Goal: Answer question/provide support: Share knowledge or assist other users

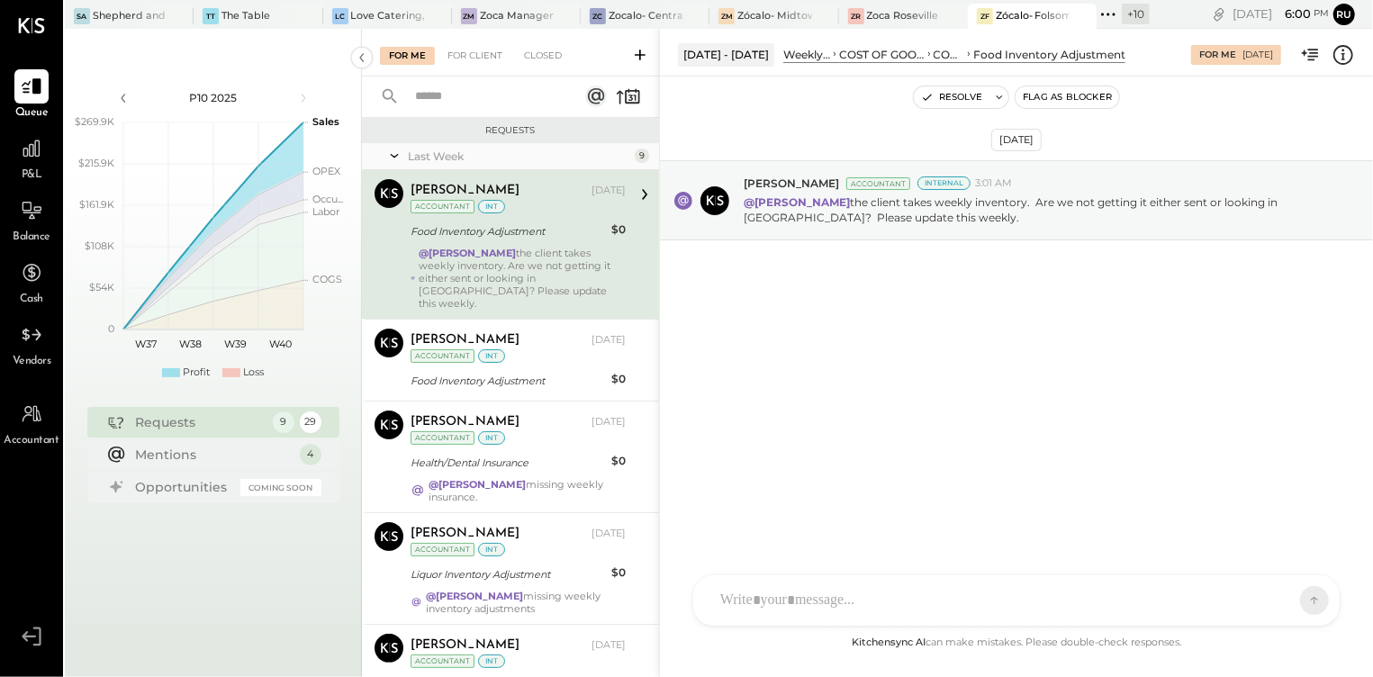
click at [521, 249] on div "@[PERSON_NAME] the client takes weekly inventory. Are we not getting it either …" at bounding box center [522, 278] width 207 height 63
click at [754, 586] on div at bounding box center [1000, 601] width 578 height 40
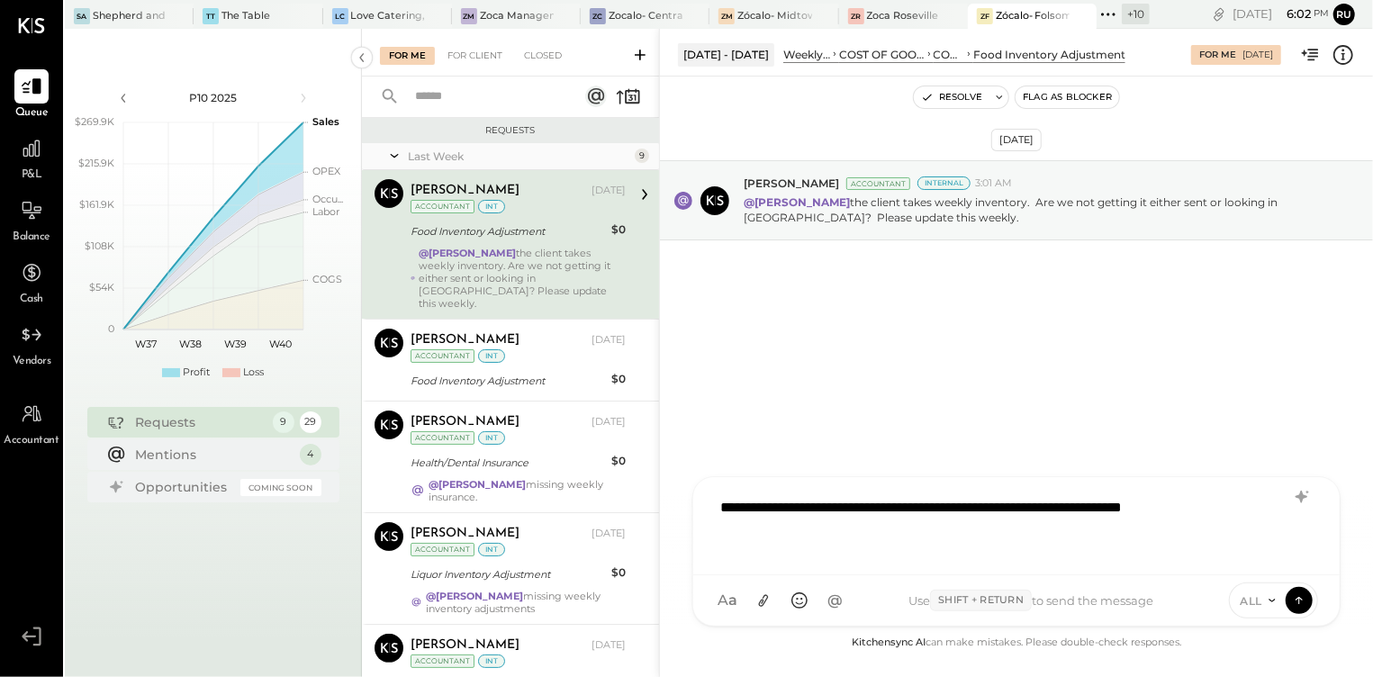
click at [780, 528] on div "**********" at bounding box center [1016, 524] width 610 height 72
click at [787, 528] on div "**********" at bounding box center [1016, 524] width 610 height 72
click at [1009, 530] on div "**********" at bounding box center [1016, 524] width 610 height 72
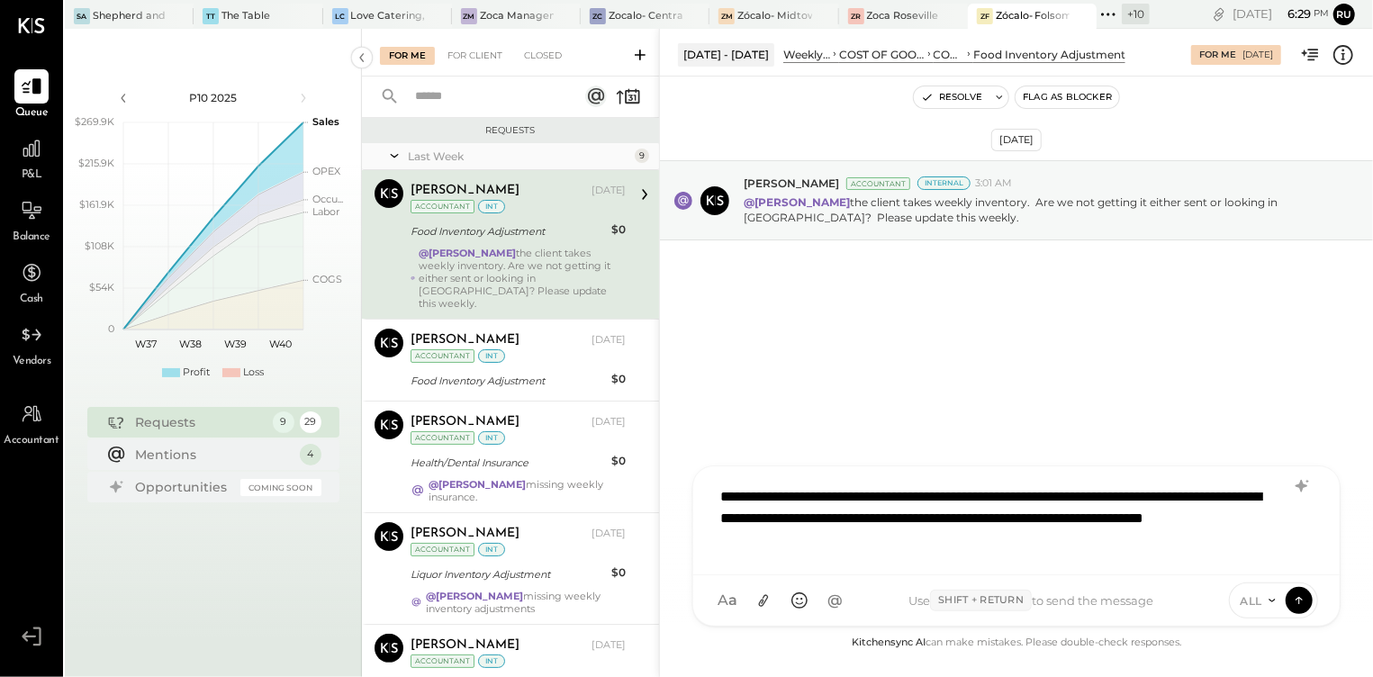
click at [1037, 522] on div "**********" at bounding box center [1016, 518] width 610 height 83
click at [1014, 523] on div "**********" at bounding box center [1016, 518] width 610 height 83
click at [1109, 536] on div "**********" at bounding box center [1016, 518] width 610 height 83
click at [724, 496] on div "**********" at bounding box center [1016, 518] width 610 height 83
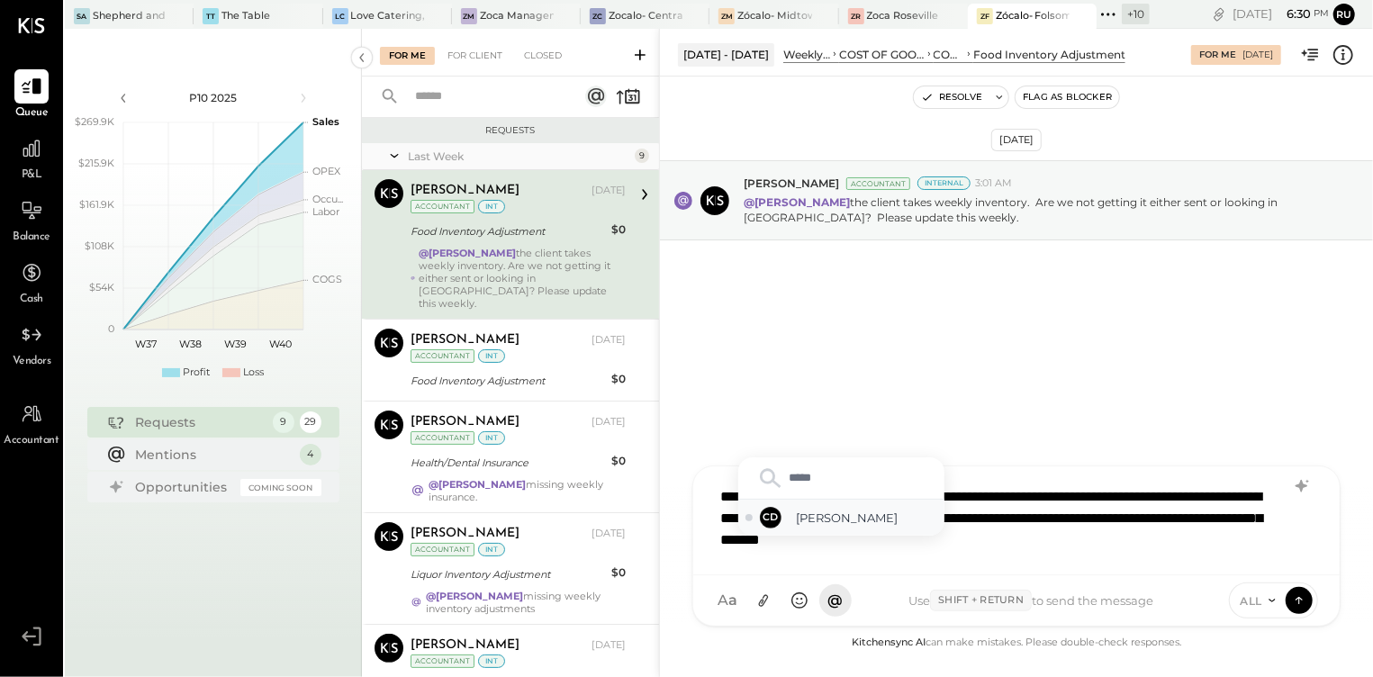
click at [829, 522] on span "[PERSON_NAME]" at bounding box center [866, 517] width 141 height 17
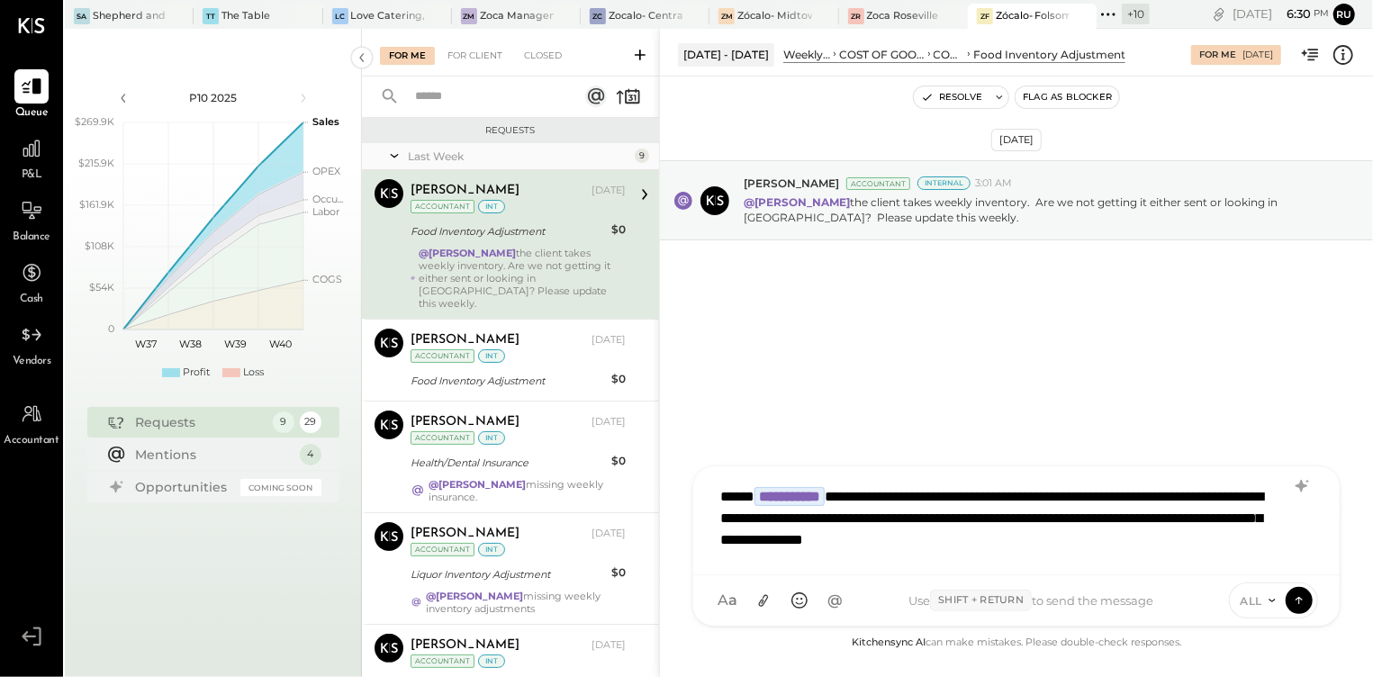
click at [1249, 543] on div "**********" at bounding box center [1016, 518] width 610 height 83
click at [1269, 599] on icon at bounding box center [1271, 600] width 6 height 3
click at [1279, 560] on div "INTERNAL" at bounding box center [1283, 556] width 106 height 30
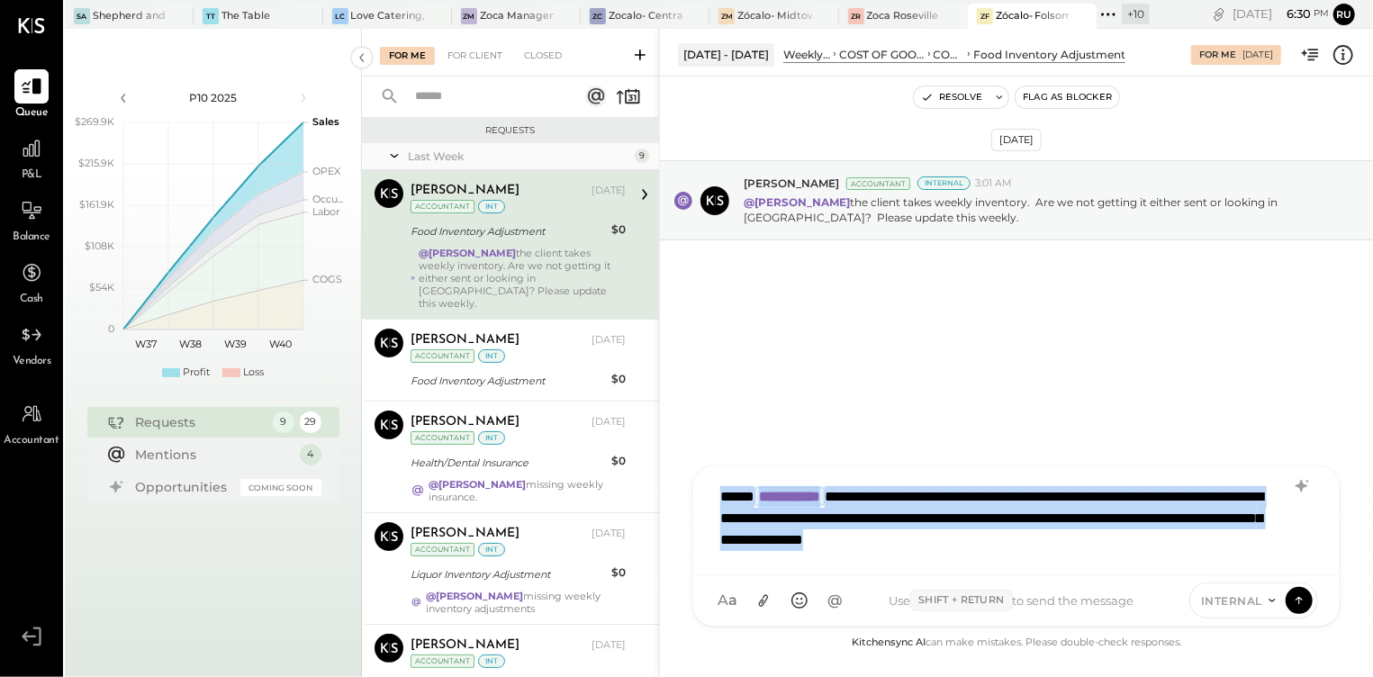
drag, startPoint x: 1220, startPoint y: 539, endPoint x: 694, endPoint y: 456, distance: 532.2
click at [694, 456] on div "**********" at bounding box center [1016, 353] width 714 height 648
click at [1292, 600] on body "Queue P&L Balance Cash Vendors Accountant v 4.37.0 [PERSON_NAME] and [PERSON_NA…" at bounding box center [686, 338] width 1373 height 677
click at [1305, 603] on icon at bounding box center [1299, 599] width 16 height 18
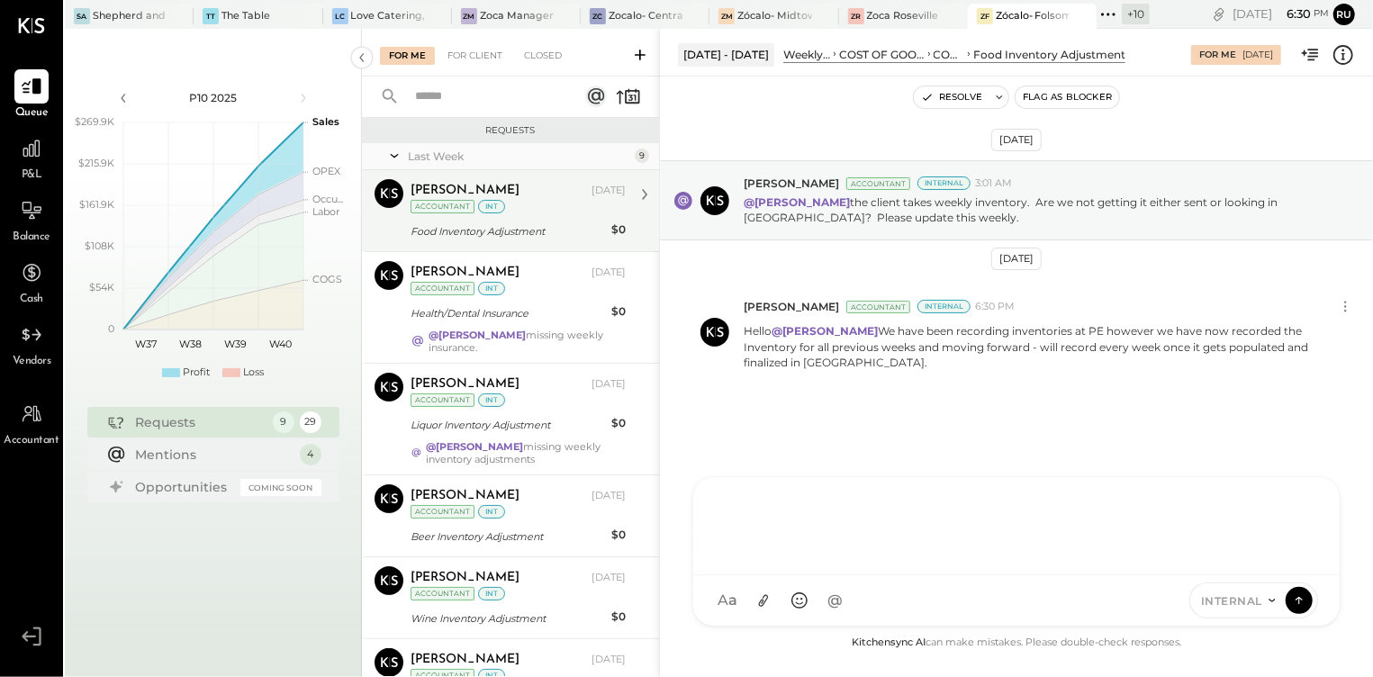
click at [501, 227] on div "Food Inventory Adjustment" at bounding box center [507, 231] width 195 height 18
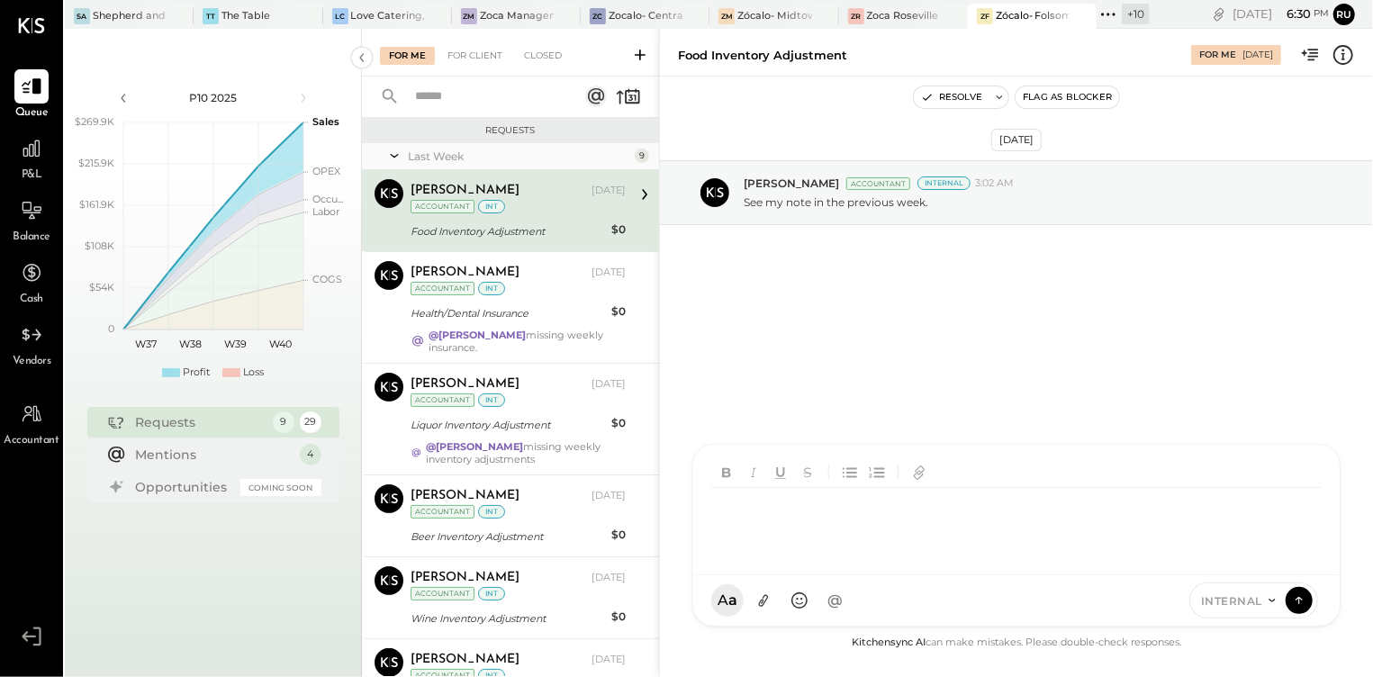
click at [882, 599] on div "AM [PERSON_NAME] RS [PERSON_NAME] S [PERSON_NAME] TM [PERSON_NAME] I [PERSON_NA…" at bounding box center [1016, 535] width 648 height 183
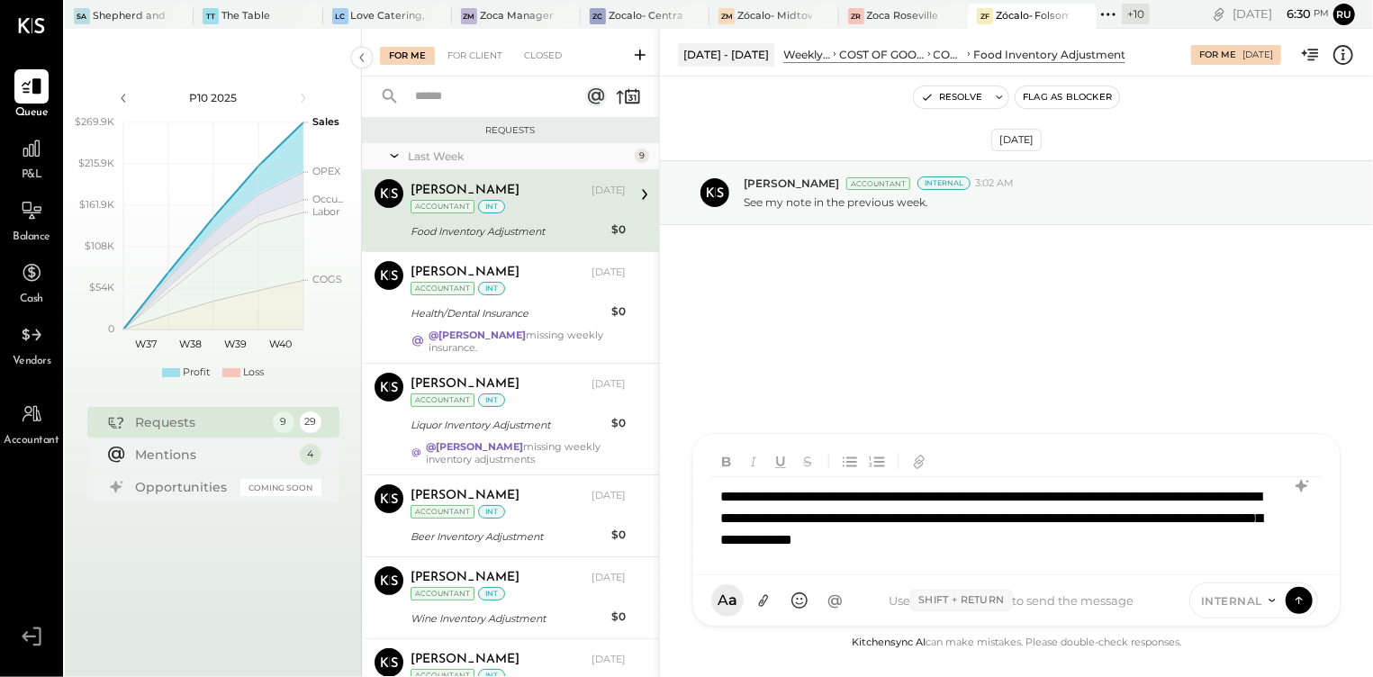
click at [851, 497] on div "**********" at bounding box center [1016, 518] width 610 height 83
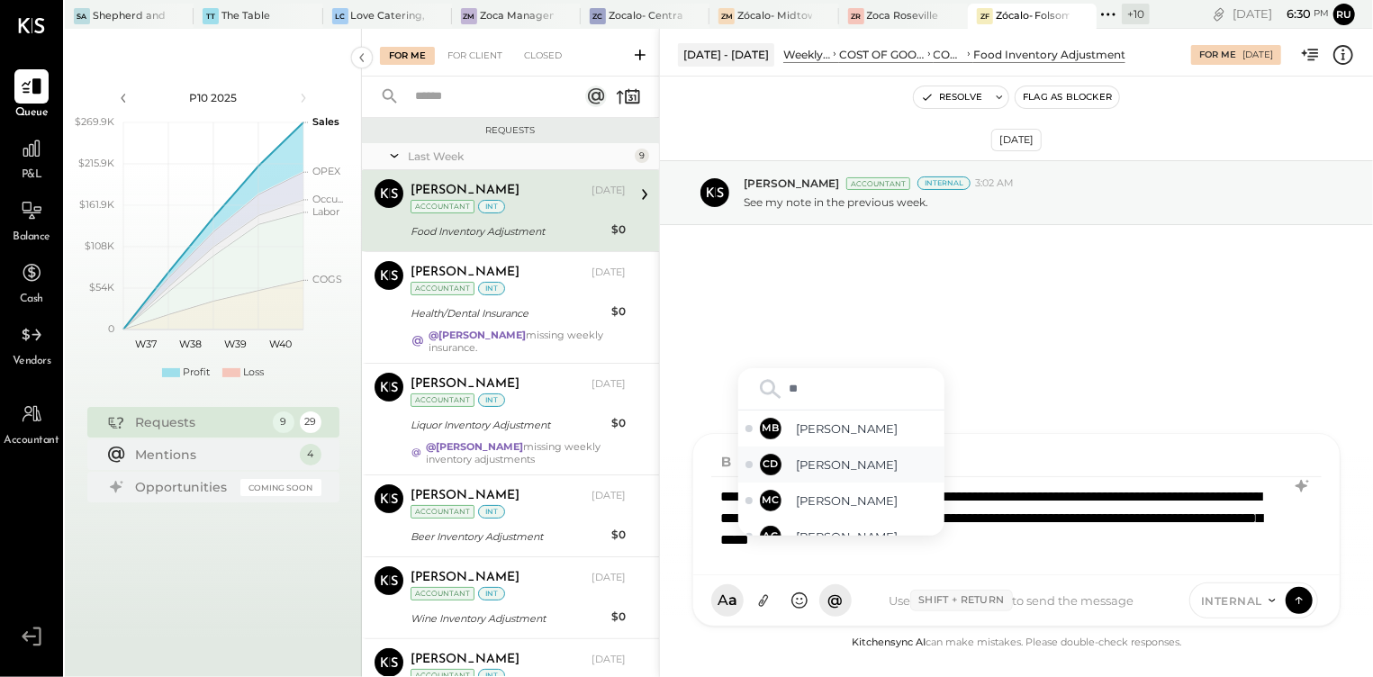
click at [854, 471] on span "[PERSON_NAME]" at bounding box center [866, 464] width 141 height 17
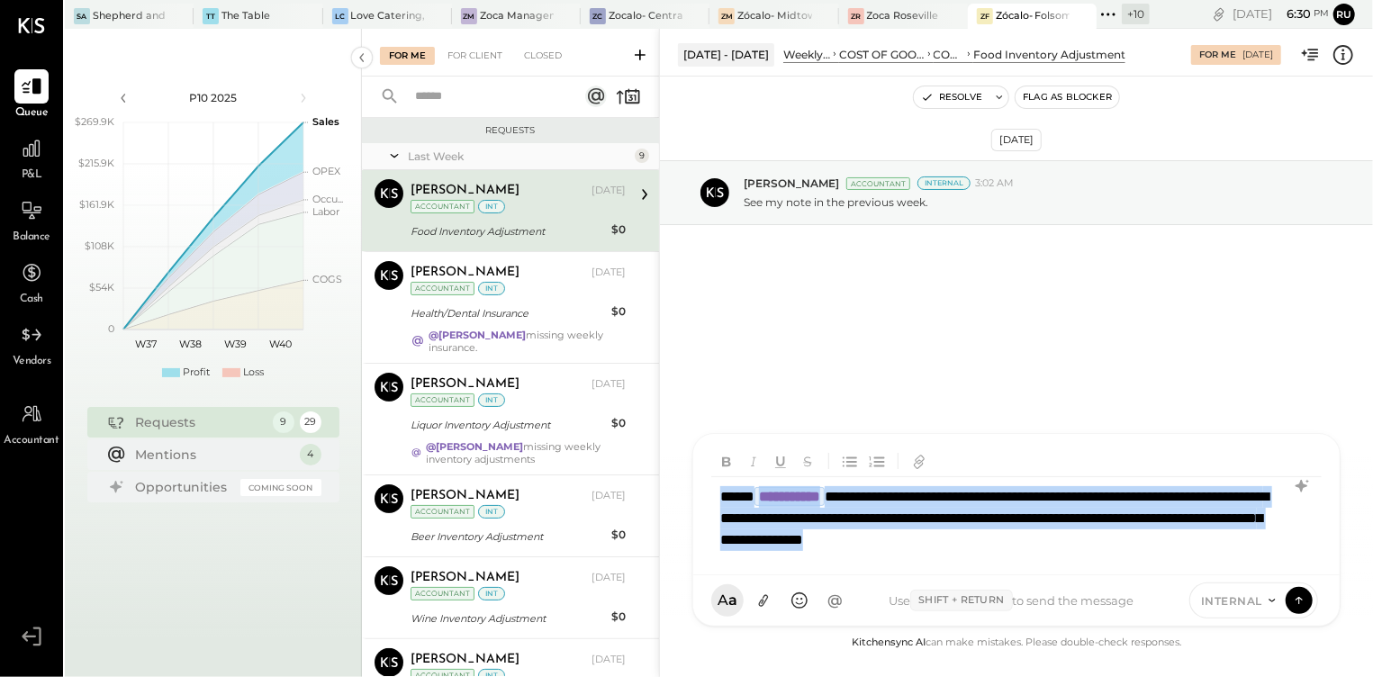
drag, startPoint x: 1211, startPoint y: 540, endPoint x: 710, endPoint y: 490, distance: 503.0
click at [711, 490] on div "**********" at bounding box center [1016, 518] width 610 height 83
click at [1211, 547] on div "**********" at bounding box center [1016, 518] width 610 height 83
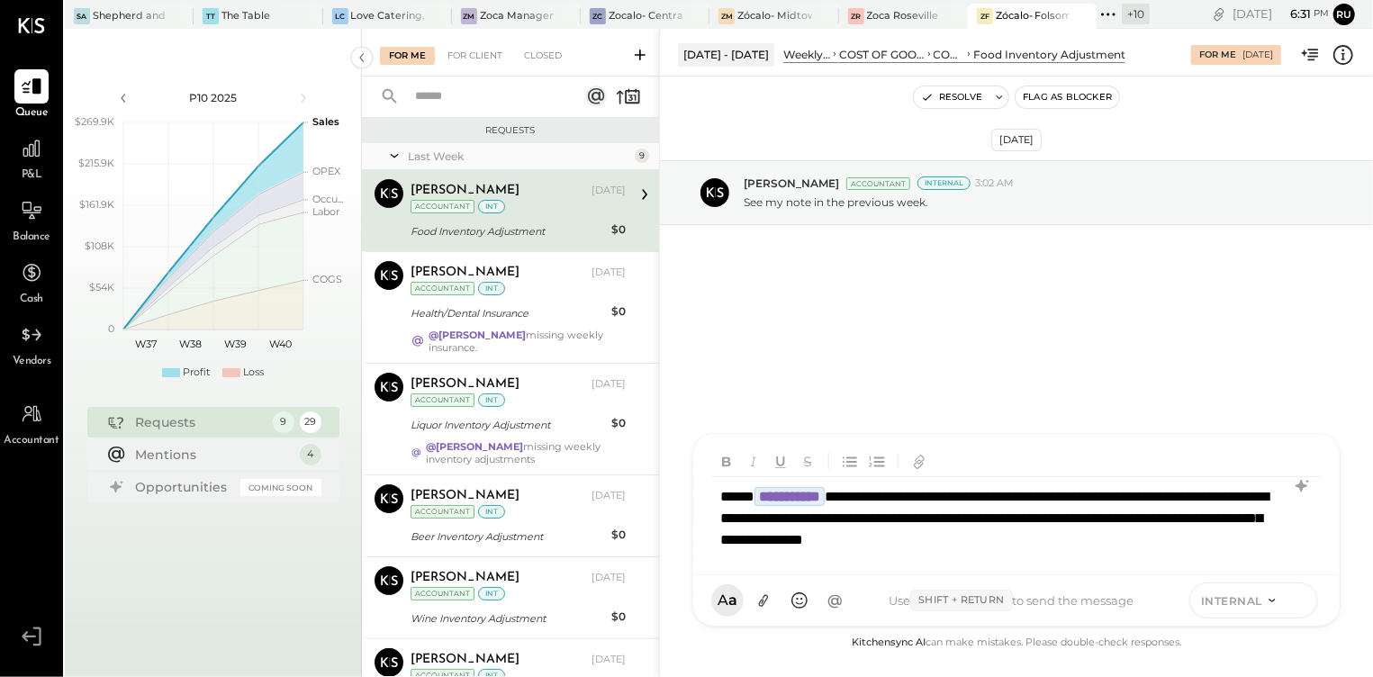
click at [1302, 595] on icon at bounding box center [1299, 599] width 16 height 18
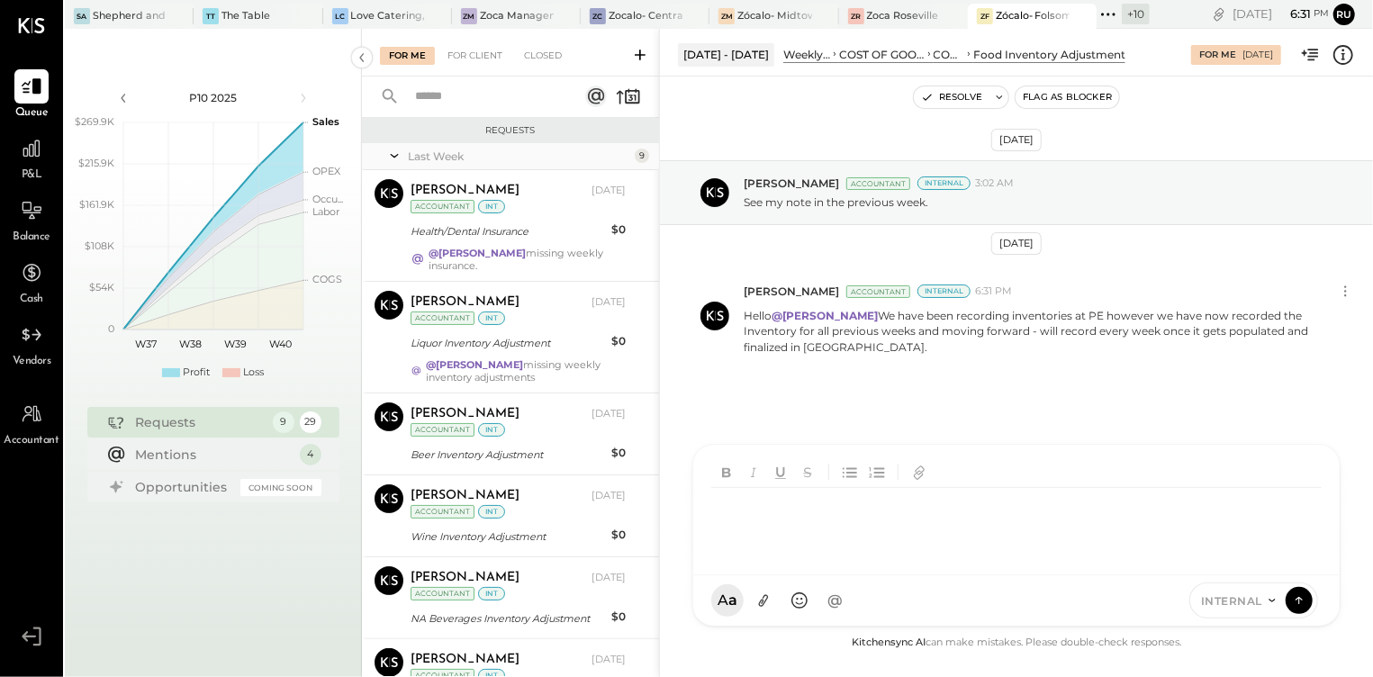
scroll to position [543, 0]
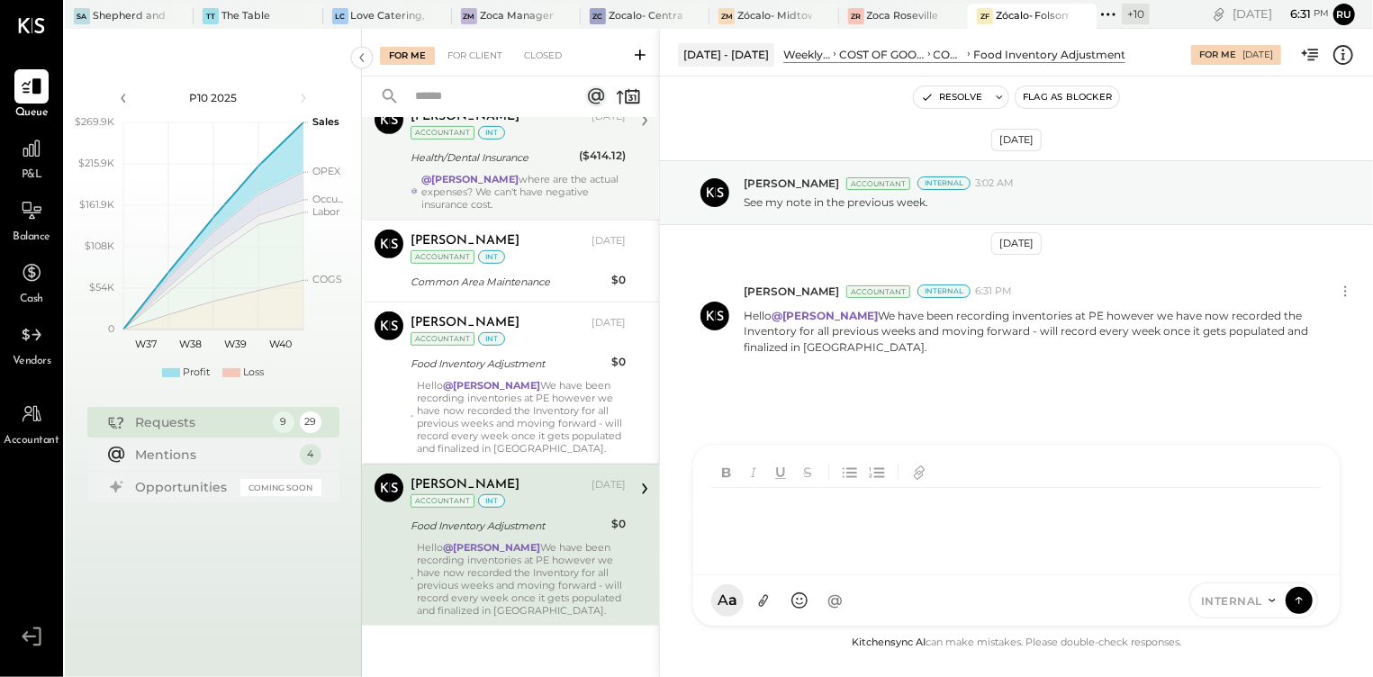
click at [487, 177] on strong "@[PERSON_NAME]" at bounding box center [469, 179] width 97 height 13
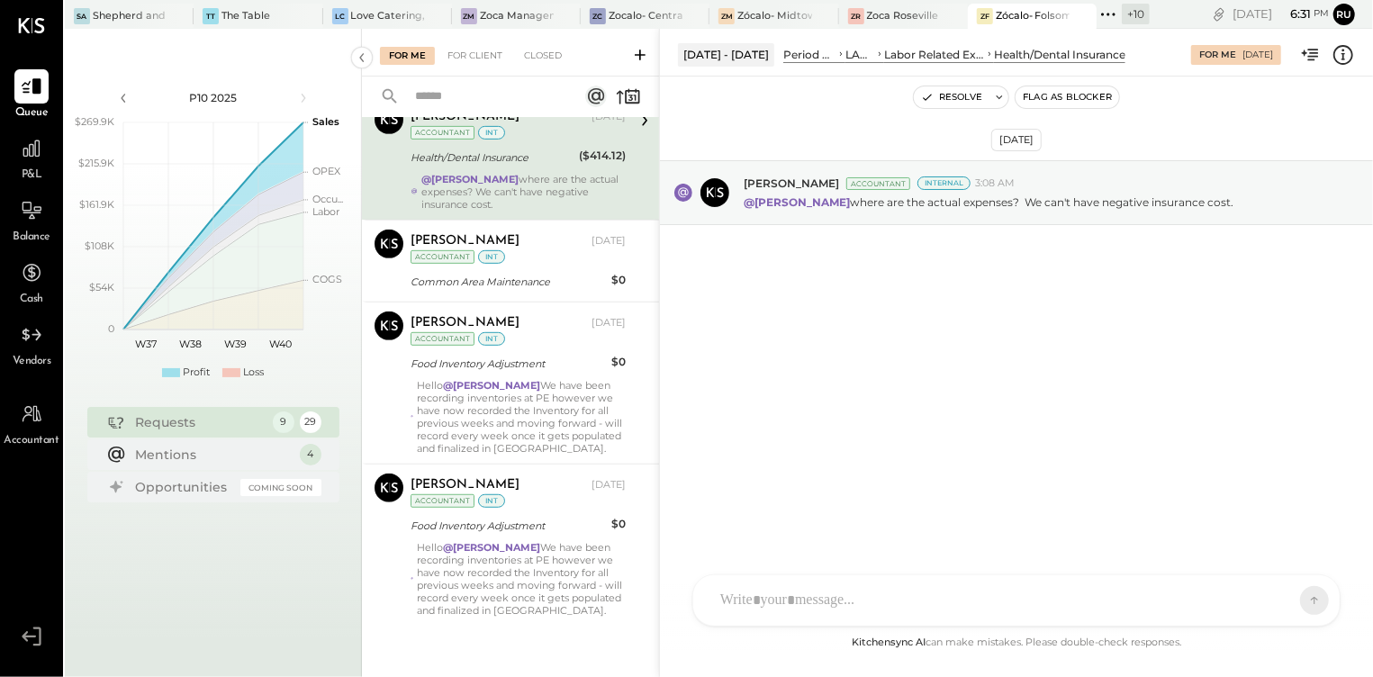
click at [842, 599] on div "AM [PERSON_NAME] RS [PERSON_NAME] S [PERSON_NAME] TM [PERSON_NAME] I [PERSON_NA…" at bounding box center [1016, 600] width 648 height 52
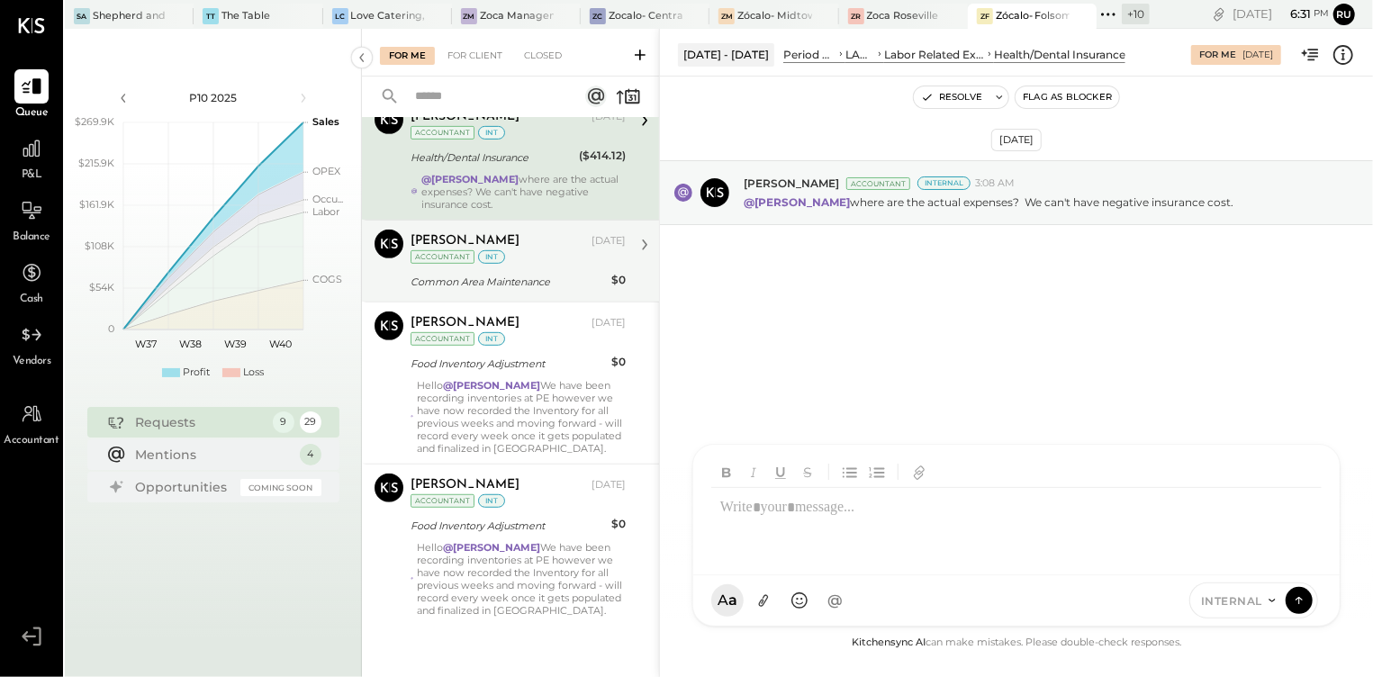
click at [509, 276] on div "Common Area Maintenance" at bounding box center [507, 282] width 195 height 18
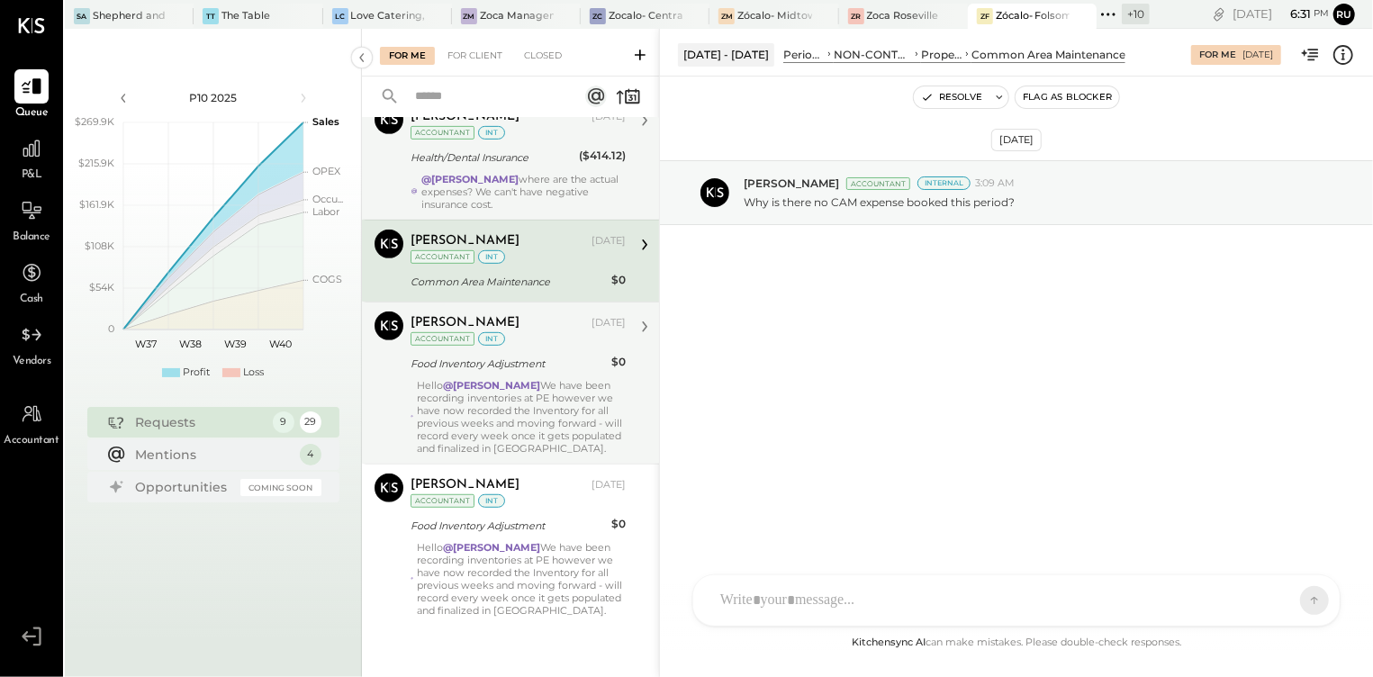
scroll to position [548, 0]
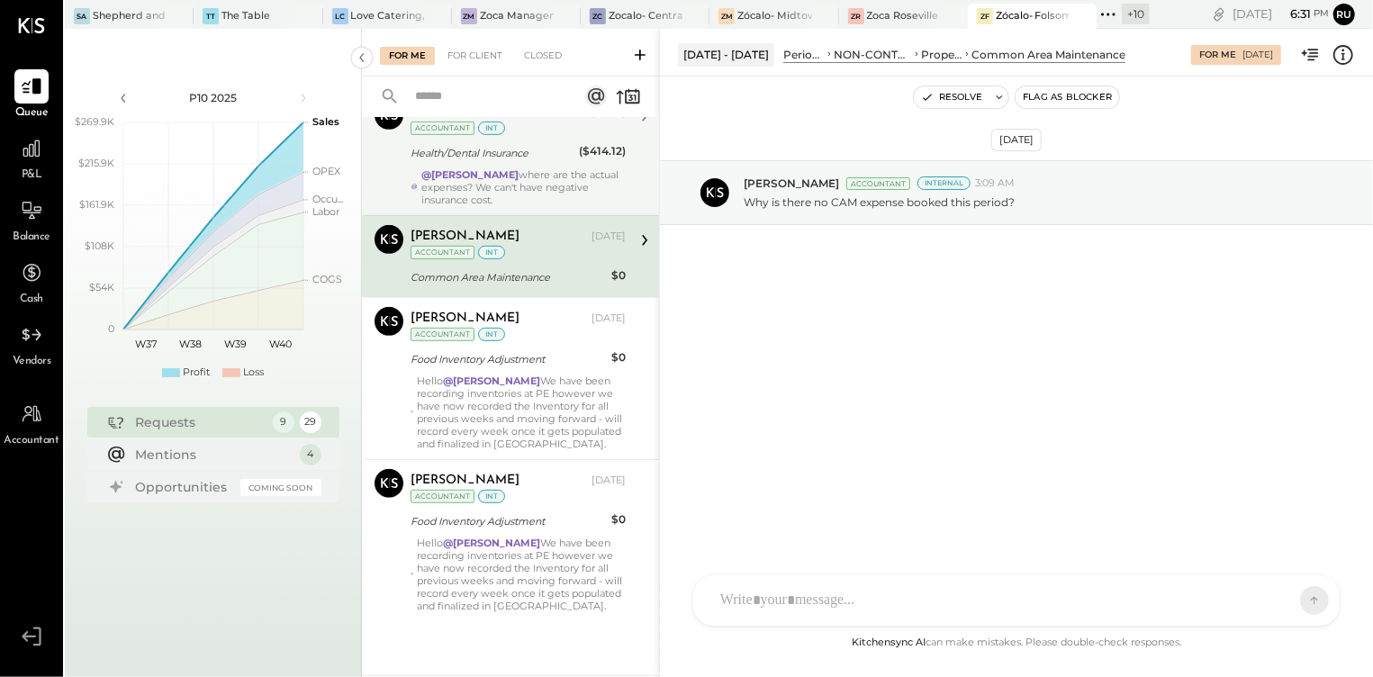
click at [200, 427] on div "Requests" at bounding box center [200, 422] width 128 height 18
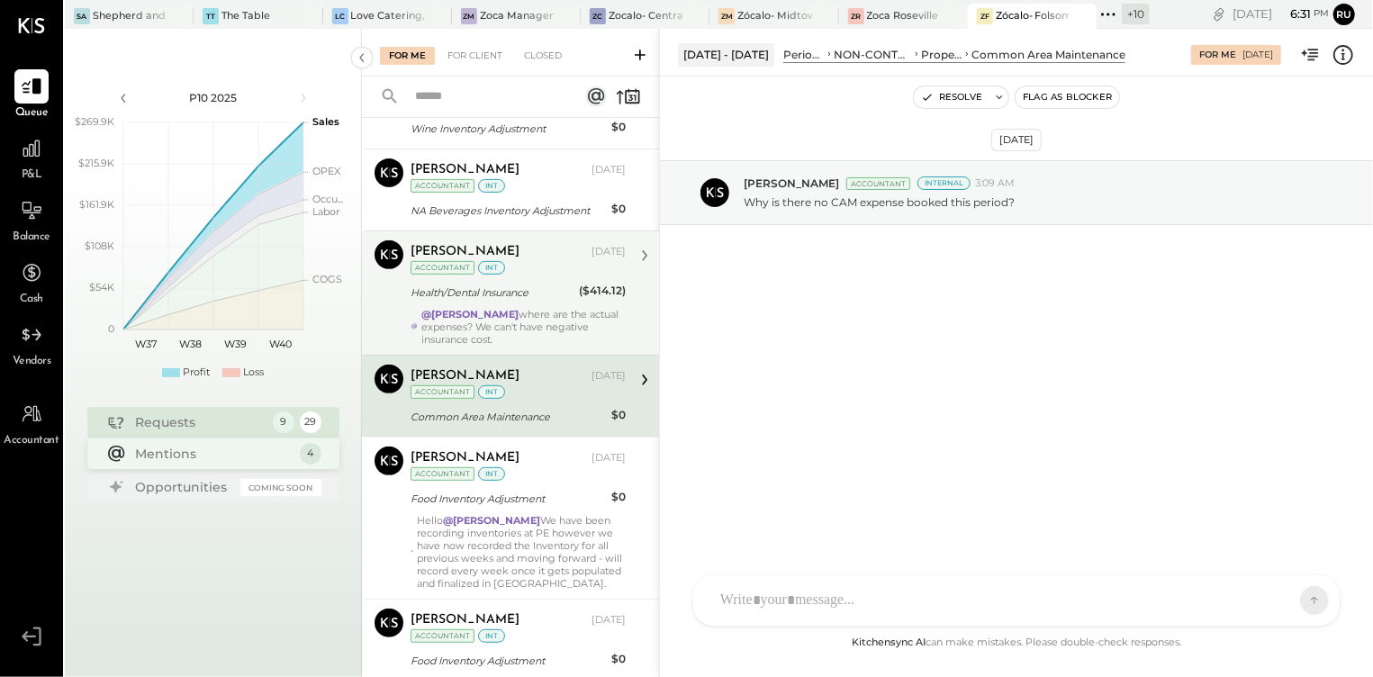
click at [194, 453] on div "Mentions" at bounding box center [213, 454] width 155 height 18
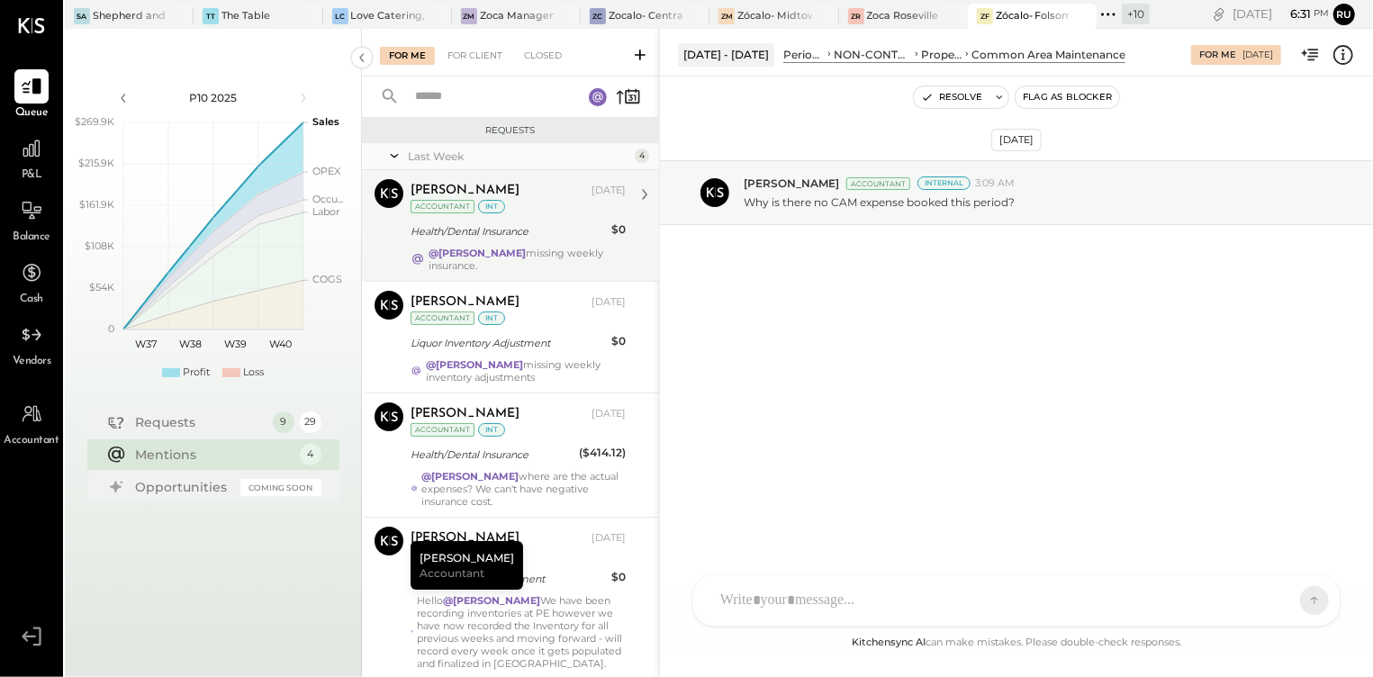
click at [545, 242] on div "[PERSON_NAME] [DATE] Accountant int Health/Dental Insurance $0 @[PERSON_NAME] m…" at bounding box center [517, 225] width 215 height 93
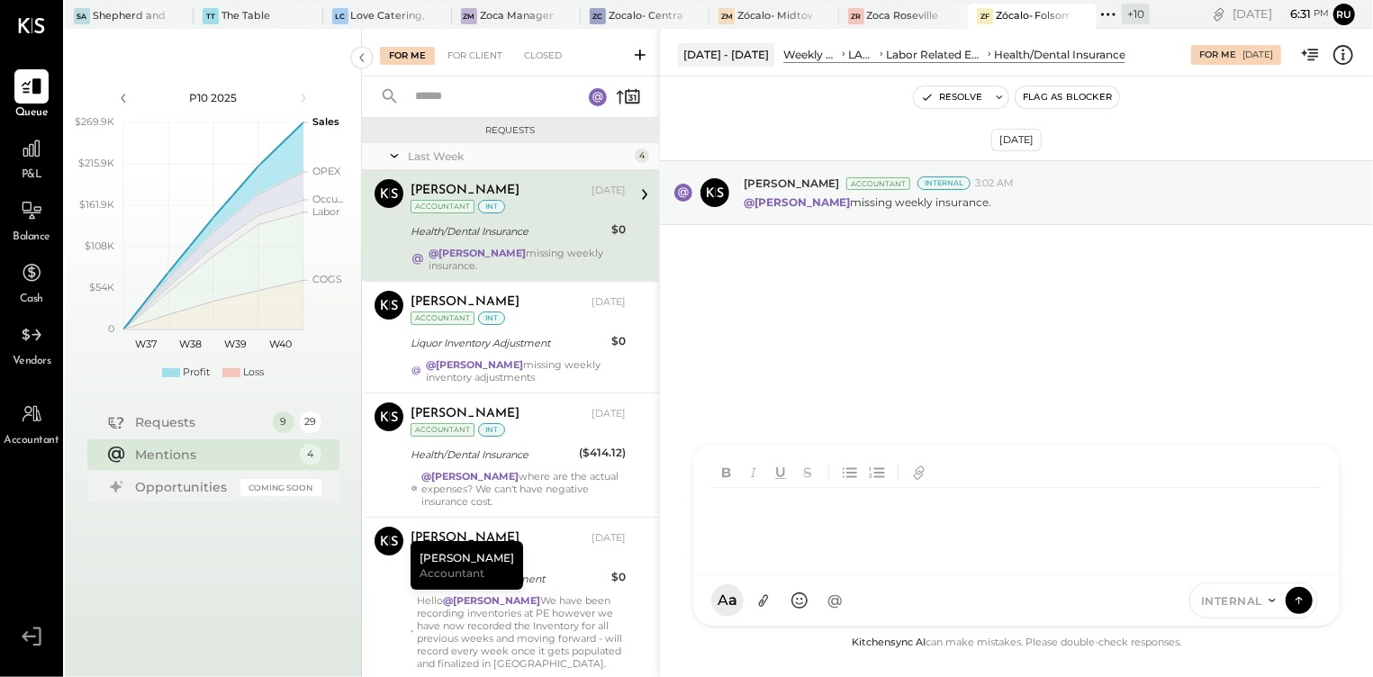
click at [825, 597] on div "AM [PERSON_NAME] RS [PERSON_NAME] S [PERSON_NAME] TM [PERSON_NAME] I [PERSON_NA…" at bounding box center [1016, 535] width 648 height 183
drag, startPoint x: 1297, startPoint y: 590, endPoint x: 1248, endPoint y: 550, distance: 64.0
click at [1296, 592] on icon at bounding box center [1299, 600] width 16 height 18
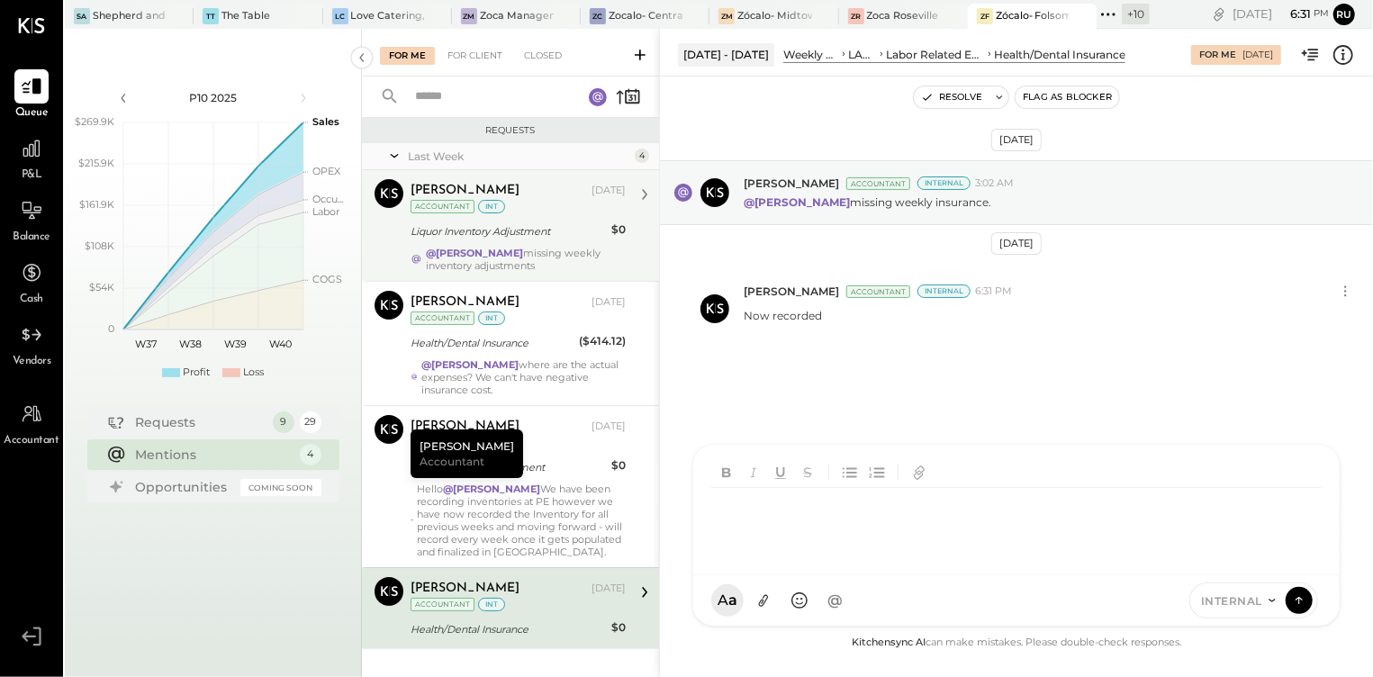
scroll to position [27, 0]
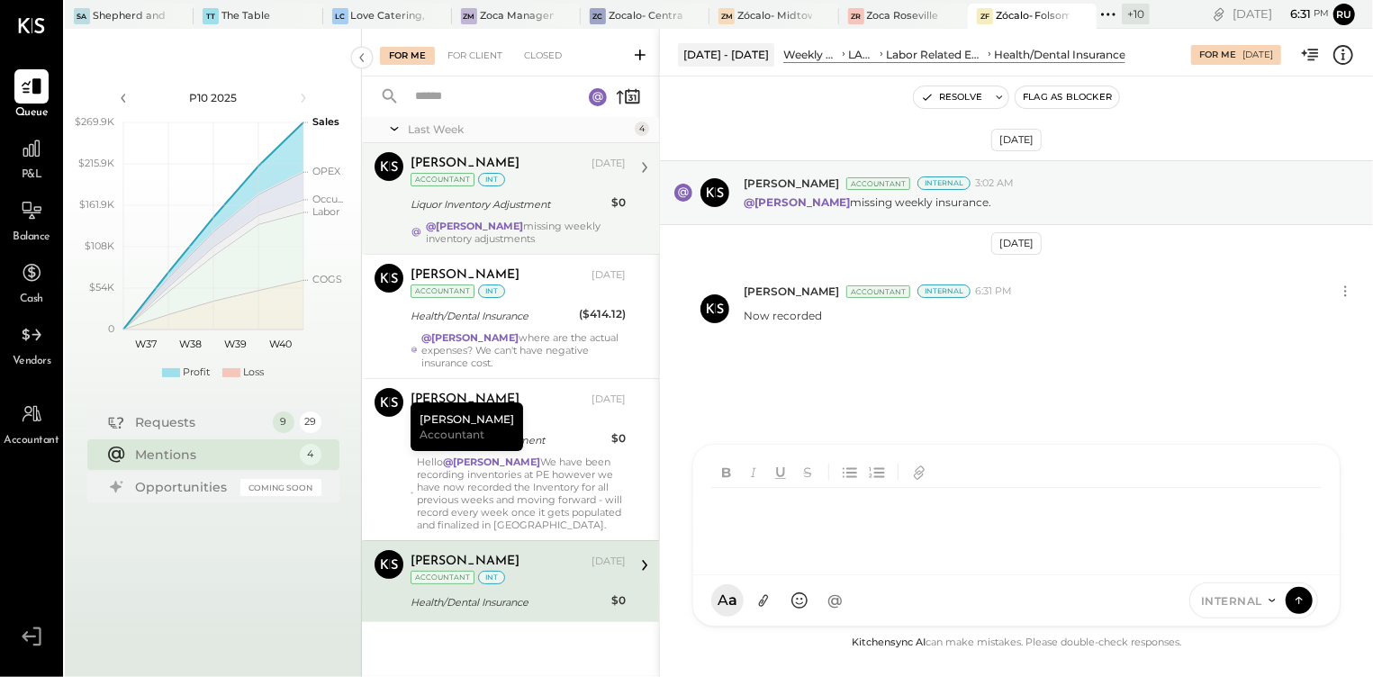
click at [517, 200] on div "Liquor Inventory Adjustment" at bounding box center [507, 204] width 195 height 18
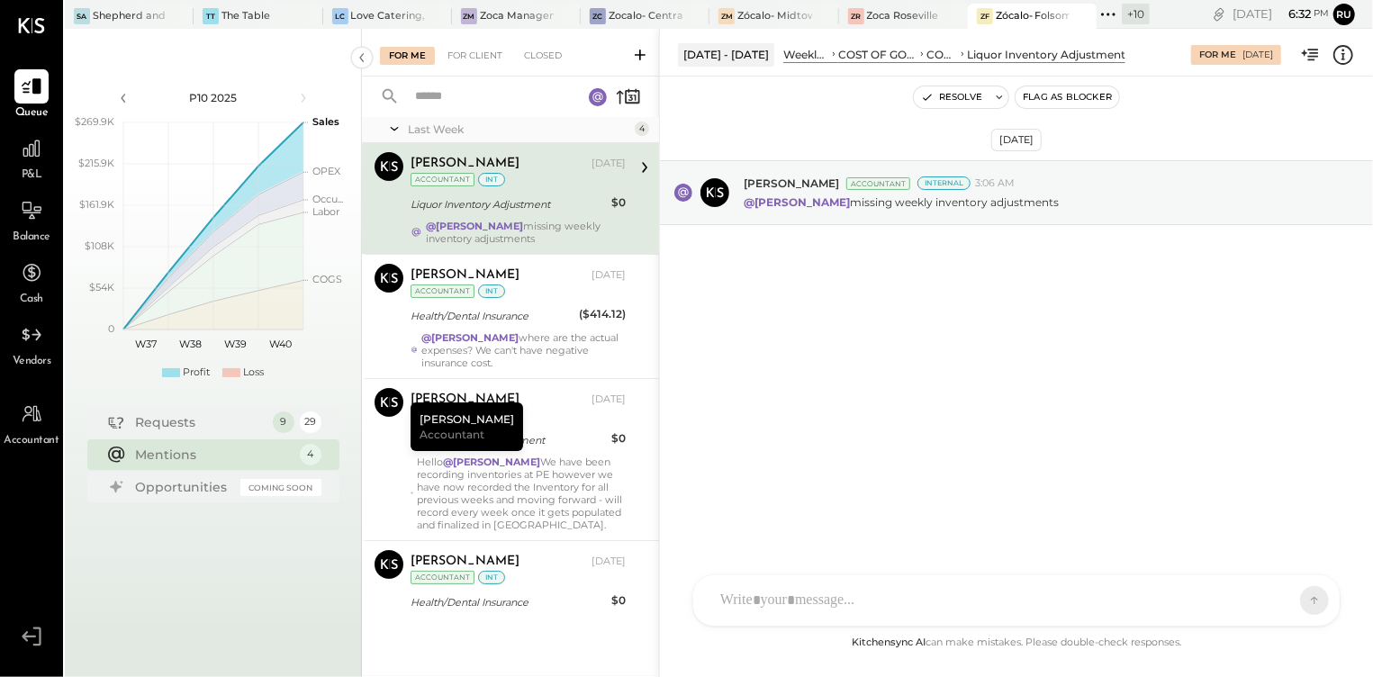
click at [752, 593] on div at bounding box center [1016, 600] width 646 height 50
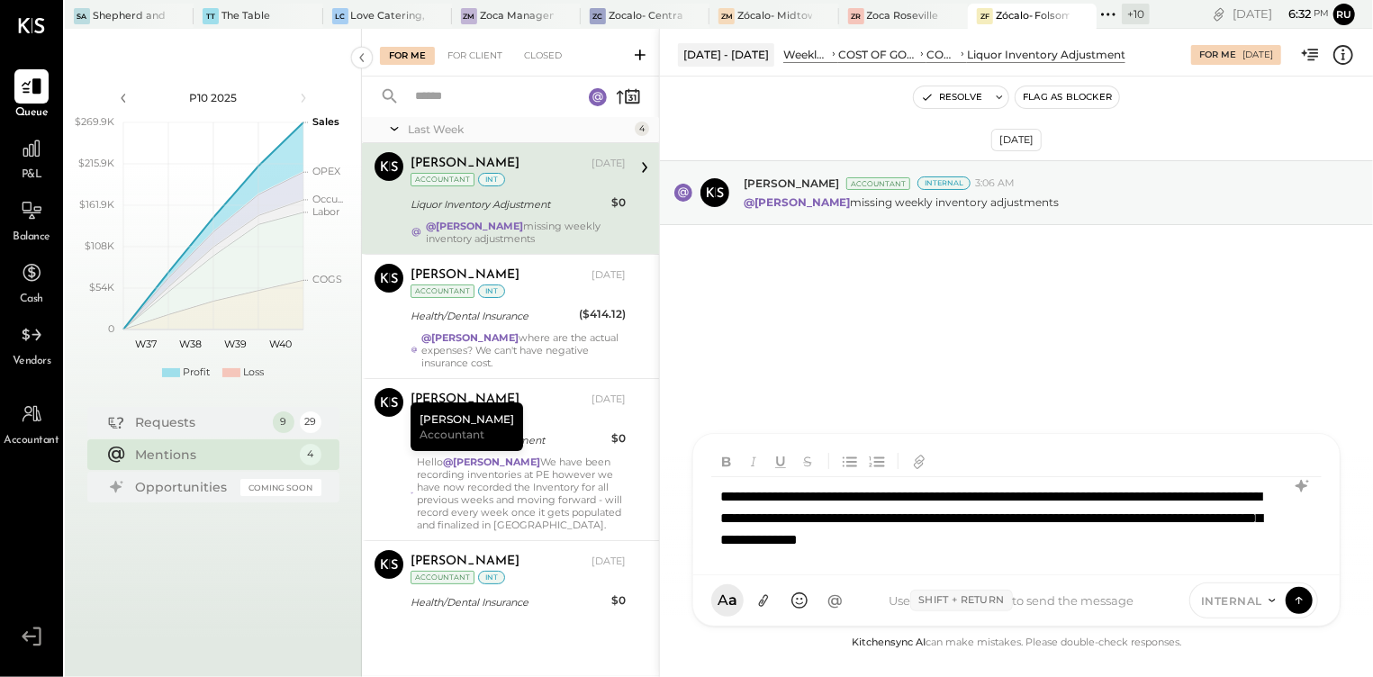
click at [858, 491] on div "**********" at bounding box center [1016, 518] width 610 height 83
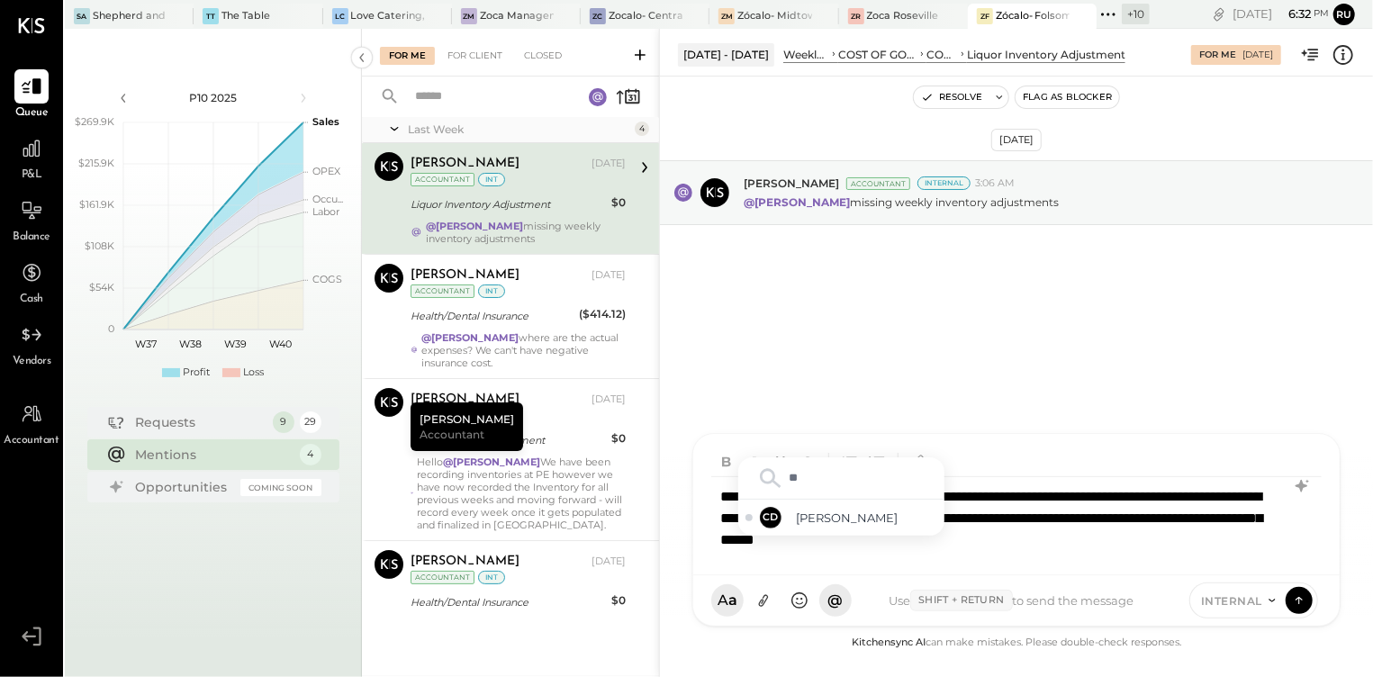
type input "*"
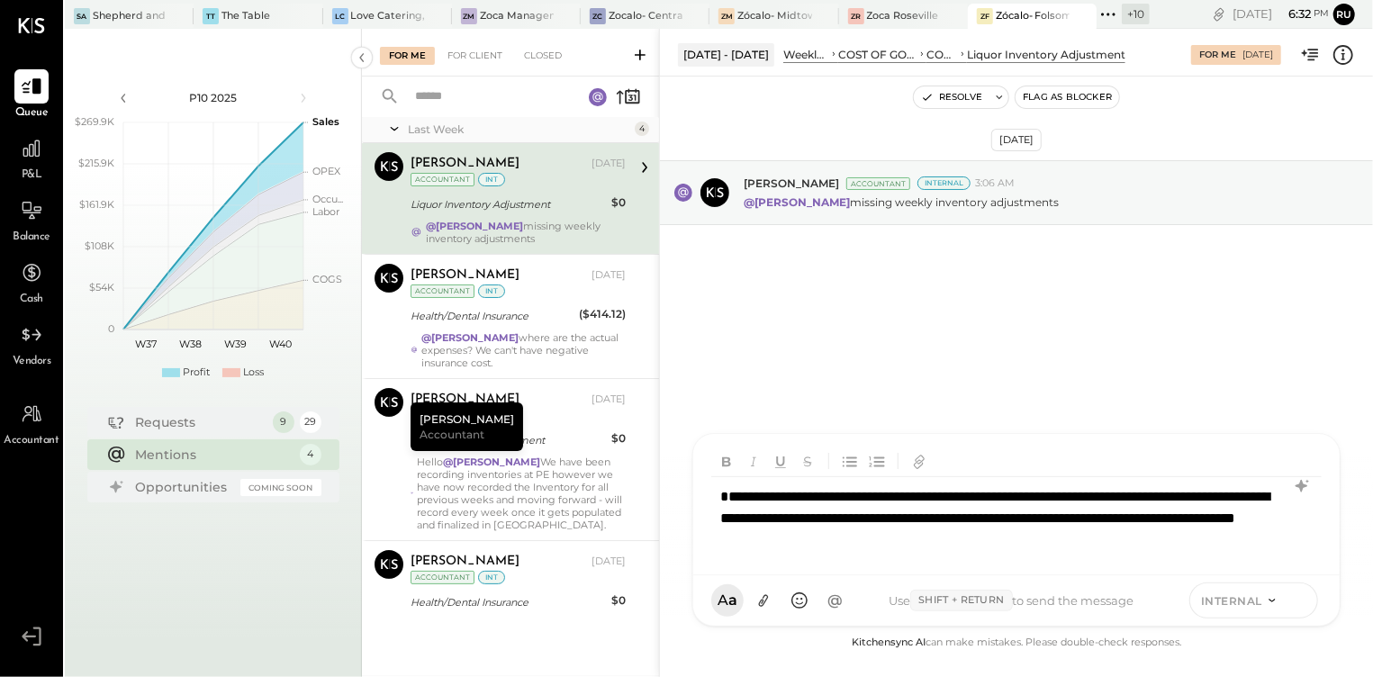
click at [1294, 600] on icon at bounding box center [1299, 599] width 16 height 18
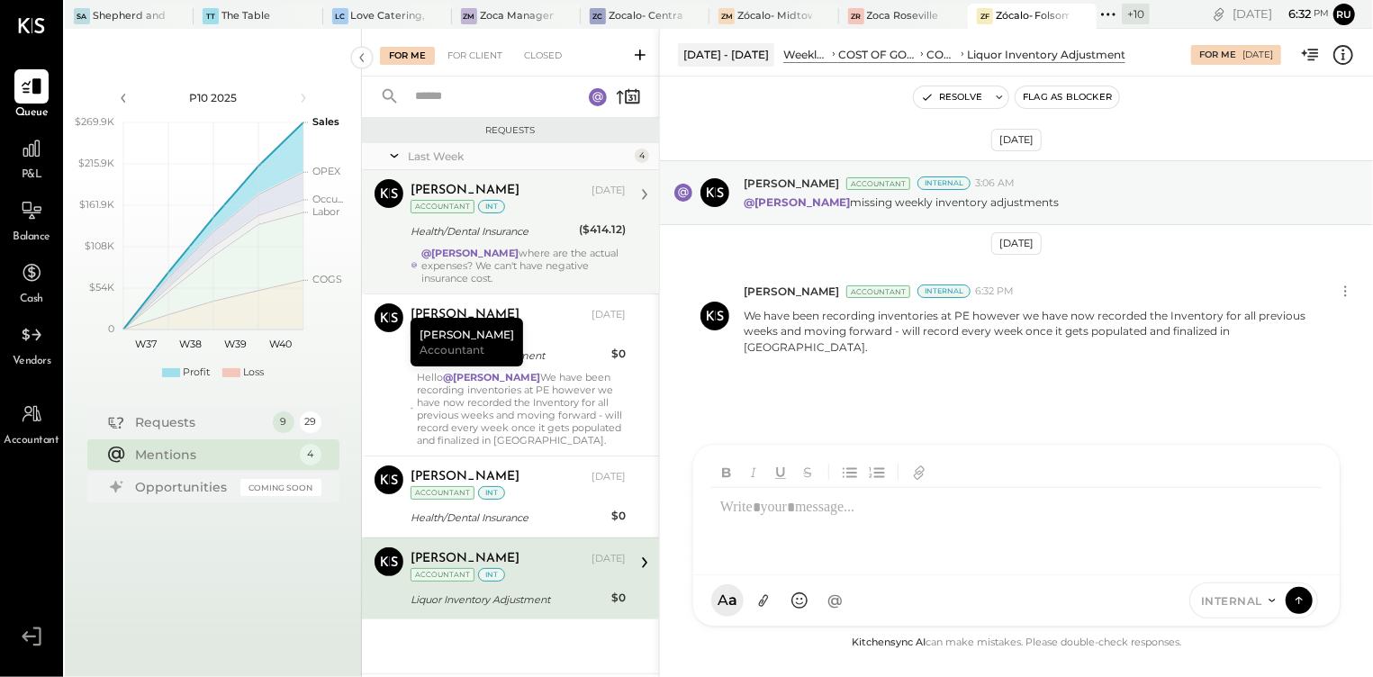
click at [559, 231] on div "Health/Dental Insurance" at bounding box center [491, 231] width 163 height 18
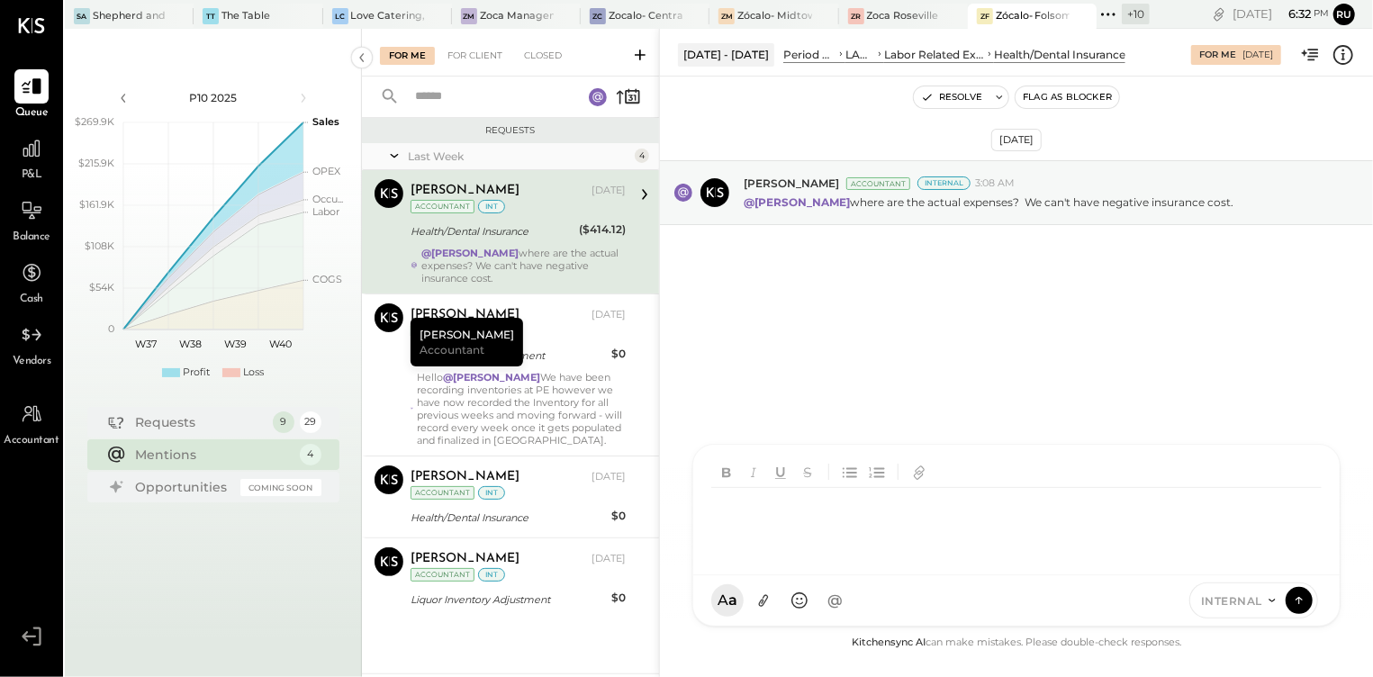
click at [753, 599] on div "AM [PERSON_NAME] RS [PERSON_NAME] S [PERSON_NAME] TM [PERSON_NAME] I [PERSON_NA…" at bounding box center [1016, 535] width 648 height 183
click at [900, 12] on div "Zoca Roseville Inc." at bounding box center [904, 16] width 74 height 14
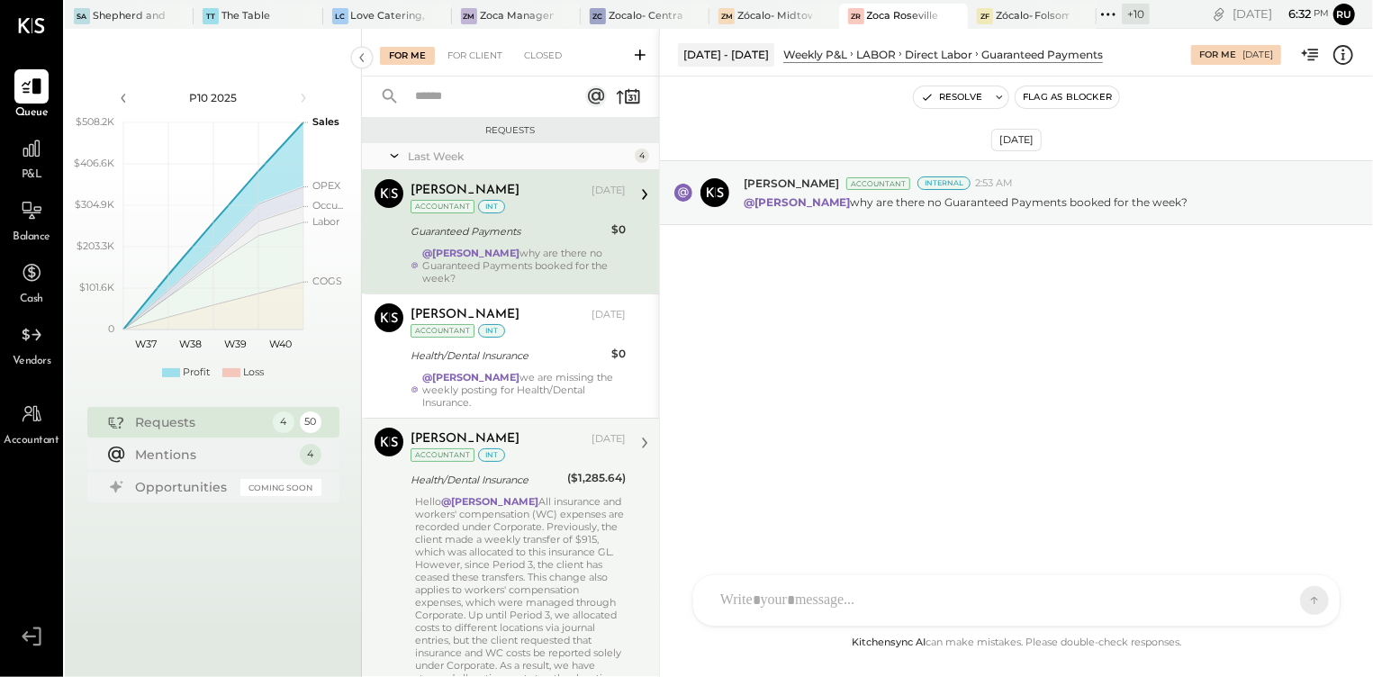
click at [464, 534] on div "Hello @[PERSON_NAME] All insurance and workers' compensation (WC) expenses are …" at bounding box center [520, 608] width 211 height 227
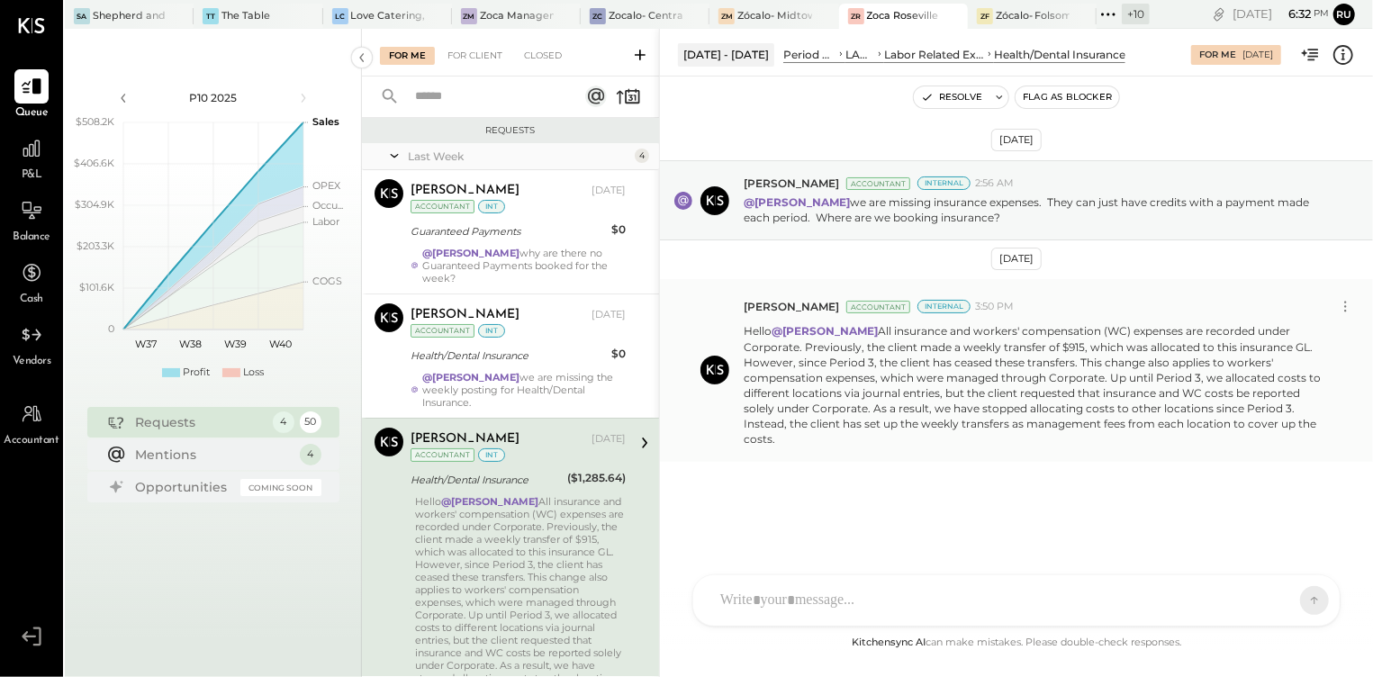
drag, startPoint x: 744, startPoint y: 332, endPoint x: 1249, endPoint y: 434, distance: 515.1
click at [1249, 434] on div "[PERSON_NAME] Accountant Internal 3:50 PM Hello @[PERSON_NAME] All insurance an…" at bounding box center [1016, 370] width 713 height 182
copy p "Hello @[PERSON_NAME] All insurance and workers' compensation (WC) expenses are …"
click at [1037, 19] on div at bounding box center [1064, 16] width 63 height 24
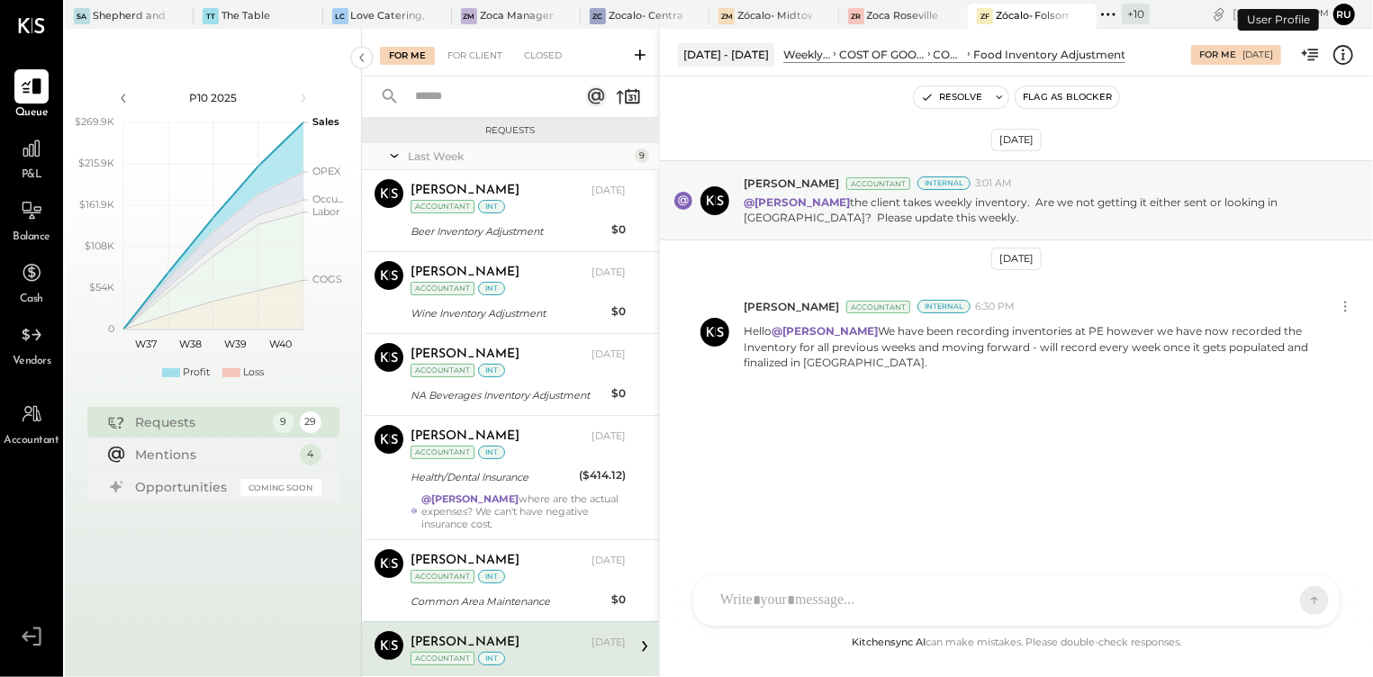
scroll to position [306, 0]
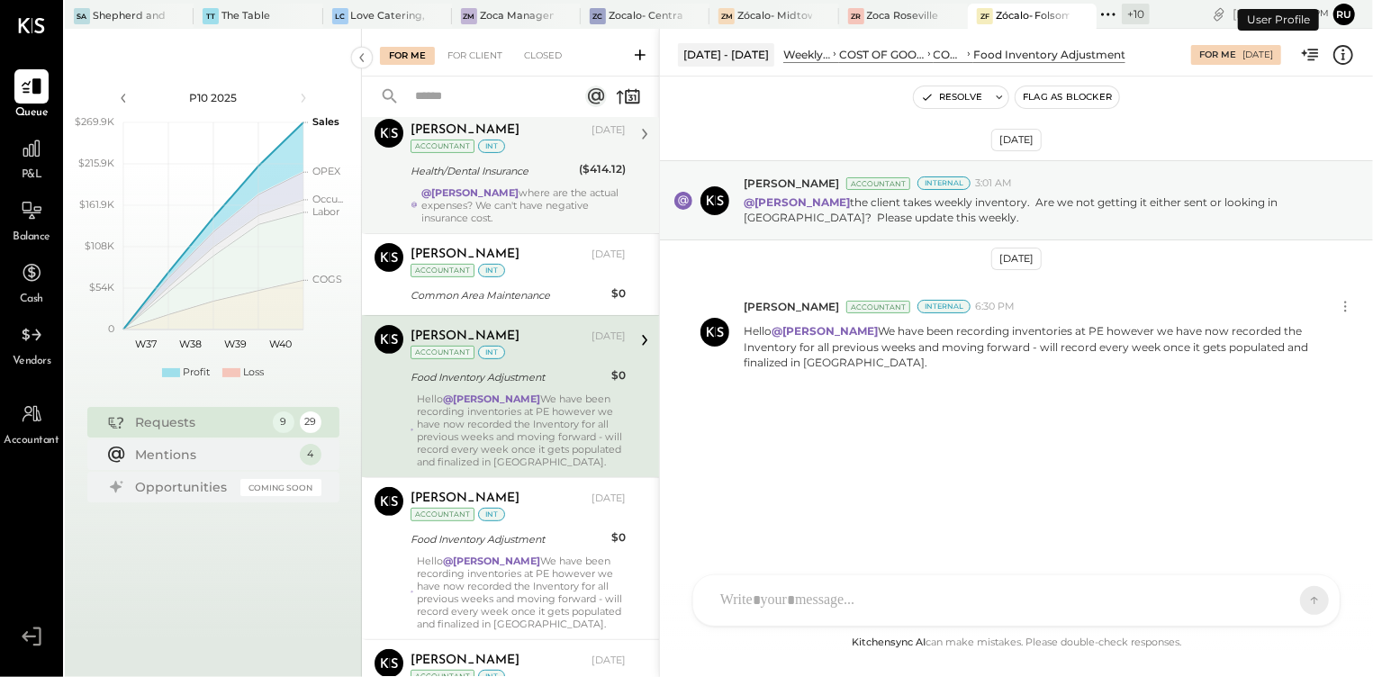
click at [511, 184] on div "[PERSON_NAME] [DATE] Accountant int Health/Dental Insurance ($414.12) @[GEOGRAP…" at bounding box center [517, 171] width 215 height 105
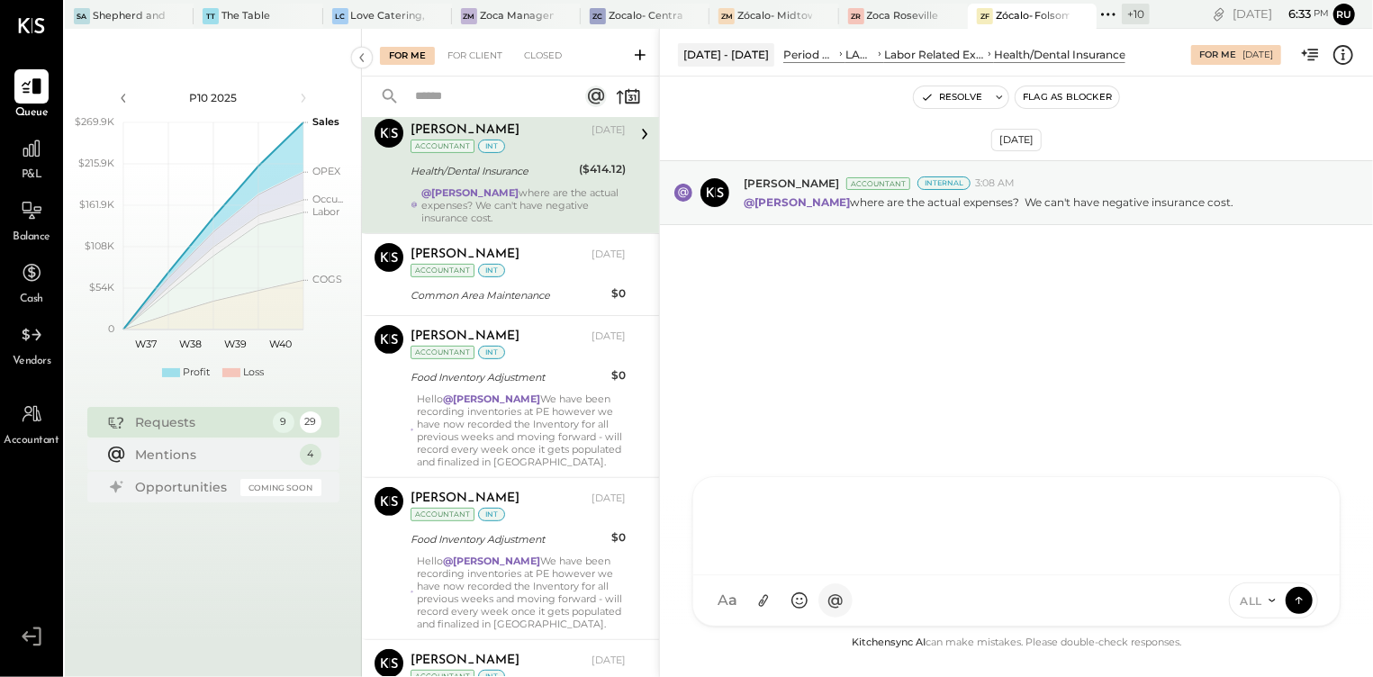
click at [830, 601] on div "AM [PERSON_NAME] RS [PERSON_NAME] S [PERSON_NAME] TM [PERSON_NAME] I [PERSON_NA…" at bounding box center [1016, 551] width 648 height 150
click at [770, 524] on div at bounding box center [1016, 524] width 610 height 72
click at [738, 507] on div at bounding box center [1016, 524] width 610 height 72
paste div
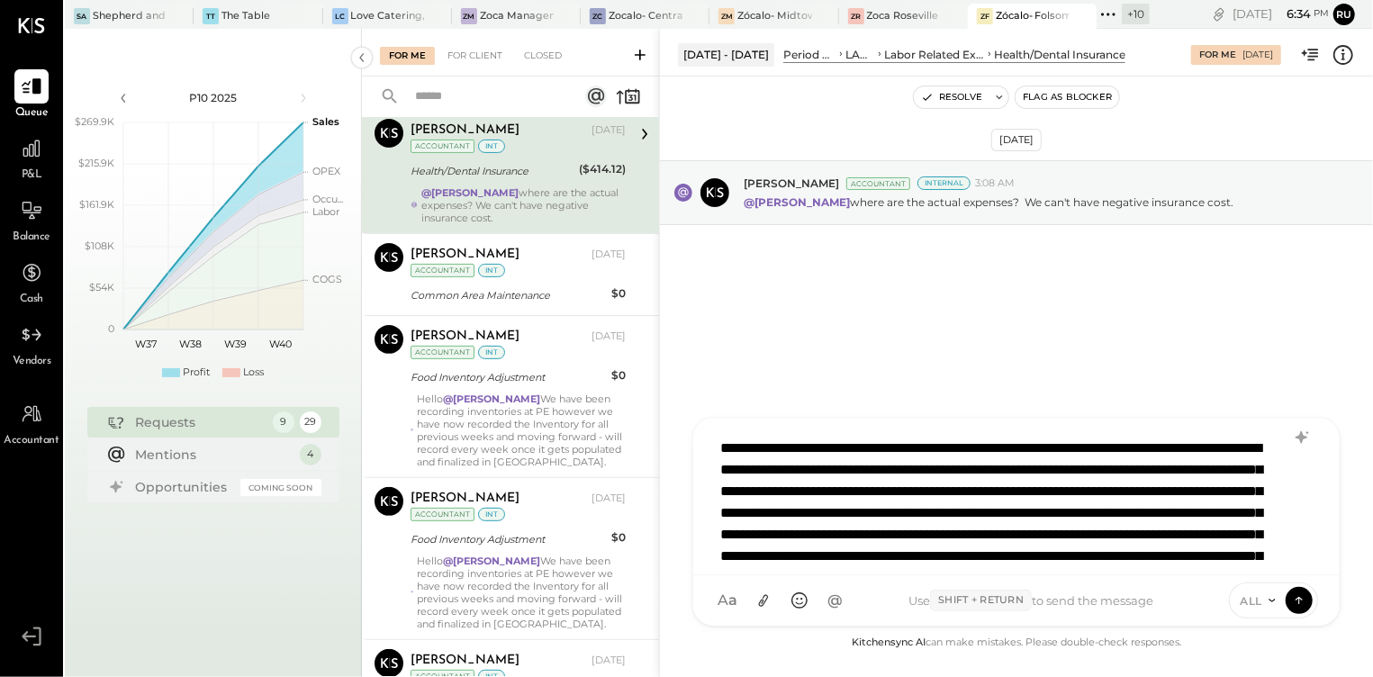
click at [867, 449] on div "**********" at bounding box center [1015, 495] width 609 height 135
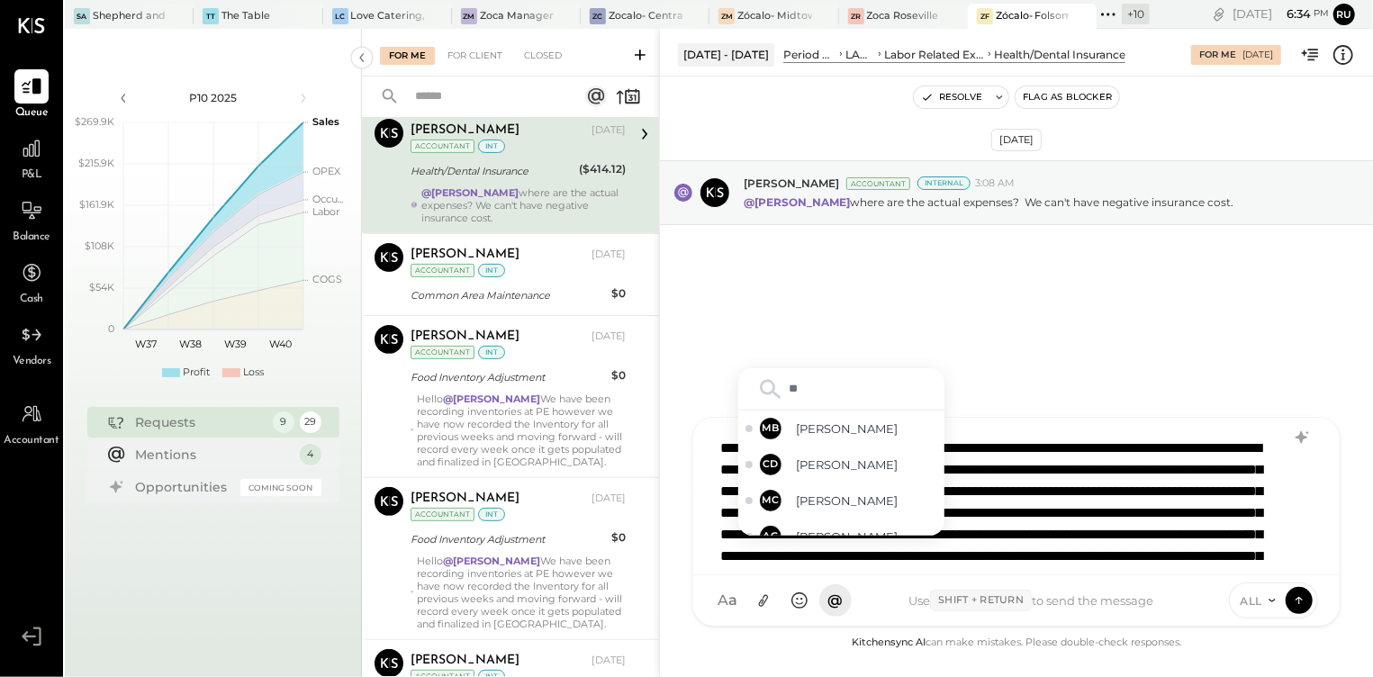
type input "*"
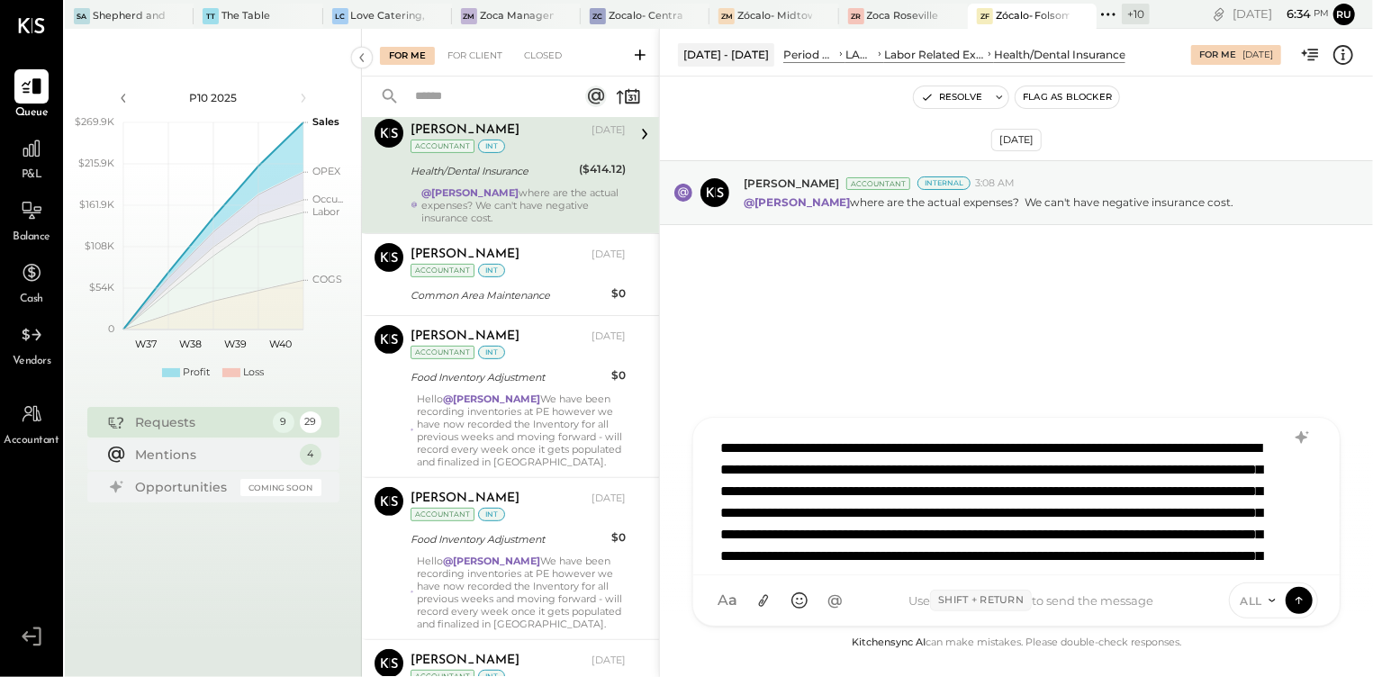
click at [948, 477] on div "**********" at bounding box center [1015, 495] width 609 height 135
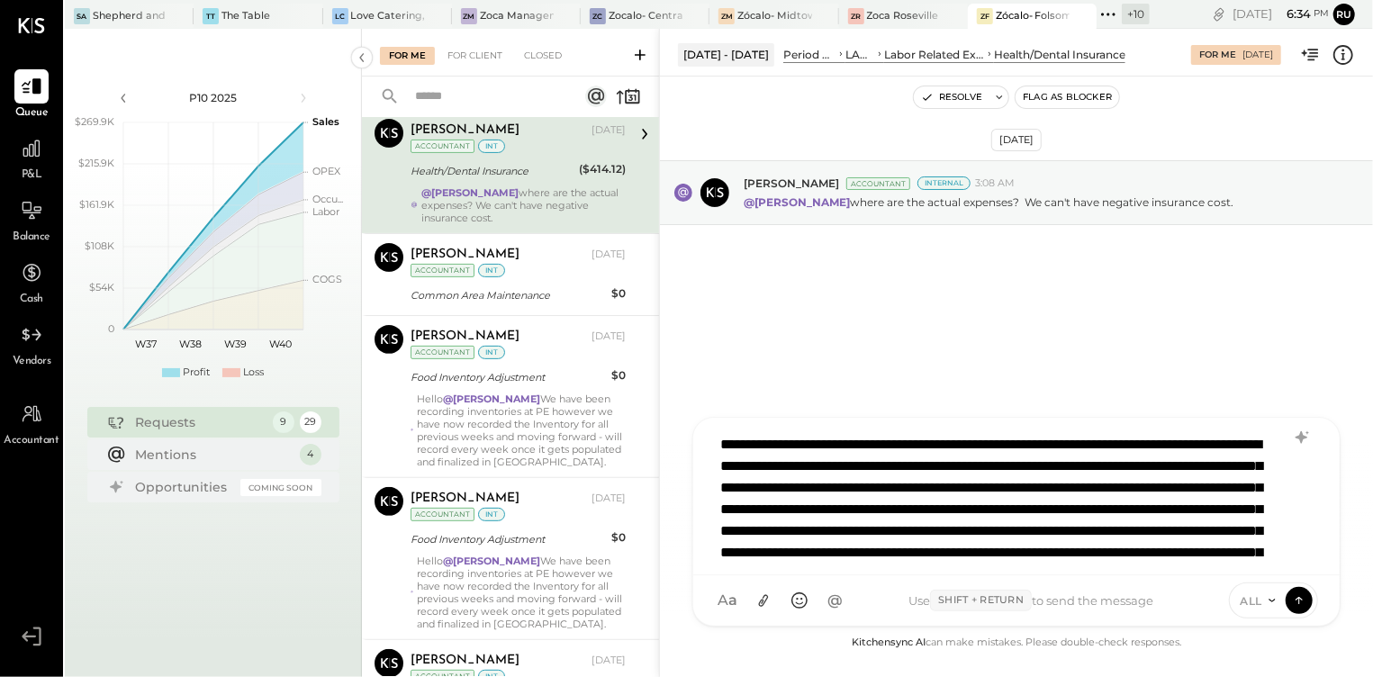
click at [1188, 501] on div "**********" at bounding box center [1015, 492] width 609 height 135
click at [1045, 490] on div "**********" at bounding box center [1015, 492] width 609 height 135
click at [1023, 491] on div "**********" at bounding box center [1015, 492] width 609 height 135
click at [1003, 486] on div "**********" at bounding box center [1015, 492] width 609 height 135
click at [1026, 526] on div "**********" at bounding box center [1015, 492] width 609 height 135
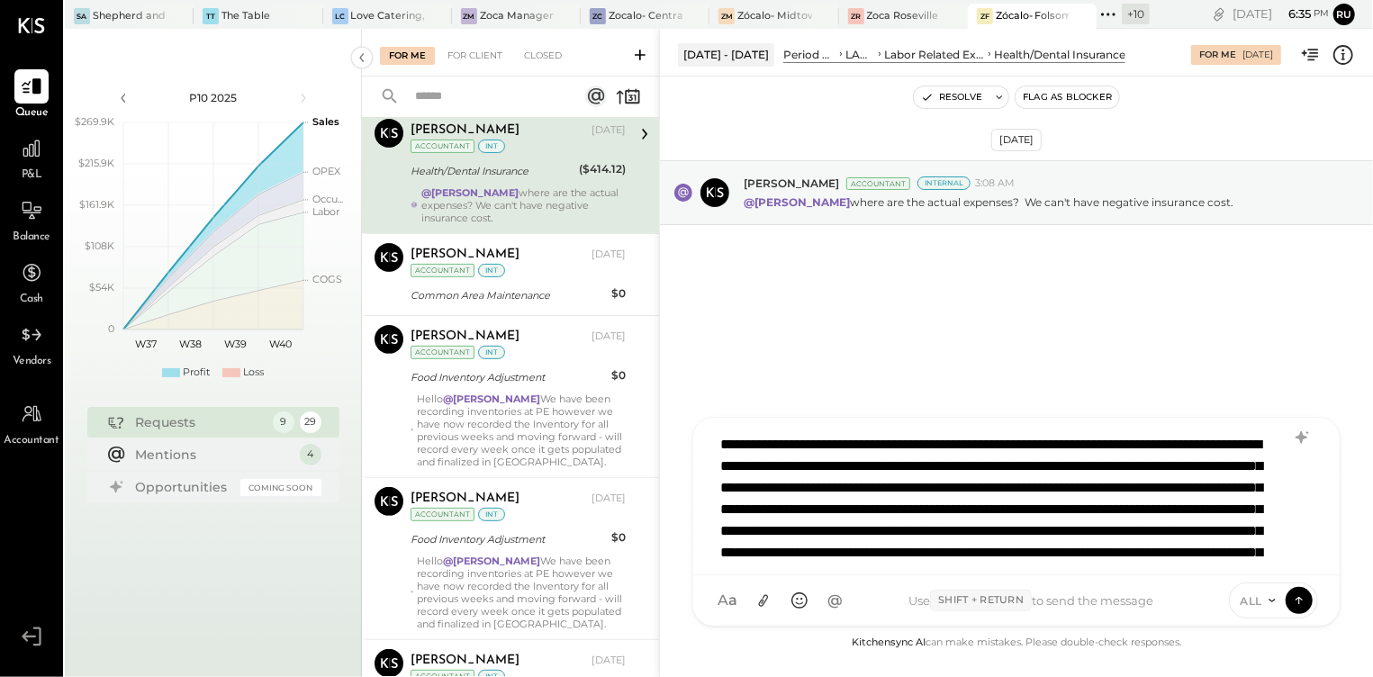
click at [1059, 505] on div "**********" at bounding box center [1015, 492] width 609 height 135
click at [1056, 481] on div "**********" at bounding box center [1015, 492] width 609 height 135
click at [1049, 458] on div "**********" at bounding box center [1015, 492] width 609 height 135
click at [1062, 443] on div "**********" at bounding box center [1015, 492] width 609 height 135
drag, startPoint x: 1067, startPoint y: 470, endPoint x: 1064, endPoint y: 495, distance: 25.3
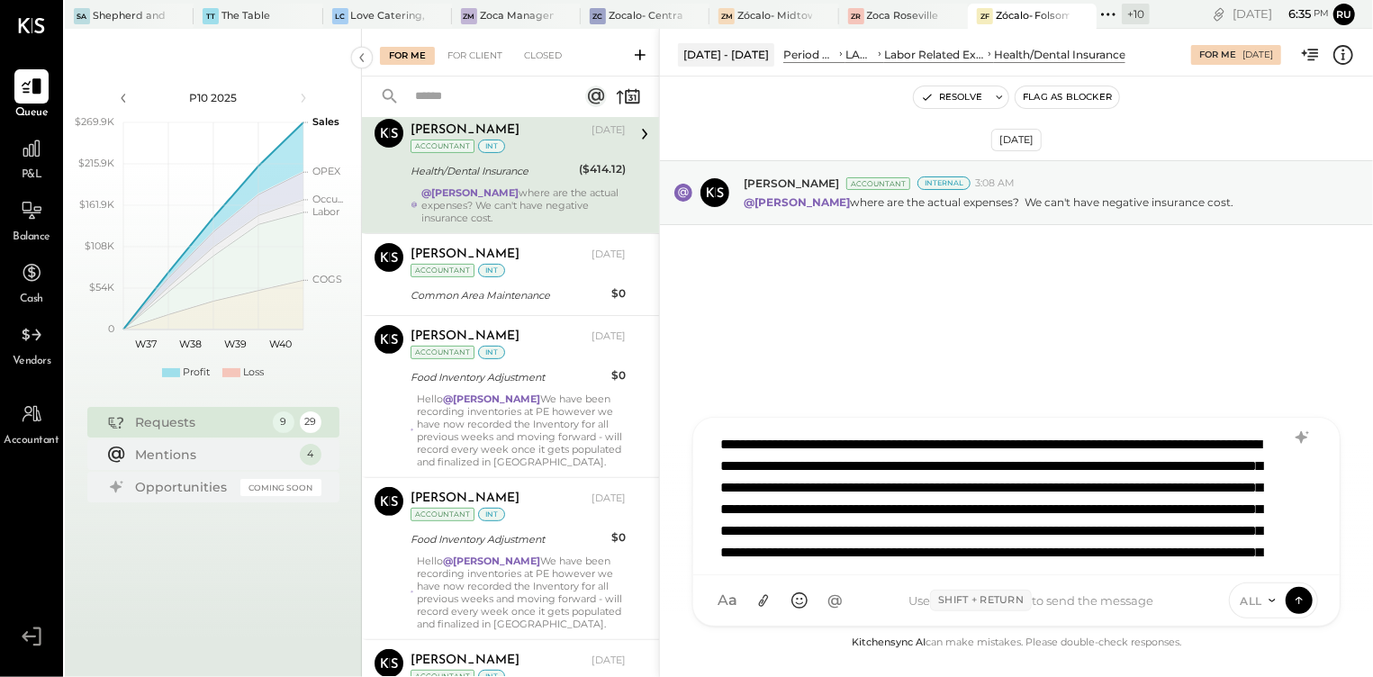
click at [1066, 470] on div "**********" at bounding box center [1015, 492] width 609 height 135
click at [1059, 505] on div "**********" at bounding box center [1015, 492] width 609 height 135
drag, startPoint x: 1057, startPoint y: 539, endPoint x: 1056, endPoint y: 527, distance: 12.6
click at [1055, 539] on div "**********" at bounding box center [1015, 492] width 609 height 135
click at [1303, 599] on icon at bounding box center [1299, 599] width 16 height 18
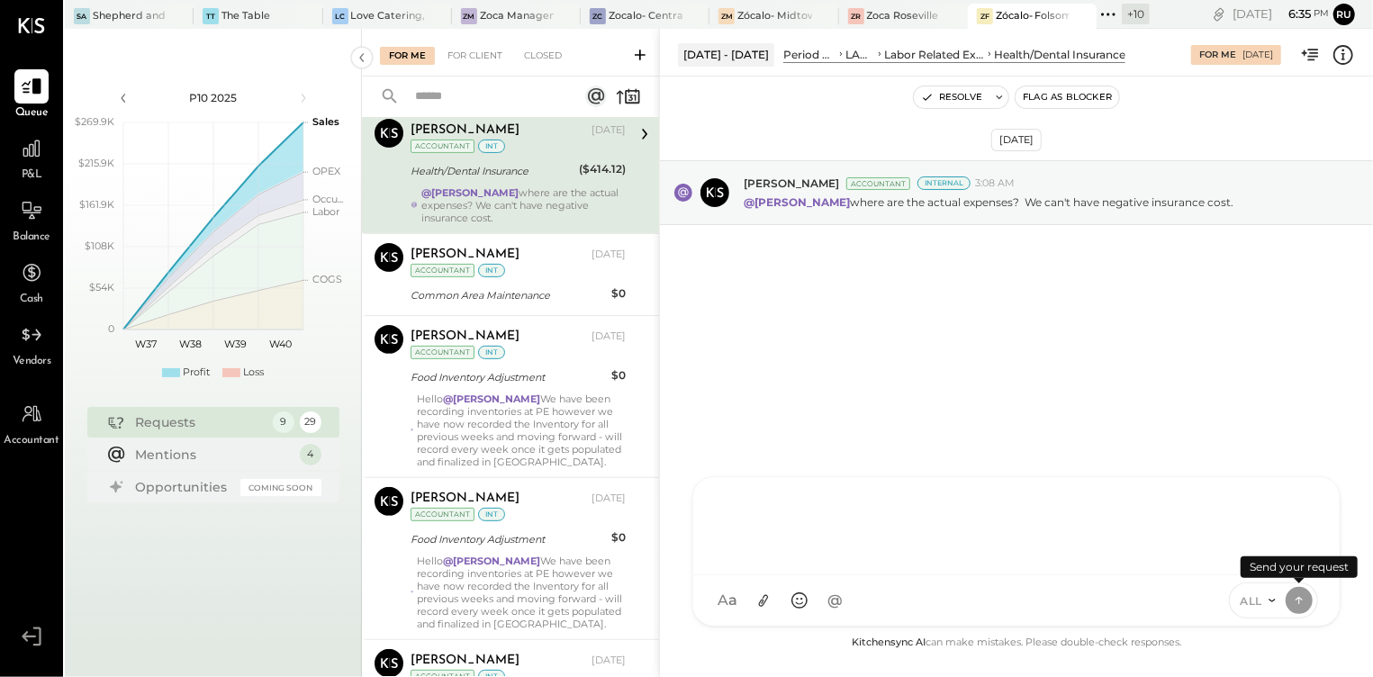
scroll to position [0, 0]
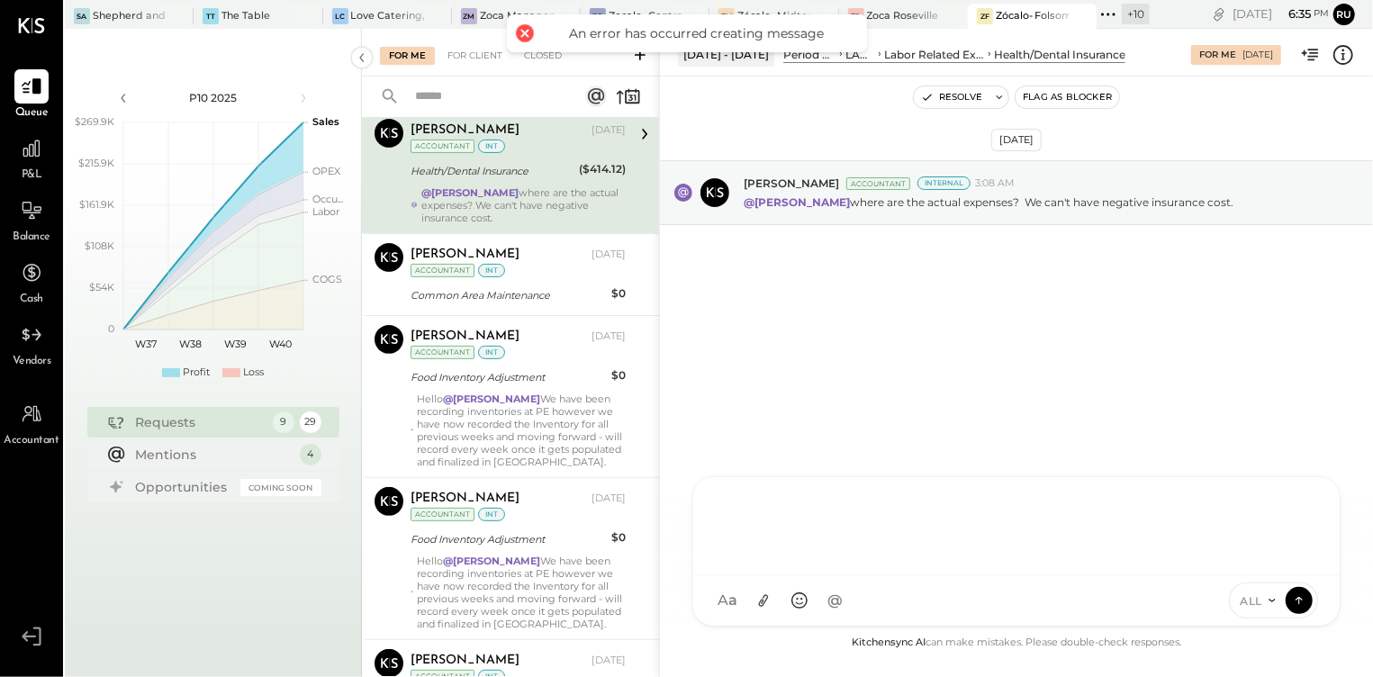
click at [1268, 601] on icon at bounding box center [1272, 600] width 14 height 14
click at [1279, 558] on div "INTERNAL" at bounding box center [1283, 556] width 106 height 30
click at [858, 506] on div at bounding box center [1016, 524] width 610 height 72
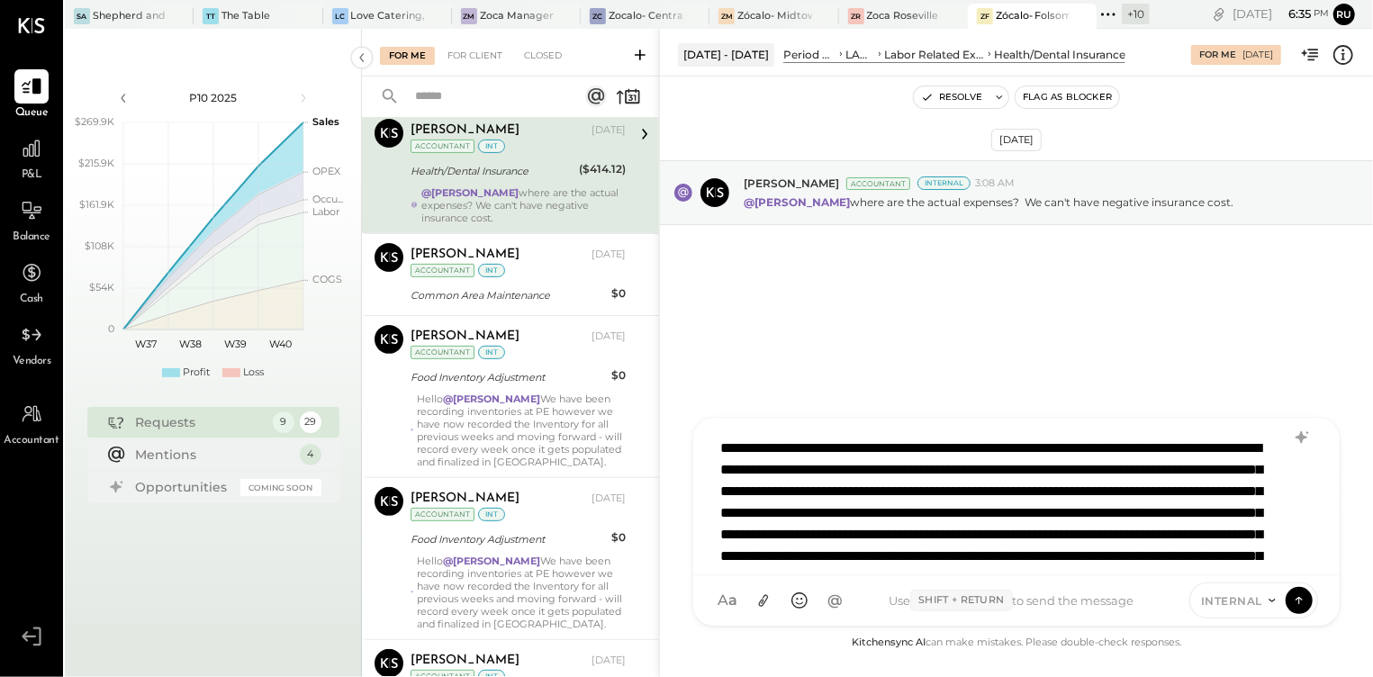
click at [864, 446] on div "**********" at bounding box center [1015, 495] width 609 height 135
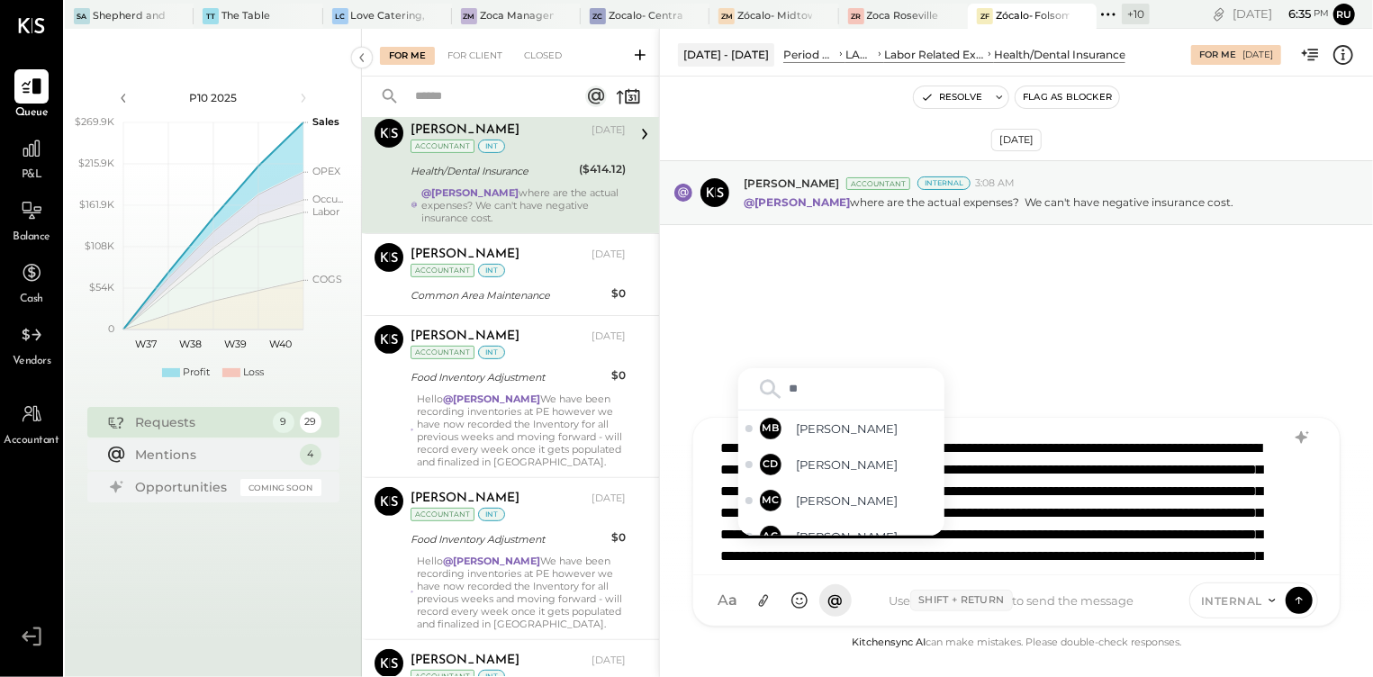
type input "*"
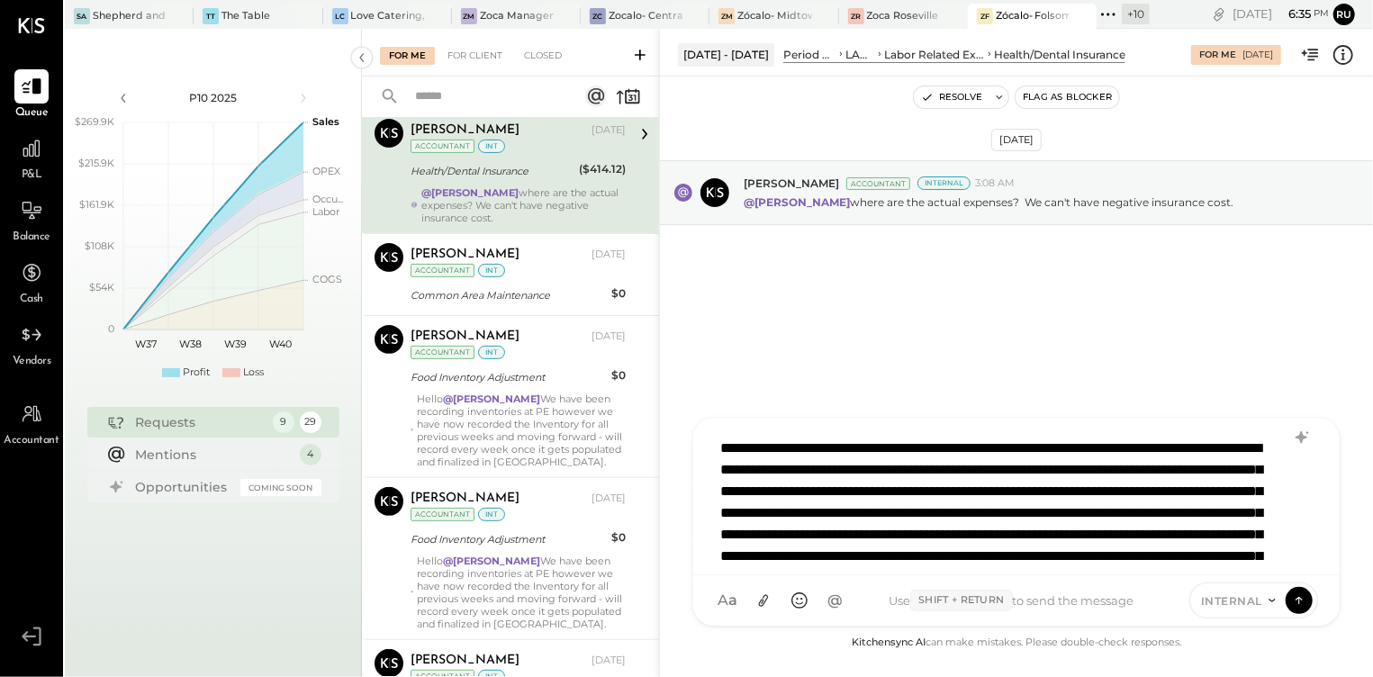
click at [1200, 509] on div "**********" at bounding box center [1015, 495] width 609 height 135
click at [1298, 609] on button at bounding box center [1298, 599] width 27 height 27
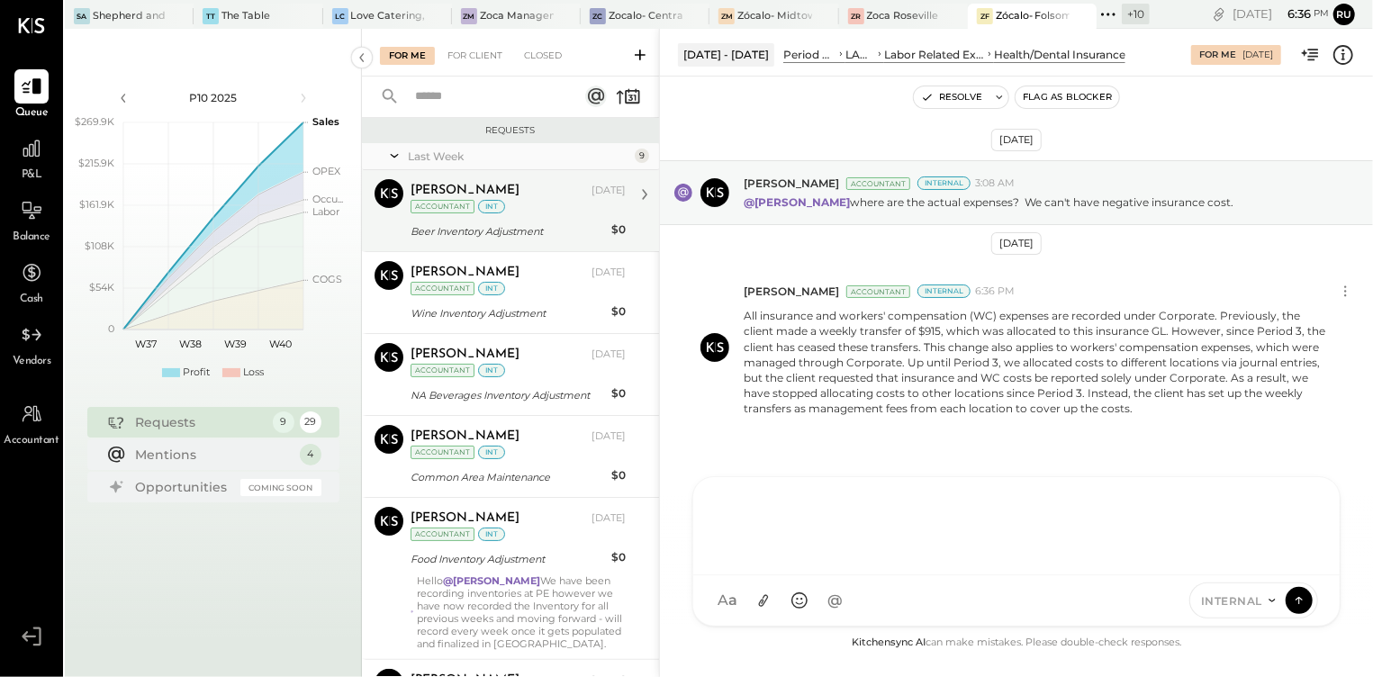
click at [530, 224] on div "Beer Inventory Adjustment" at bounding box center [507, 231] width 195 height 18
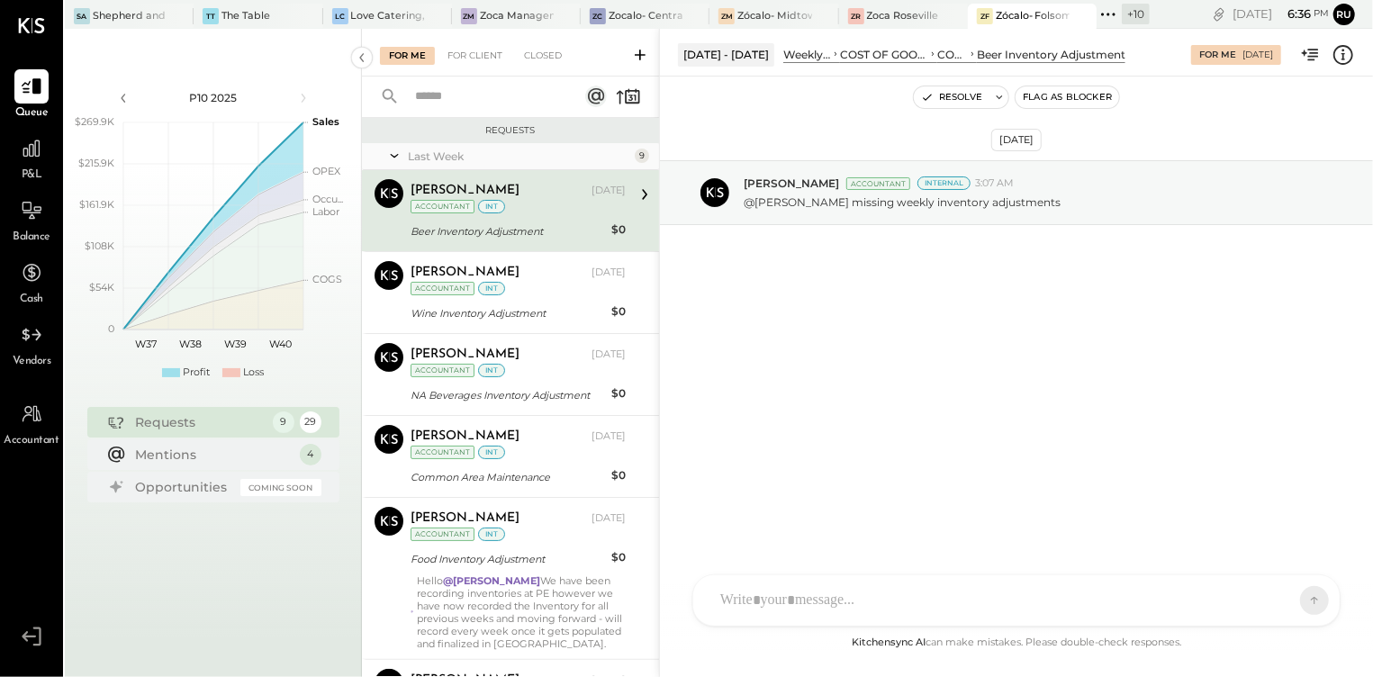
click at [769, 607] on div "AM [PERSON_NAME] RS [PERSON_NAME] S [PERSON_NAME] TM [PERSON_NAME] I [PERSON_NA…" at bounding box center [1016, 600] width 648 height 52
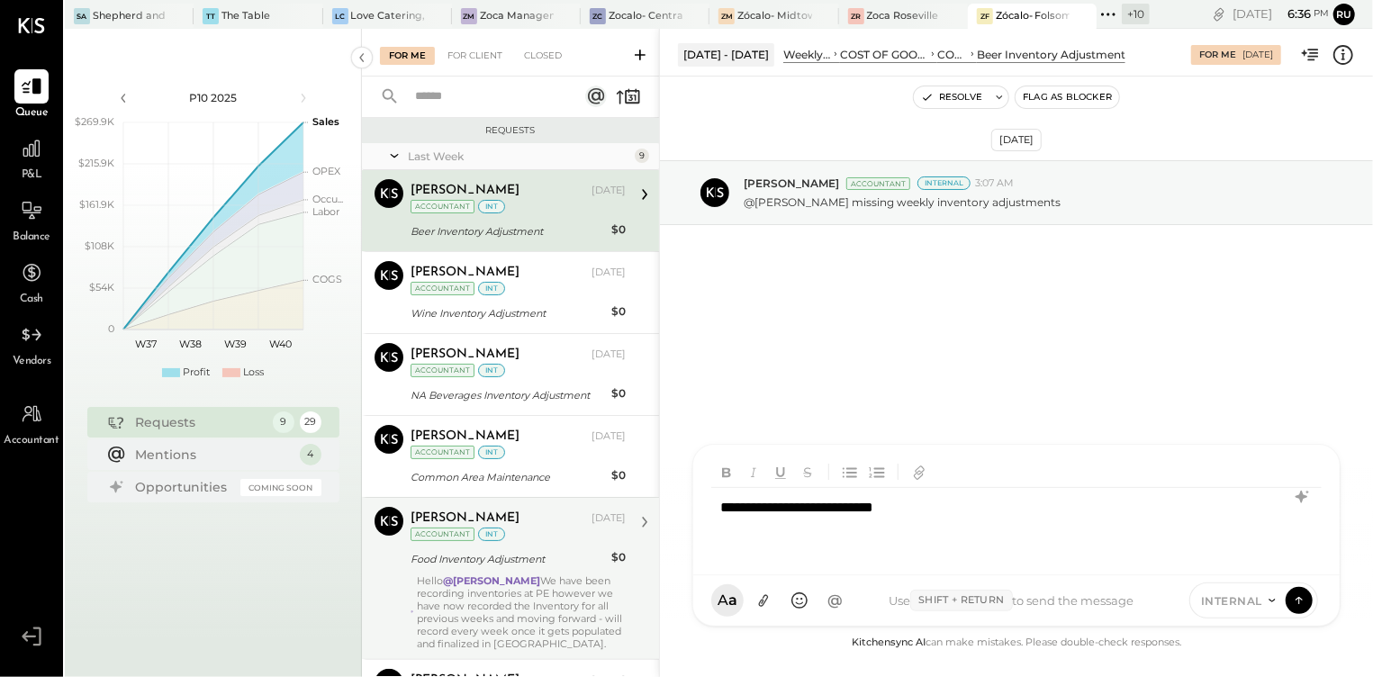
click at [492, 611] on div "Hello @[PERSON_NAME] We have been recording inventories at PE however we have n…" at bounding box center [521, 612] width 209 height 76
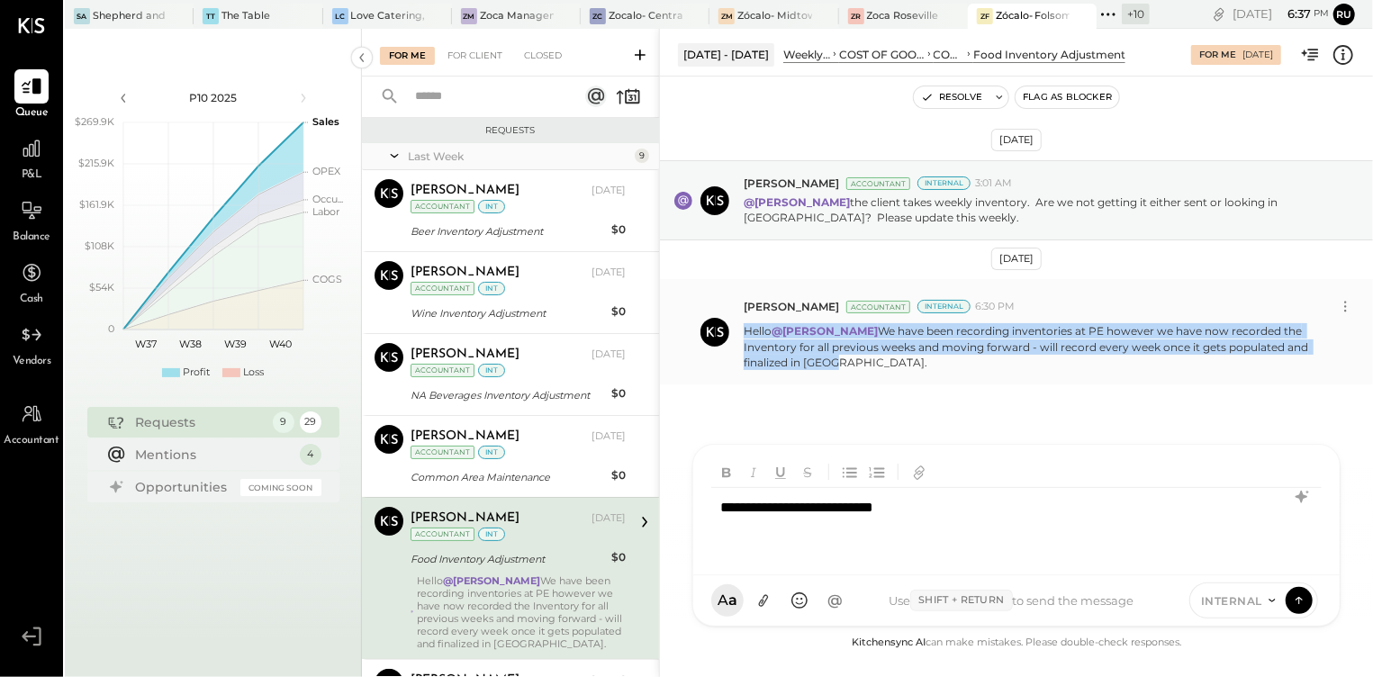
drag, startPoint x: 746, startPoint y: 334, endPoint x: 773, endPoint y: 357, distance: 35.7
click at [773, 357] on p "Hello @[PERSON_NAME] We have been recording inventories at PE however we have n…" at bounding box center [1036, 346] width 584 height 46
copy p "Hello @[PERSON_NAME] We have been recording inventories at PE however we have n…"
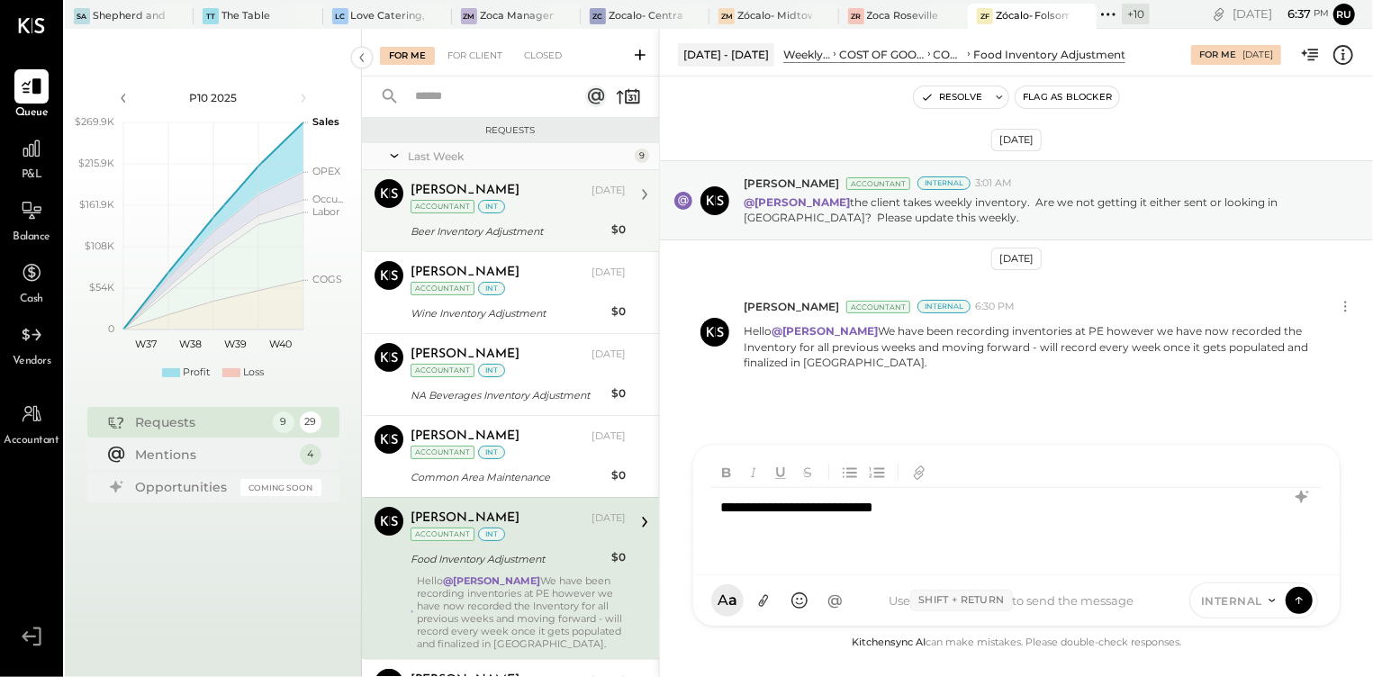
click at [500, 227] on div "Beer Inventory Adjustment" at bounding box center [507, 231] width 195 height 18
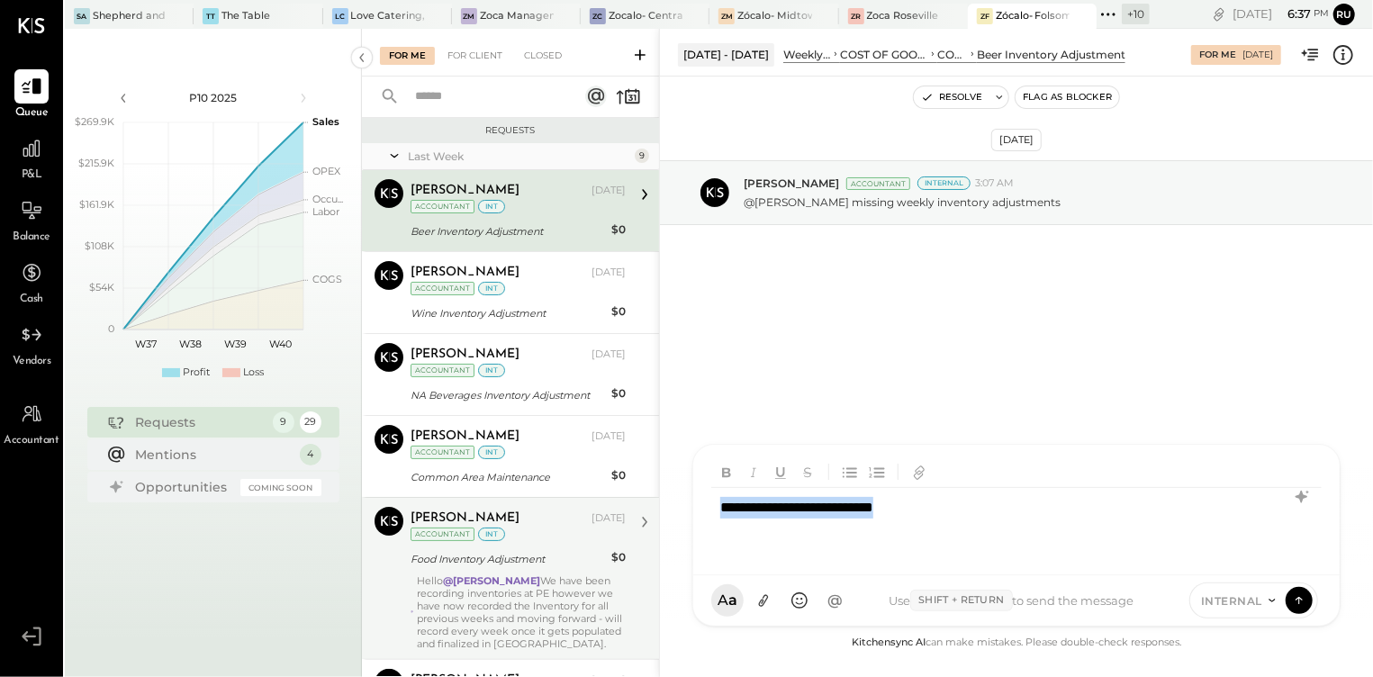
drag, startPoint x: 1021, startPoint y: 517, endPoint x: 684, endPoint y: 518, distance: 336.7
click at [684, 518] on div "**********" at bounding box center [1016, 353] width 714 height 648
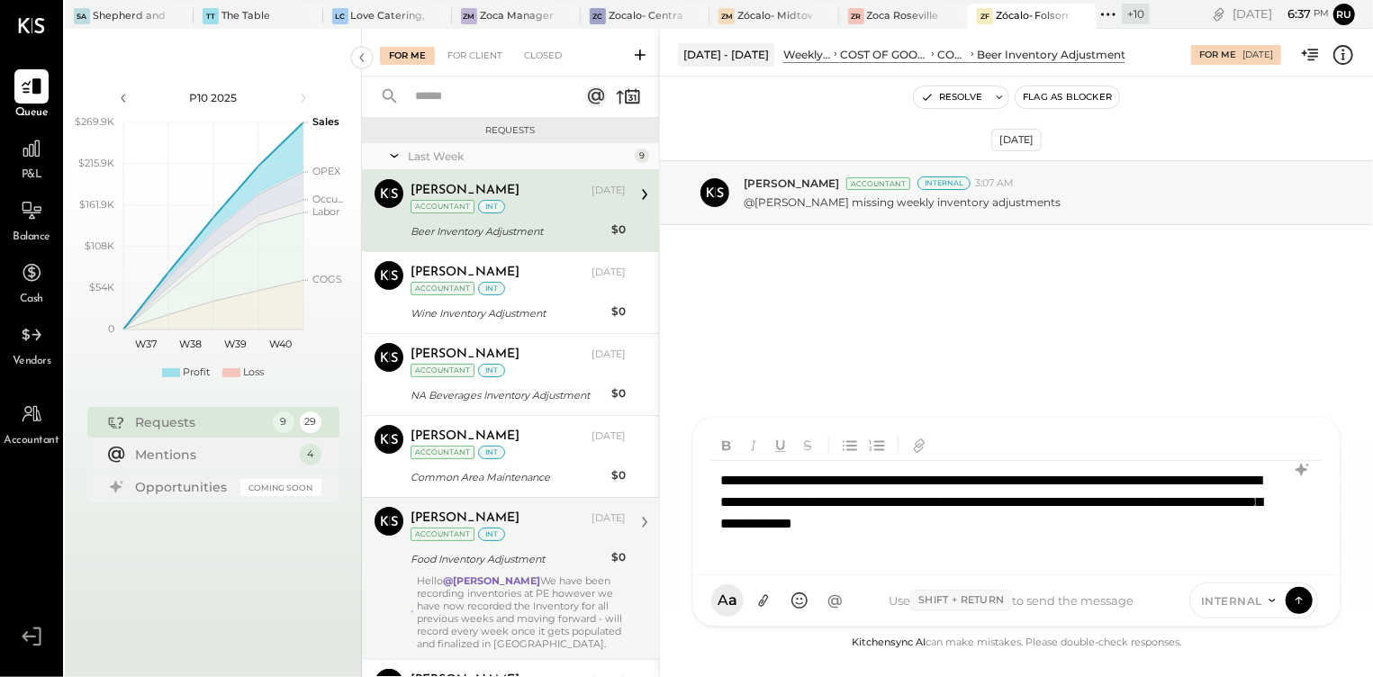
click at [857, 482] on div "**********" at bounding box center [1015, 513] width 609 height 104
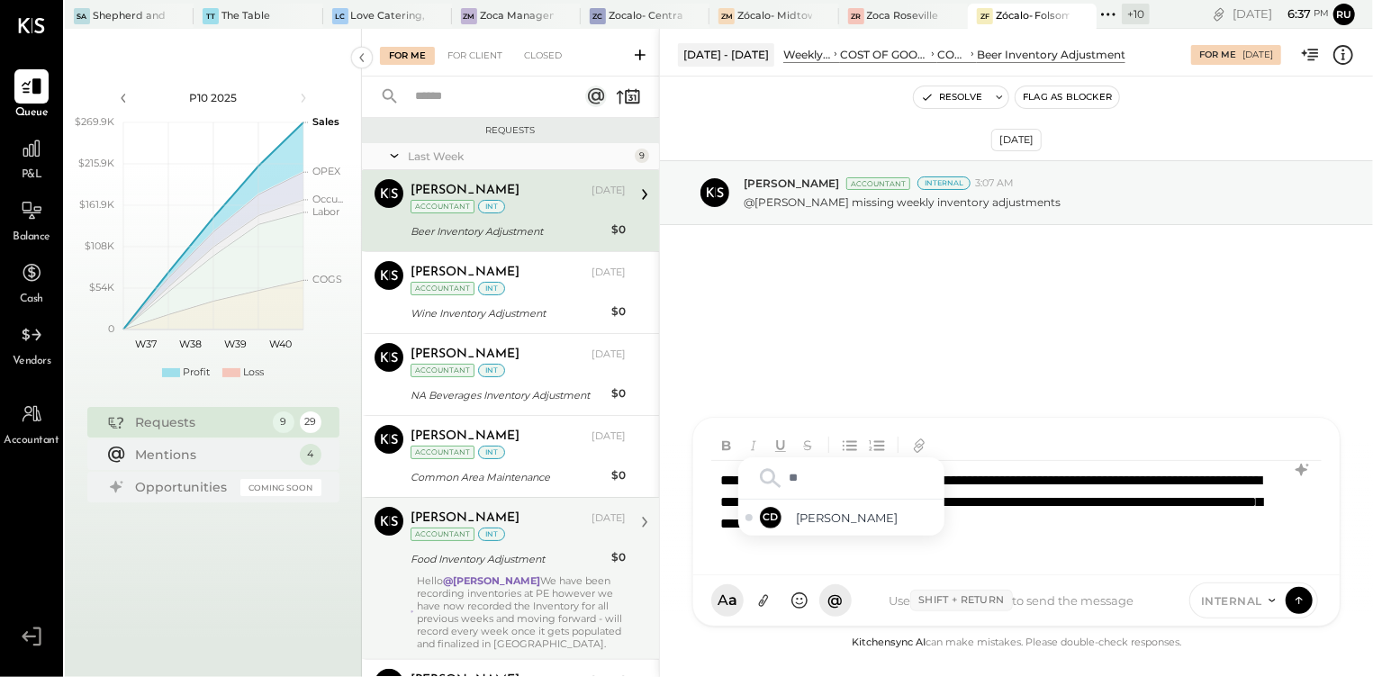
type input "*"
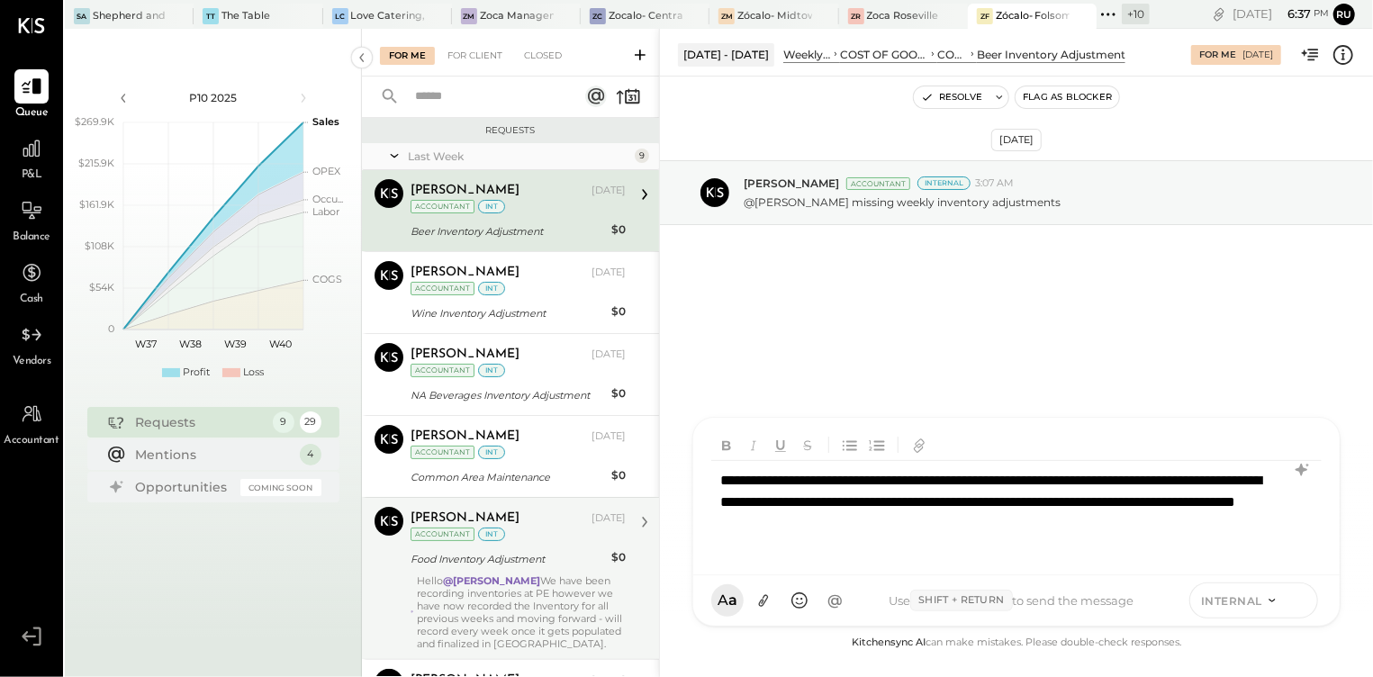
drag, startPoint x: 1299, startPoint y: 603, endPoint x: 1292, endPoint y: 584, distance: 20.2
click at [1297, 603] on icon at bounding box center [1299, 600] width 16 height 18
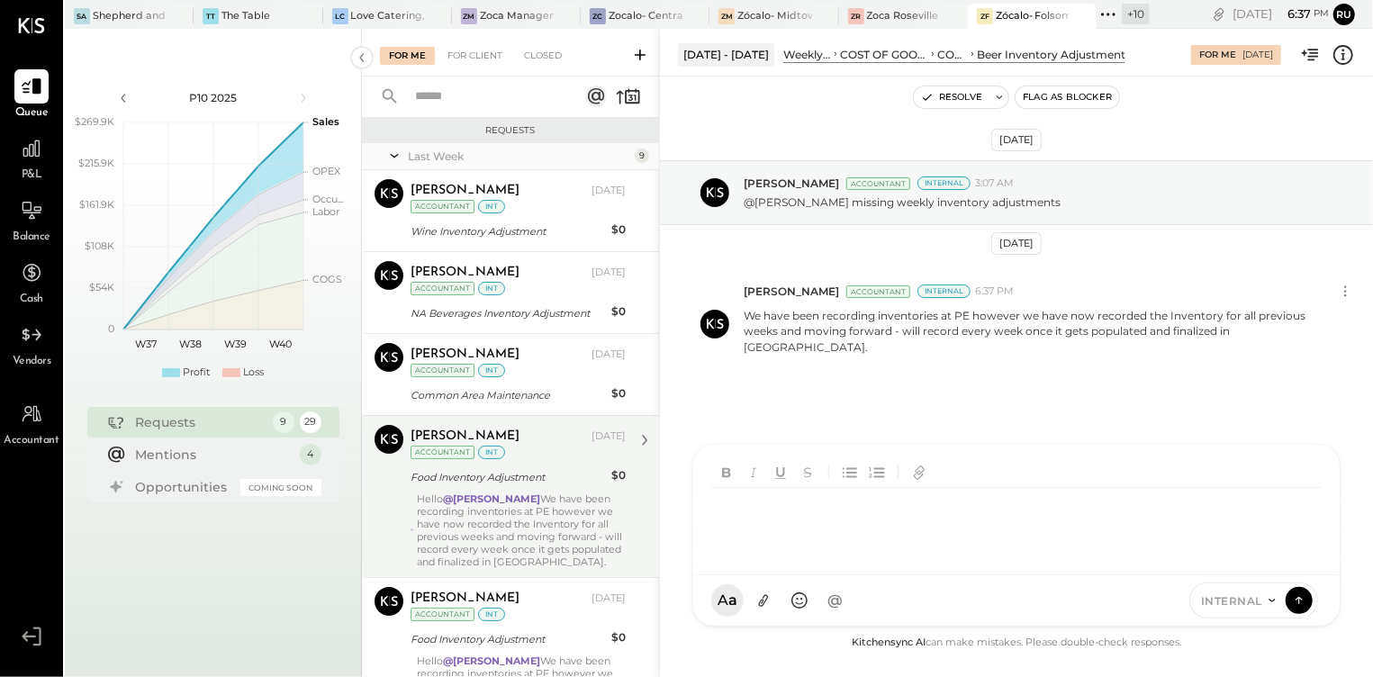
scroll to position [446, 0]
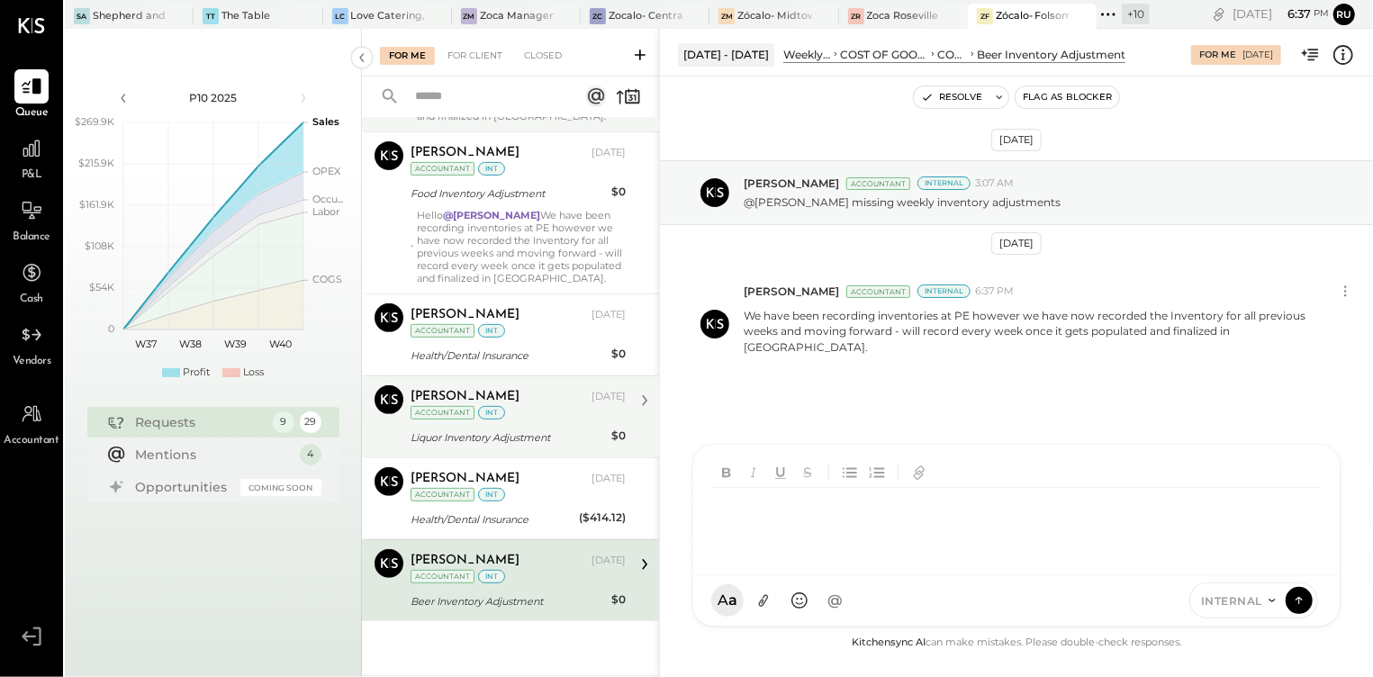
click at [512, 444] on div "Liquor Inventory Adjustment" at bounding box center [507, 437] width 195 height 18
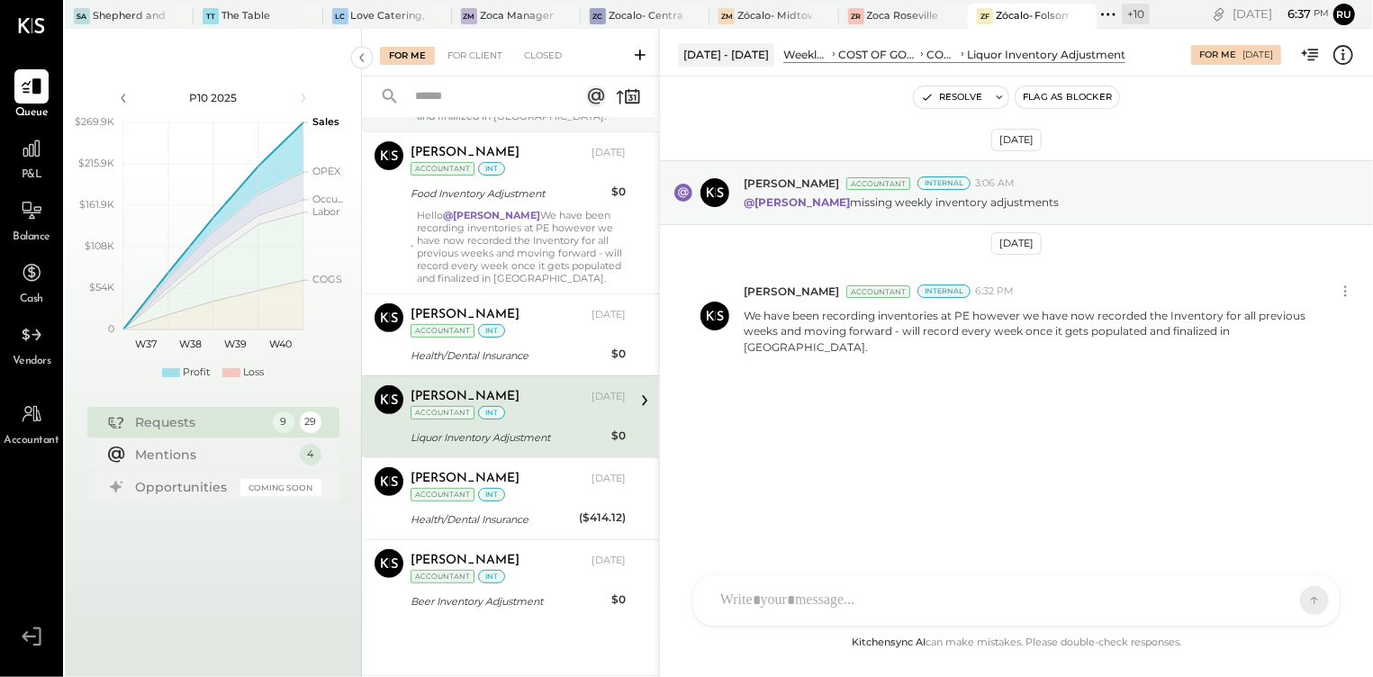
click at [518, 416] on div "[PERSON_NAME] [DATE] Accountant int" at bounding box center [517, 403] width 215 height 37
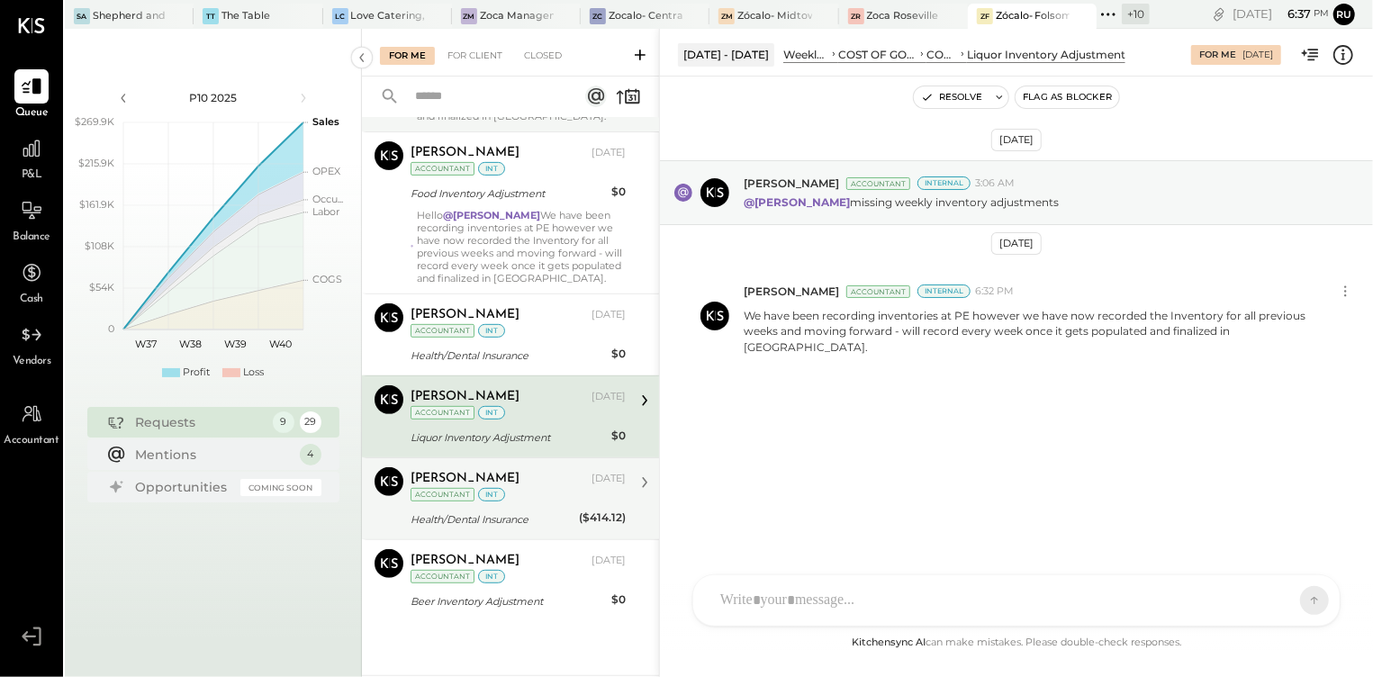
click at [519, 478] on div "[PERSON_NAME]" at bounding box center [498, 479] width 177 height 18
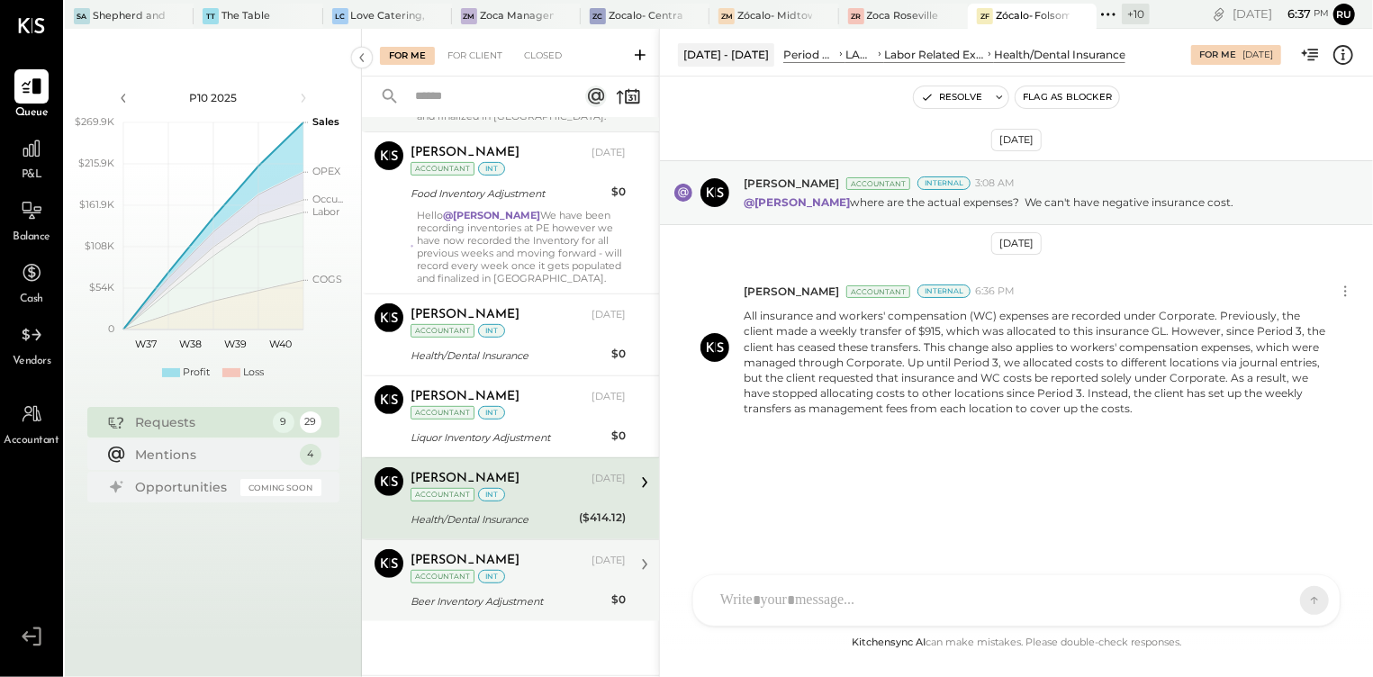
click at [533, 593] on div "Beer Inventory Adjustment" at bounding box center [507, 601] width 195 height 18
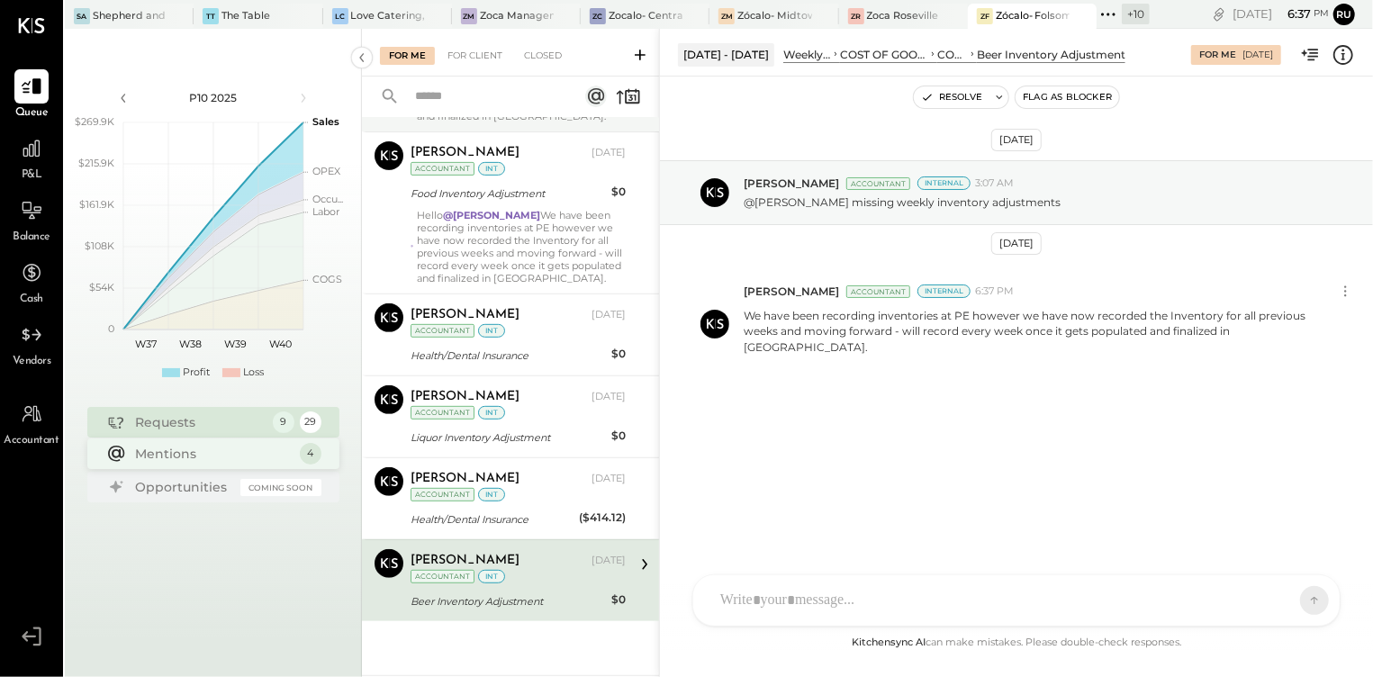
click at [189, 446] on div "Mentions" at bounding box center [213, 454] width 155 height 18
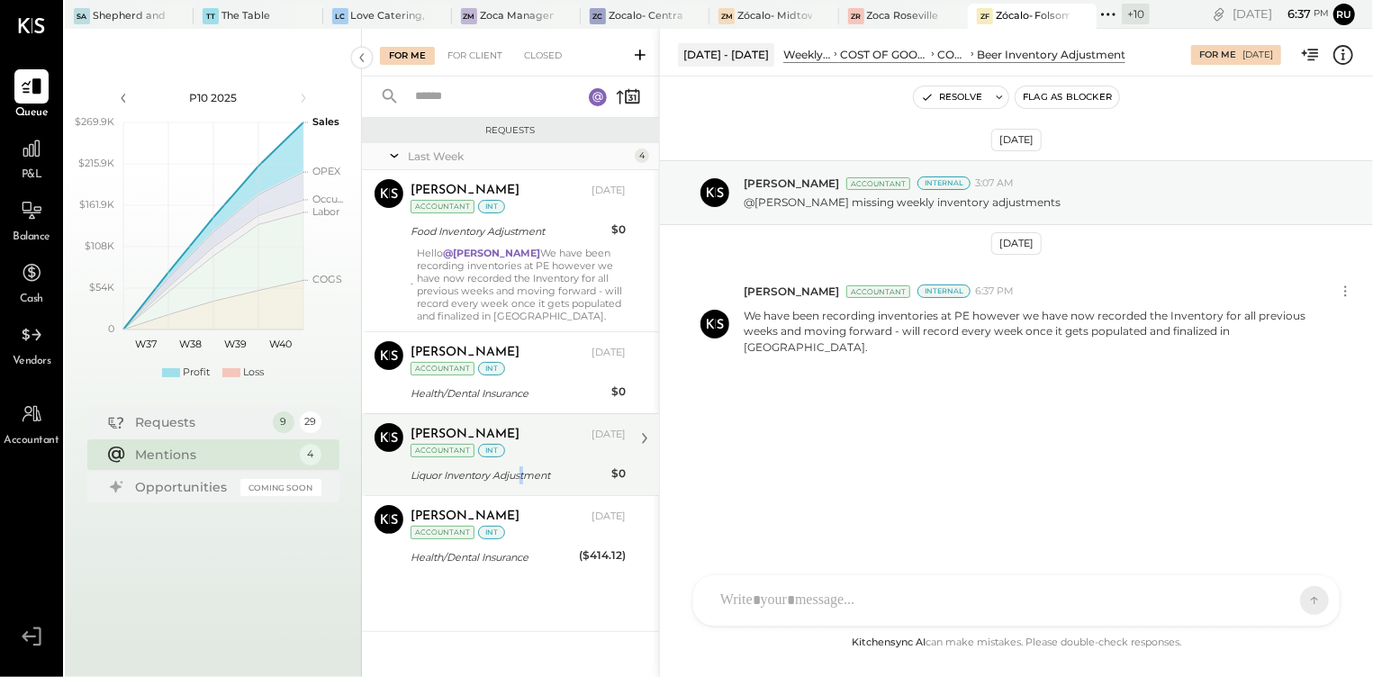
click at [524, 475] on div "Liquor Inventory Adjustment" at bounding box center [507, 475] width 195 height 18
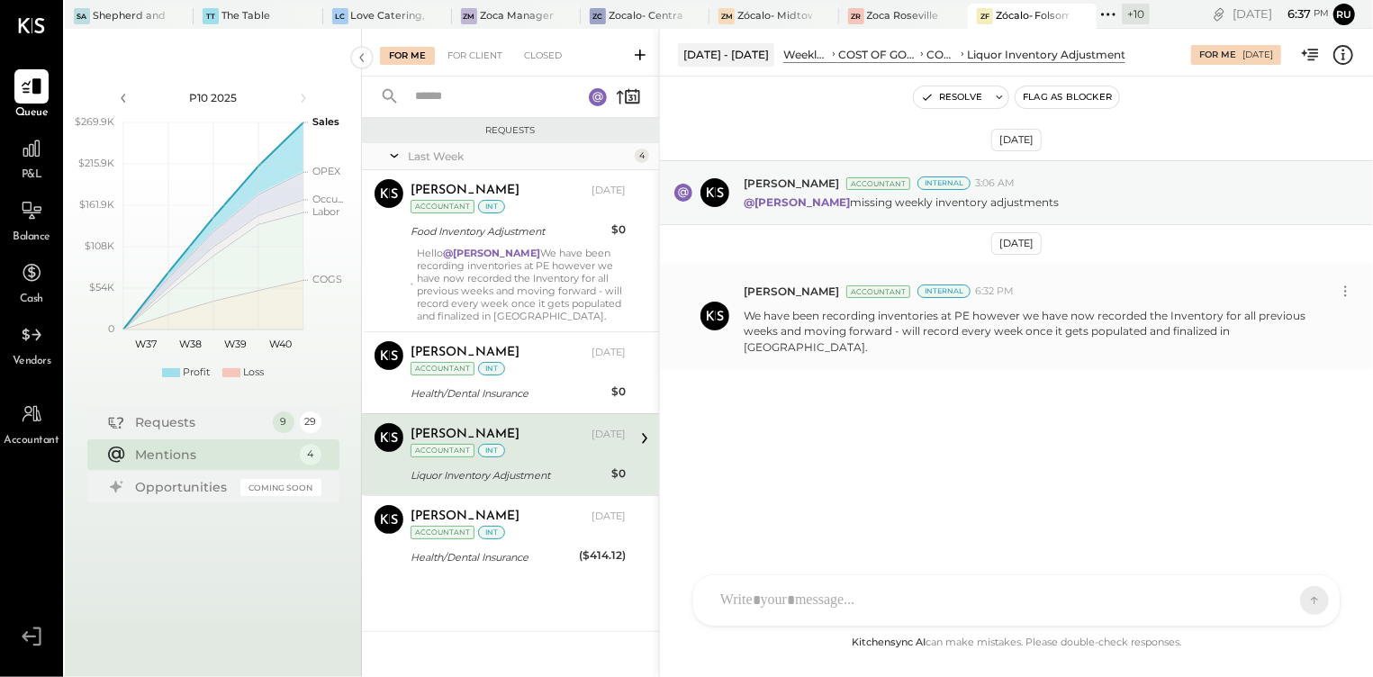
click at [789, 320] on p "We have been recording inventories at PE however we have now recorded the Inven…" at bounding box center [1036, 331] width 584 height 46
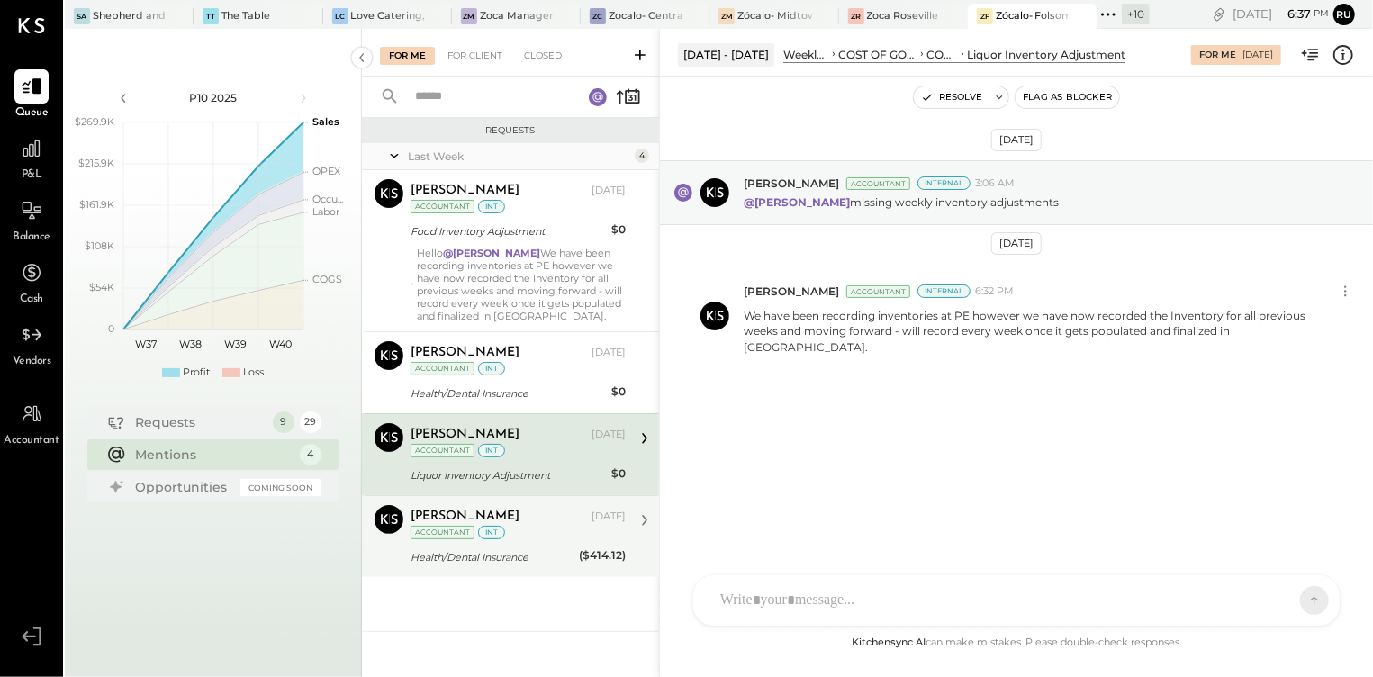
click at [511, 536] on div "[PERSON_NAME] [DATE] Accountant int" at bounding box center [517, 523] width 215 height 37
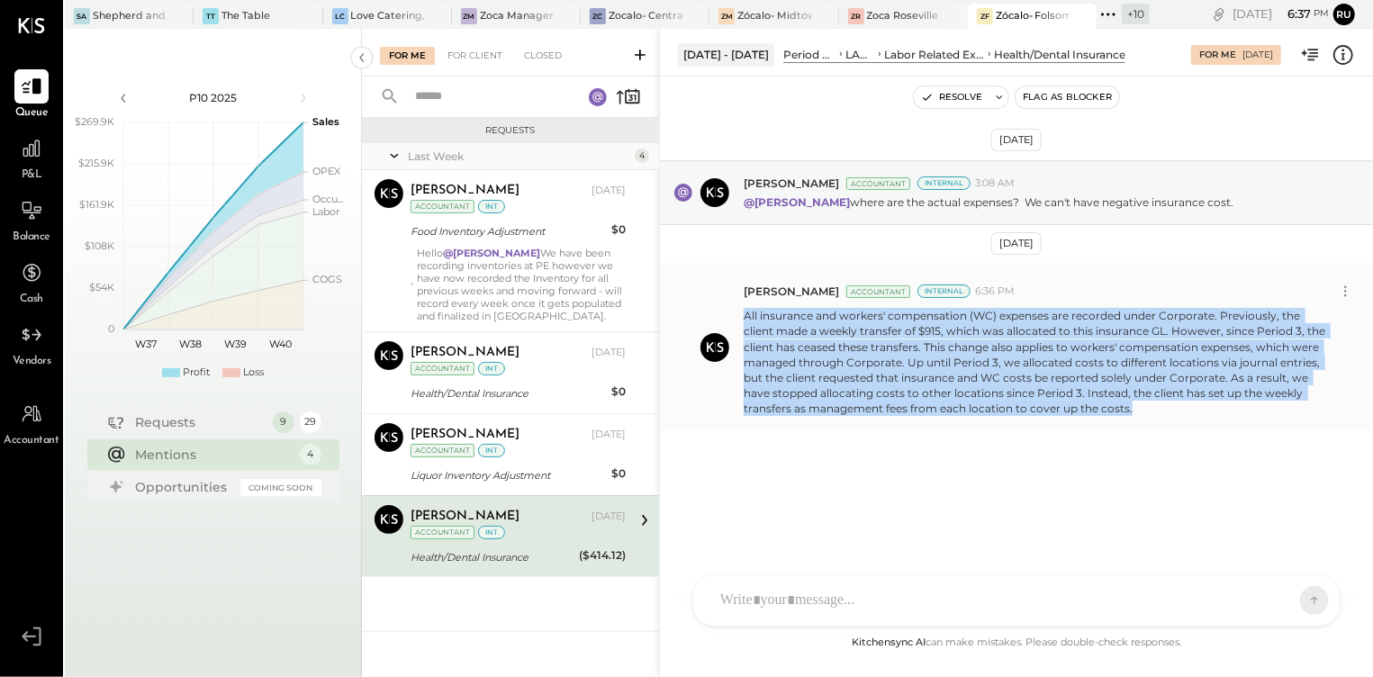
drag, startPoint x: 744, startPoint y: 315, endPoint x: 1230, endPoint y: 423, distance: 497.1
click at [1230, 423] on div "[PERSON_NAME] Accountant Internal 6:36 PM All insurance and workers' compensati…" at bounding box center [1016, 347] width 713 height 167
copy p "All insurance and workers' compensation (WC) expenses are recorded under Corpor…"
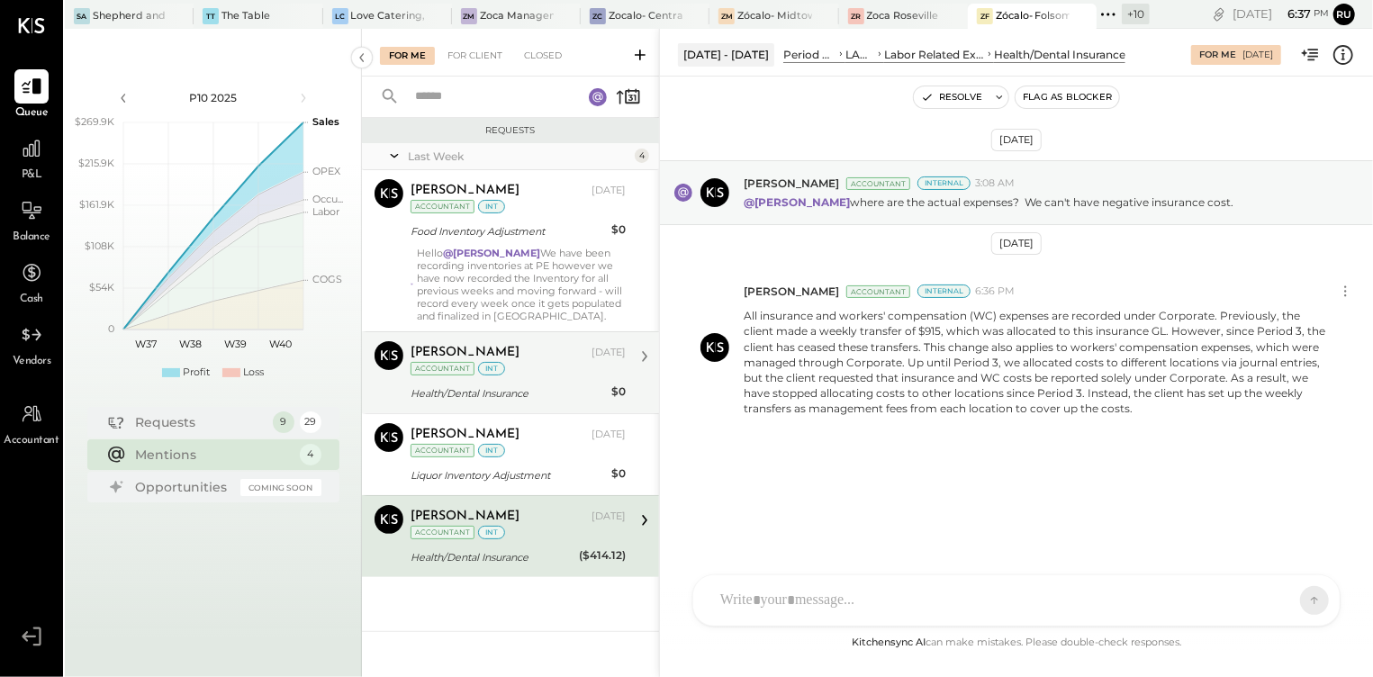
click at [449, 392] on div "Health/Dental Insurance" at bounding box center [507, 393] width 195 height 18
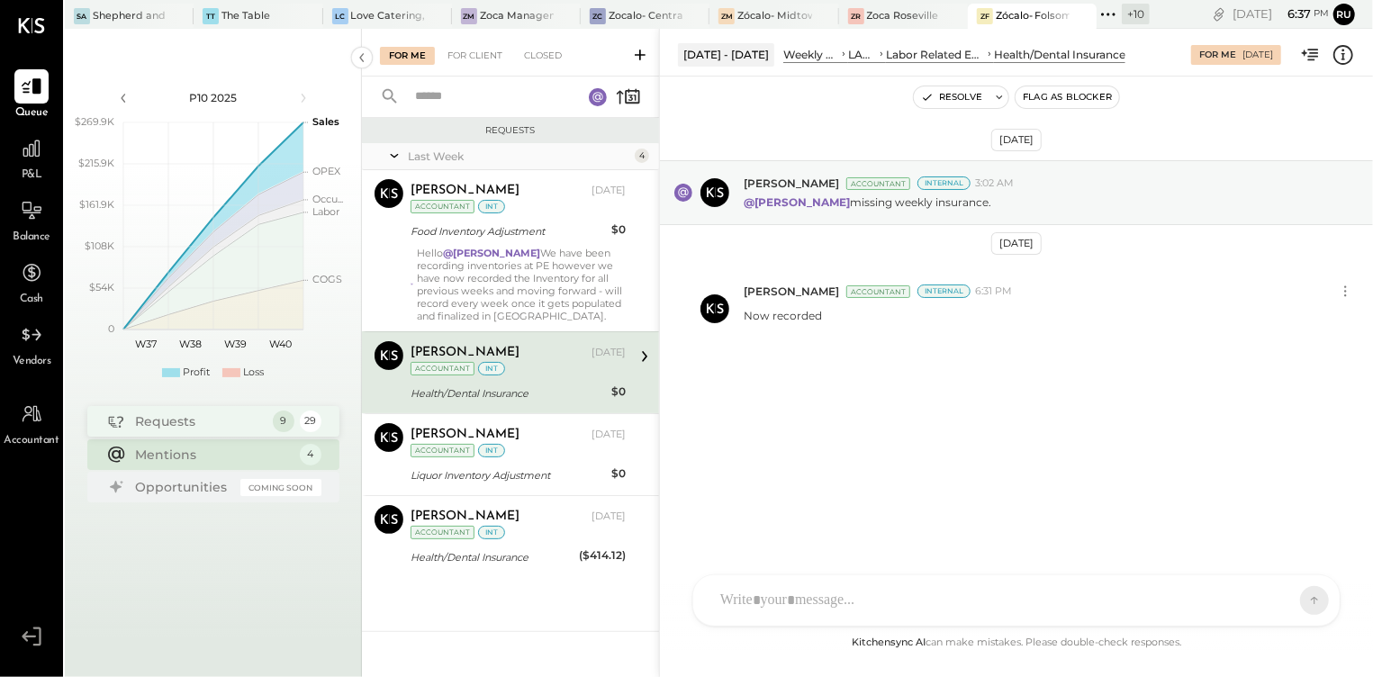
click at [168, 426] on div "Requests" at bounding box center [200, 421] width 128 height 18
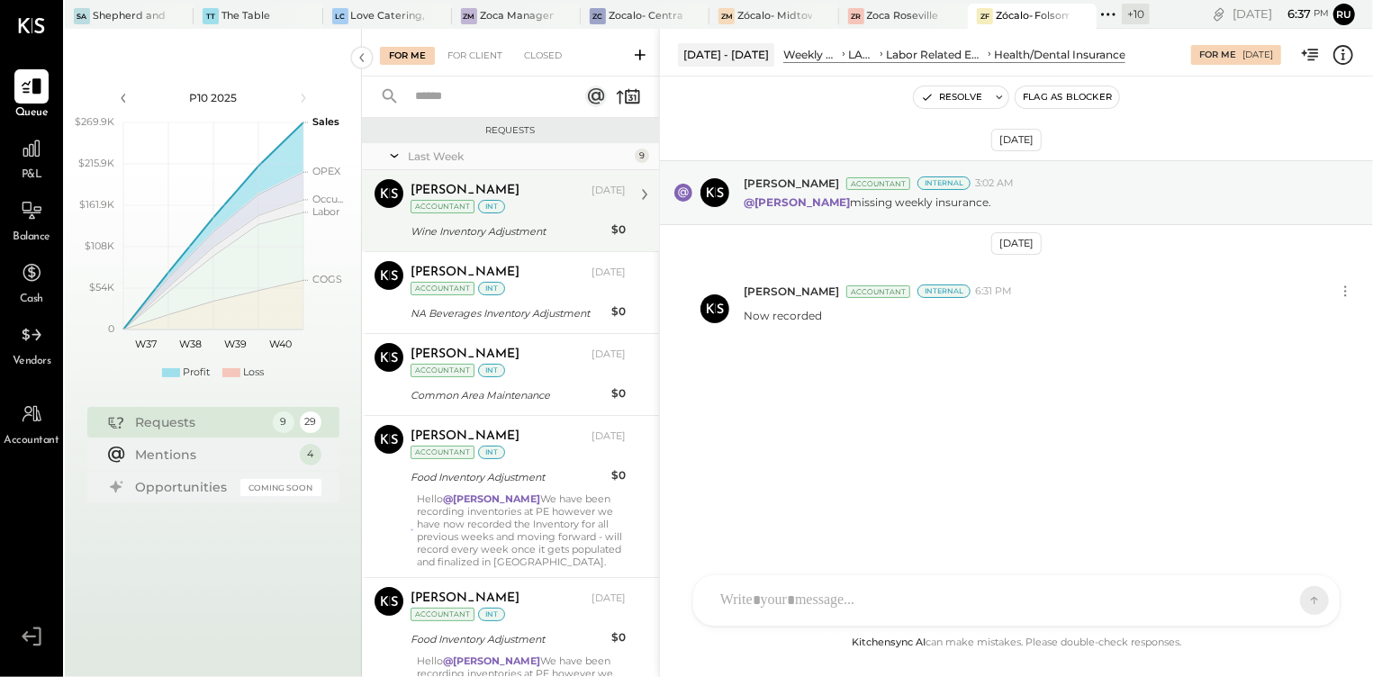
click at [541, 182] on div "[PERSON_NAME]" at bounding box center [498, 191] width 177 height 18
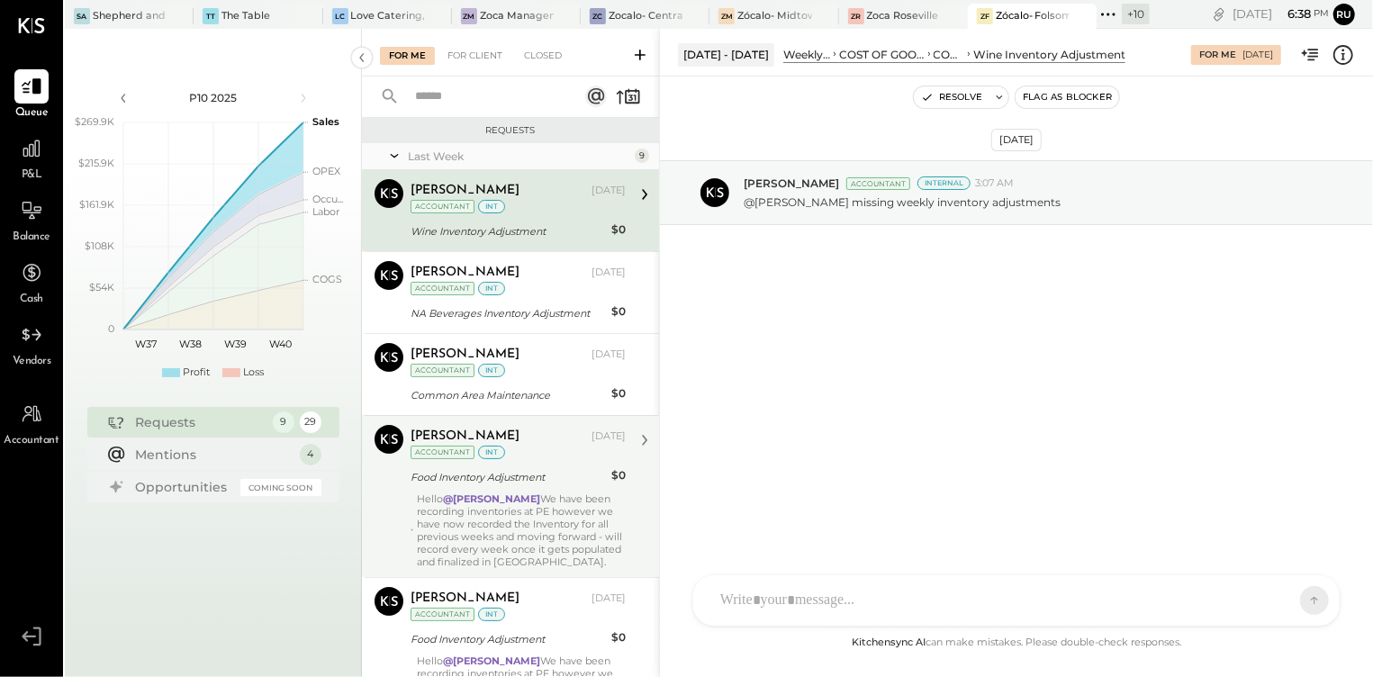
click at [493, 523] on div "Hello @[PERSON_NAME] We have been recording inventories at PE however we have n…" at bounding box center [521, 530] width 209 height 76
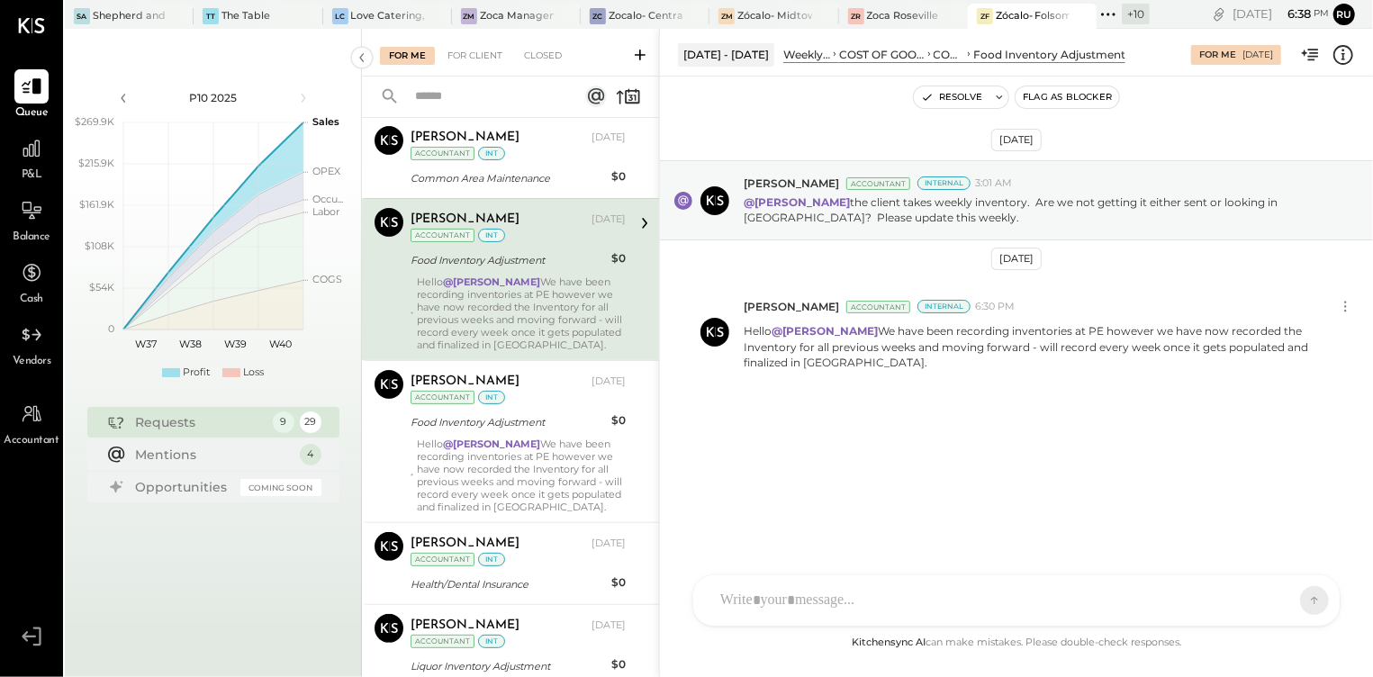
scroll to position [239, 0]
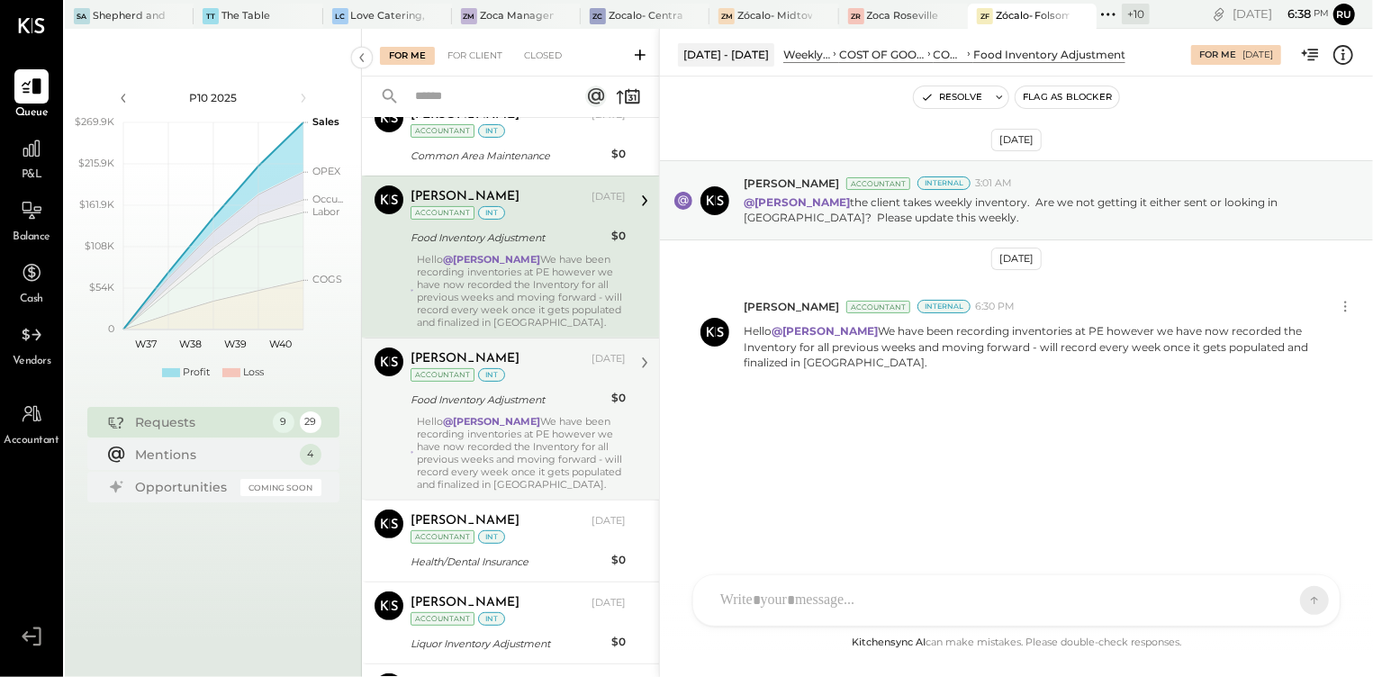
click at [482, 470] on div "Hello @[PERSON_NAME] We have been recording inventories at PE however we have n…" at bounding box center [521, 453] width 209 height 76
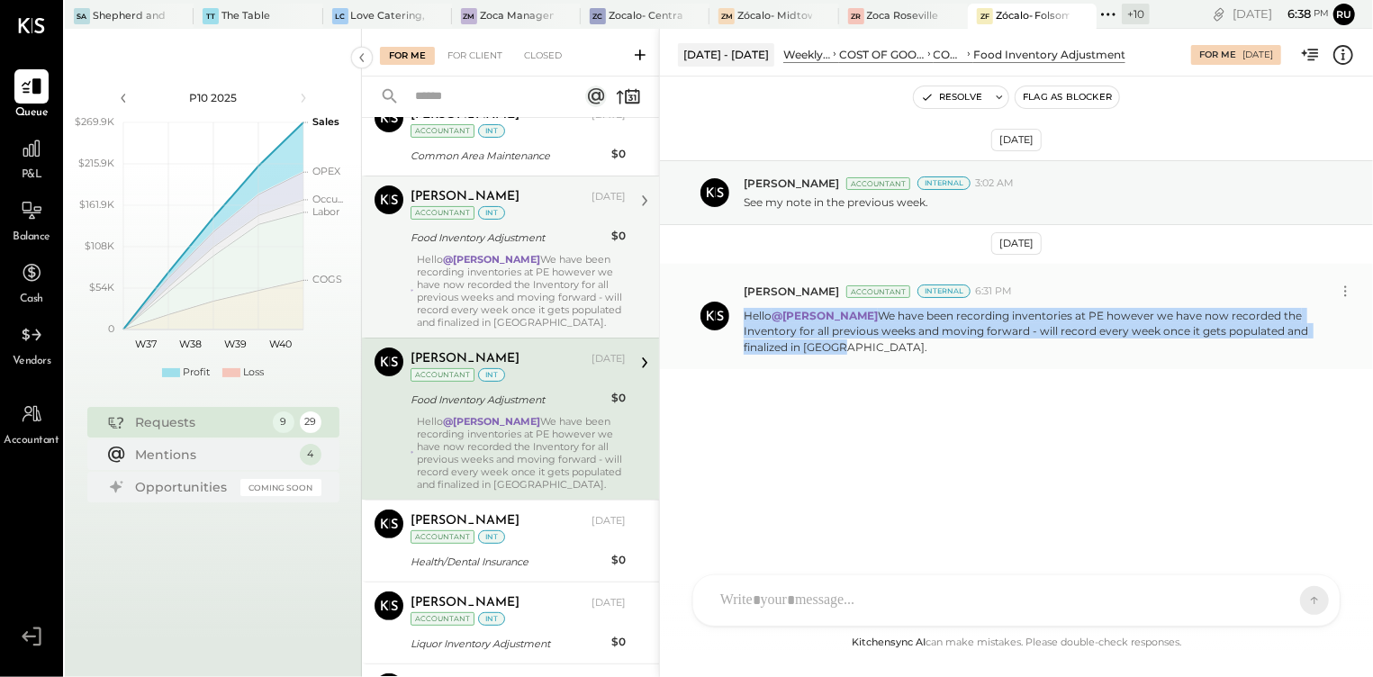
drag, startPoint x: 745, startPoint y: 318, endPoint x: 784, endPoint y: 348, distance: 49.3
click at [784, 348] on p "Hello @[PERSON_NAME] We have been recording inventories at PE however we have n…" at bounding box center [1036, 331] width 584 height 46
copy p "Hello @[PERSON_NAME] We have been recording inventories at PE however we have n…"
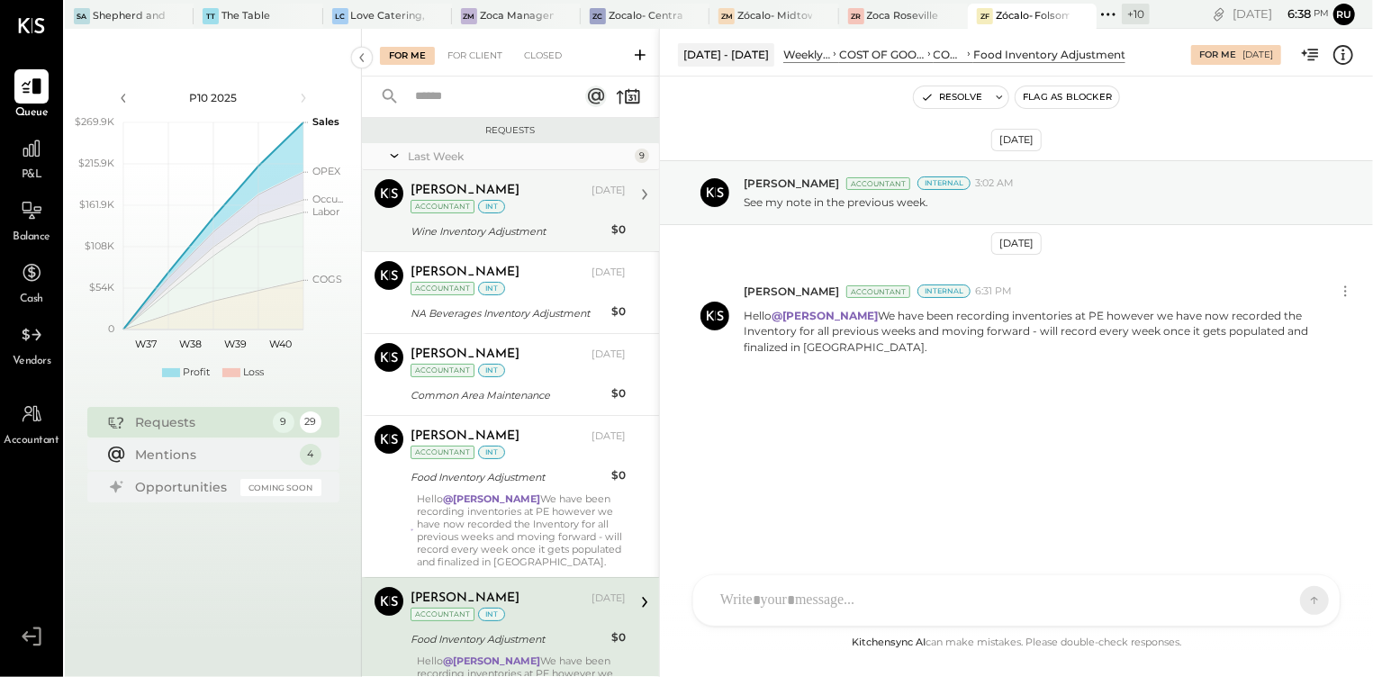
click at [500, 234] on div "Wine Inventory Adjustment" at bounding box center [507, 231] width 195 height 18
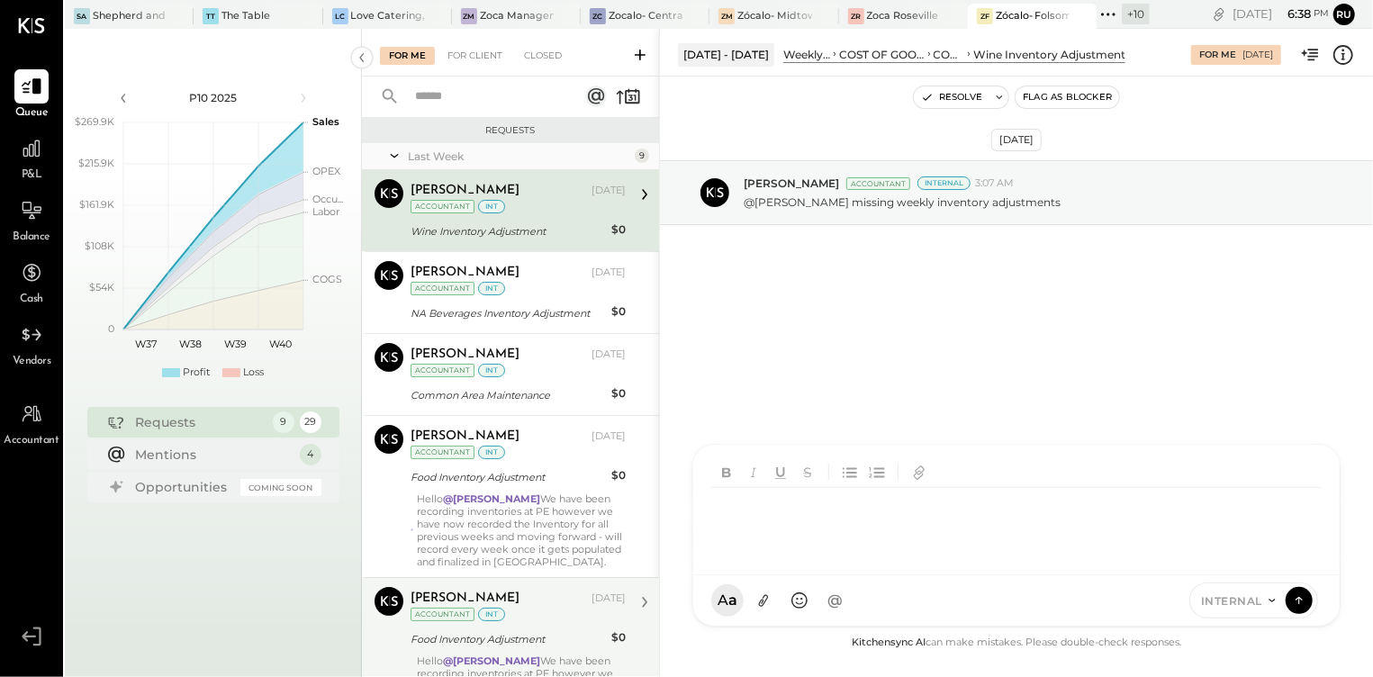
click at [751, 595] on div "AM [PERSON_NAME] RS [PERSON_NAME] S [PERSON_NAME] TM [PERSON_NAME] I [PERSON_NA…" at bounding box center [1016, 535] width 648 height 183
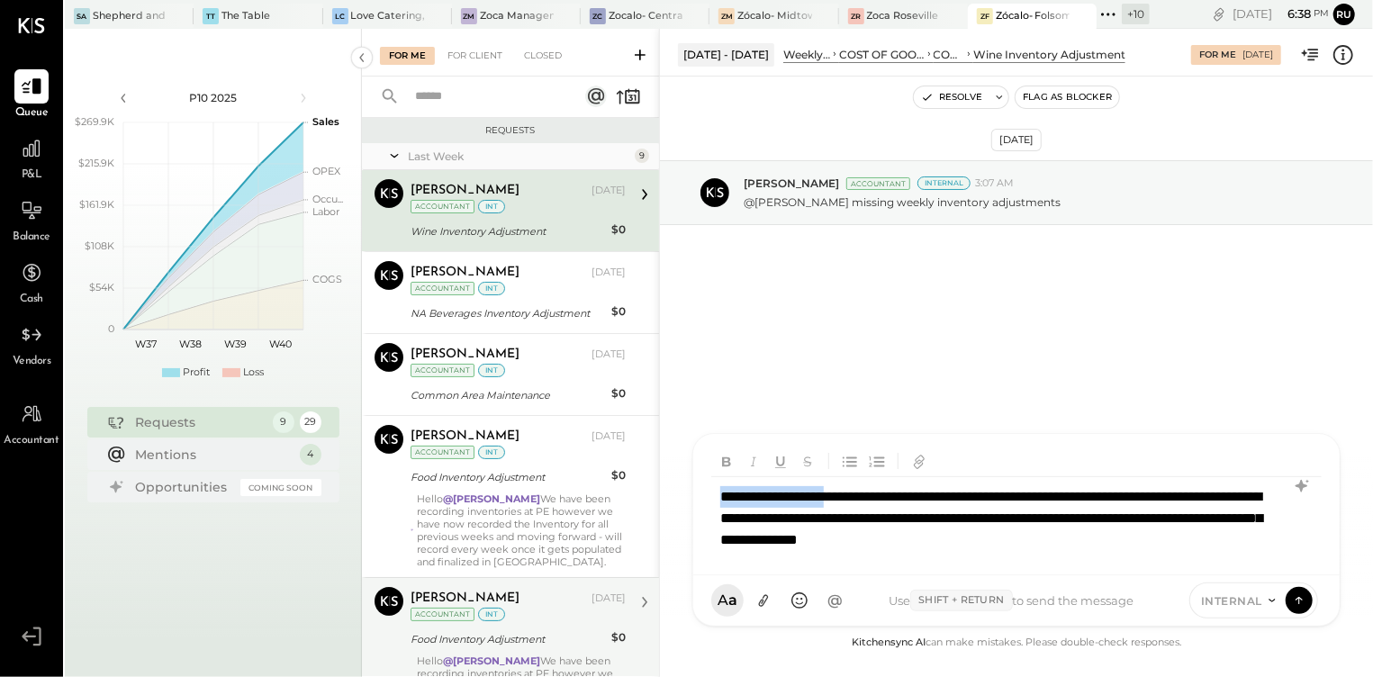
drag, startPoint x: 859, startPoint y: 495, endPoint x: 686, endPoint y: 494, distance: 172.8
click at [686, 494] on div "[DATE] - [DATE] Weekly P&L COST OF GOODS SOLD (COGS) COGS, Wine Wine Inventory …" at bounding box center [1016, 353] width 714 height 648
click at [1294, 609] on button at bounding box center [1298, 599] width 27 height 27
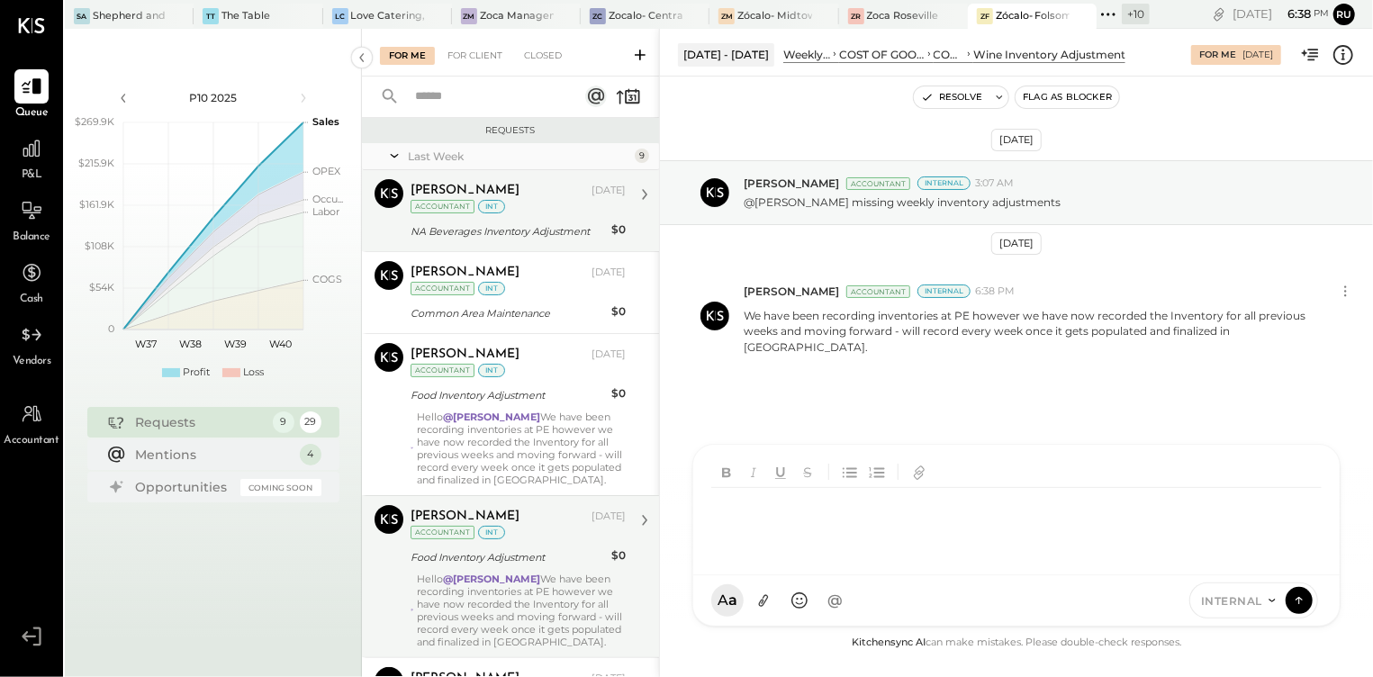
scroll to position [446, 0]
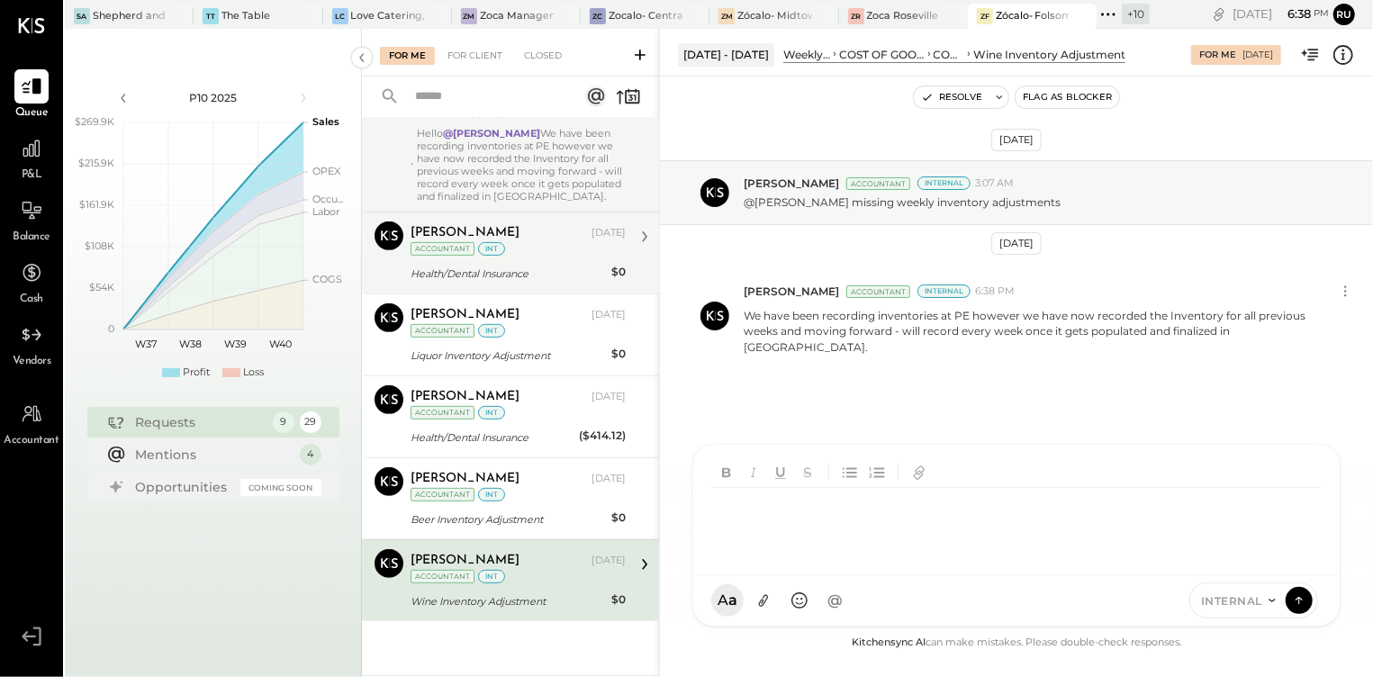
click at [527, 265] on div "Health/Dental Insurance" at bounding box center [507, 274] width 195 height 18
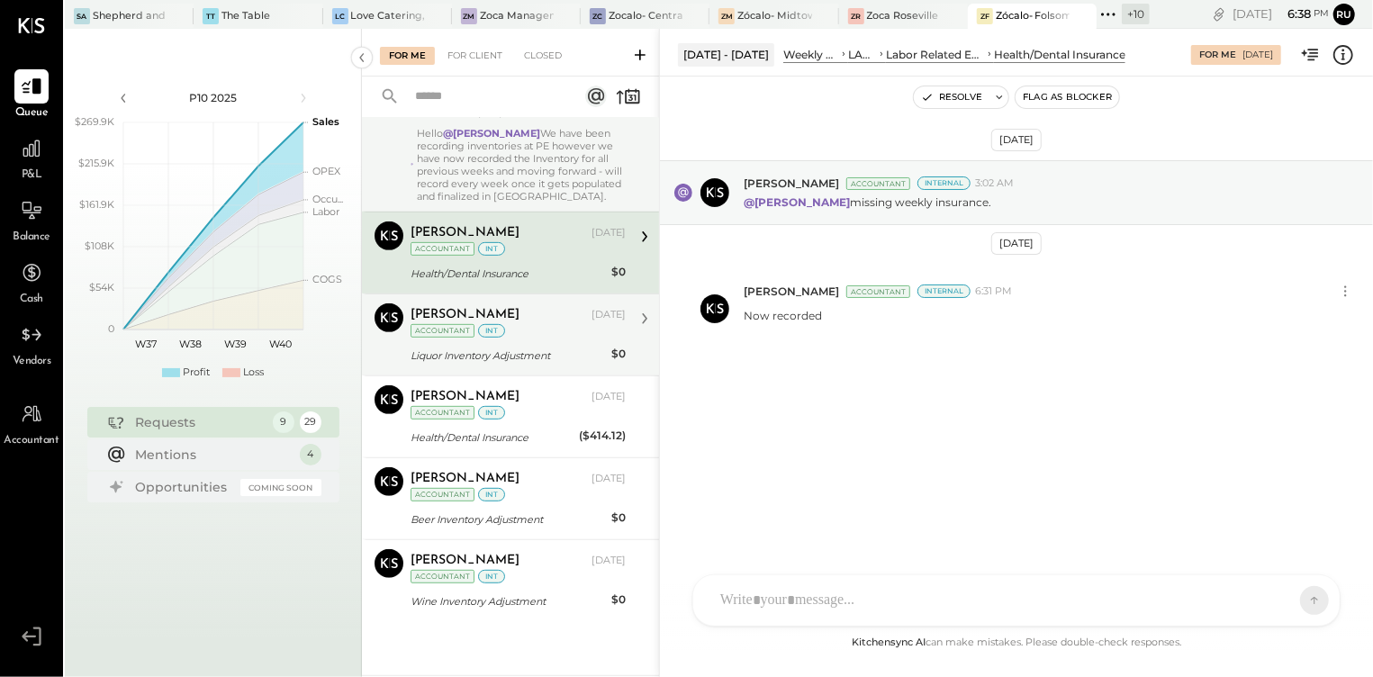
click at [527, 347] on div "Liquor Inventory Adjustment" at bounding box center [507, 356] width 195 height 18
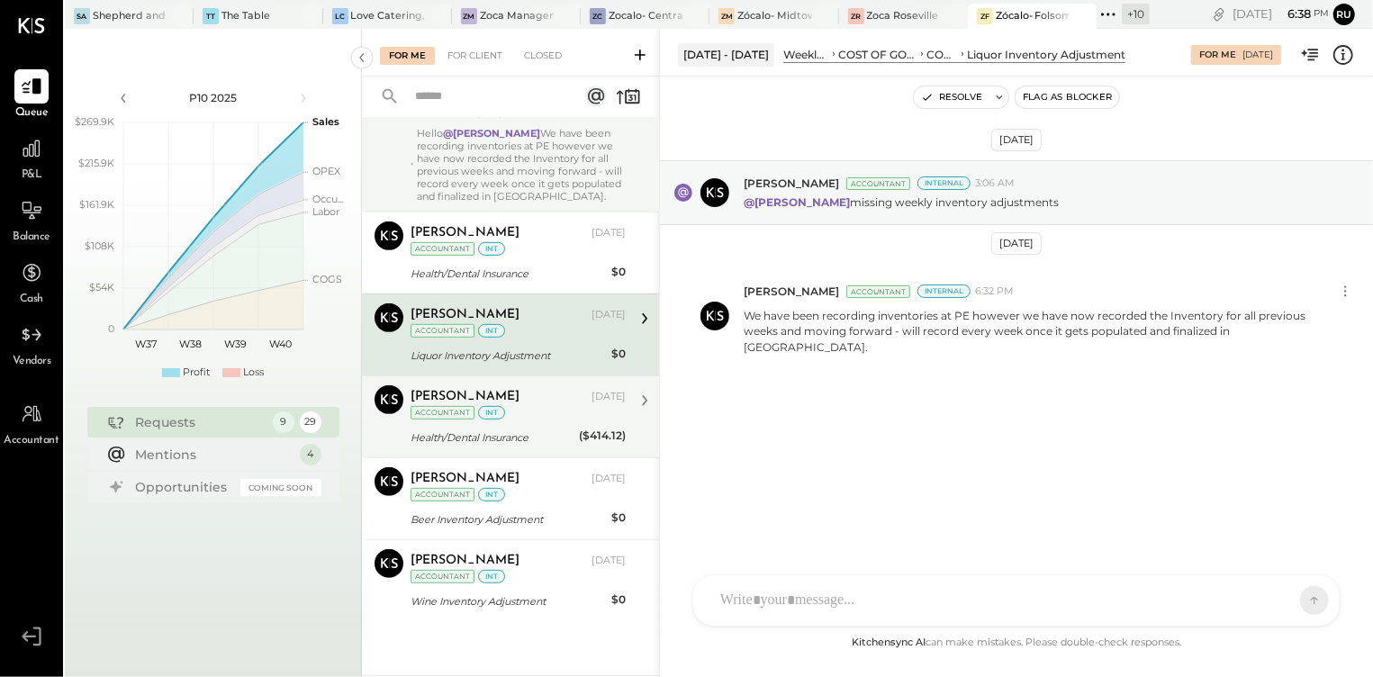
click at [517, 428] on div "Health/Dental Insurance" at bounding box center [491, 437] width 163 height 18
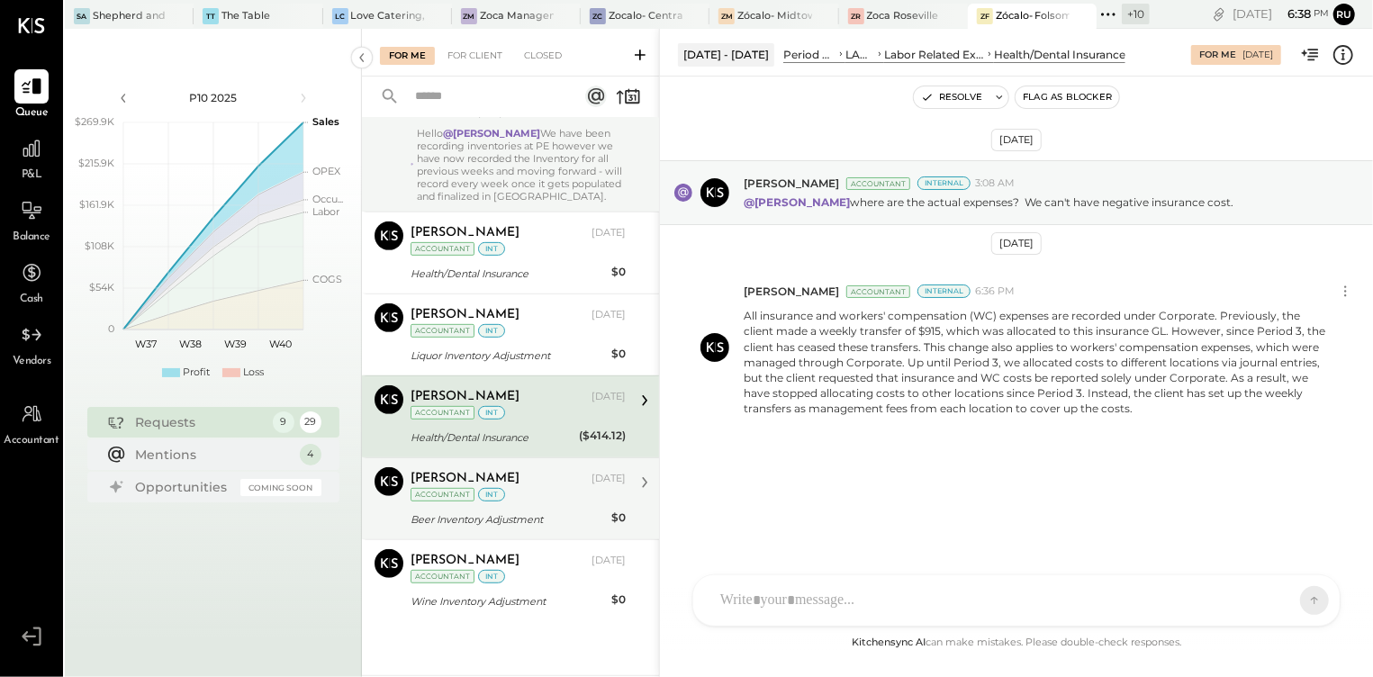
click at [518, 510] on div "Beer Inventory Adjustment" at bounding box center [507, 519] width 195 height 18
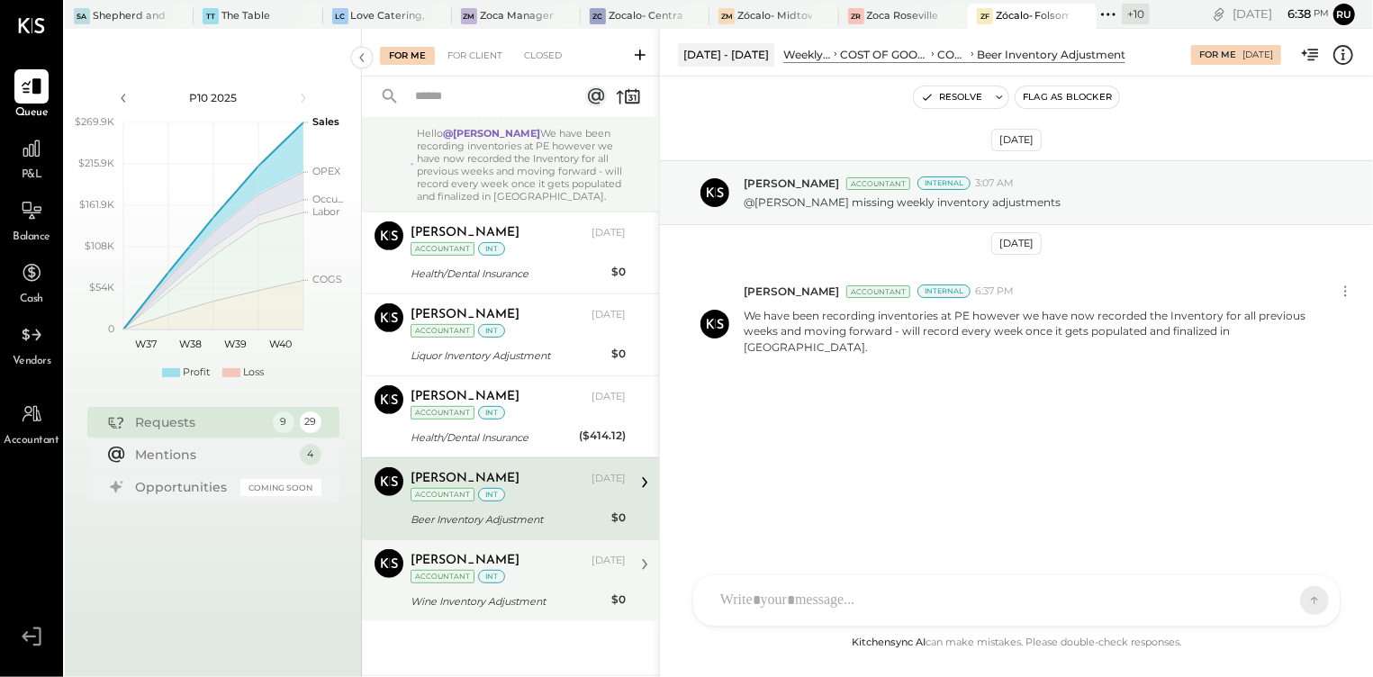
click at [538, 576] on div "[PERSON_NAME] [DATE] Accountant int" at bounding box center [517, 567] width 215 height 37
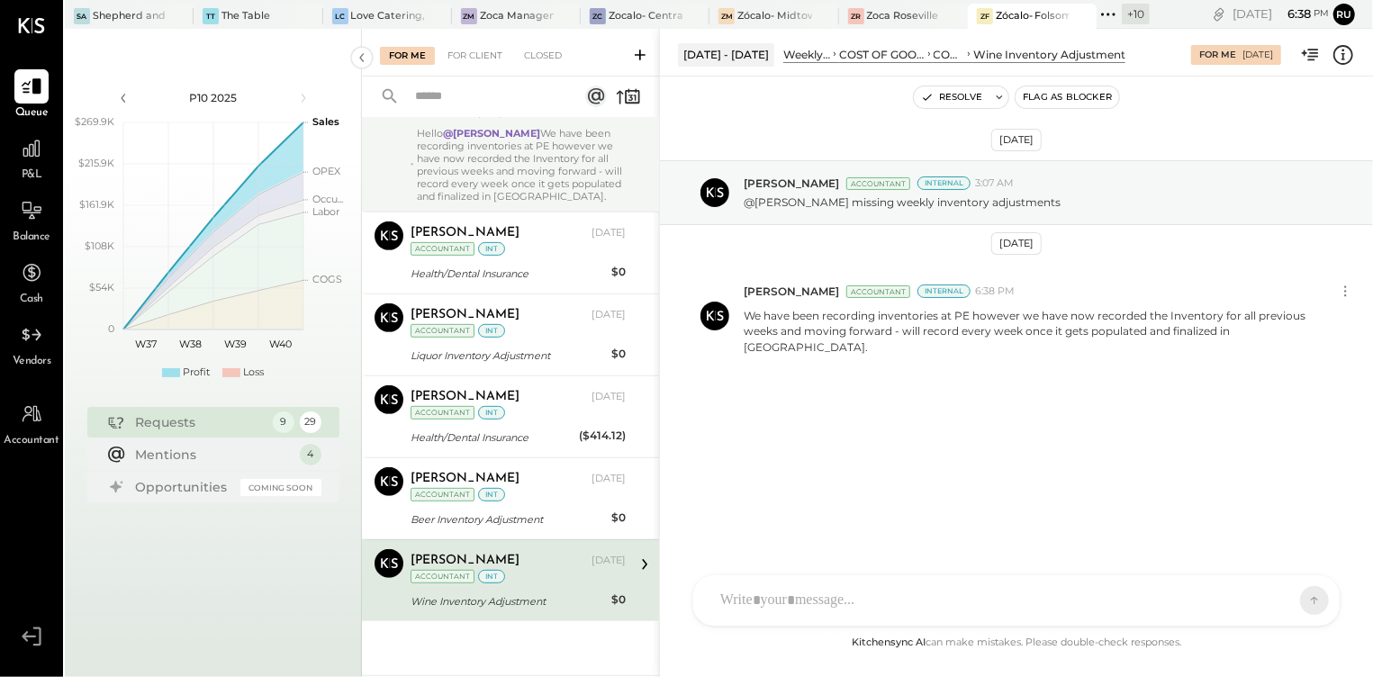
click at [738, 598] on div "AM [PERSON_NAME] RS [PERSON_NAME] S [PERSON_NAME] TM [PERSON_NAME] I [PERSON_NA…" at bounding box center [1016, 600] width 648 height 52
click at [753, 365] on div "[DATE] [PERSON_NAME] Accountant Internal 3:07 AM @[PERSON_NAME] missing weekly …" at bounding box center [1016, 313] width 713 height 383
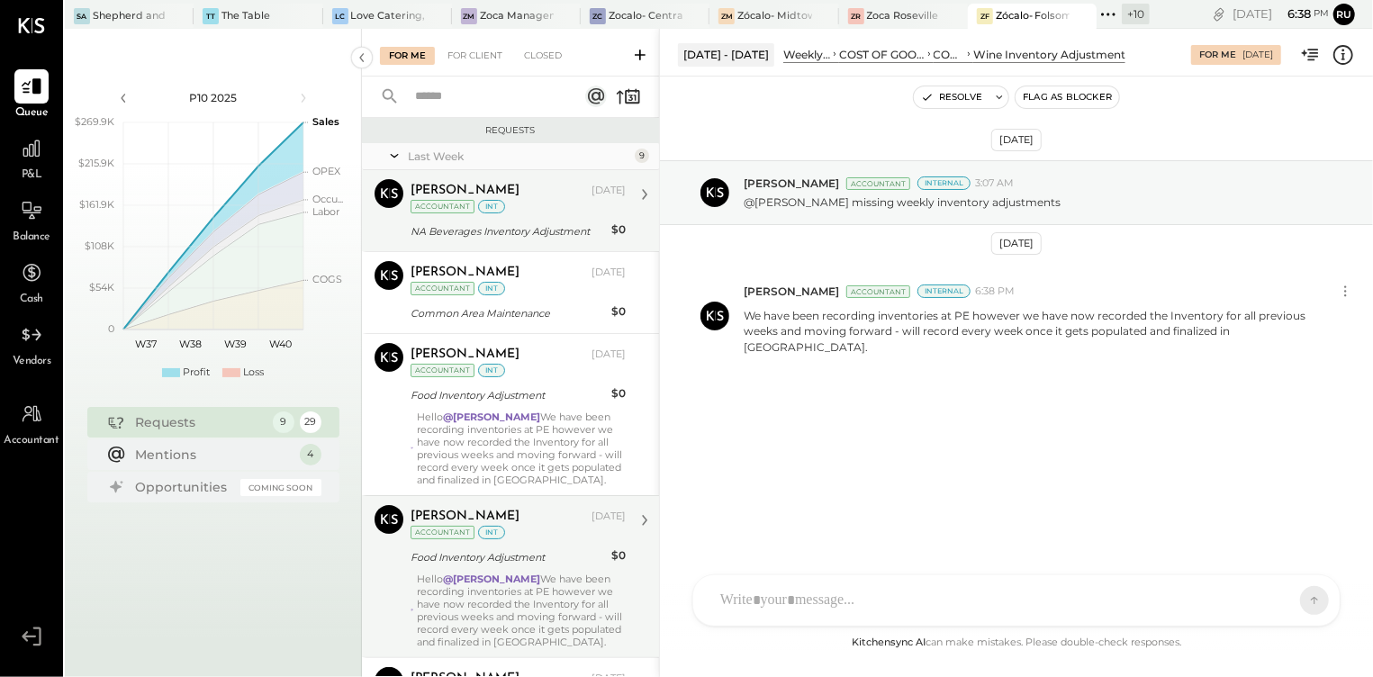
click at [515, 232] on div "NA Beverages Inventory Adjustment" at bounding box center [507, 231] width 195 height 18
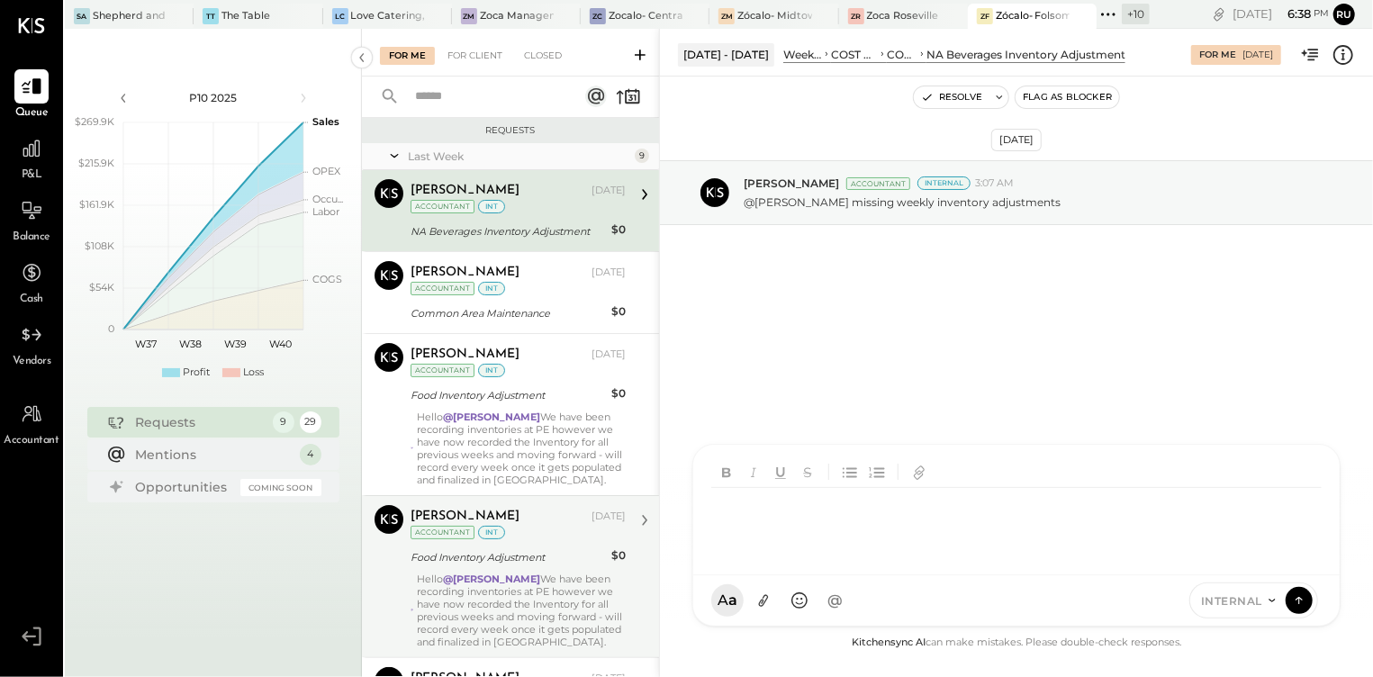
click at [782, 560] on div at bounding box center [1020, 524] width 618 height 72
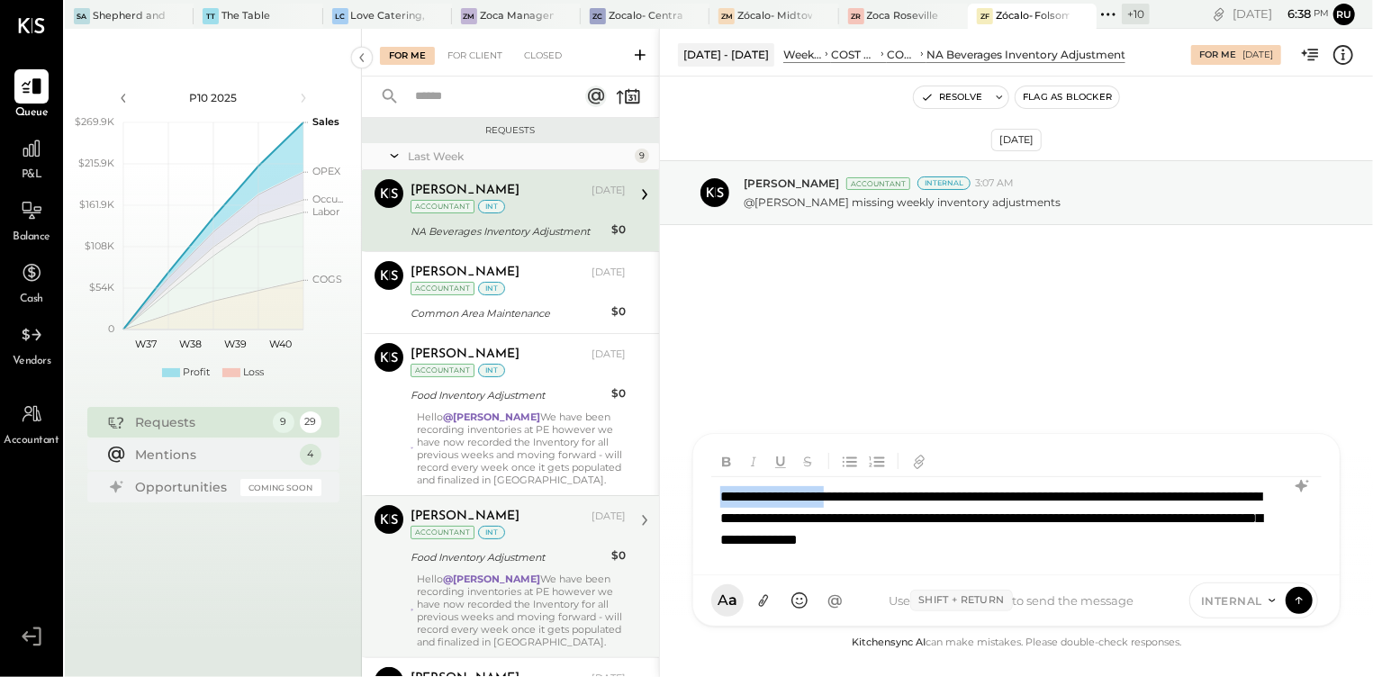
drag, startPoint x: 862, startPoint y: 493, endPoint x: 691, endPoint y: 493, distance: 171.0
click at [691, 493] on div "[DATE] - [DATE] Weekly P&L COST OF GOODS SOLD (COGS) COGS, Non-Alcoholic NA Bev…" at bounding box center [1016, 353] width 714 height 648
click at [1294, 601] on icon at bounding box center [1299, 599] width 16 height 18
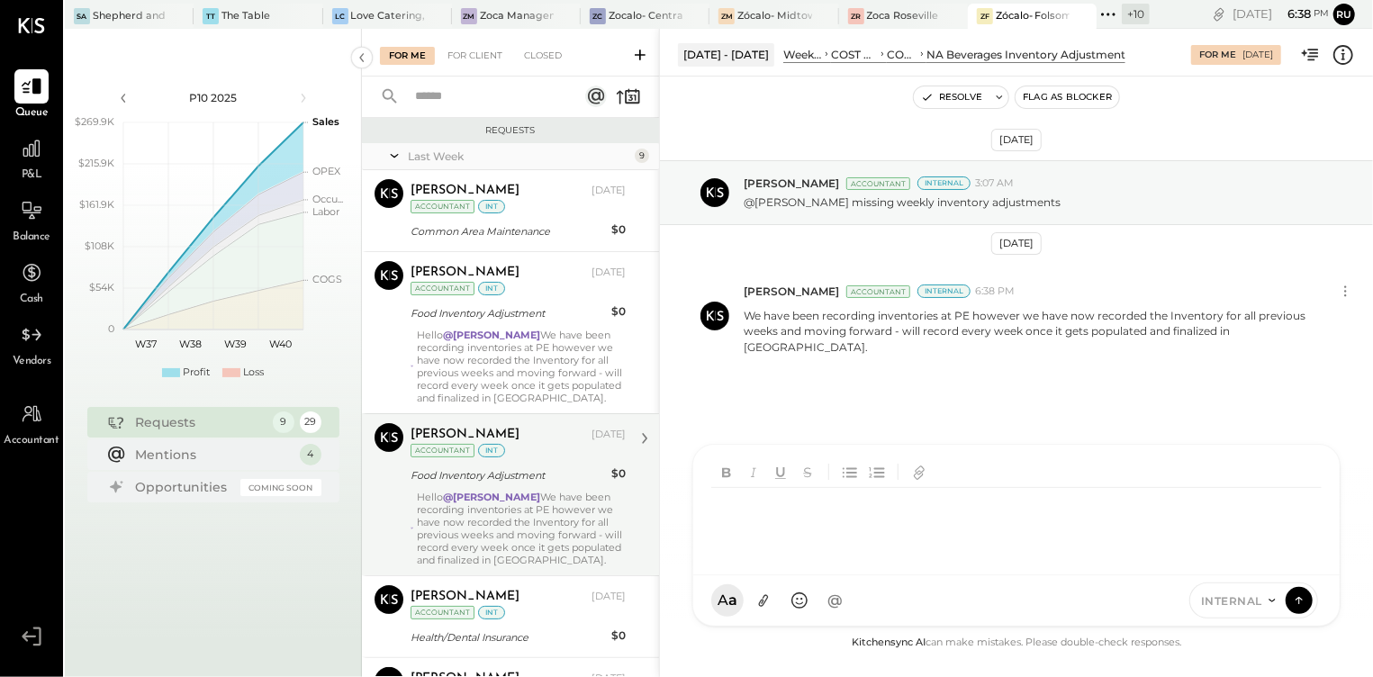
scroll to position [446, 0]
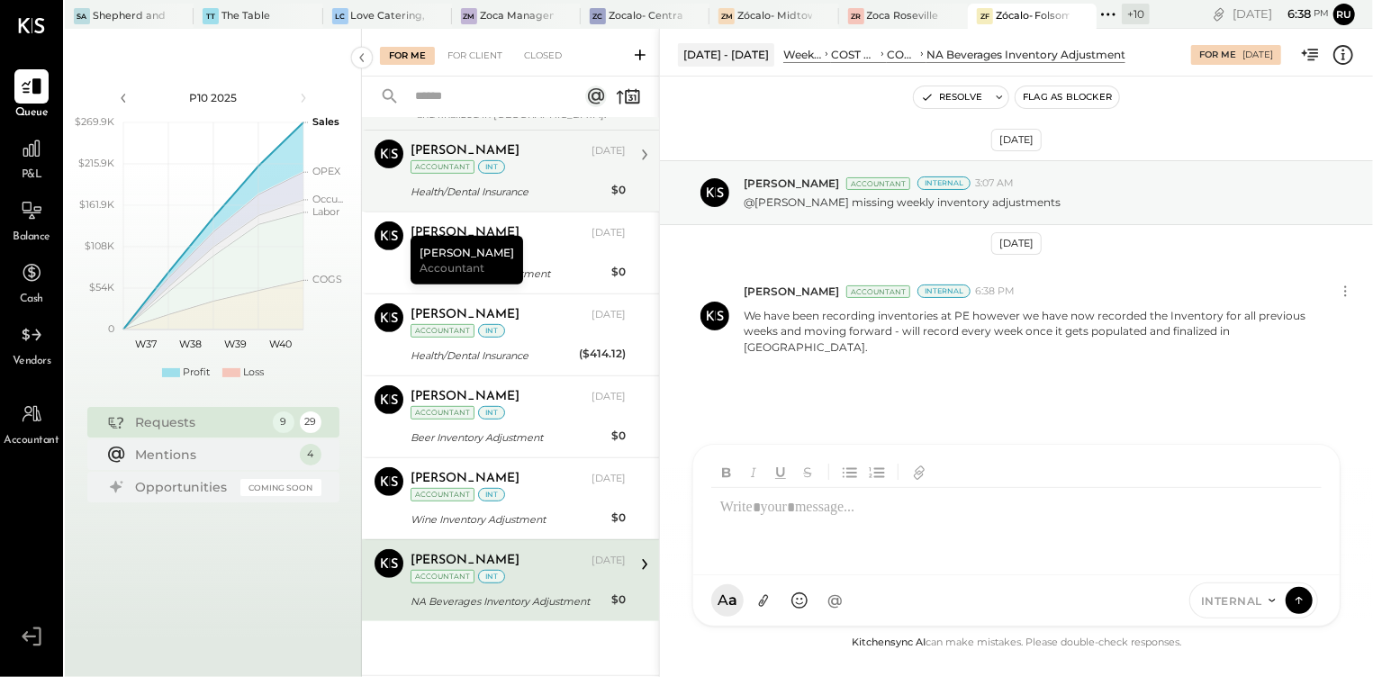
click at [539, 188] on div "Health/Dental Insurance" at bounding box center [507, 192] width 195 height 18
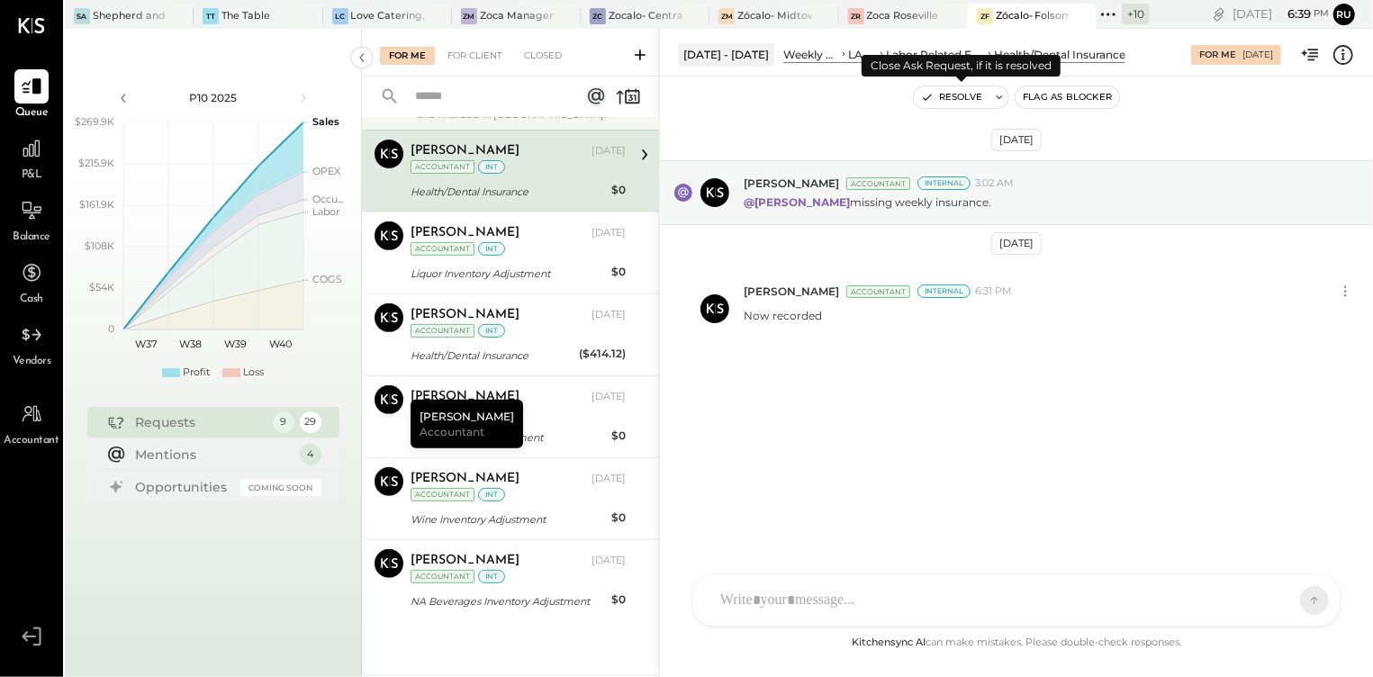
click at [999, 96] on icon at bounding box center [999, 97] width 13 height 13
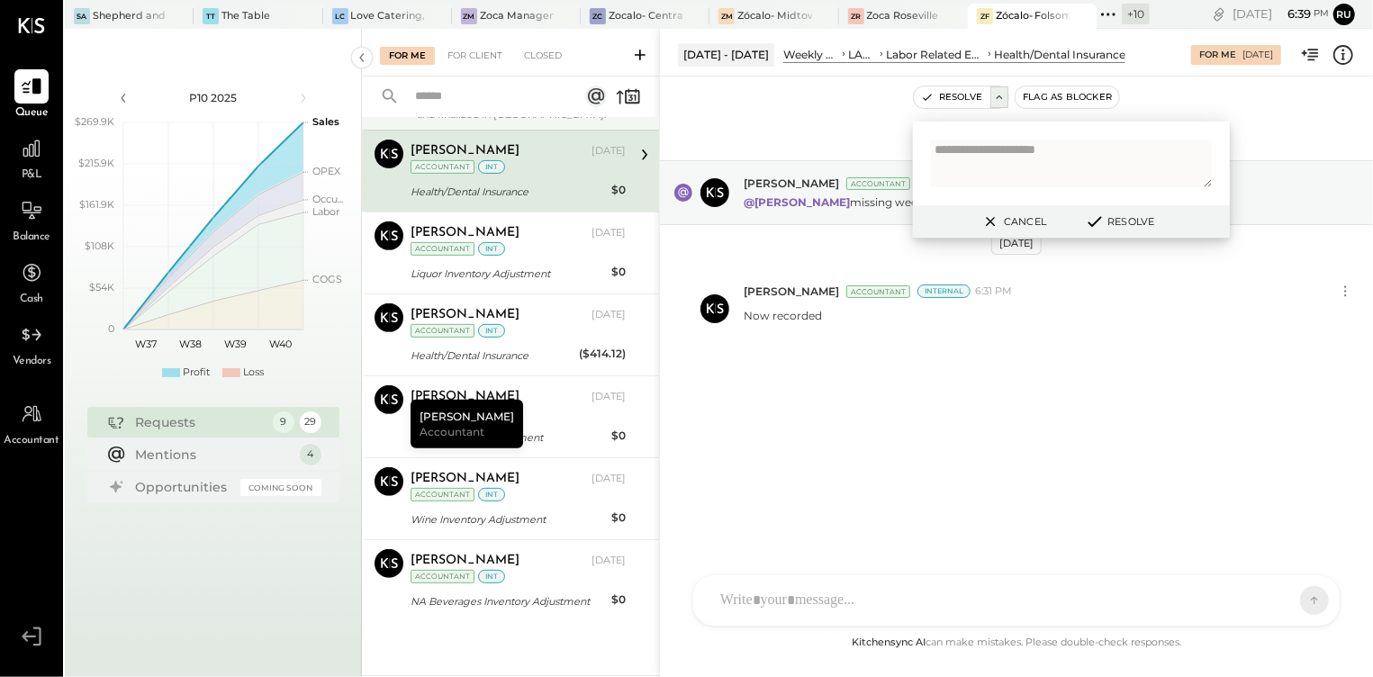
click at [873, 126] on div "[DATE] [PERSON_NAME] Accountant Internal 3:02 AM @[PERSON_NAME] missing weekly …" at bounding box center [1016, 305] width 713 height 367
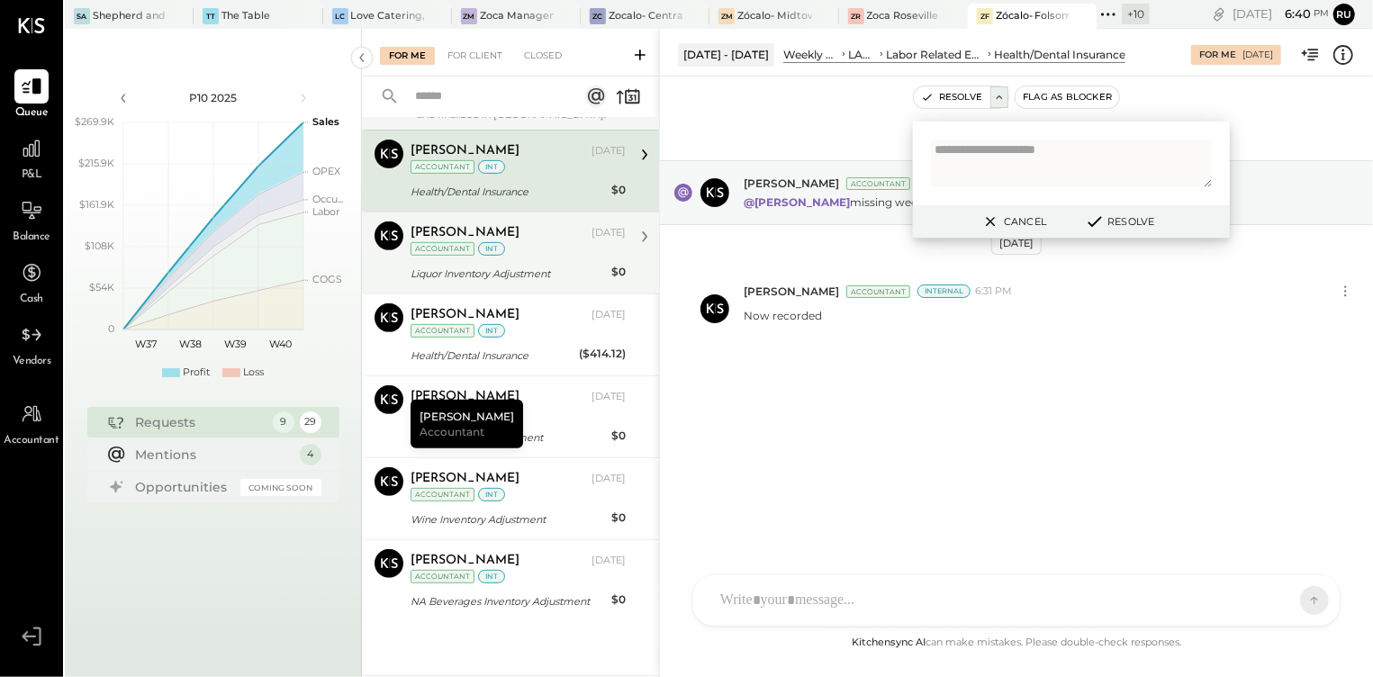
click at [522, 250] on div "[PERSON_NAME] [DATE] Accountant int" at bounding box center [517, 239] width 215 height 37
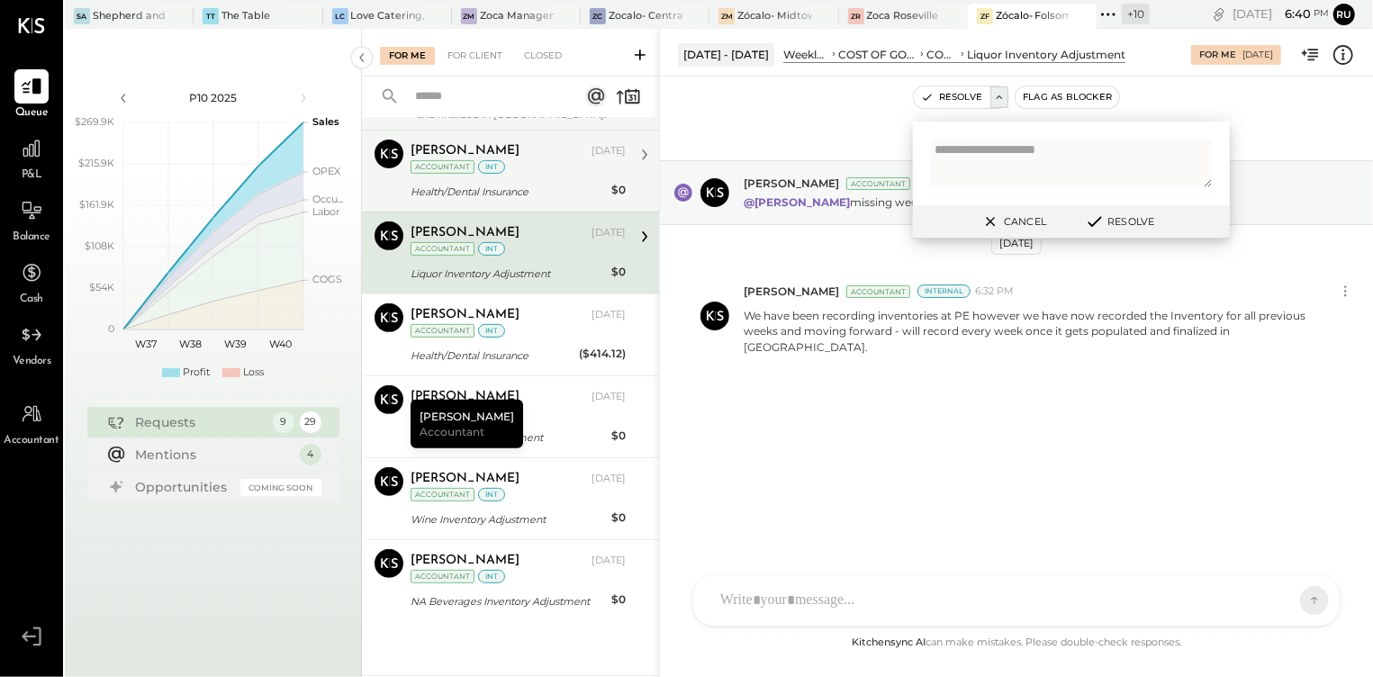
click at [544, 179] on div "[PERSON_NAME] [DATE] Accountant int Health/Dental Insurance $0 Now recorded" at bounding box center [517, 171] width 215 height 63
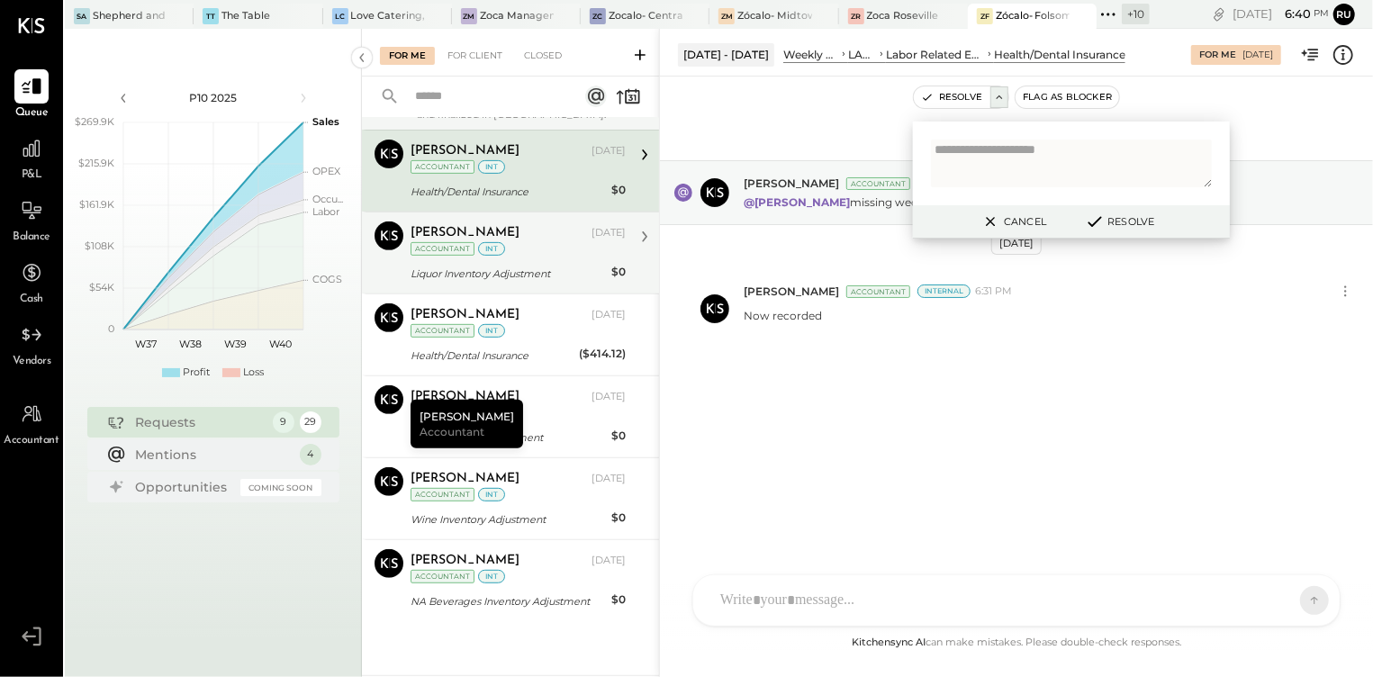
click at [510, 267] on div "Liquor Inventory Adjustment" at bounding box center [507, 274] width 195 height 18
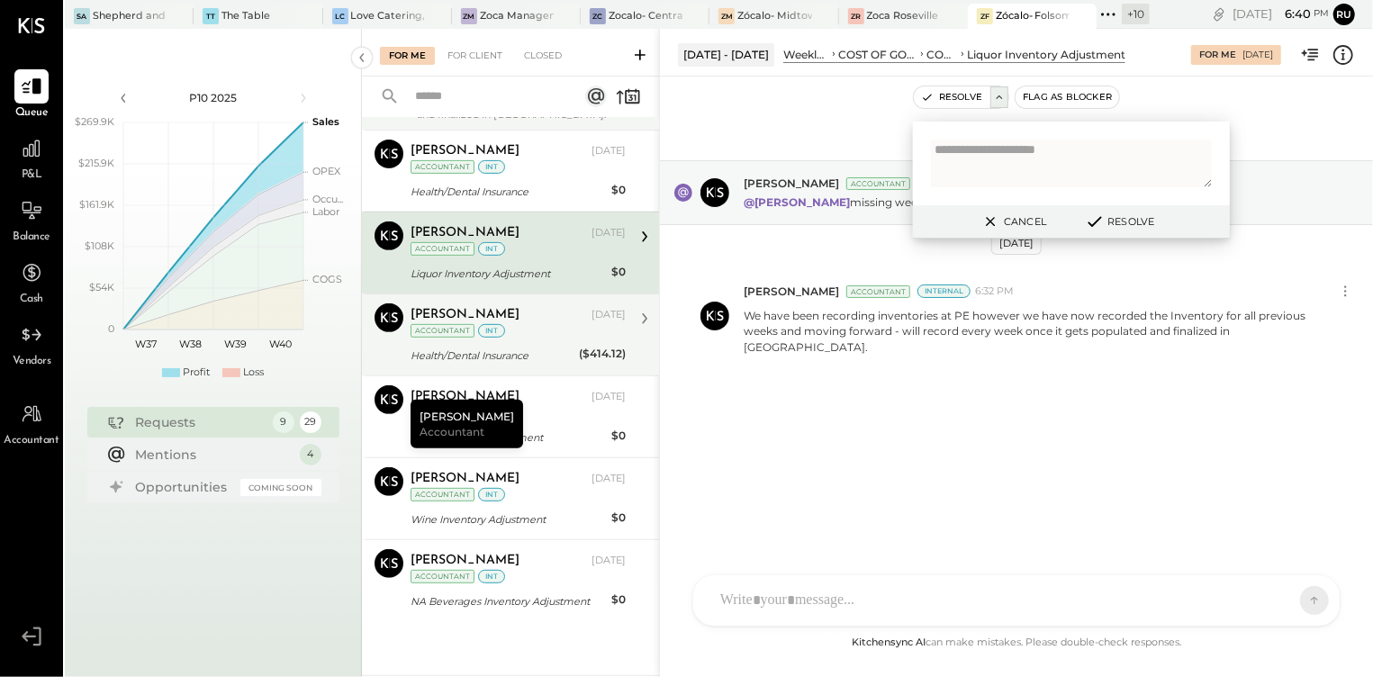
click at [535, 332] on div "[PERSON_NAME] [DATE] Accountant int" at bounding box center [517, 321] width 215 height 37
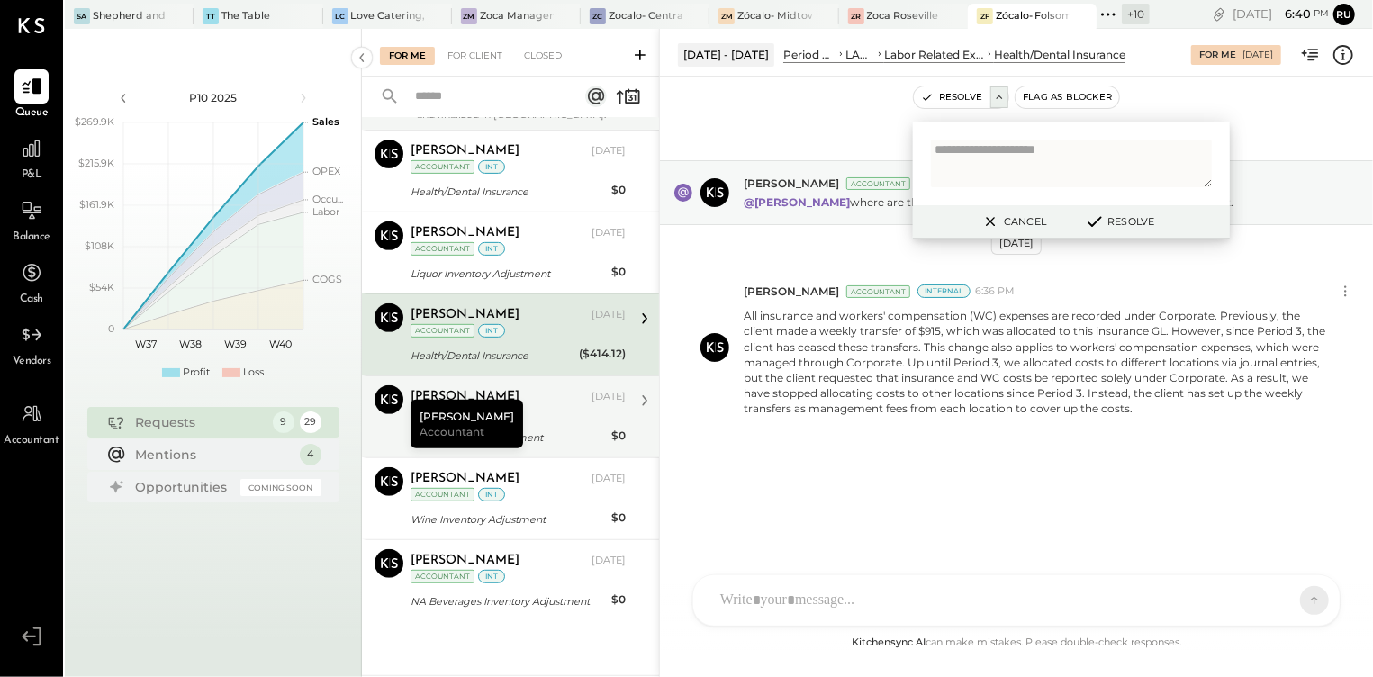
click at [536, 415] on div "[PERSON_NAME] [DATE] Accountant int" at bounding box center [517, 403] width 215 height 37
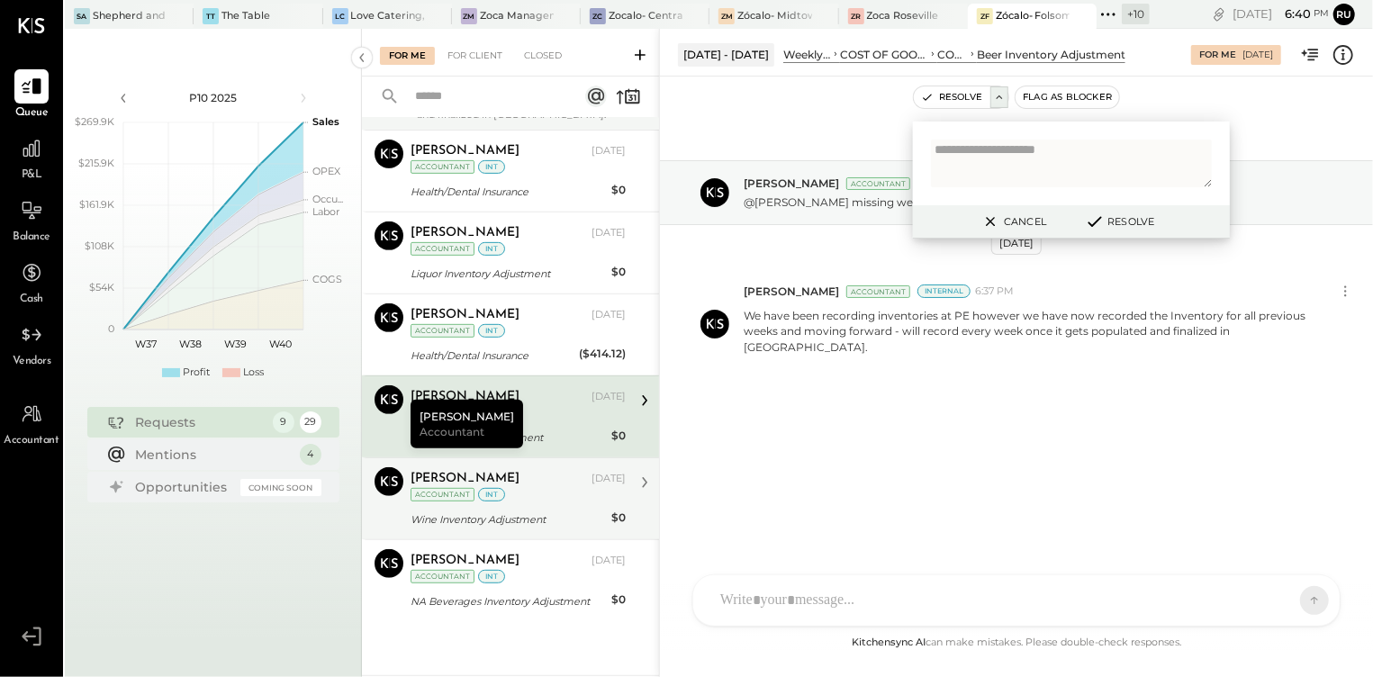
drag, startPoint x: 539, startPoint y: 492, endPoint x: 533, endPoint y: 528, distance: 36.6
click at [542, 492] on div "[PERSON_NAME] [DATE] Accountant int" at bounding box center [517, 485] width 215 height 37
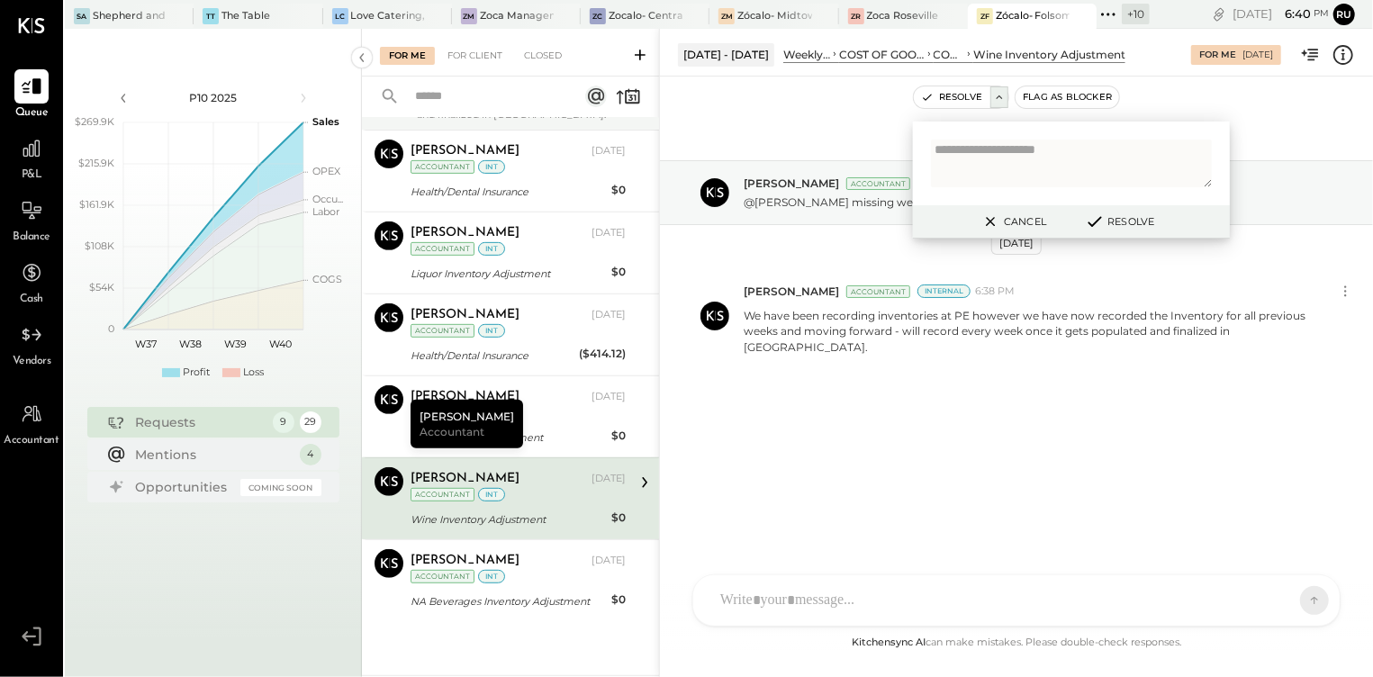
drag, startPoint x: 522, startPoint y: 573, endPoint x: 697, endPoint y: 586, distance: 175.1
click at [523, 573] on div "[PERSON_NAME] [DATE] Accountant int" at bounding box center [517, 567] width 215 height 37
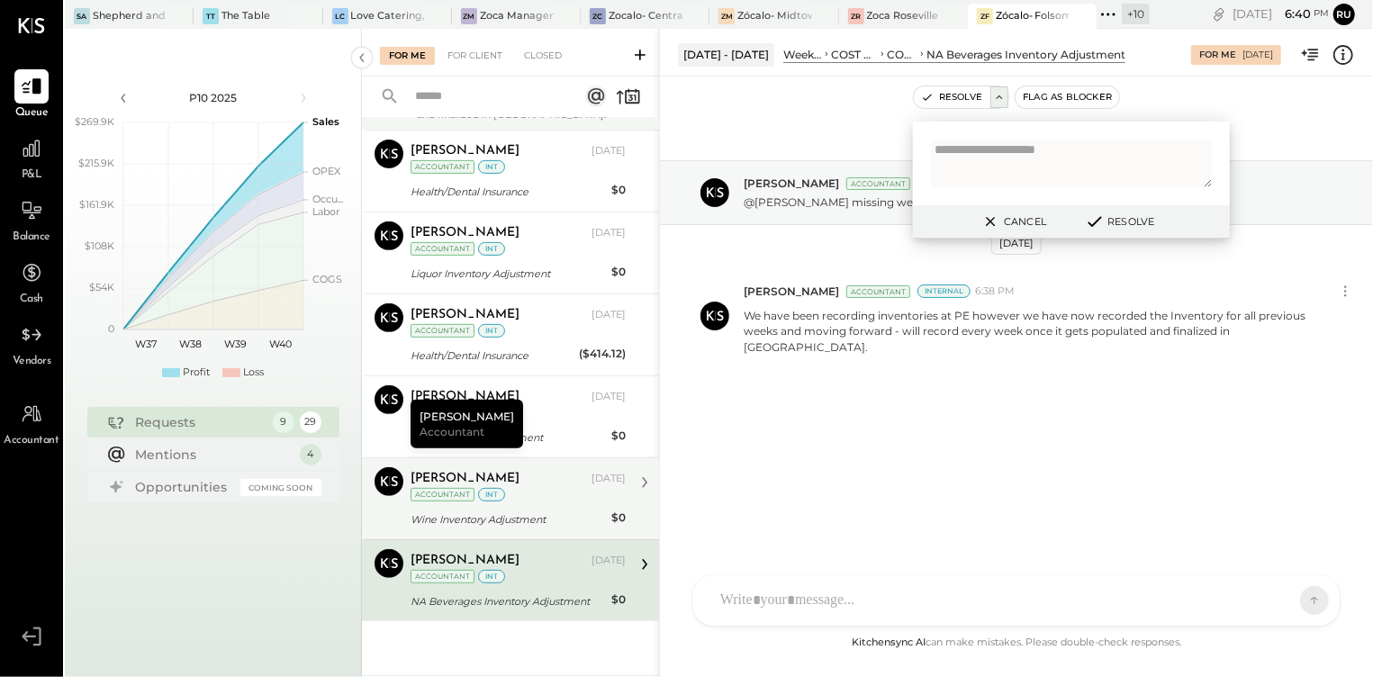
click at [547, 482] on div "[PERSON_NAME]" at bounding box center [498, 479] width 177 height 18
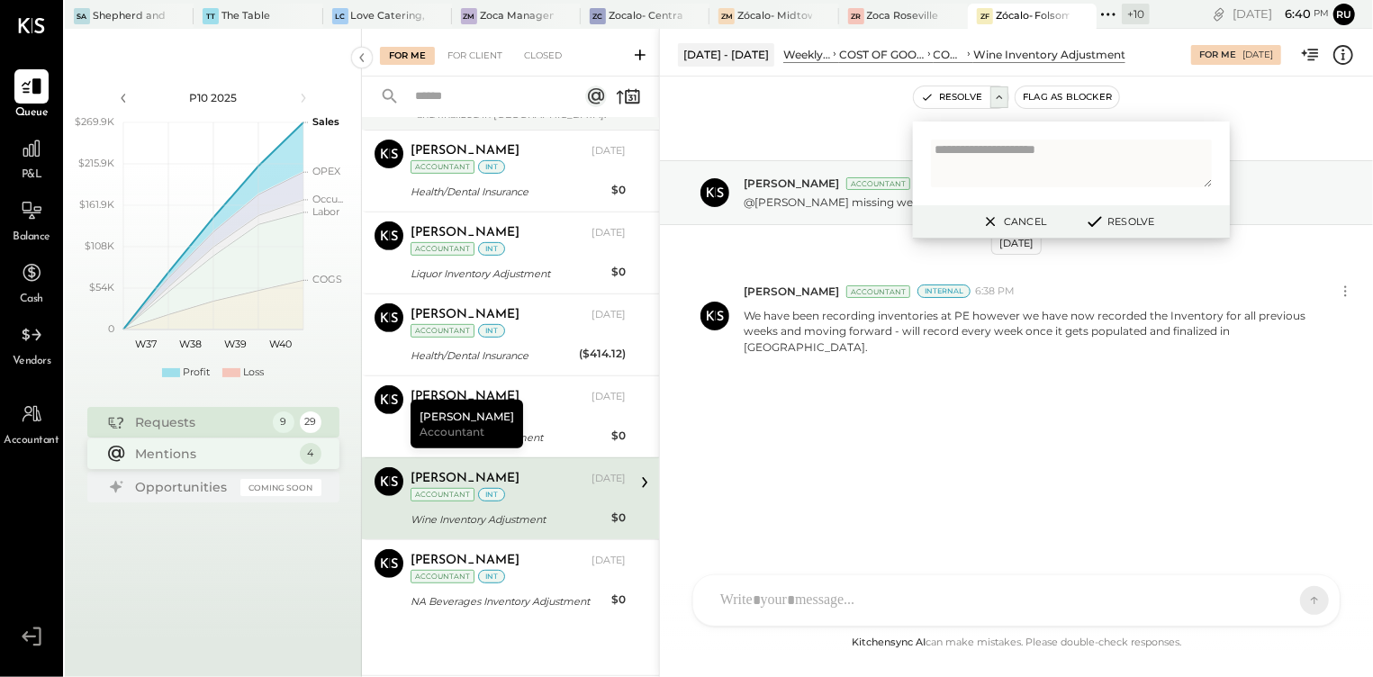
click at [203, 440] on div "Mentions 4" at bounding box center [213, 453] width 252 height 31
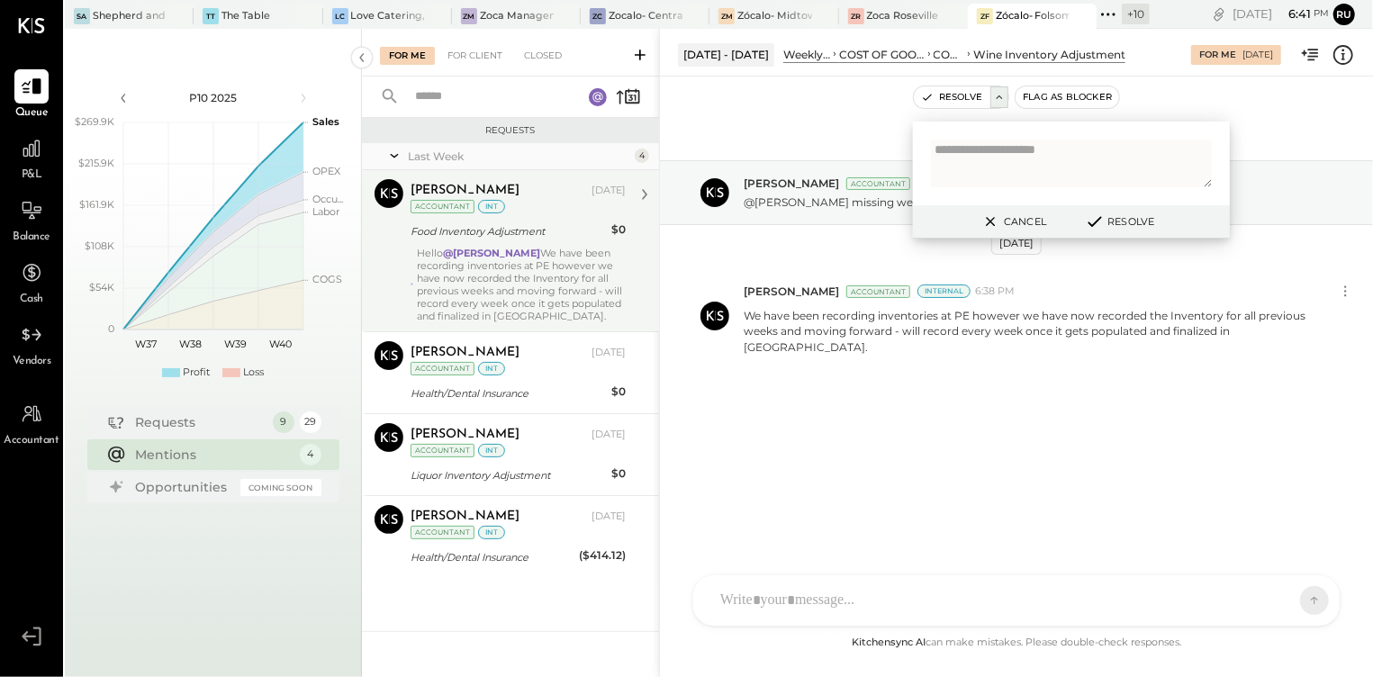
click at [446, 270] on div "Hello @[PERSON_NAME] We have been recording inventories at PE however we have n…" at bounding box center [521, 285] width 209 height 76
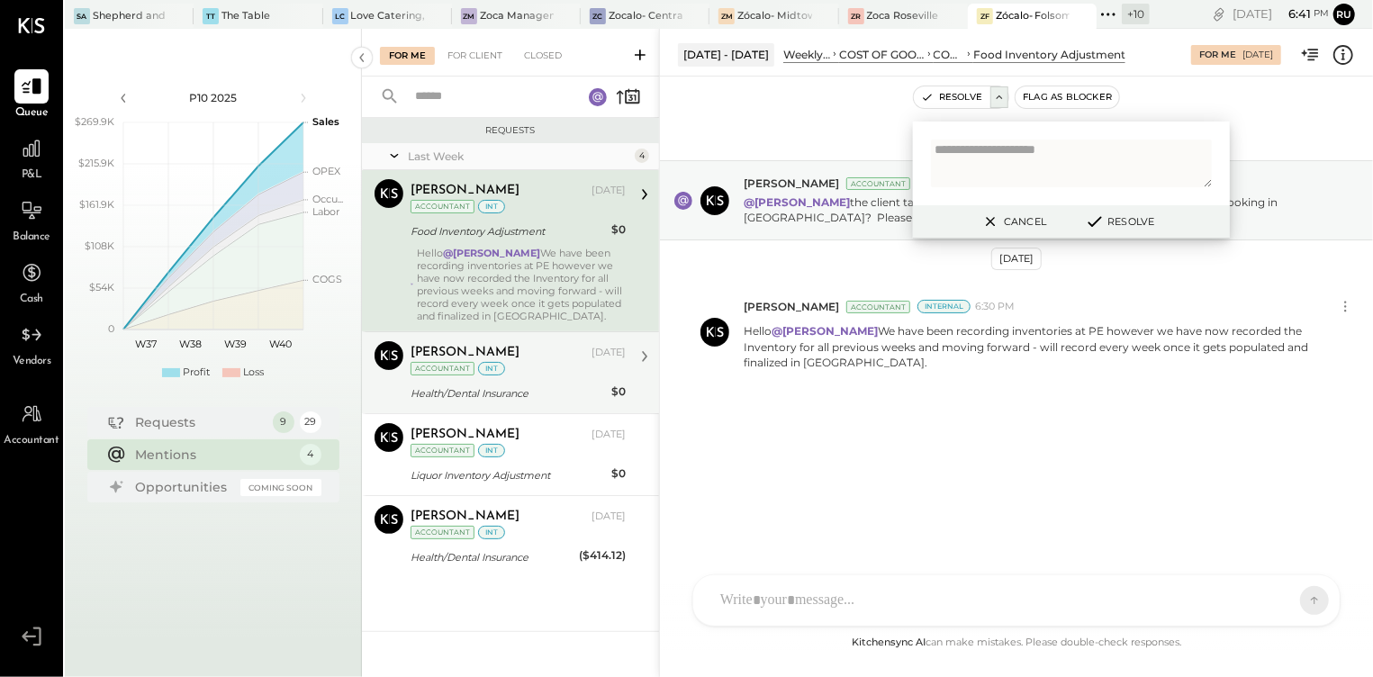
click at [516, 371] on div "[PERSON_NAME] [DATE] Accountant int" at bounding box center [517, 359] width 215 height 37
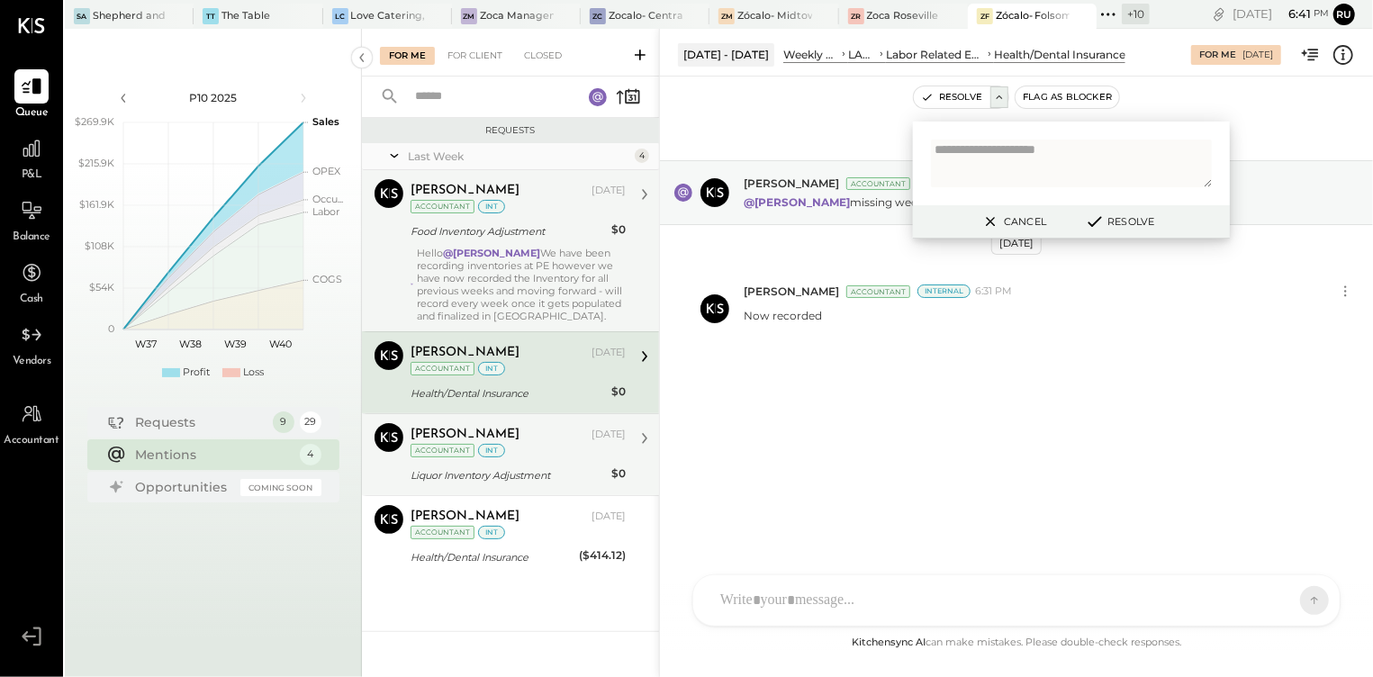
click at [547, 454] on div "[PERSON_NAME] [DATE] Accountant int" at bounding box center [517, 441] width 215 height 37
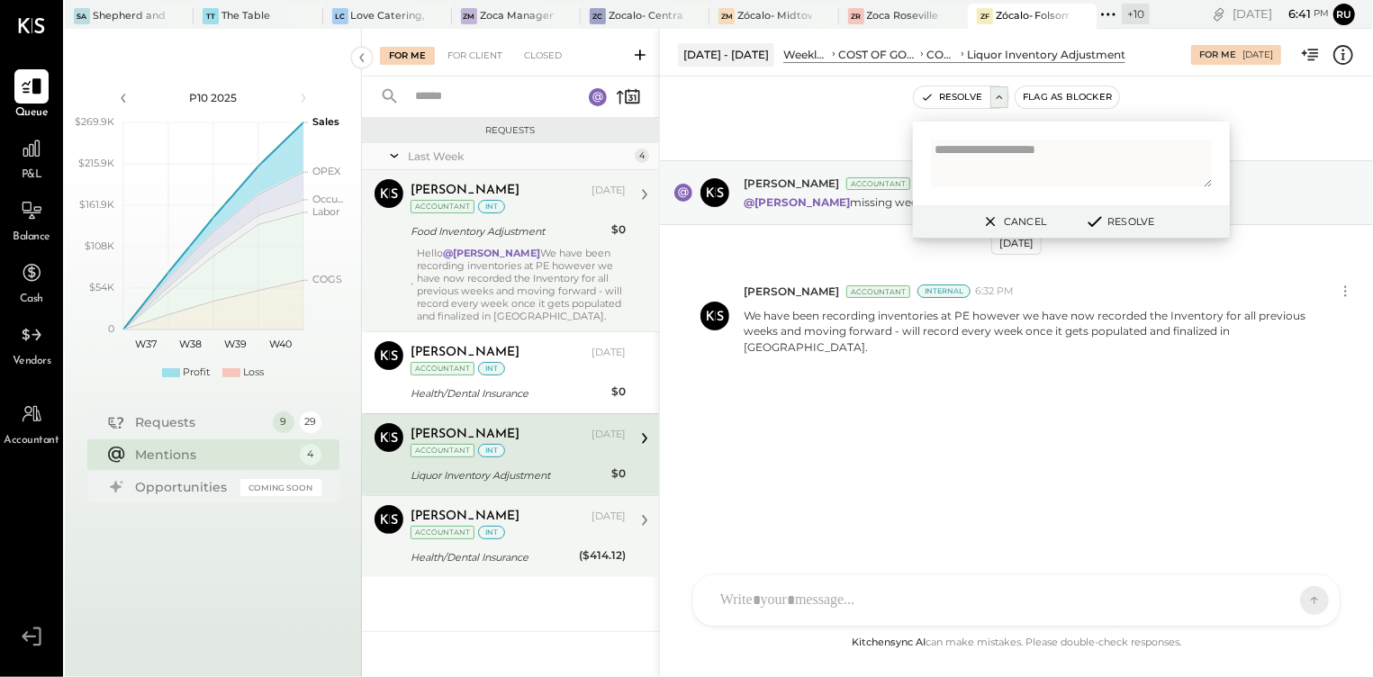
click at [553, 516] on div "[PERSON_NAME]" at bounding box center [498, 517] width 177 height 18
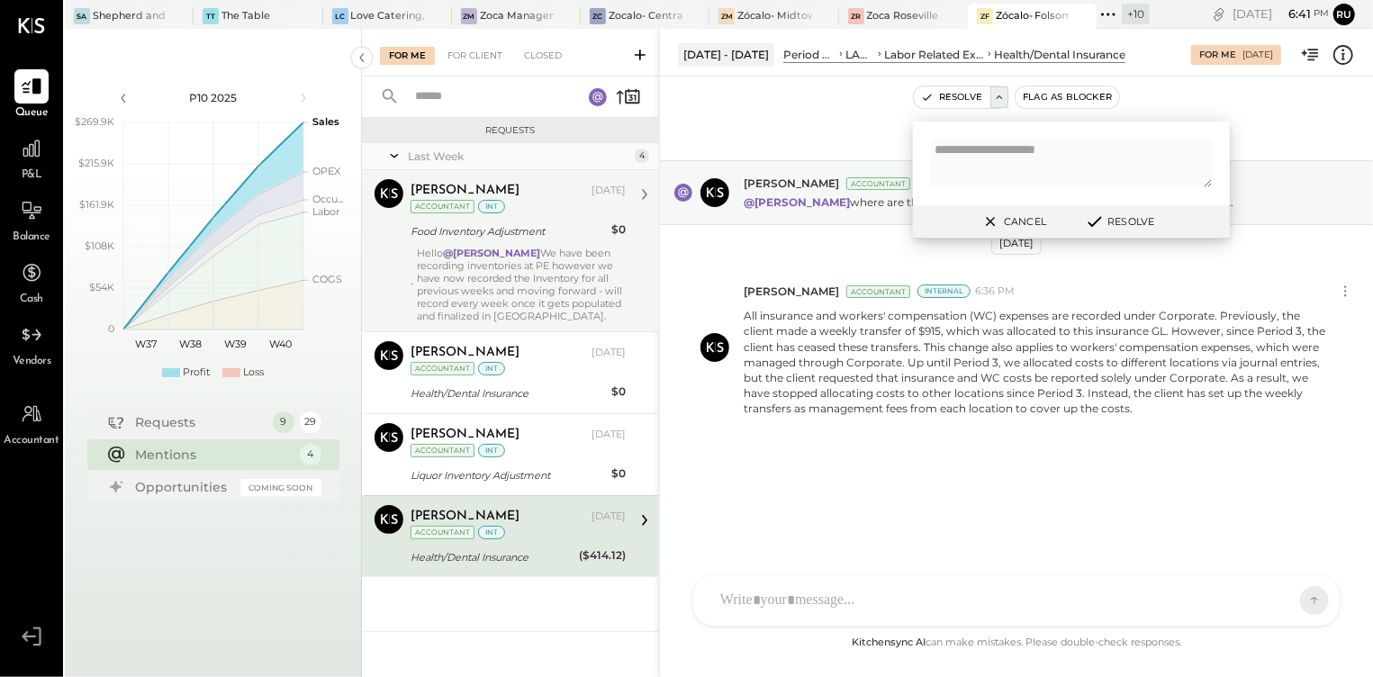
click at [1026, 223] on button "Cancel" at bounding box center [1012, 221] width 77 height 23
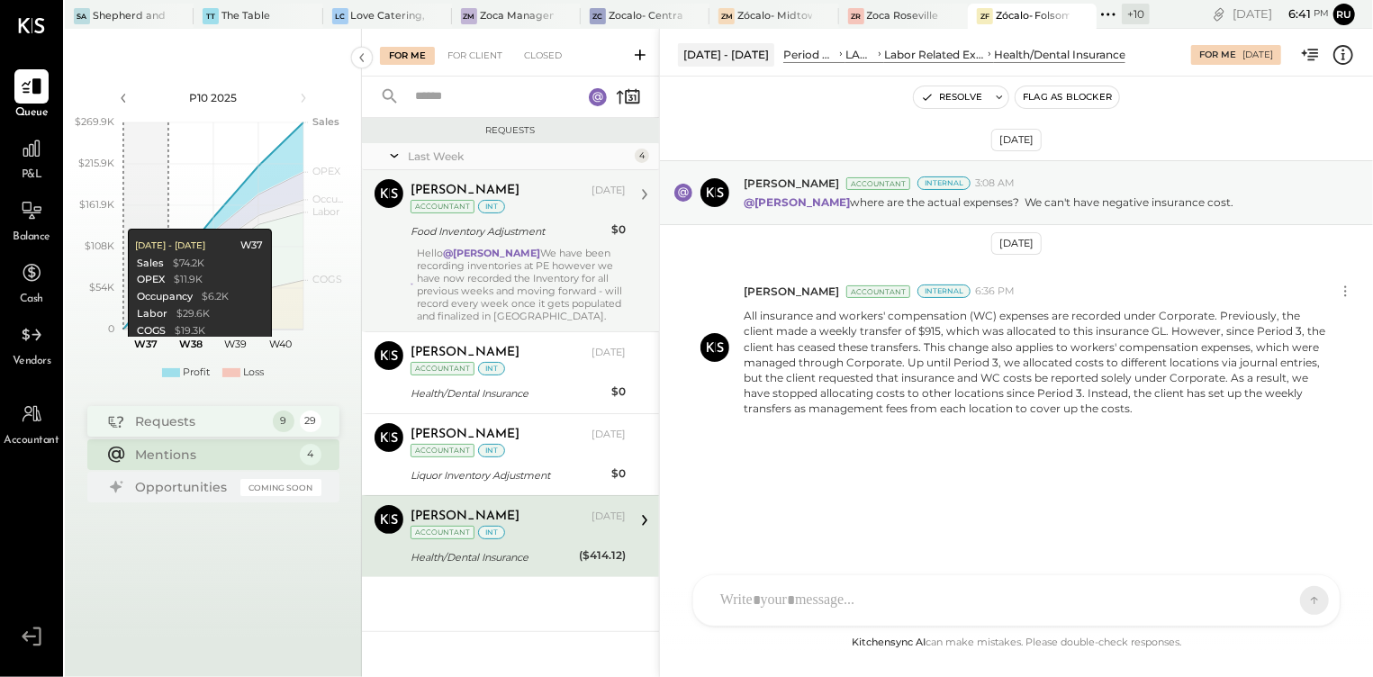
click at [179, 425] on div "Requests" at bounding box center [200, 421] width 128 height 18
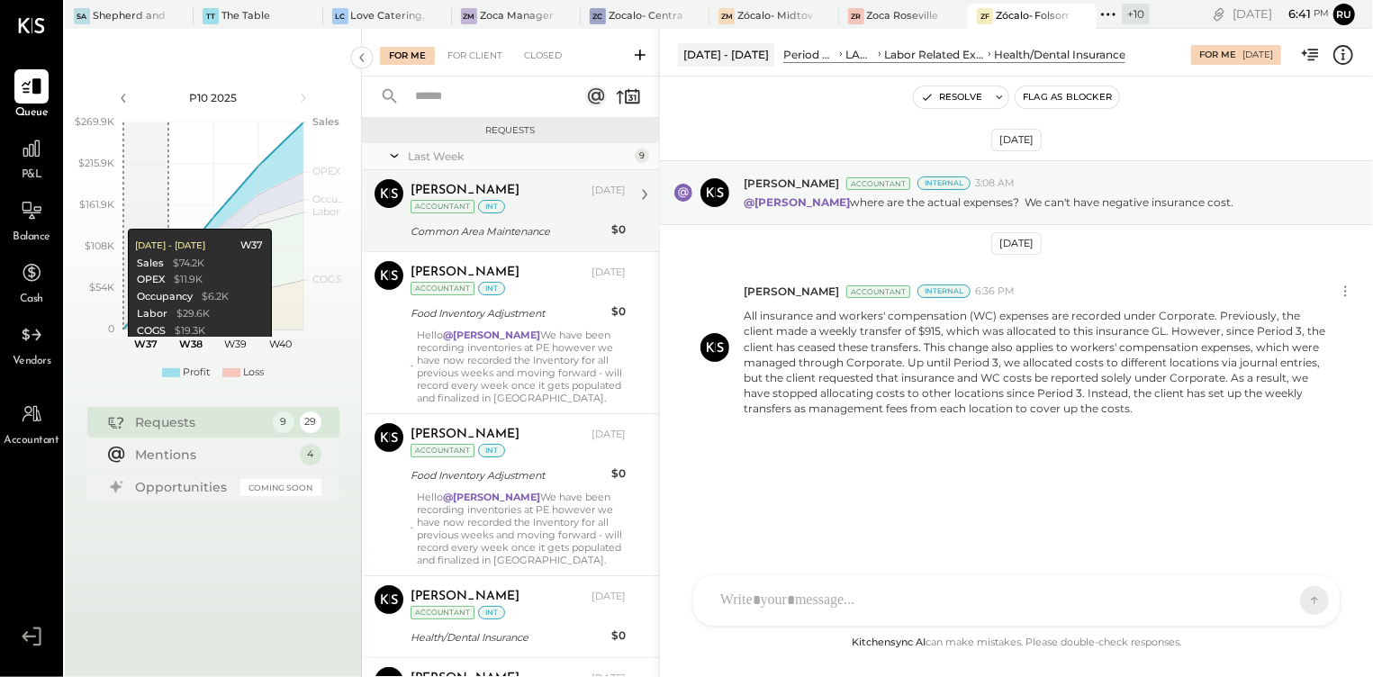
click at [500, 221] on div "Common Area Maintenance" at bounding box center [507, 232] width 195 height 22
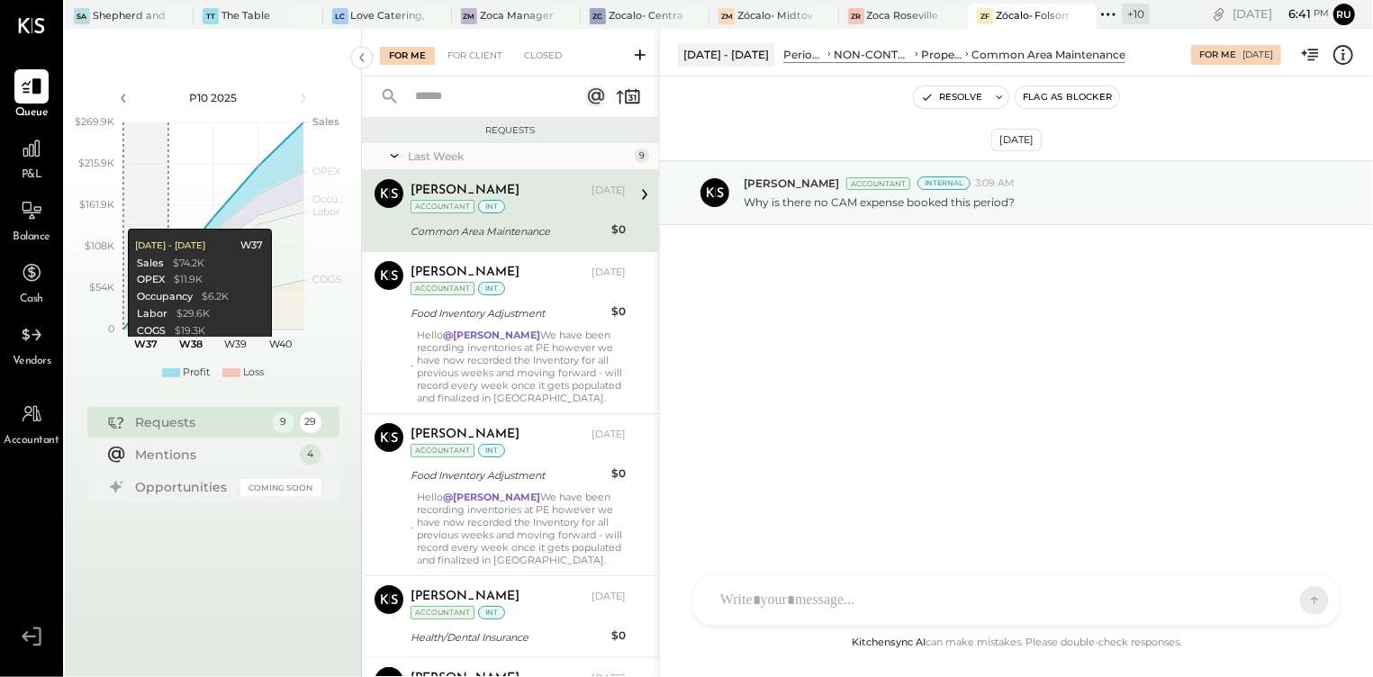
click at [1026, 11] on div "Zócalo- Folsom" at bounding box center [1033, 16] width 74 height 14
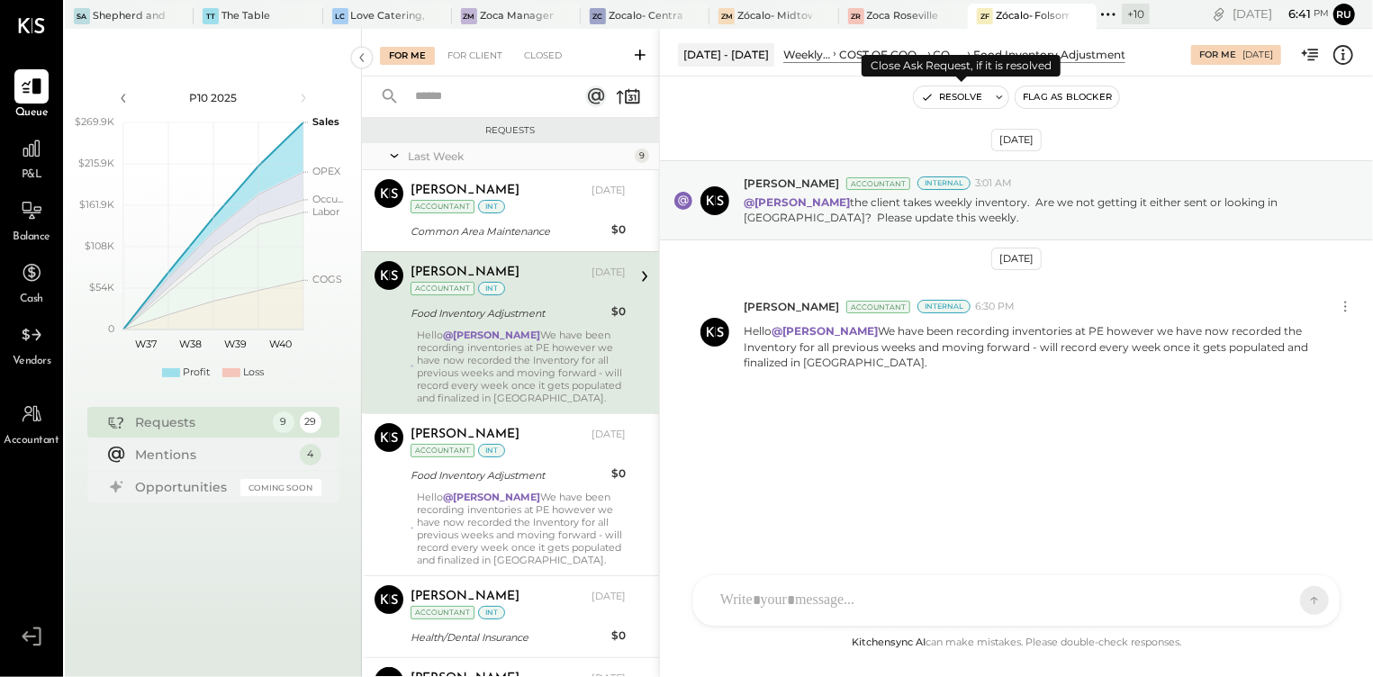
click at [991, 98] on button at bounding box center [999, 97] width 18 height 22
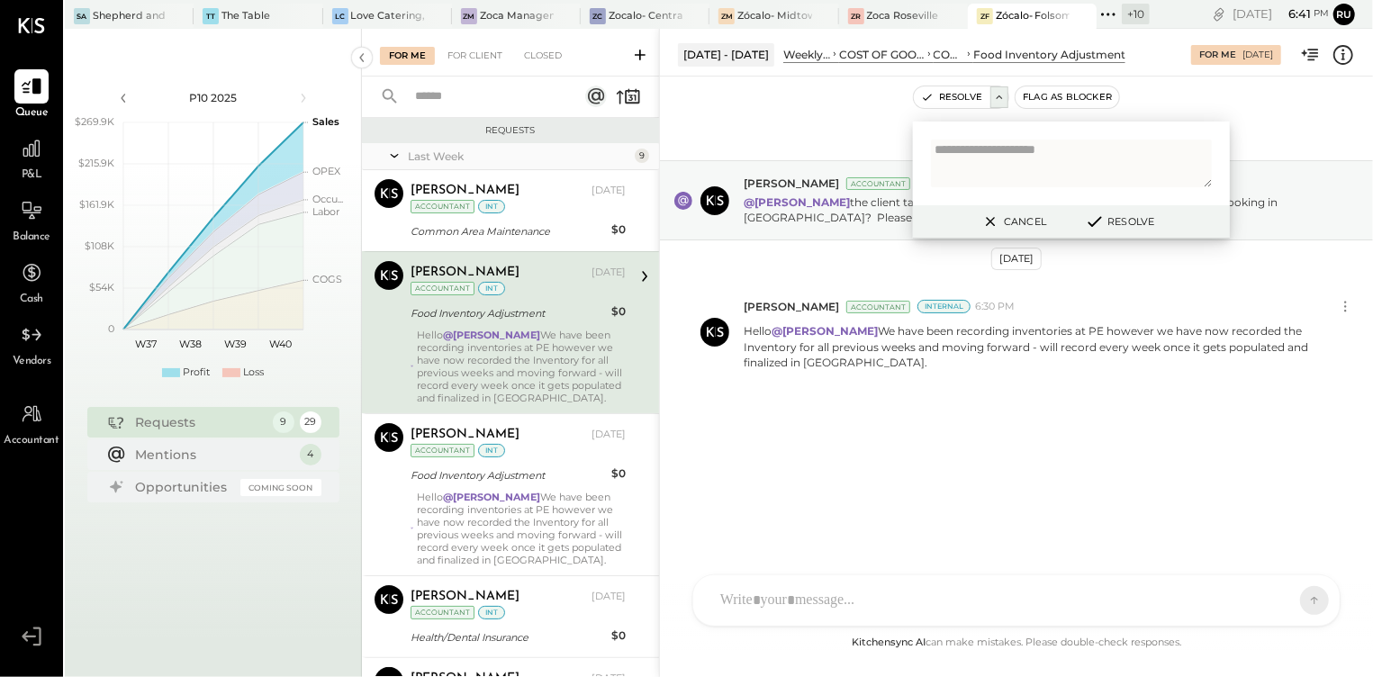
click at [1140, 218] on button "Resolve" at bounding box center [1118, 222] width 81 height 22
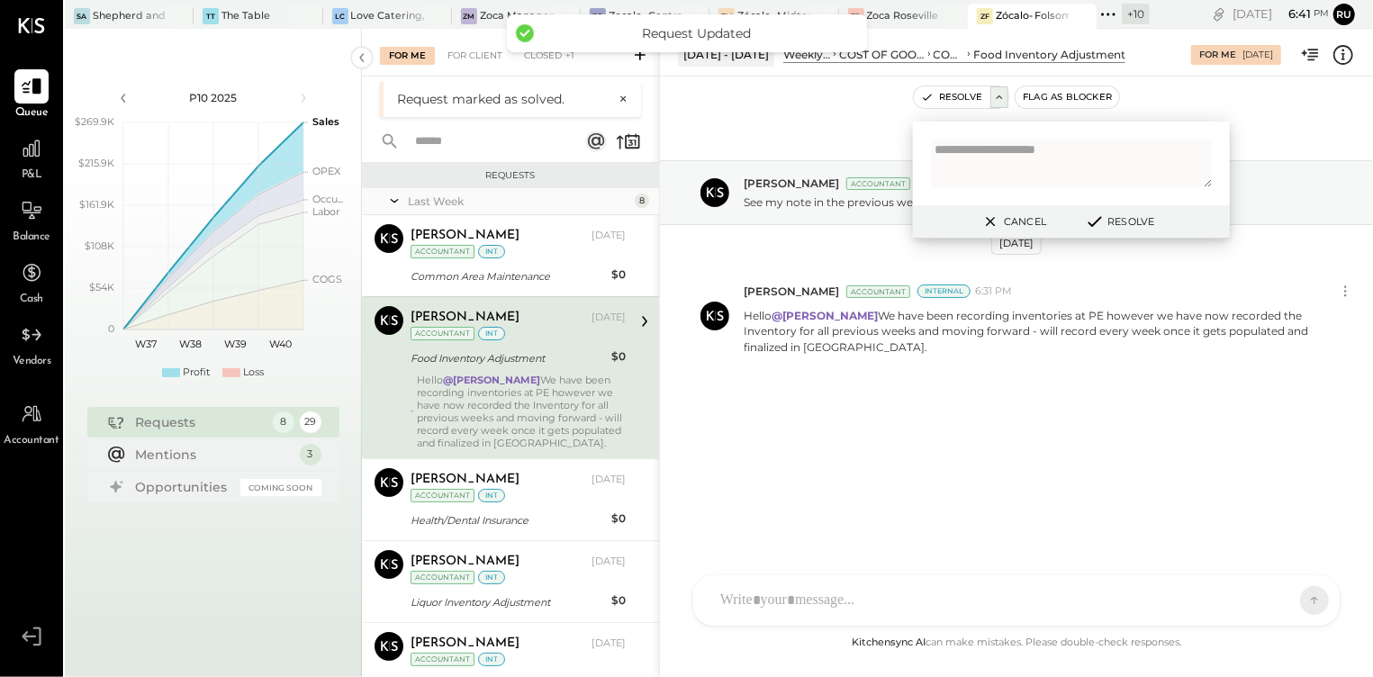
click at [526, 378] on div "Hello @[PERSON_NAME] We have been recording inventories at PE however we have n…" at bounding box center [521, 412] width 209 height 76
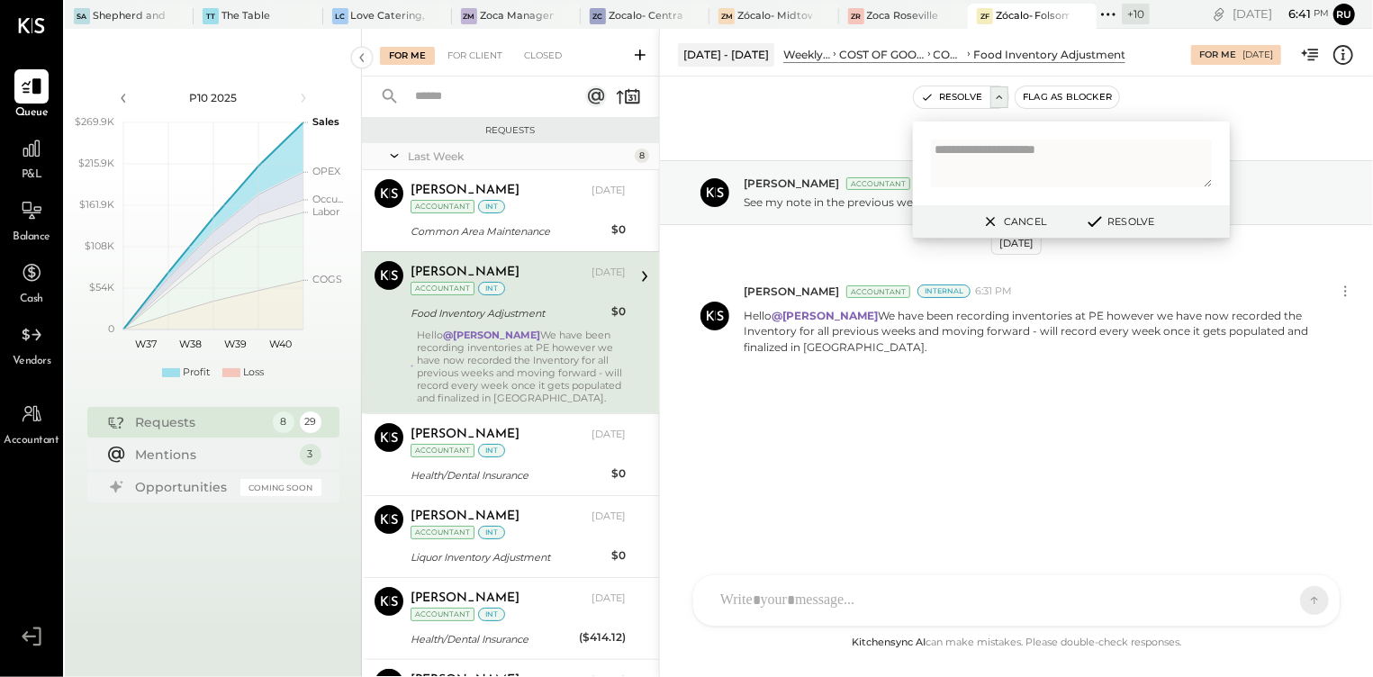
click at [542, 403] on div "Hello @[PERSON_NAME] We have been recording inventories at PE however we have n…" at bounding box center [521, 367] width 209 height 76
click at [549, 349] on div "Hello @[PERSON_NAME] We have been recording inventories at PE however we have n…" at bounding box center [521, 367] width 209 height 76
click at [1125, 225] on button "Resolve" at bounding box center [1118, 222] width 81 height 22
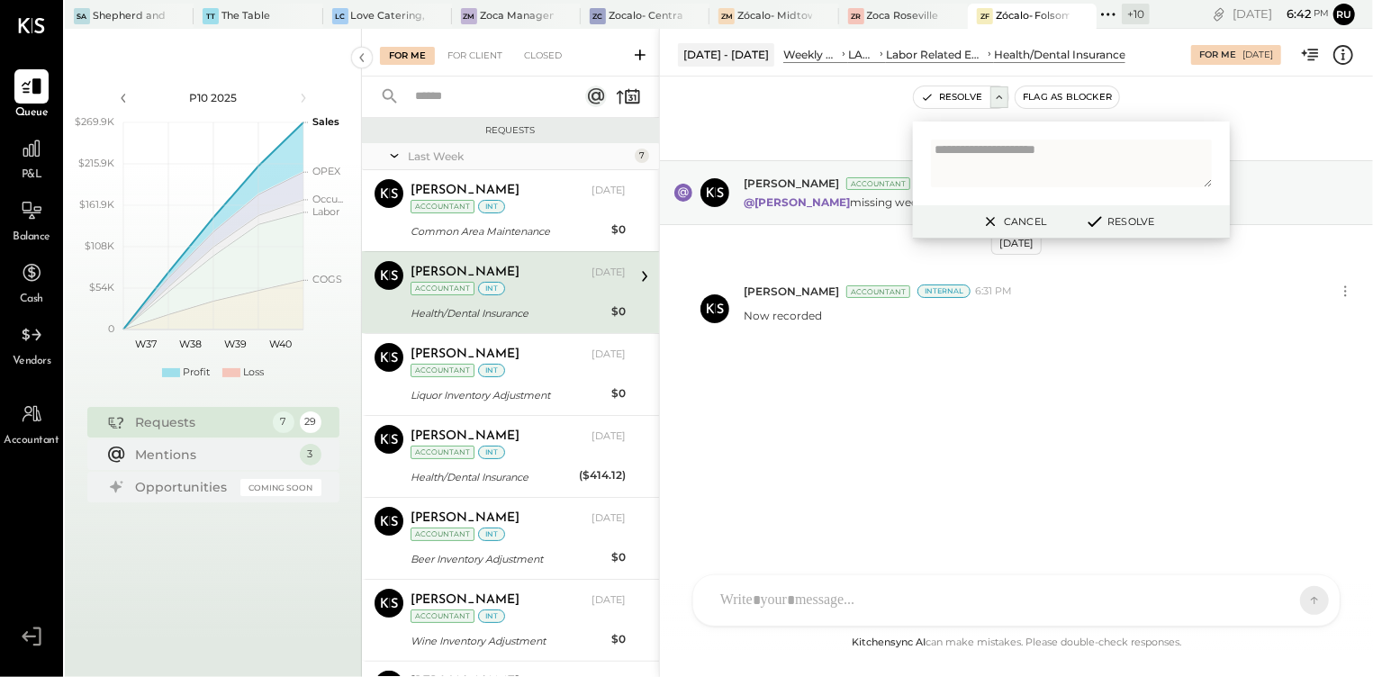
click at [1005, 163] on textarea at bounding box center [1071, 164] width 281 height 48
click at [1134, 221] on button "Resolve" at bounding box center [1118, 222] width 81 height 22
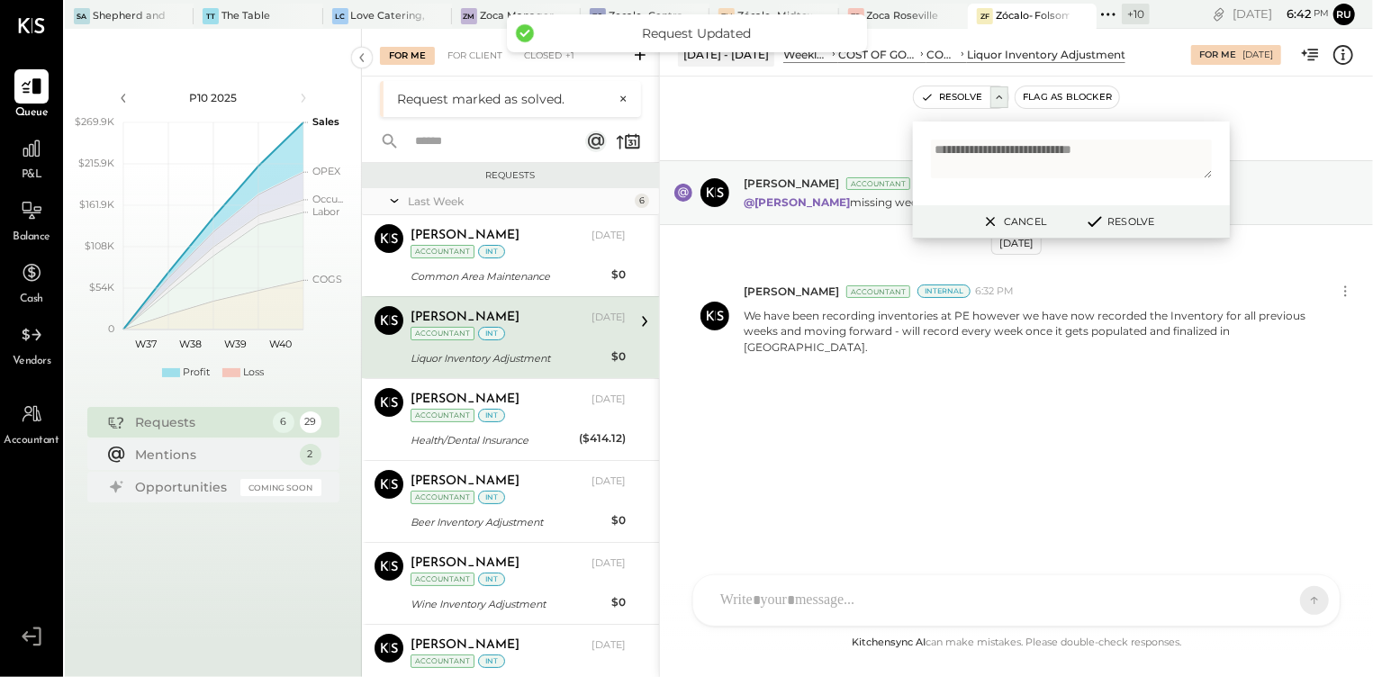
click at [516, 353] on div "Liquor Inventory Adjustment" at bounding box center [507, 358] width 195 height 18
click at [977, 163] on textarea "**********" at bounding box center [1071, 159] width 281 height 39
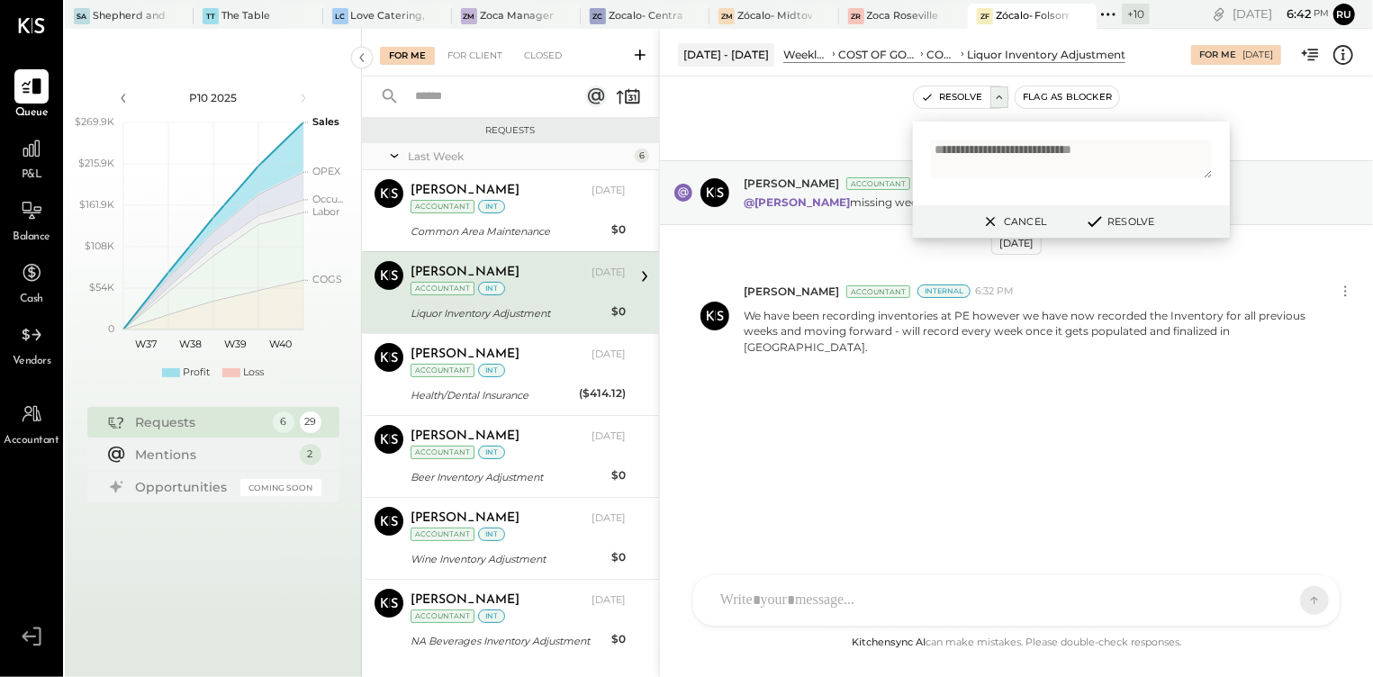
click at [1138, 146] on textarea "**********" at bounding box center [1071, 159] width 281 height 39
click at [979, 151] on textarea "**********" at bounding box center [1071, 159] width 281 height 39
click at [1127, 153] on textarea "**********" at bounding box center [1071, 159] width 281 height 39
click at [1140, 217] on button "Resolve" at bounding box center [1118, 222] width 81 height 22
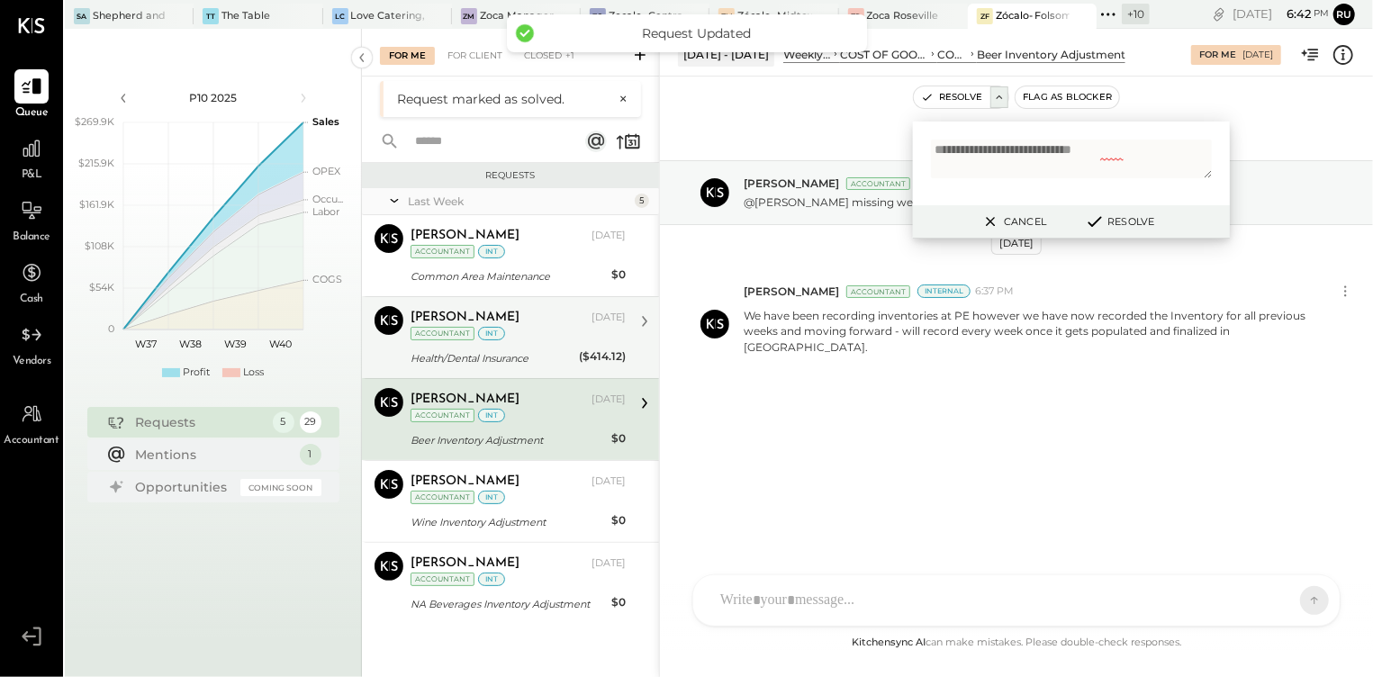
click at [525, 349] on div "Health/Dental Insurance" at bounding box center [491, 358] width 163 height 18
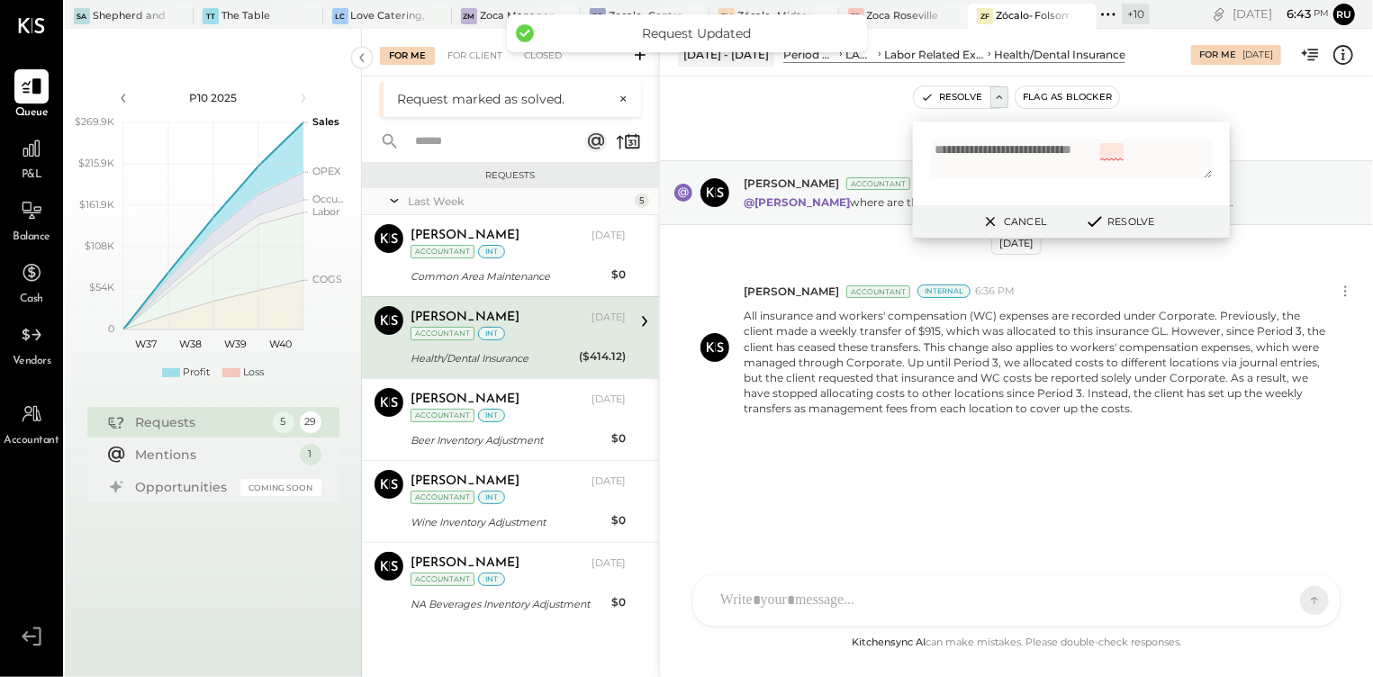
click at [1185, 149] on textarea "**********" at bounding box center [1071, 159] width 281 height 39
click at [1111, 227] on button "Resolve" at bounding box center [1118, 222] width 81 height 22
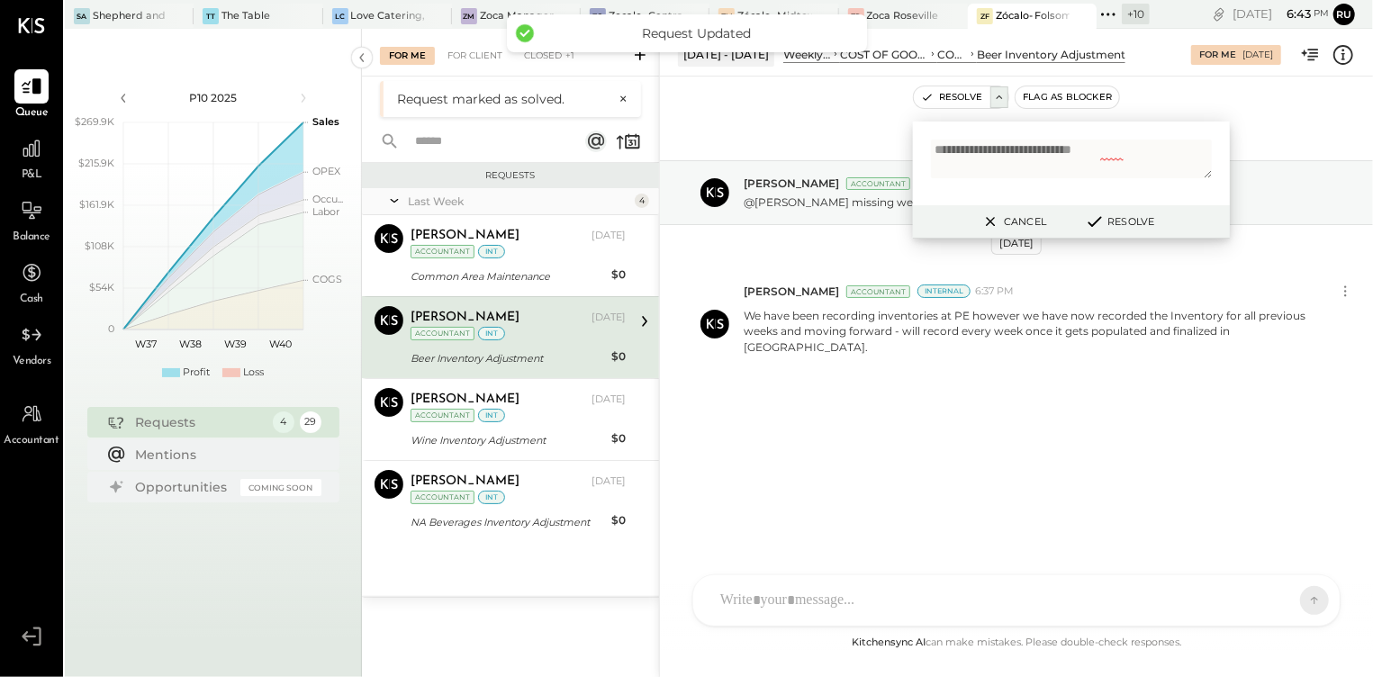
click at [541, 329] on div "[PERSON_NAME] [DATE] Accountant int" at bounding box center [517, 324] width 215 height 37
click at [1128, 216] on button "Resolve" at bounding box center [1118, 222] width 81 height 22
click at [562, 362] on div "Wine Inventory Adjustment" at bounding box center [507, 358] width 195 height 18
click at [1128, 218] on button "Resolve" at bounding box center [1118, 222] width 81 height 22
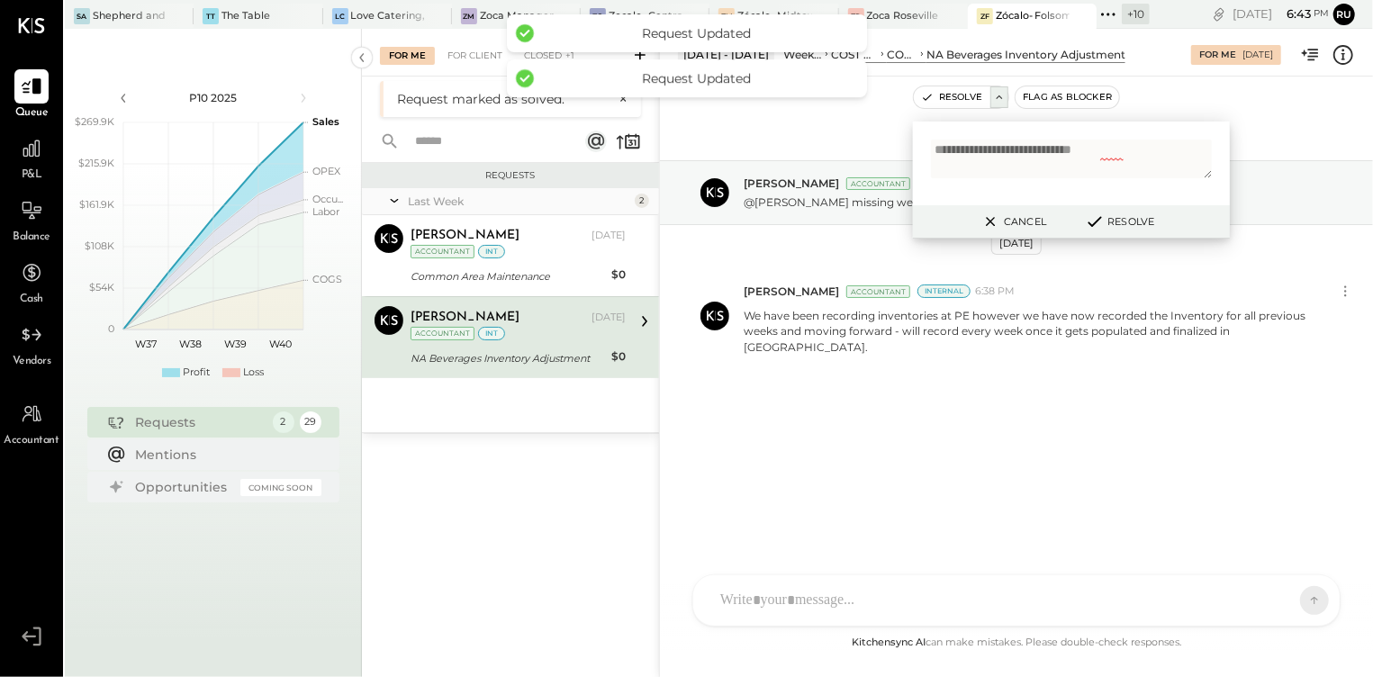
click at [569, 340] on div "[PERSON_NAME] [DATE] Accountant int" at bounding box center [517, 324] width 215 height 37
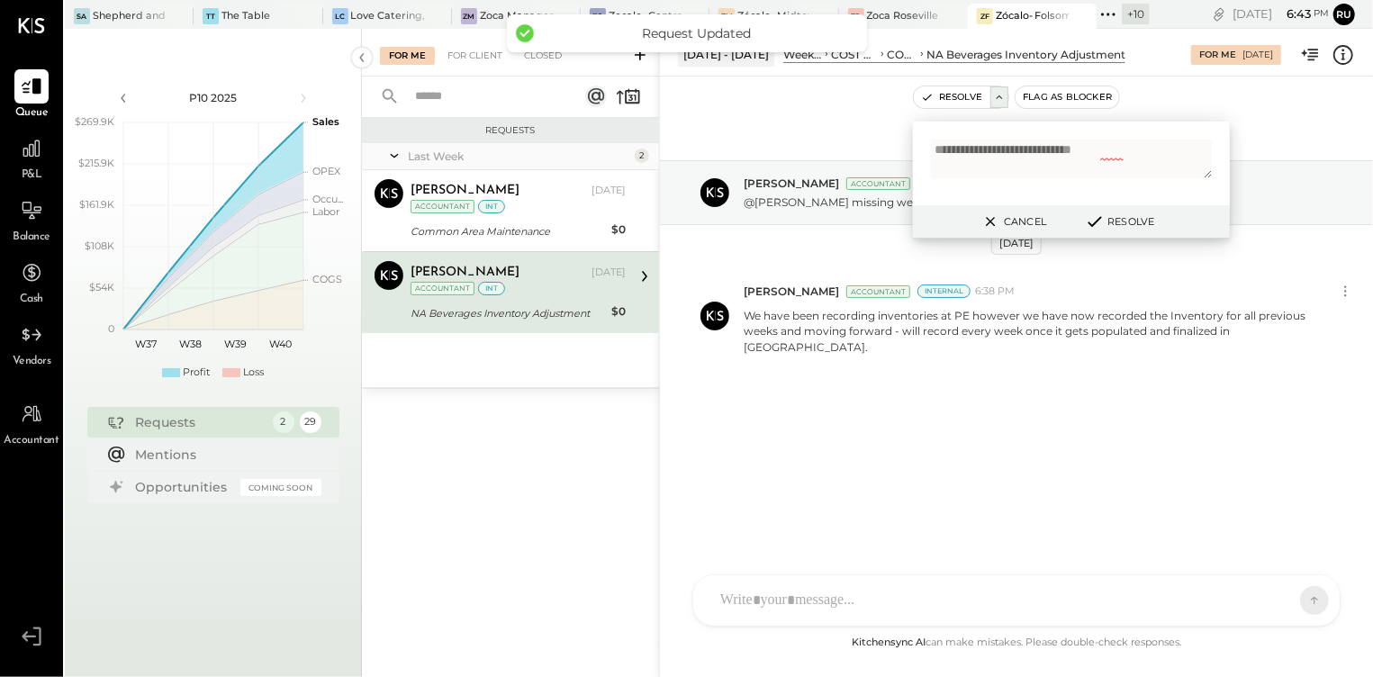
click at [981, 153] on textarea "**********" at bounding box center [1071, 159] width 281 height 39
type textarea "**********"
click at [1112, 213] on button "Resolve" at bounding box center [1118, 222] width 81 height 22
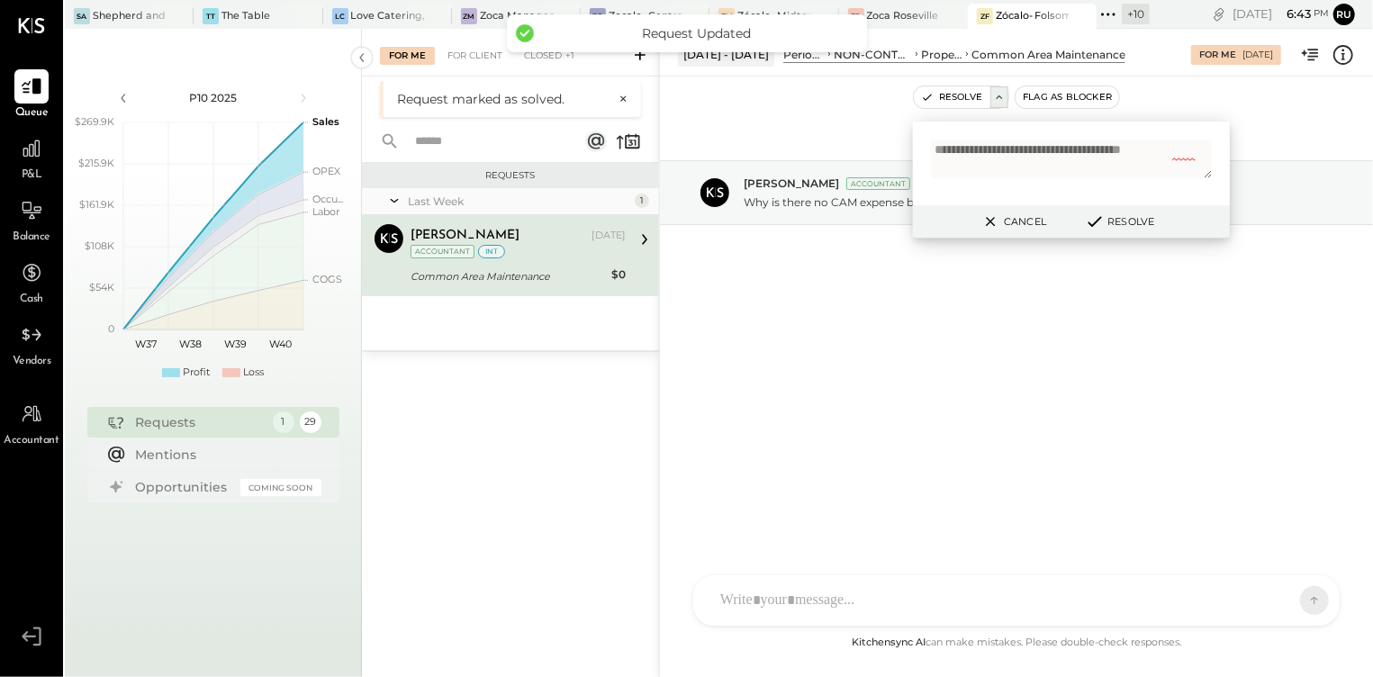
click at [523, 248] on div "[PERSON_NAME] [DATE] Accountant int" at bounding box center [517, 242] width 215 height 37
click at [917, 17] on div at bounding box center [936, 16] width 63 height 24
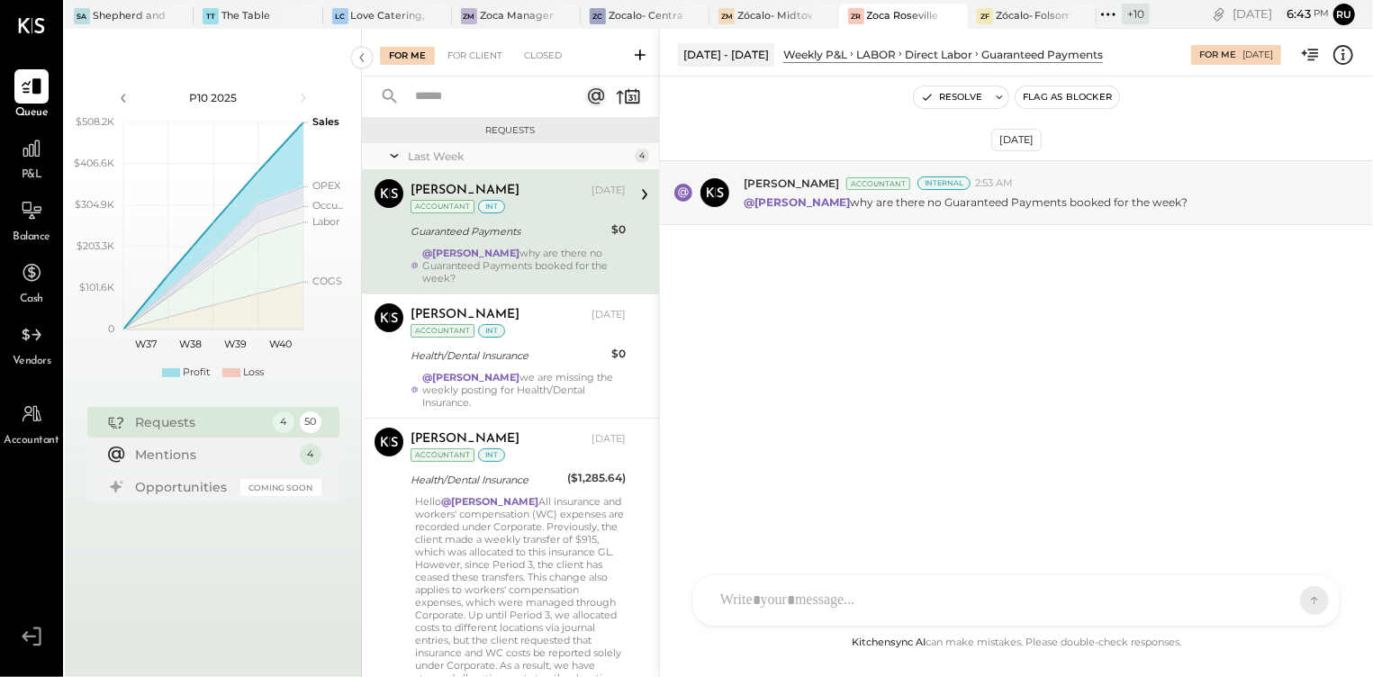
click at [554, 248] on div "@[PERSON_NAME] why are there no Guaranteed Payments booked for the week?" at bounding box center [523, 266] width 203 height 38
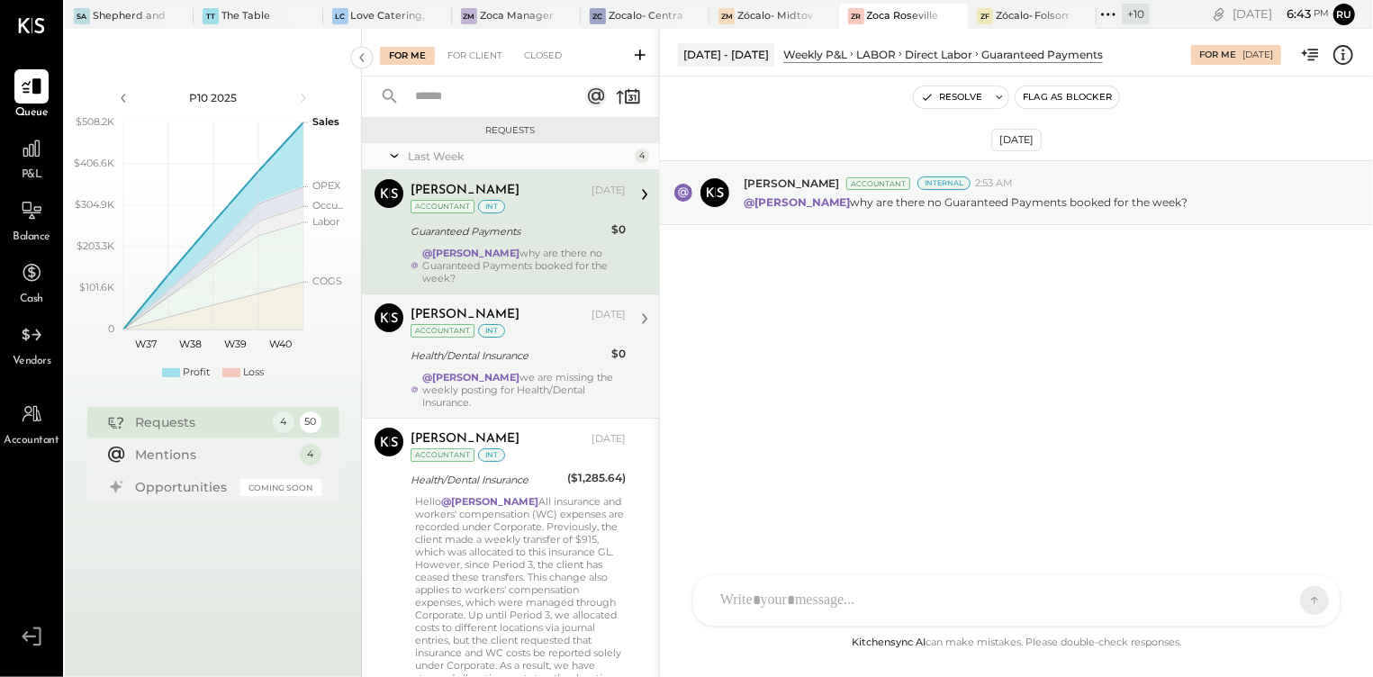
click at [540, 357] on div "Health/Dental Insurance" at bounding box center [507, 356] width 195 height 18
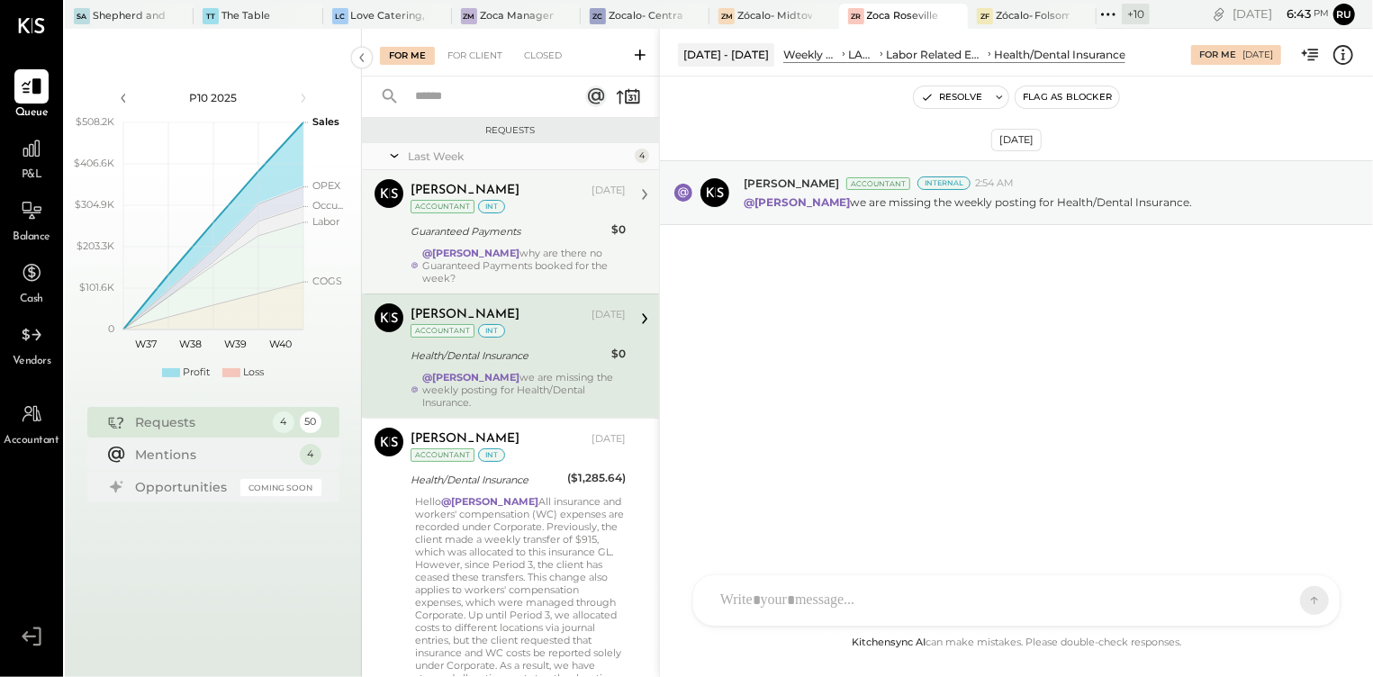
click at [823, 597] on div "AM [PERSON_NAME] RS [PERSON_NAME] S [PERSON_NAME] UM [PERSON_NAME] [PERSON_NAME…" at bounding box center [1016, 600] width 648 height 52
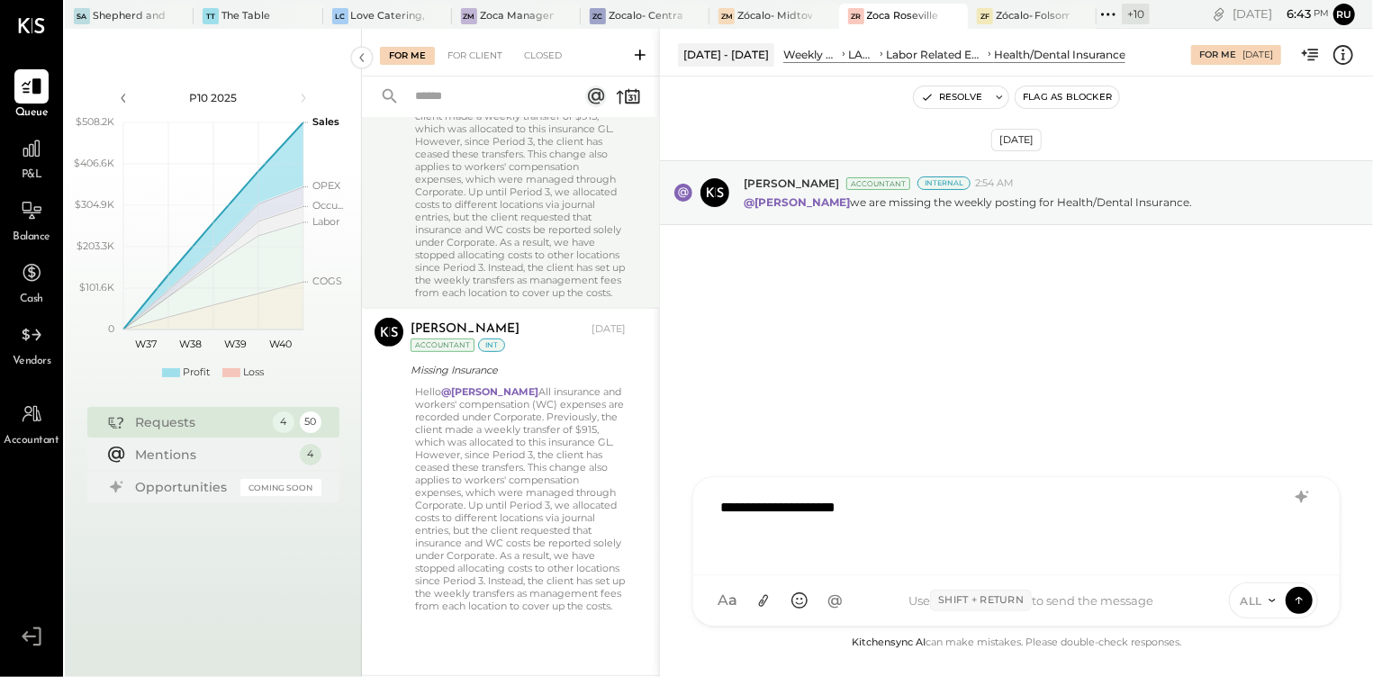
scroll to position [448, 0]
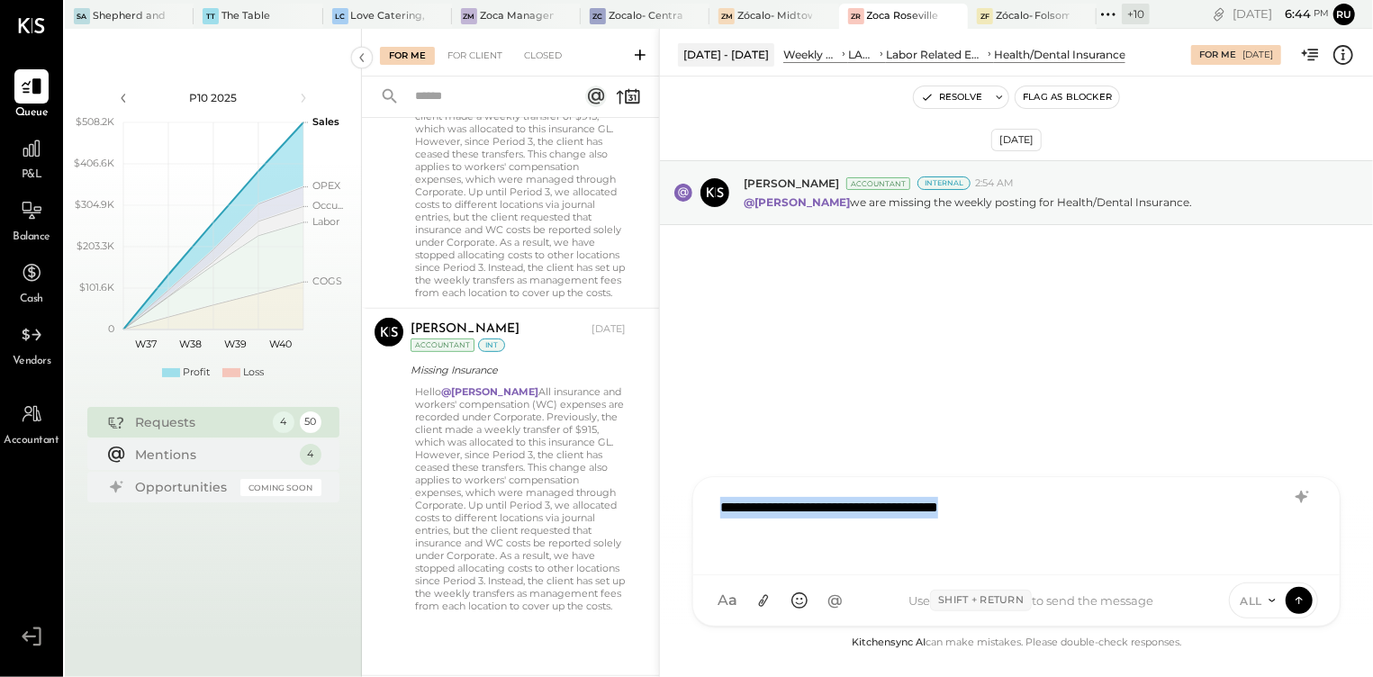
drag, startPoint x: 897, startPoint y: 514, endPoint x: 706, endPoint y: 522, distance: 191.0
click at [706, 522] on div "**********" at bounding box center [1016, 526] width 646 height 98
click at [925, 510] on div "**********" at bounding box center [1016, 524] width 610 height 72
click at [1149, 512] on div "**********" at bounding box center [1016, 524] width 610 height 72
click at [1299, 609] on button at bounding box center [1298, 599] width 27 height 27
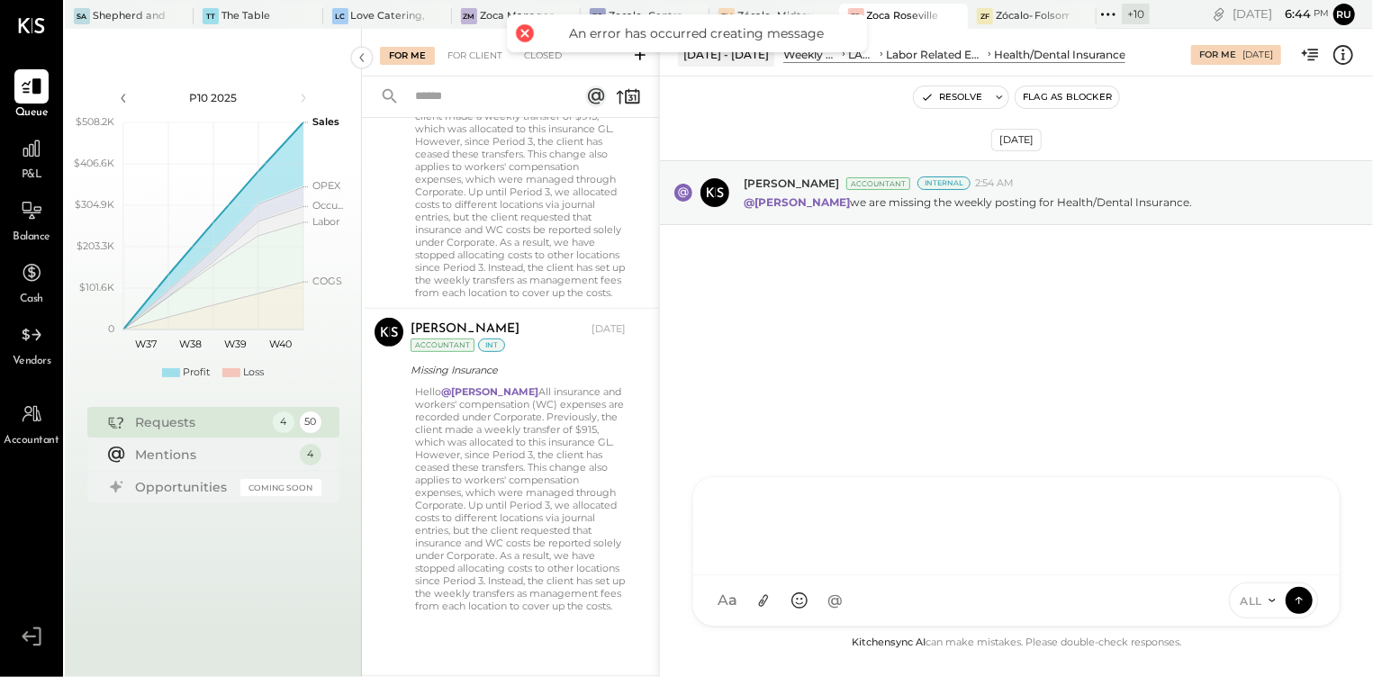
click at [1262, 612] on div "ALL" at bounding box center [1274, 600] width 90 height 36
click at [1260, 596] on span "ALL" at bounding box center [1251, 600] width 23 height 15
click at [1265, 547] on div "INTERNAL" at bounding box center [1283, 556] width 106 height 30
click at [938, 518] on div at bounding box center [1016, 524] width 610 height 72
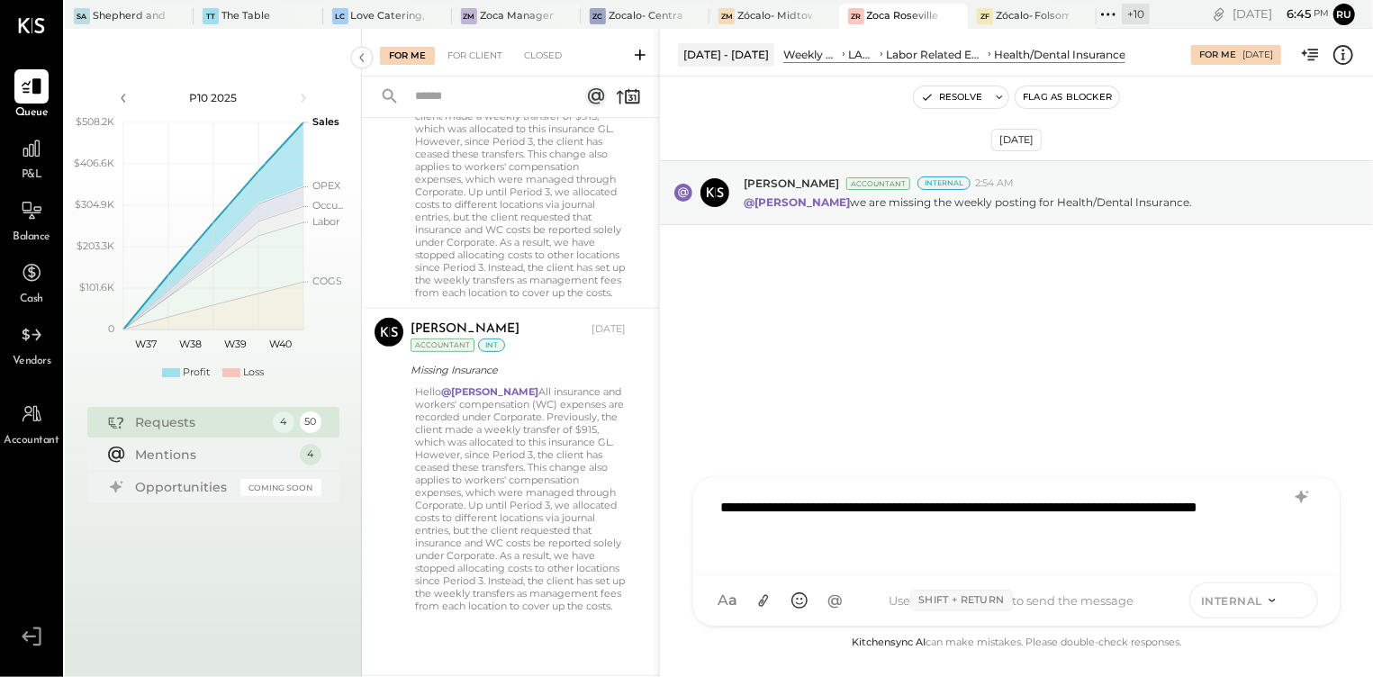
click at [1302, 603] on icon at bounding box center [1299, 599] width 16 height 18
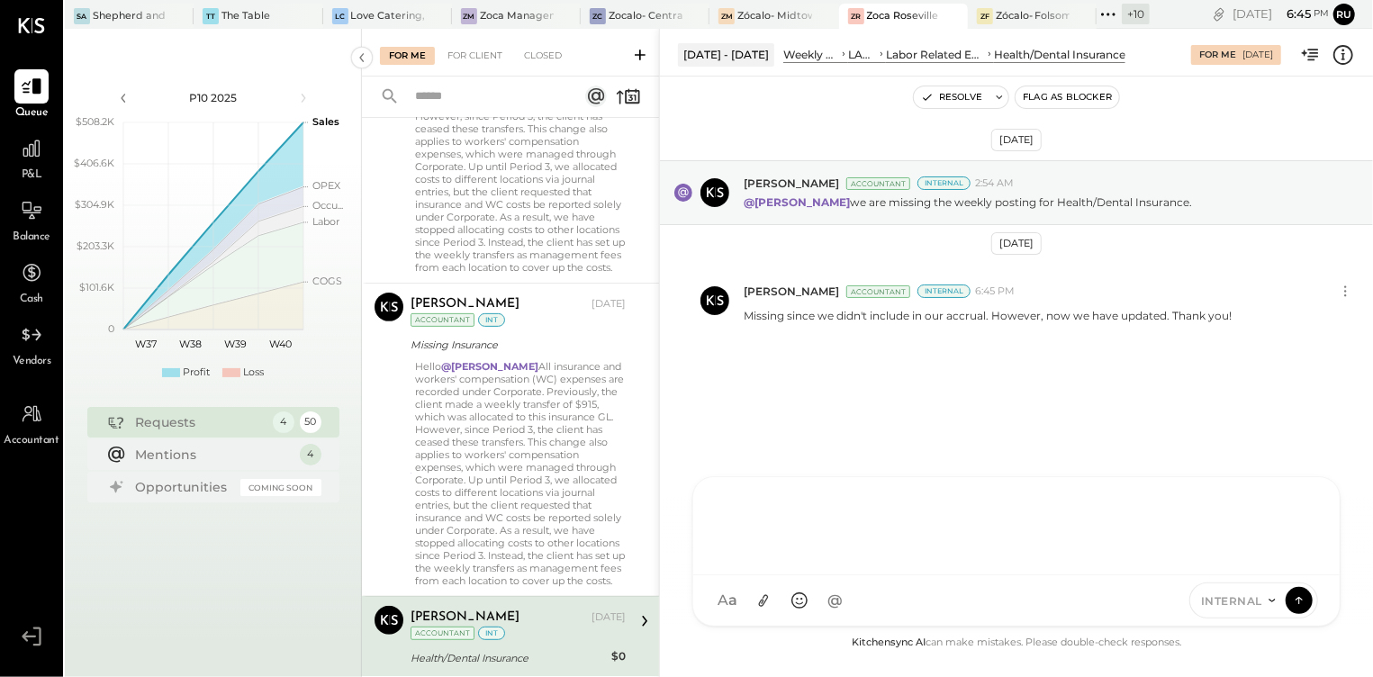
scroll to position [406, 0]
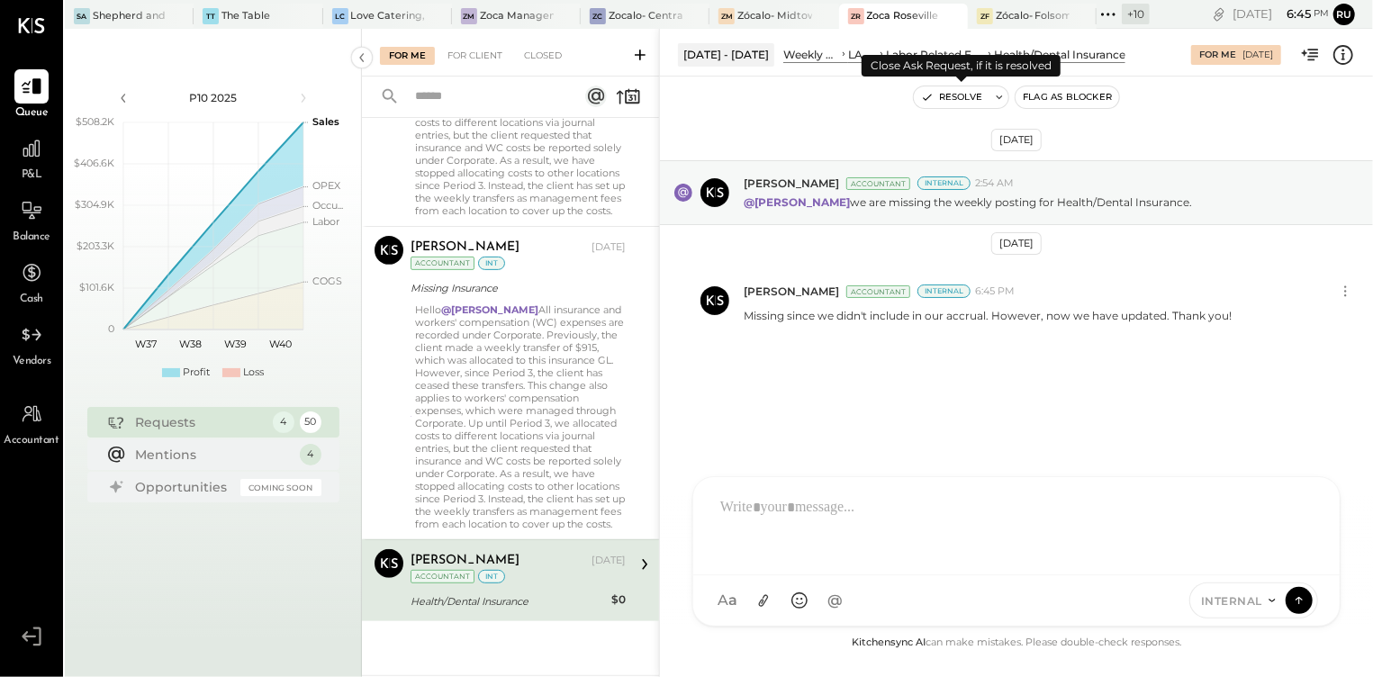
click at [972, 95] on button "Resolve" at bounding box center [952, 97] width 76 height 22
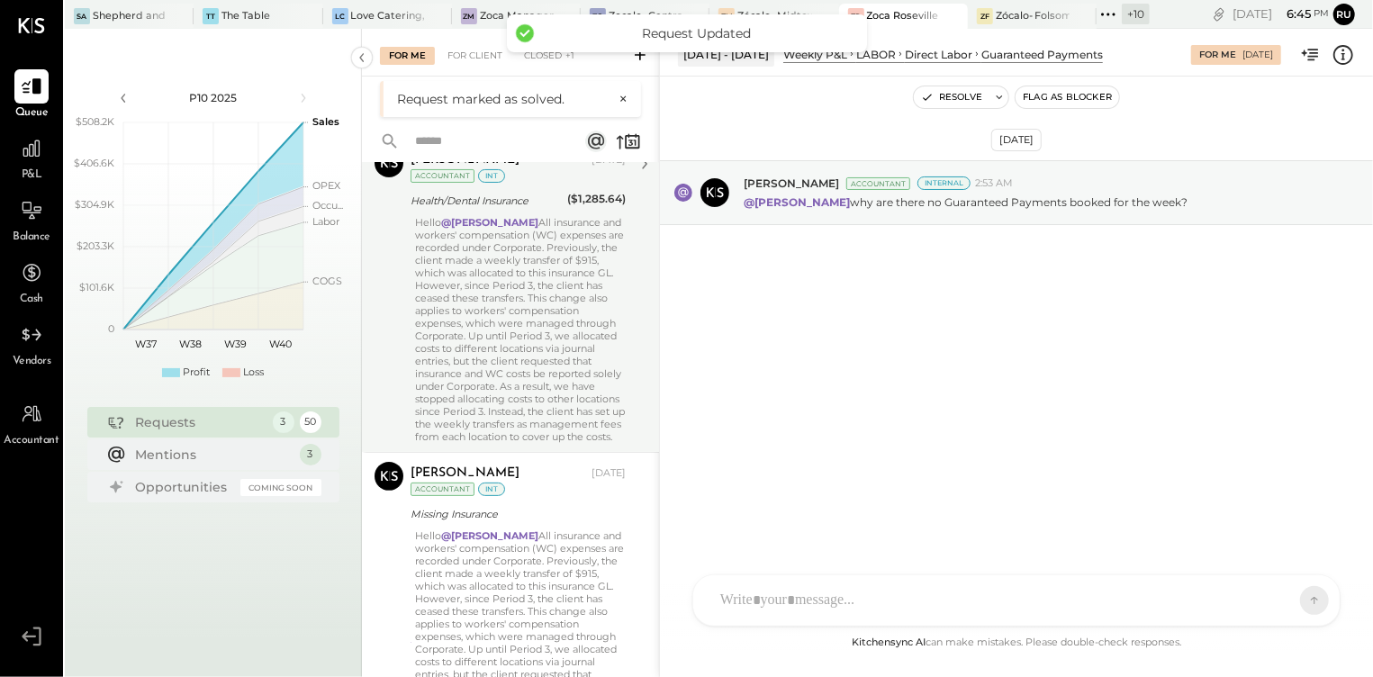
scroll to position [324, 0]
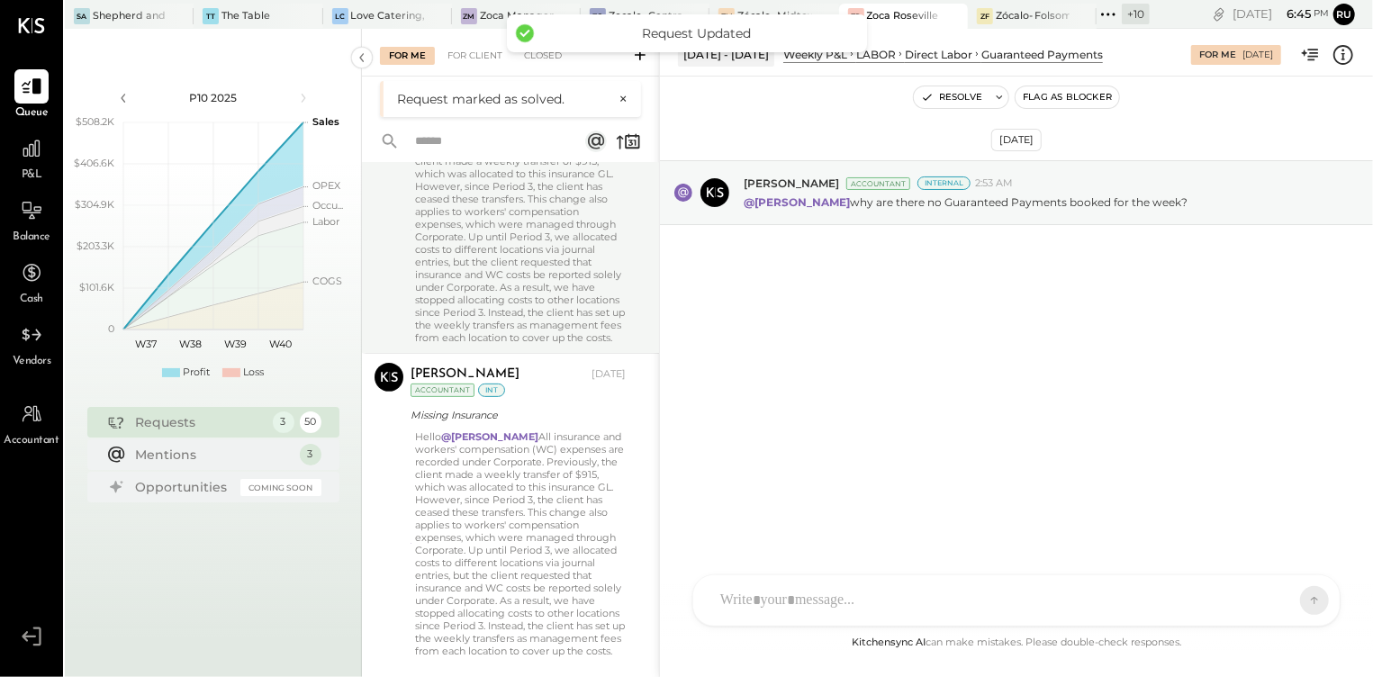
click at [562, 252] on div "Hello @[PERSON_NAME] All insurance and workers' compensation (WC) expenses are …" at bounding box center [520, 230] width 211 height 227
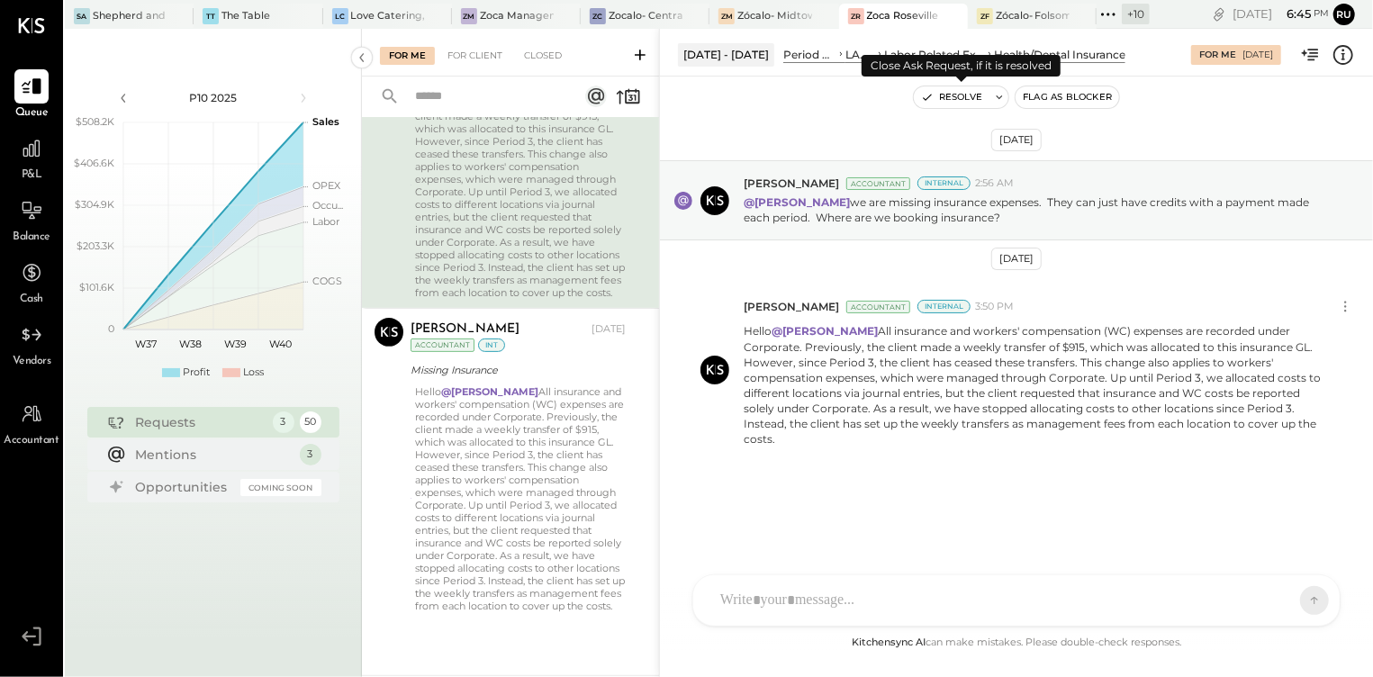
click at [1000, 98] on icon at bounding box center [999, 97] width 13 height 13
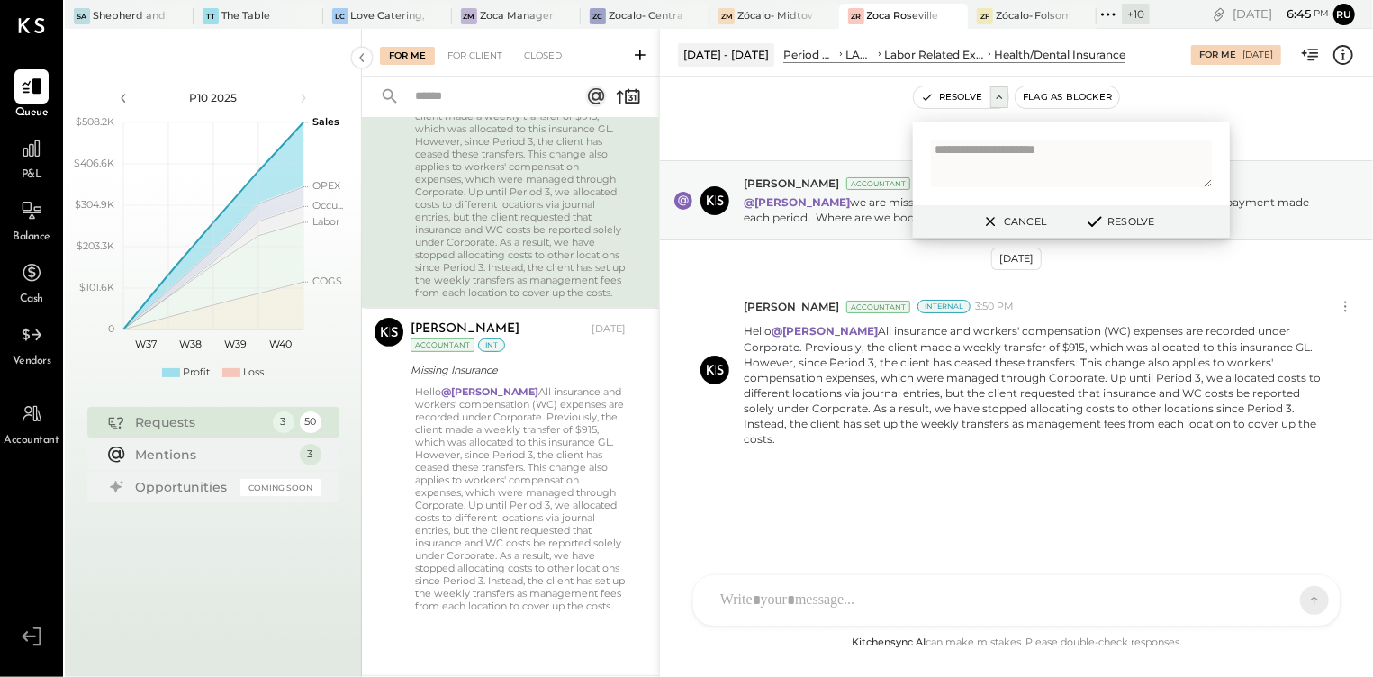
click at [1017, 151] on textarea at bounding box center [1071, 164] width 281 height 48
type textarea "*"
type textarea "**********"
click at [1131, 222] on button "Resolve" at bounding box center [1118, 222] width 81 height 22
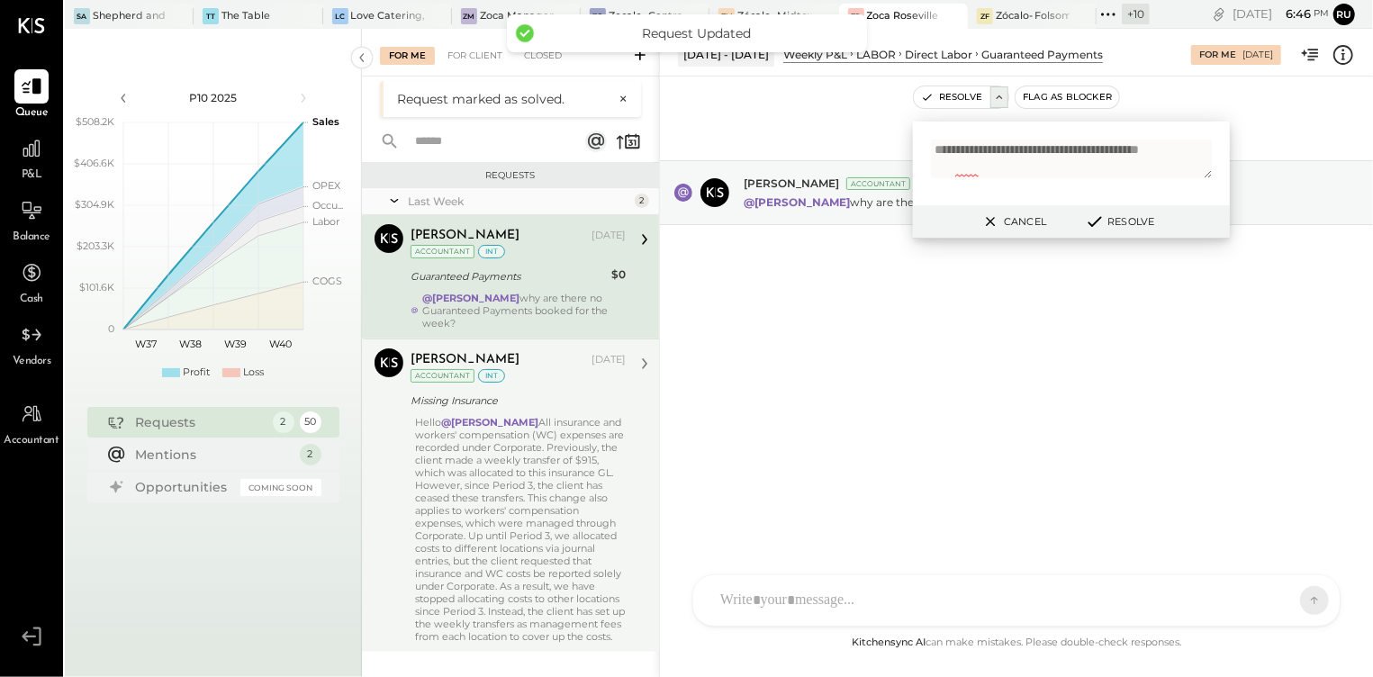
click at [505, 522] on div "Hello @[PERSON_NAME] All insurance and workers' compensation (WC) expenses are …" at bounding box center [520, 529] width 211 height 227
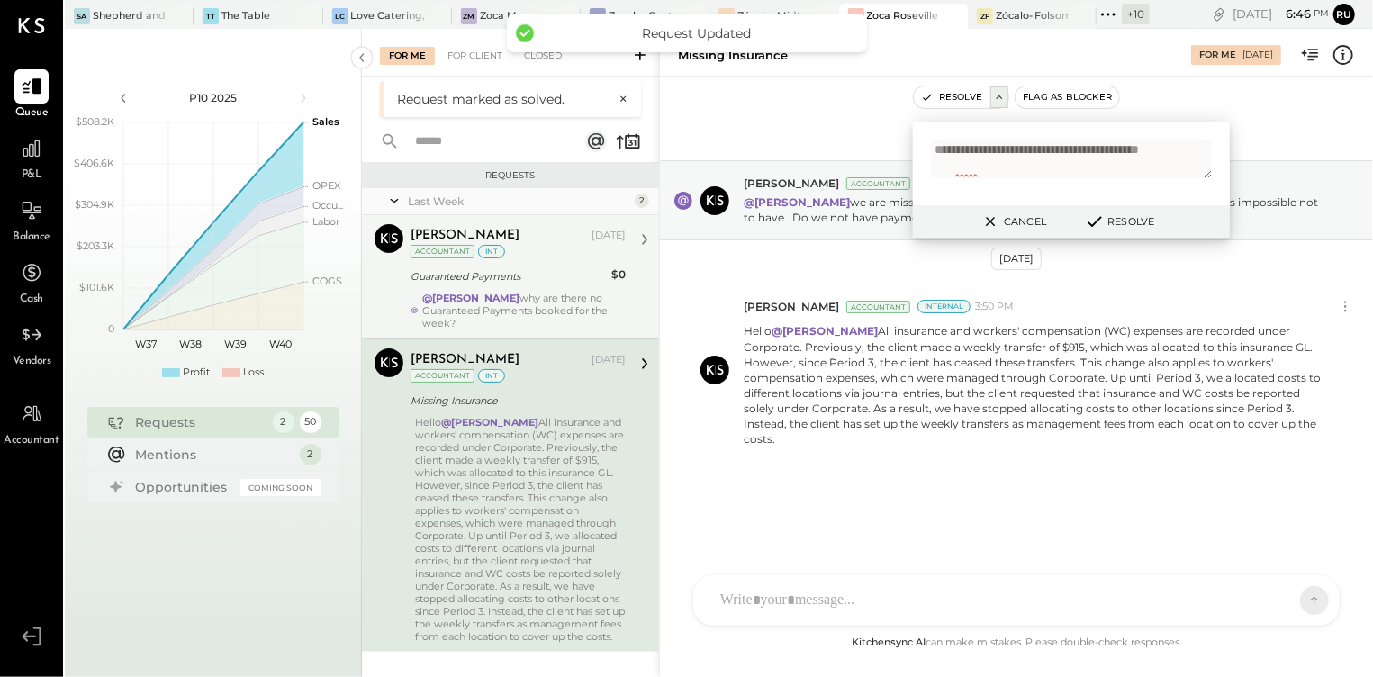
click at [995, 163] on textarea "**********" at bounding box center [1071, 159] width 281 height 39
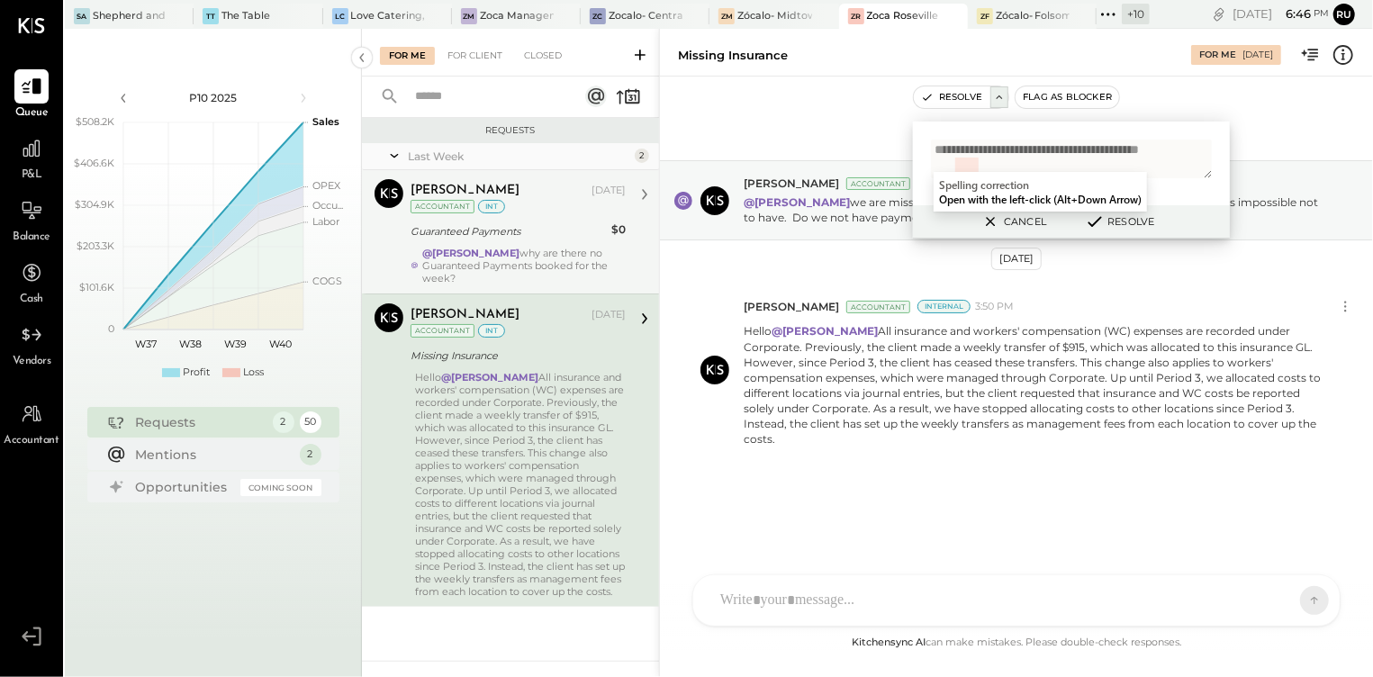
click at [1122, 221] on button "Resolve" at bounding box center [1118, 222] width 81 height 22
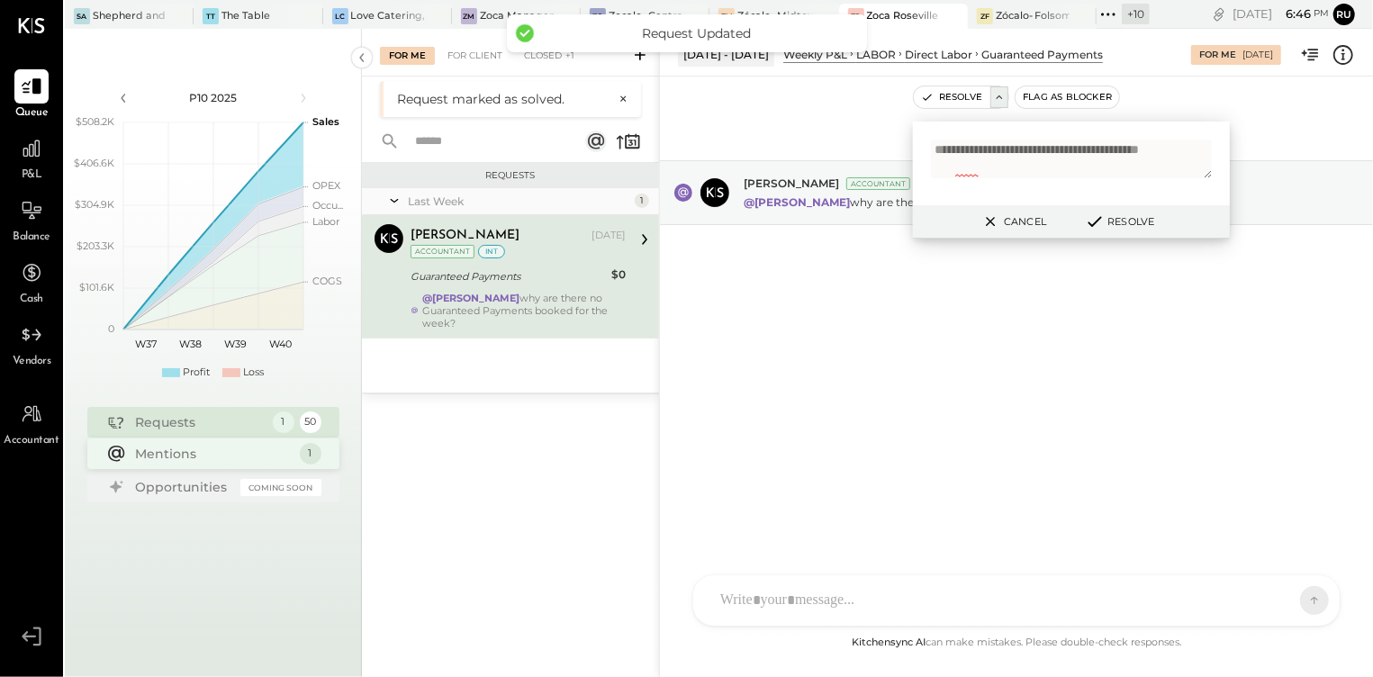
click at [154, 450] on div "Mentions" at bounding box center [213, 454] width 155 height 18
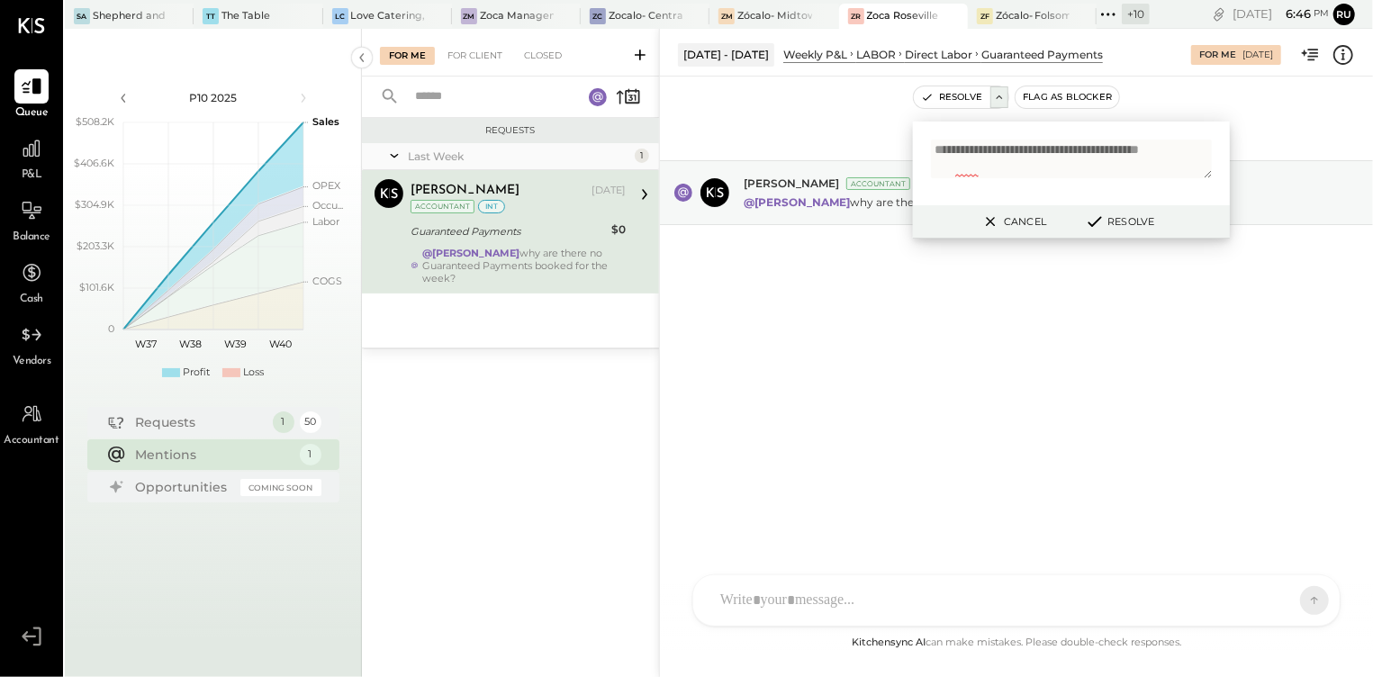
click at [765, 599] on div "AM [PERSON_NAME] RS [PERSON_NAME] S [PERSON_NAME] UM [PERSON_NAME] [PERSON_NAME…" at bounding box center [1016, 600] width 648 height 52
click at [1304, 601] on icon at bounding box center [1299, 599] width 16 height 18
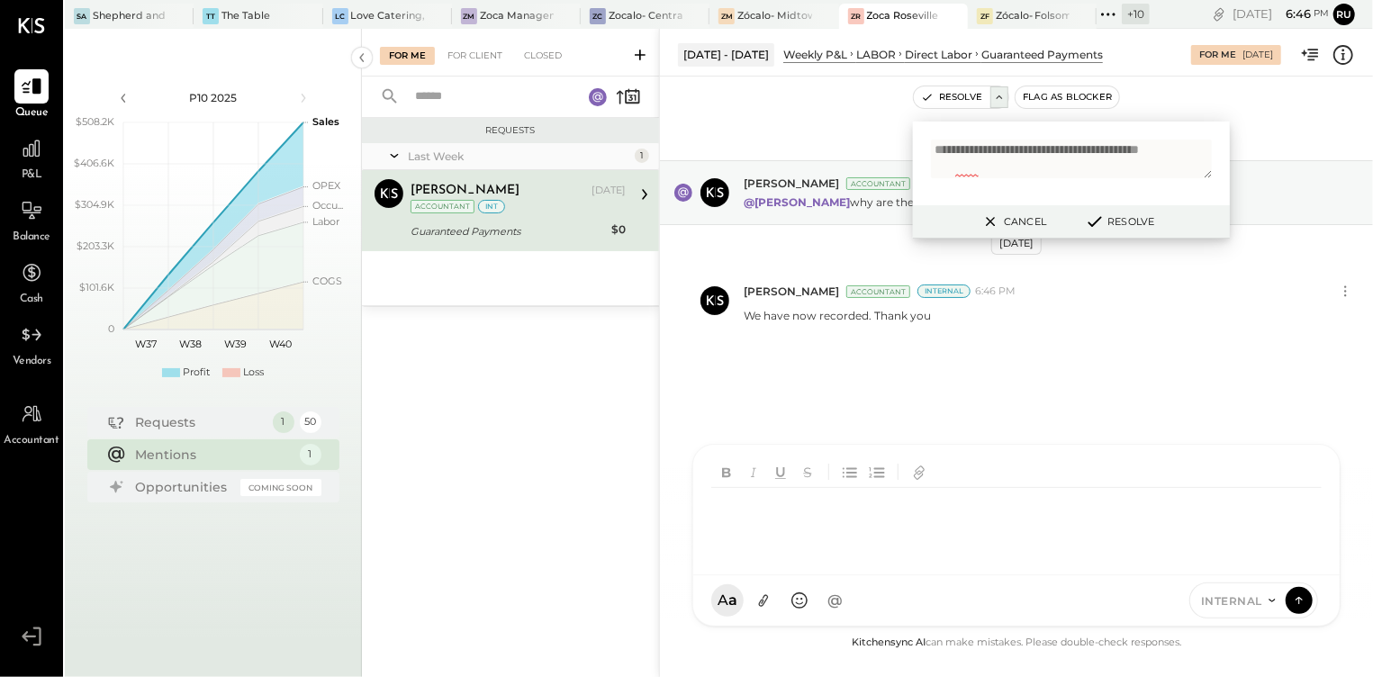
click at [1130, 221] on button "Resolve" at bounding box center [1118, 222] width 81 height 22
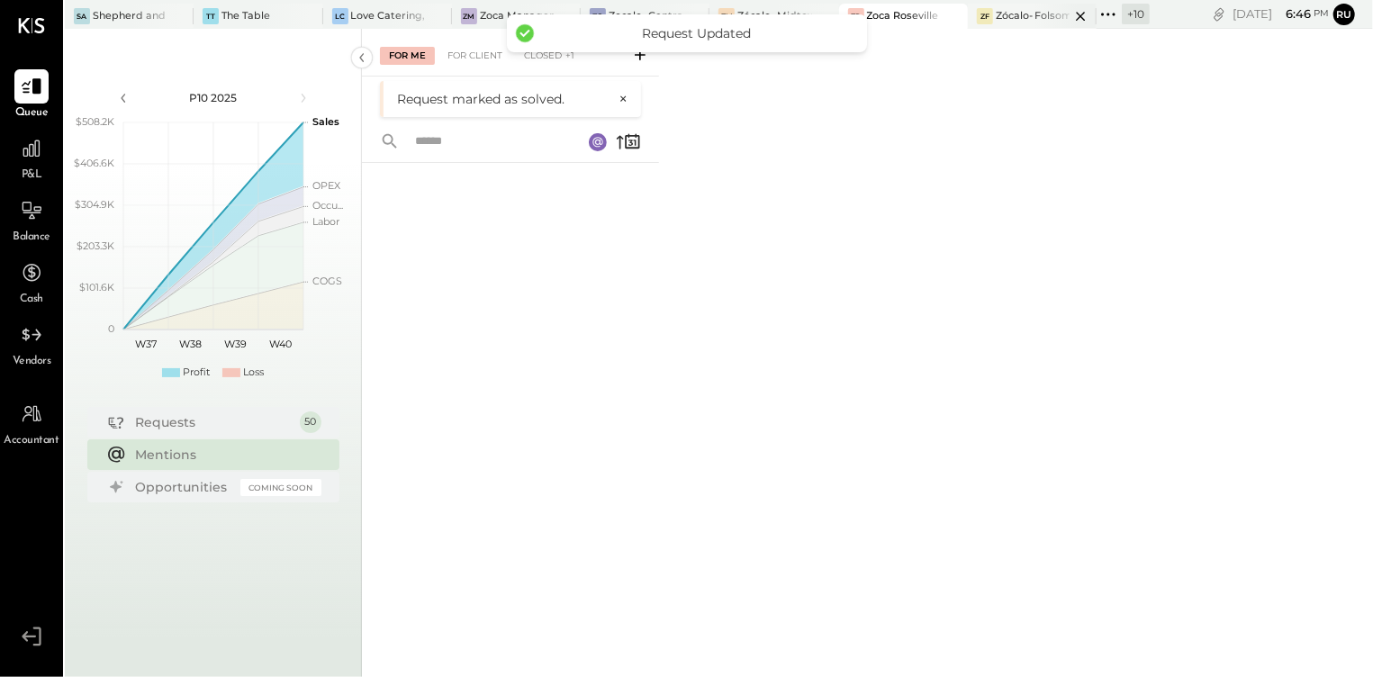
click at [1033, 8] on div at bounding box center [1064, 16] width 63 height 24
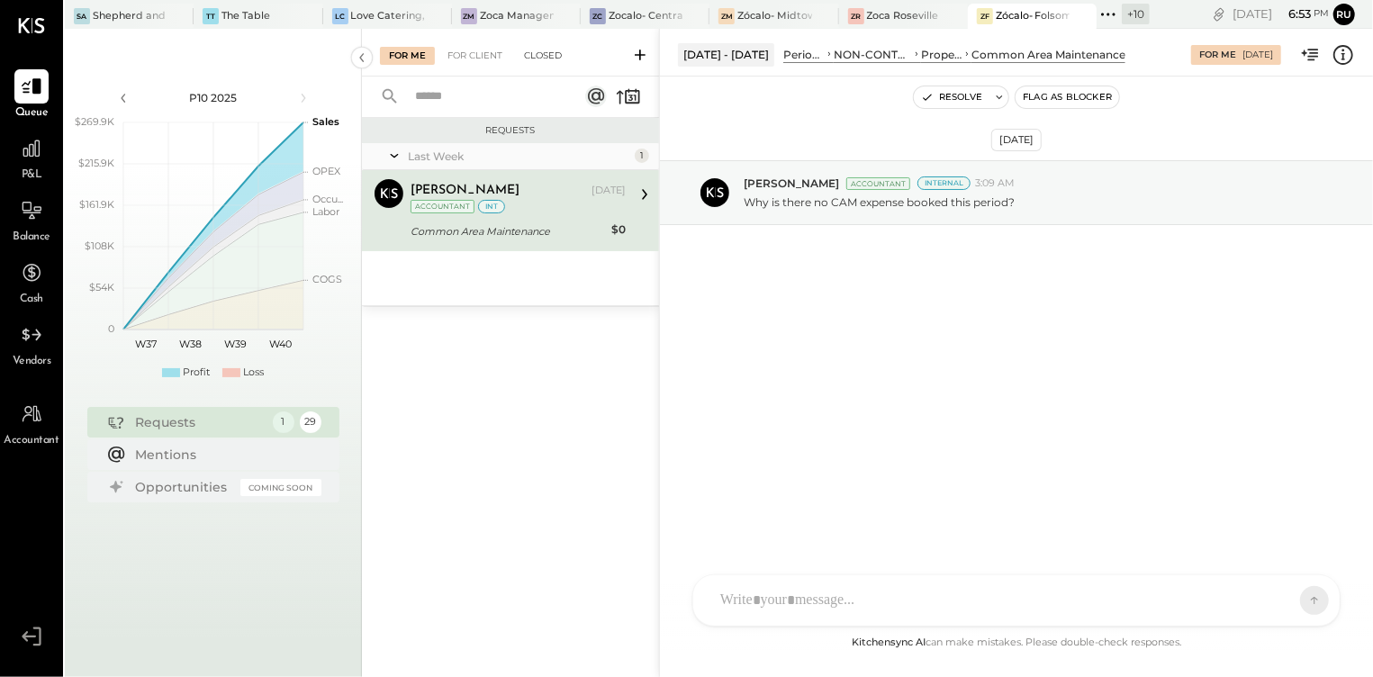
click at [545, 47] on div "Closed" at bounding box center [543, 56] width 56 height 18
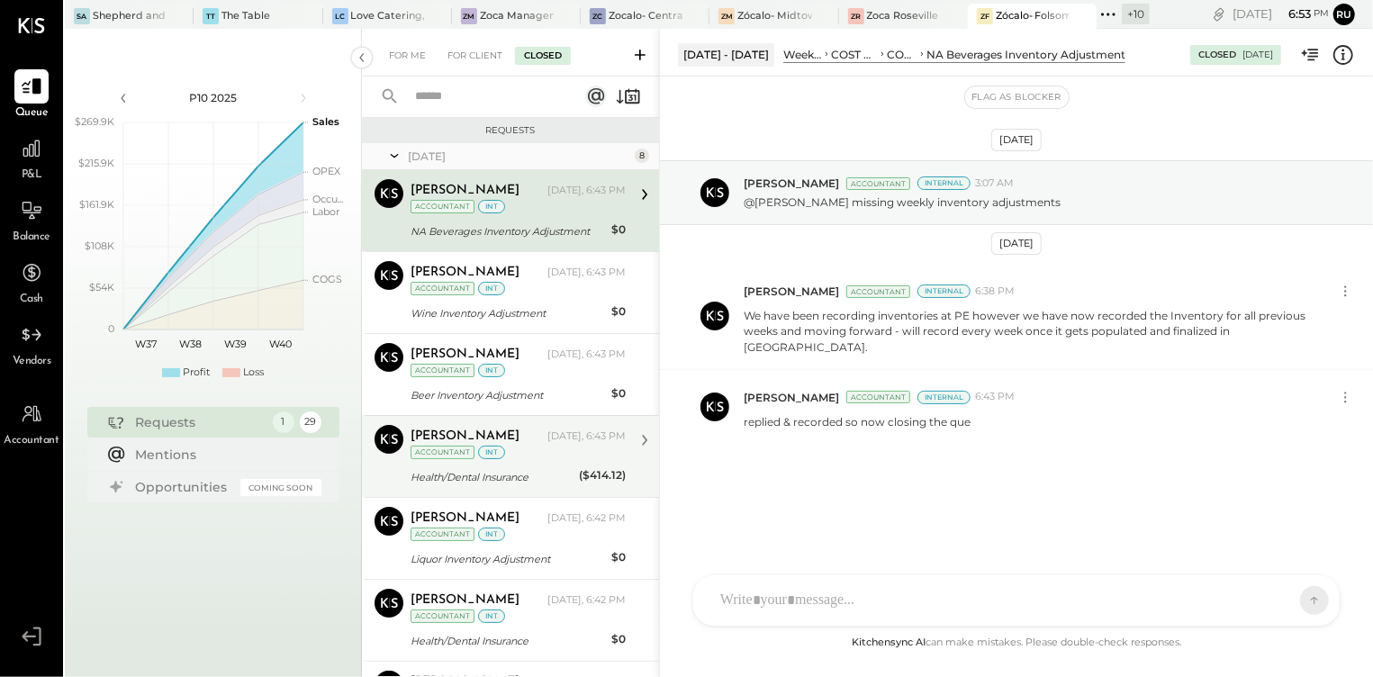
click at [517, 469] on div "Health/Dental Insurance" at bounding box center [491, 477] width 163 height 18
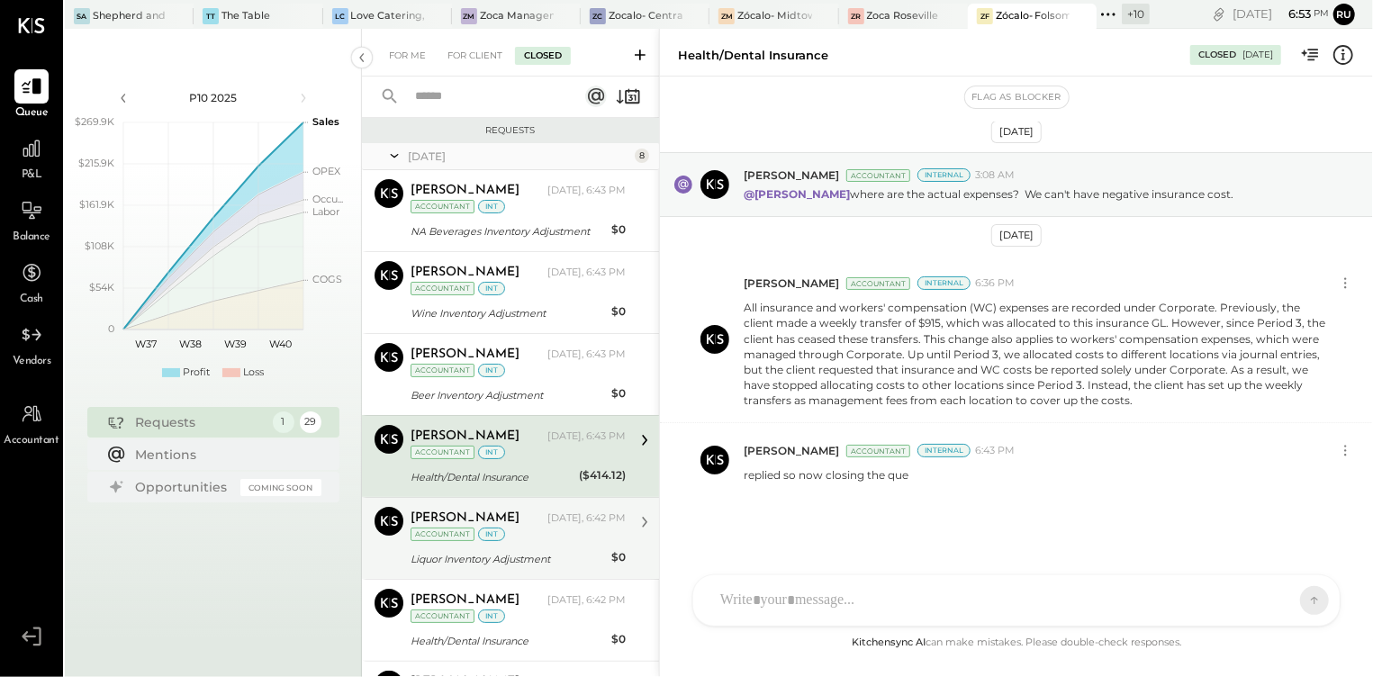
scroll to position [120, 0]
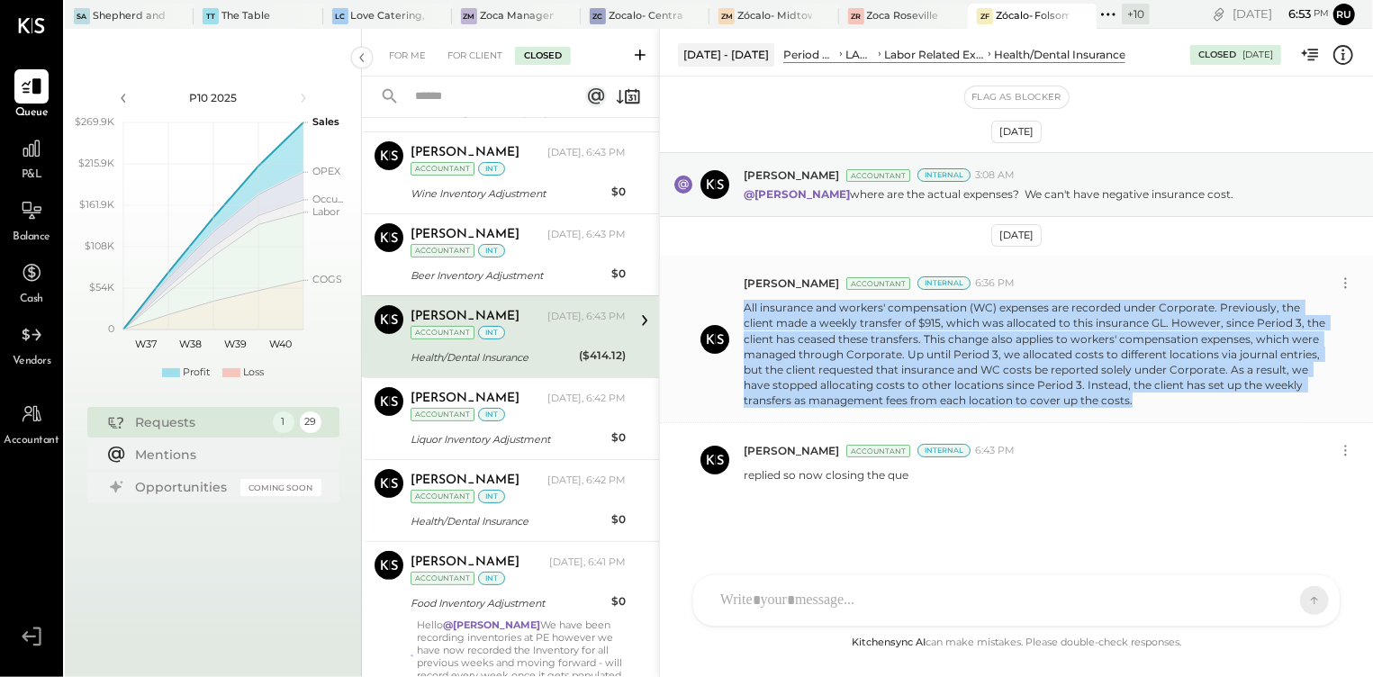
drag, startPoint x: 744, startPoint y: 307, endPoint x: 1200, endPoint y: 405, distance: 465.9
click at [1200, 405] on p "All insurance and workers' compensation (WC) expenses are recorded under Corpor…" at bounding box center [1036, 354] width 584 height 108
copy p "All insurance and workers' compensation (WC) expenses are recorded under Corpor…"
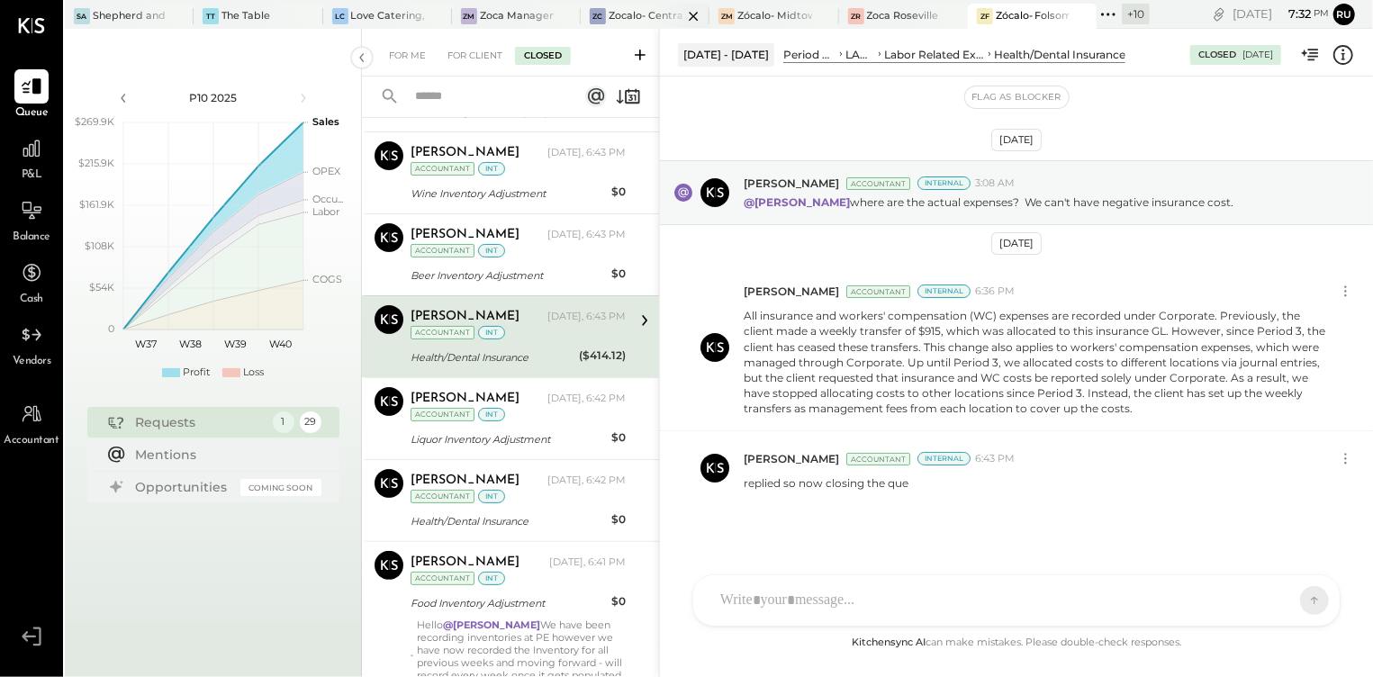
click at [618, 19] on div "Zocalo- Central Kitchen (Commissary)" at bounding box center [646, 16] width 74 height 14
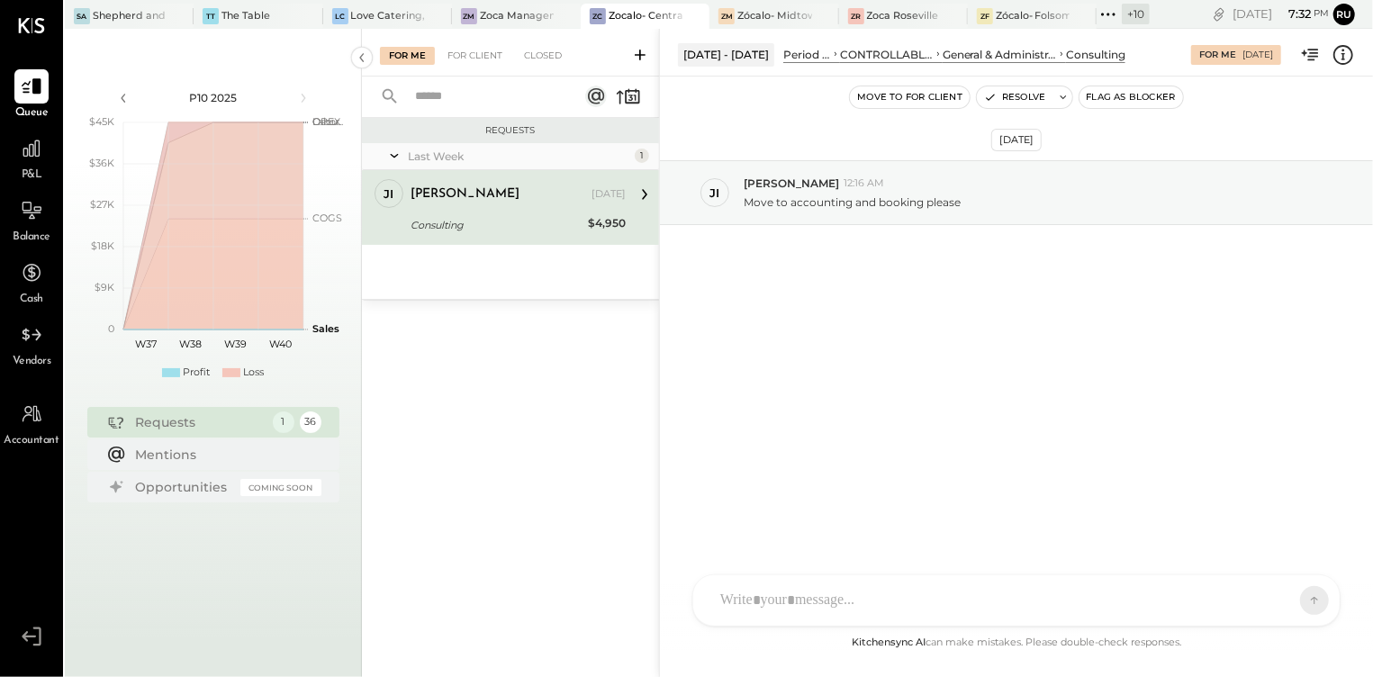
click at [479, 220] on div "Consulting" at bounding box center [496, 225] width 172 height 18
click at [826, 605] on div "RS [PERSON_NAME] TM [PERSON_NAME] I [PERSON_NAME] UM [PERSON_NAME] Raloti J [PE…" at bounding box center [1016, 551] width 648 height 150
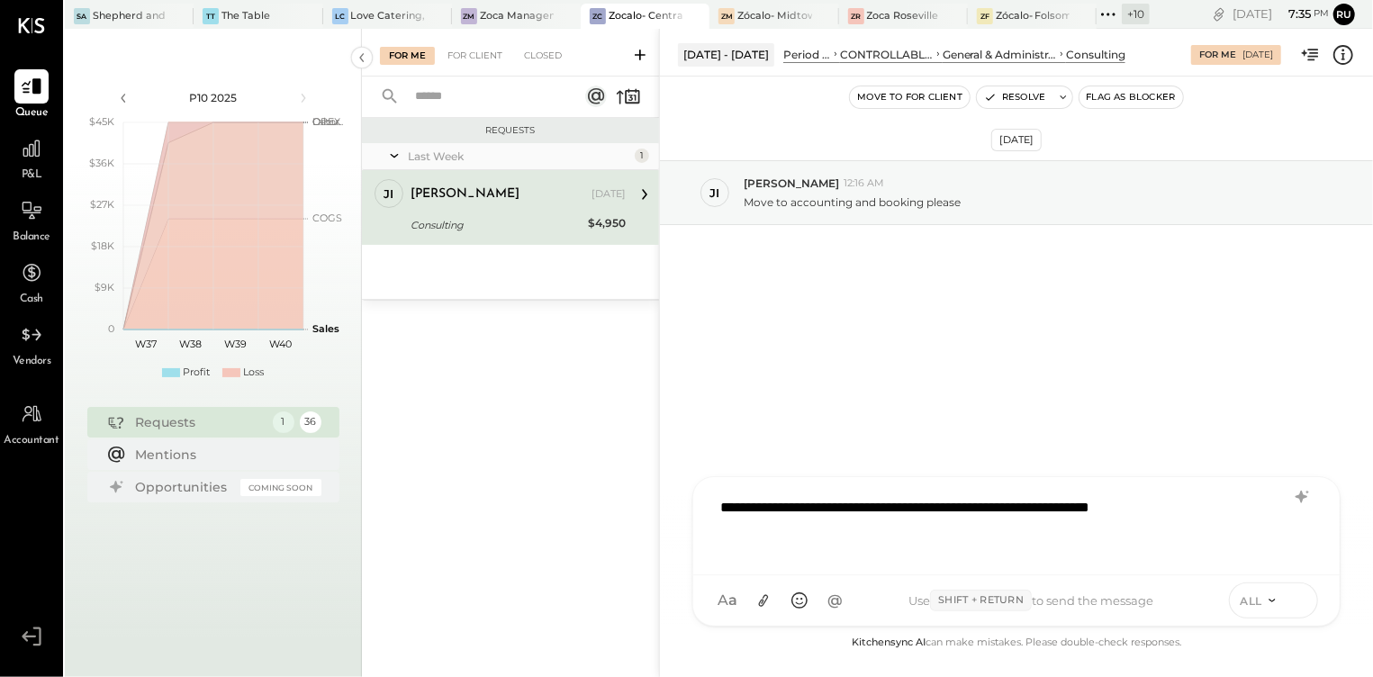
click at [1294, 599] on icon at bounding box center [1299, 599] width 16 height 18
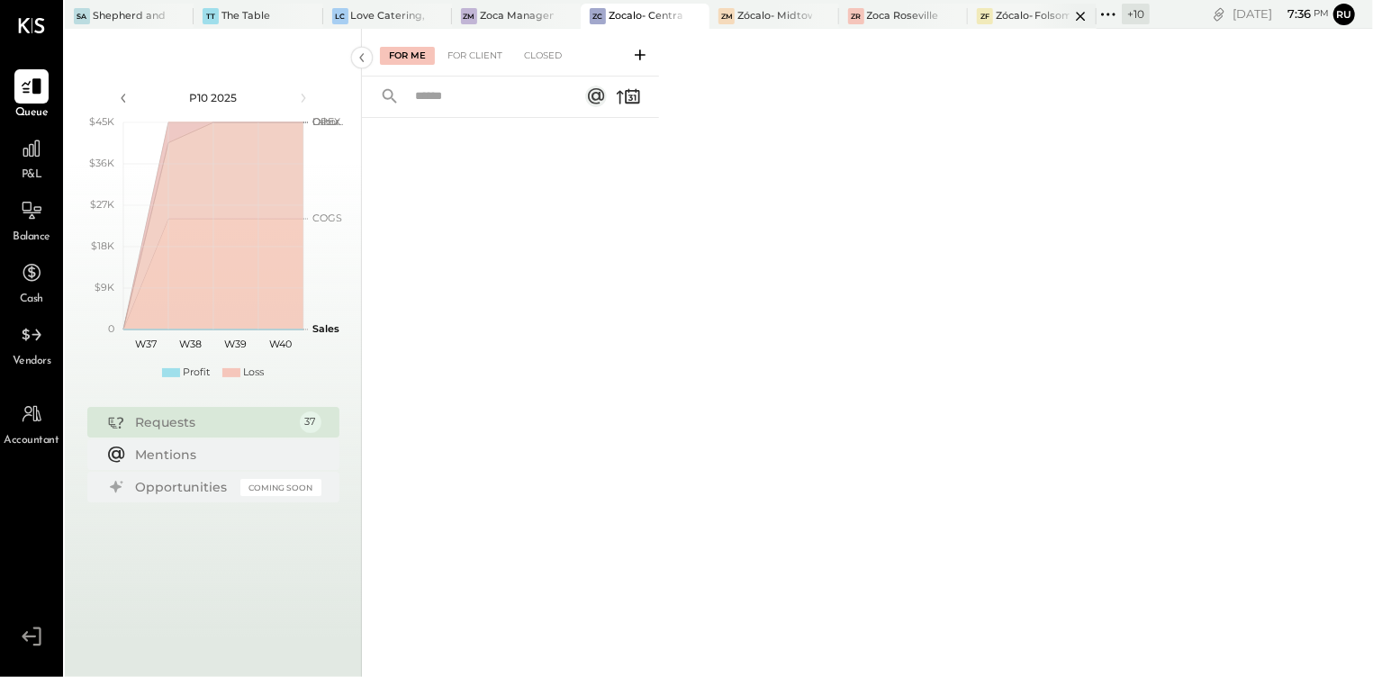
click at [1028, 12] on div "Zócalo- Folsom" at bounding box center [1033, 16] width 74 height 14
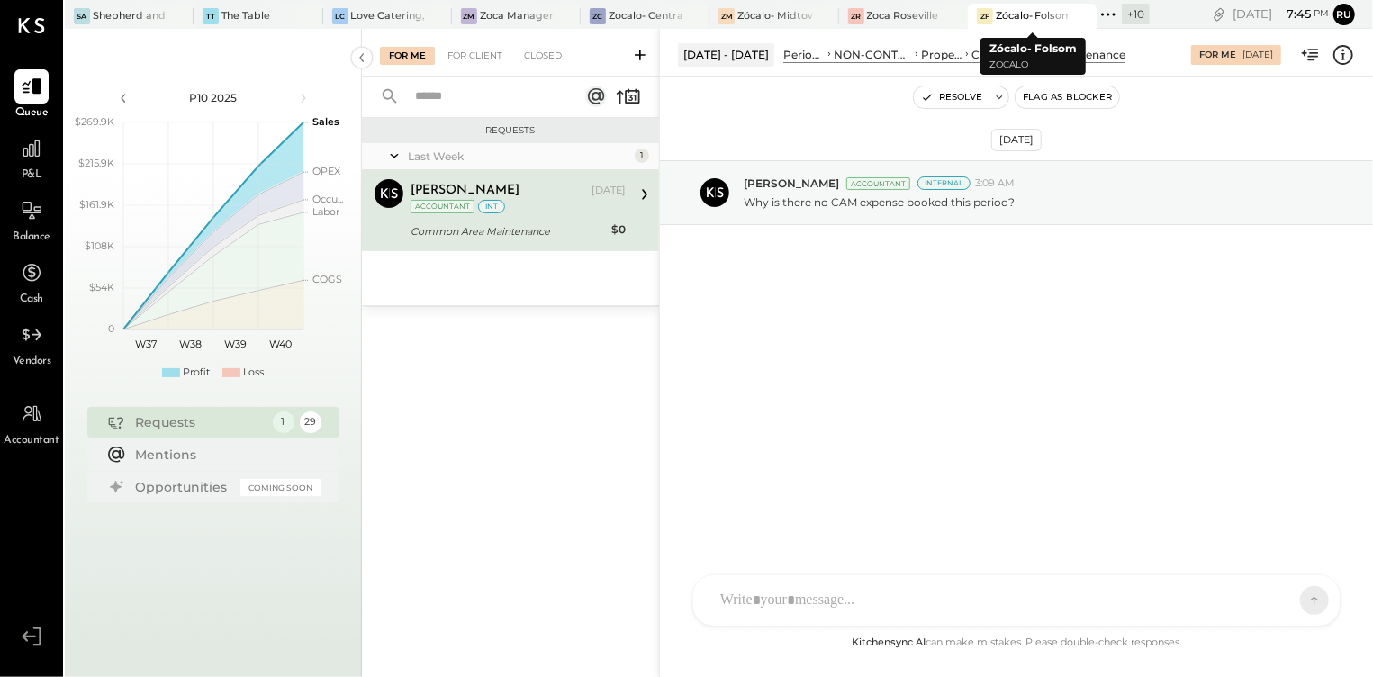
click at [1023, 17] on div "Zócalo- Folsom" at bounding box center [1033, 16] width 74 height 14
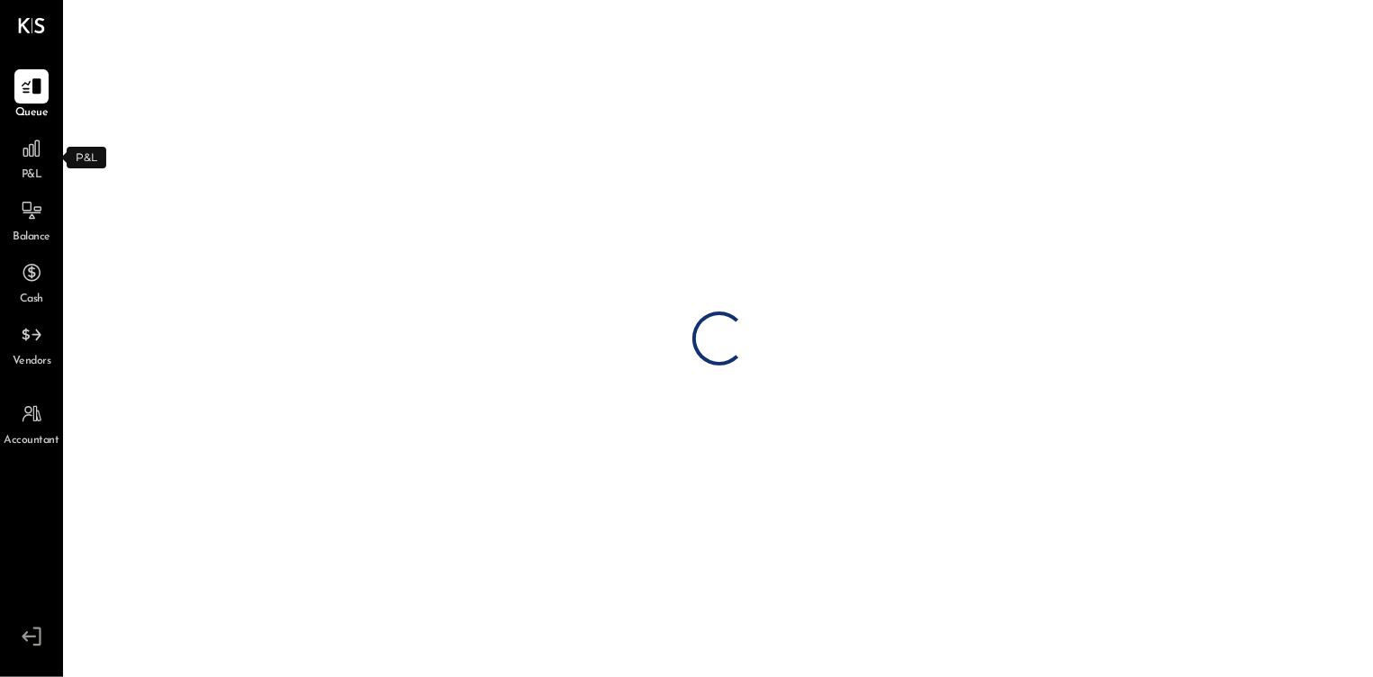
click at [33, 173] on span "P&L" at bounding box center [32, 175] width 21 height 16
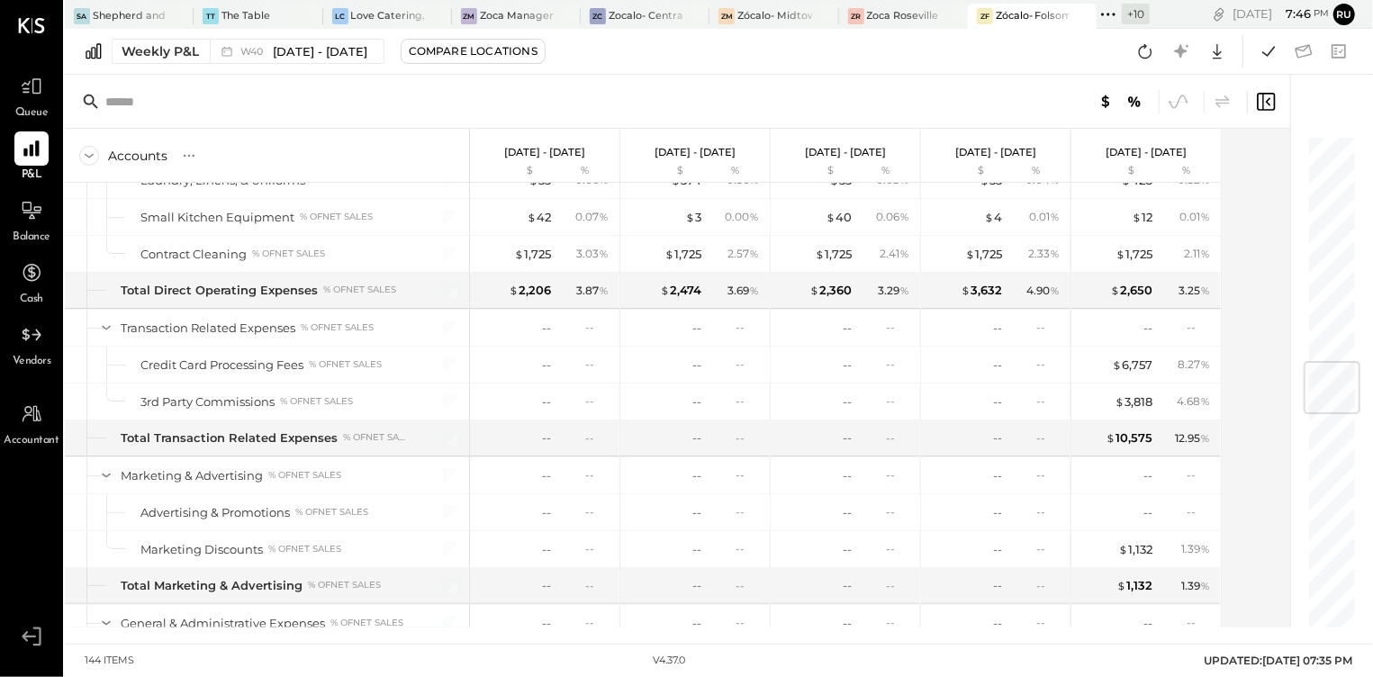
scroll to position [3855, 0]
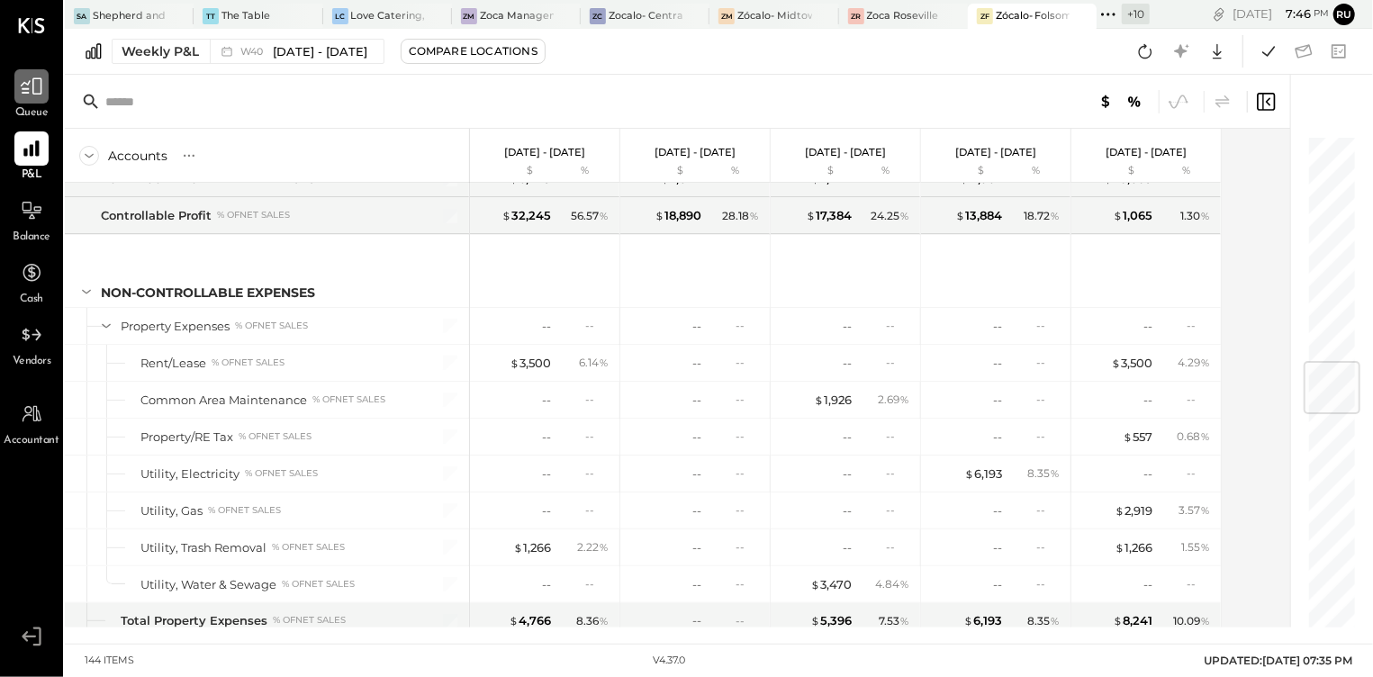
click at [39, 83] on icon at bounding box center [31, 86] width 23 height 23
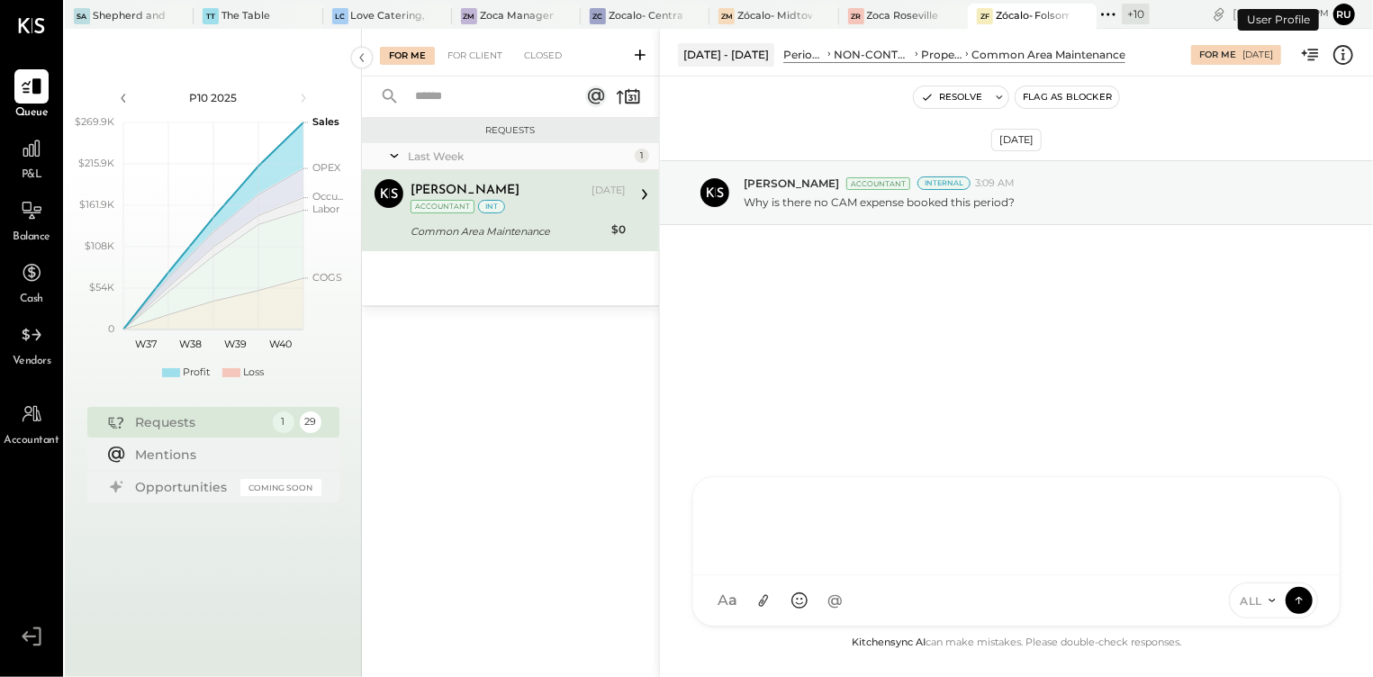
click at [825, 599] on div "AM [PERSON_NAME] RS [PERSON_NAME] S [PERSON_NAME] TM [PERSON_NAME] I [PERSON_NA…" at bounding box center [1016, 551] width 648 height 150
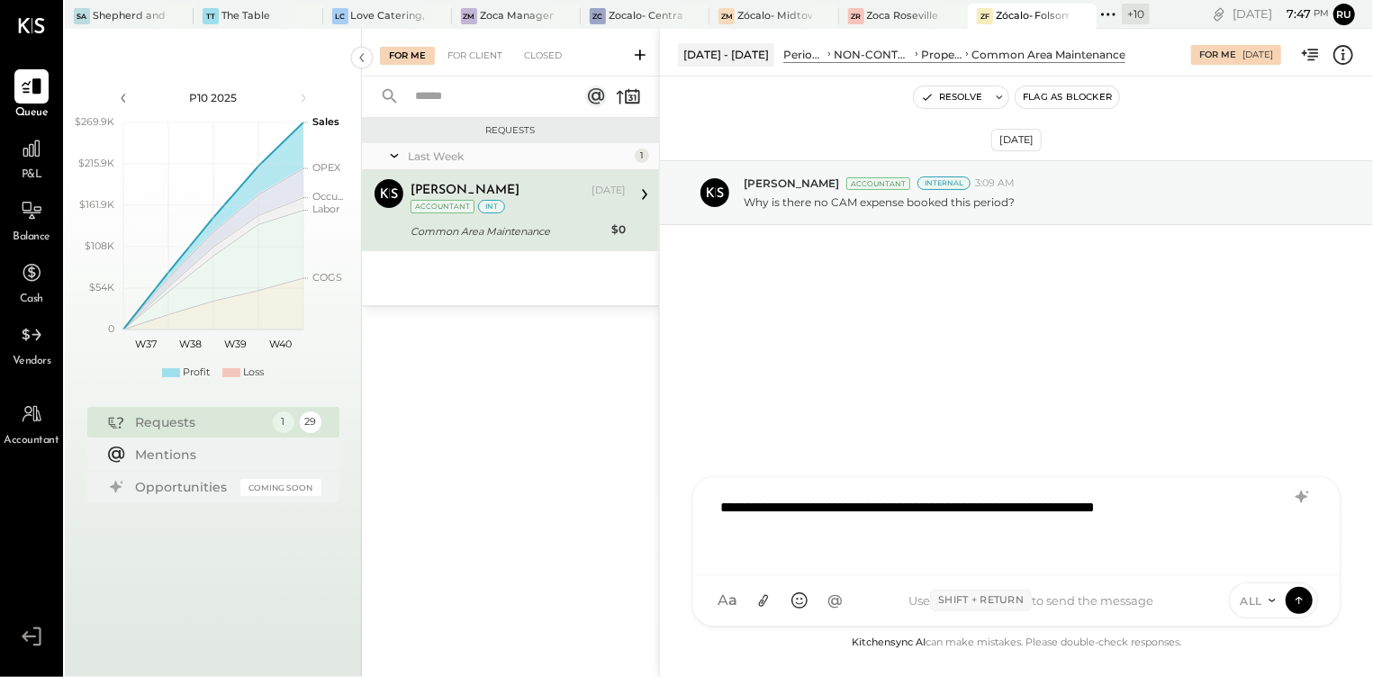
click at [1247, 500] on div "**********" at bounding box center [1016, 524] width 610 height 72
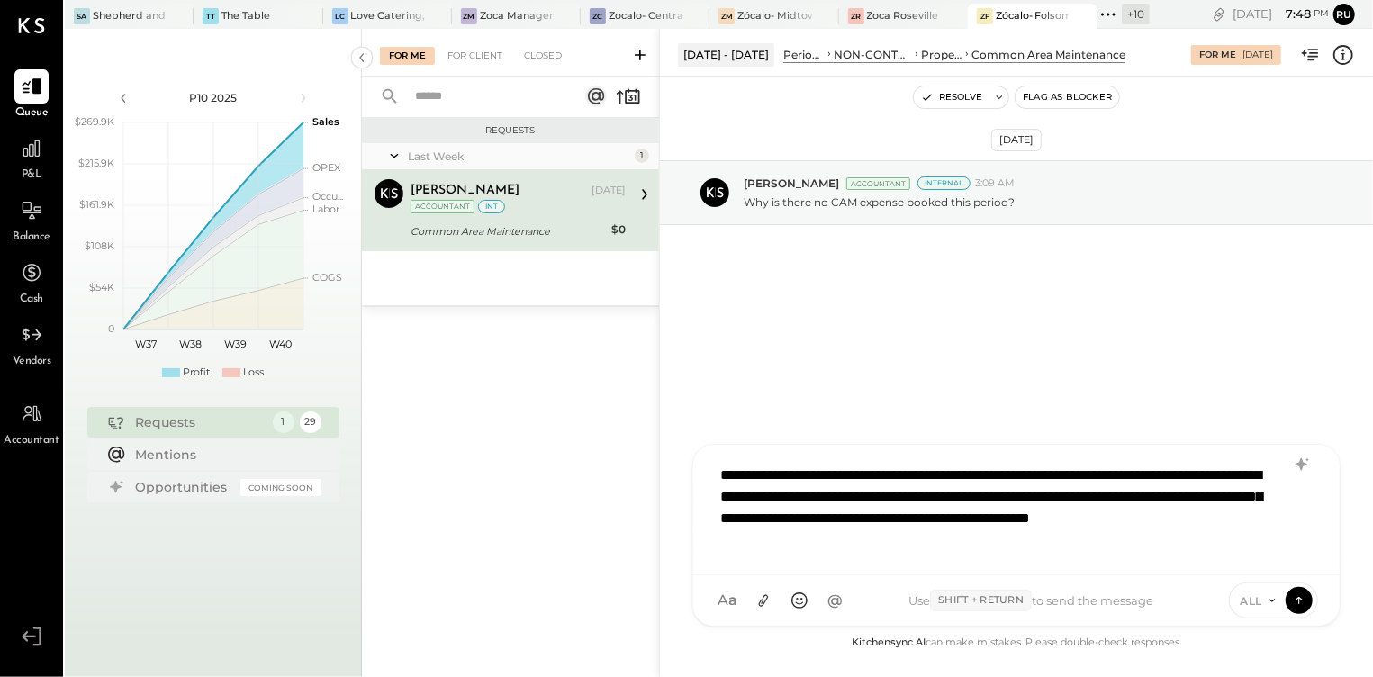
click at [723, 473] on div "**********" at bounding box center [1016, 507] width 610 height 104
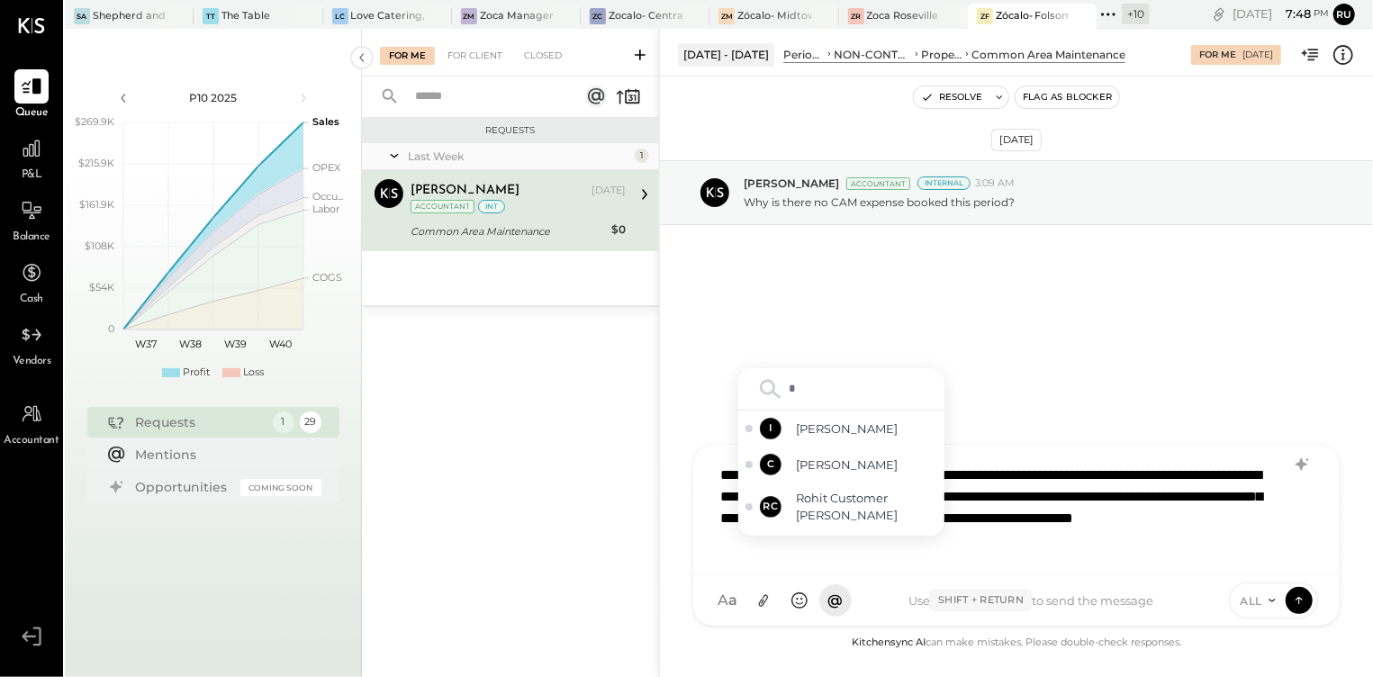
type input "**"
click at [844, 472] on span "[PERSON_NAME]" at bounding box center [866, 464] width 141 height 17
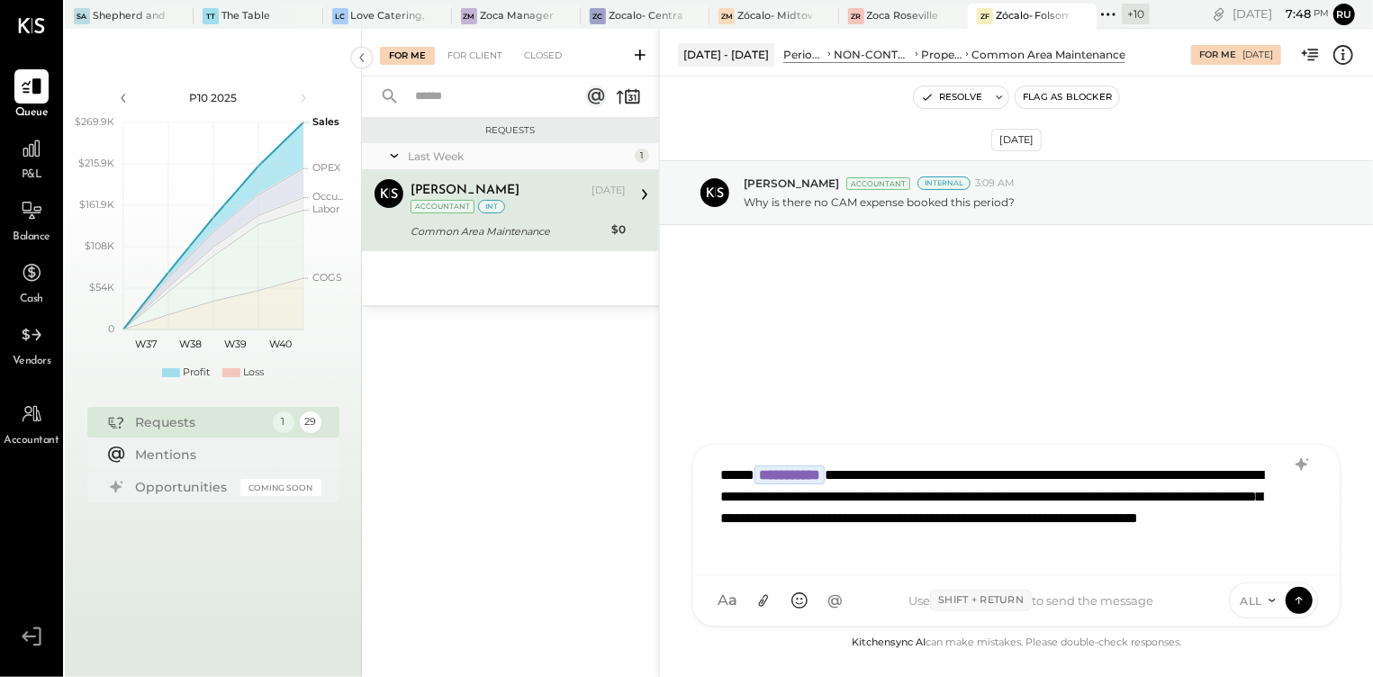
click at [1268, 601] on icon at bounding box center [1272, 600] width 14 height 14
click at [1260, 554] on div "INTERNAL" at bounding box center [1283, 556] width 106 height 30
click at [1298, 609] on button at bounding box center [1298, 599] width 27 height 27
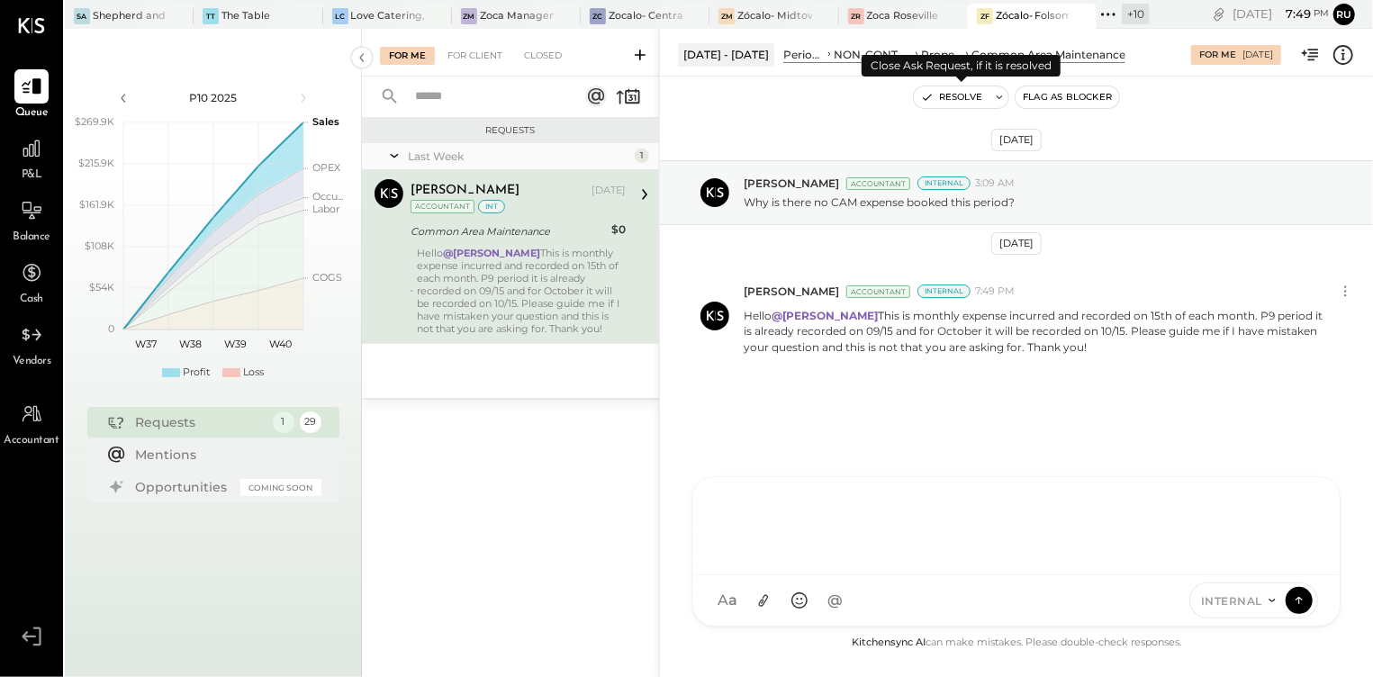
click at [968, 89] on button "Resolve" at bounding box center [952, 97] width 76 height 22
